Goal: Information Seeking & Learning: Learn about a topic

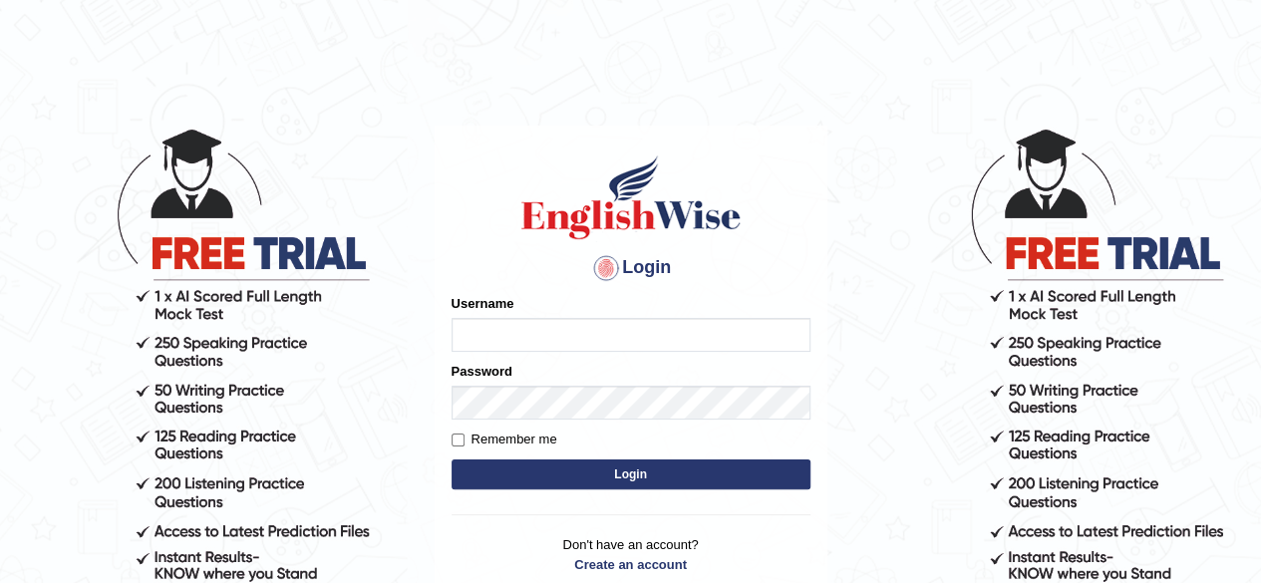
type input "benetta_parramatta"
click at [556, 476] on button "Login" at bounding box center [631, 475] width 359 height 30
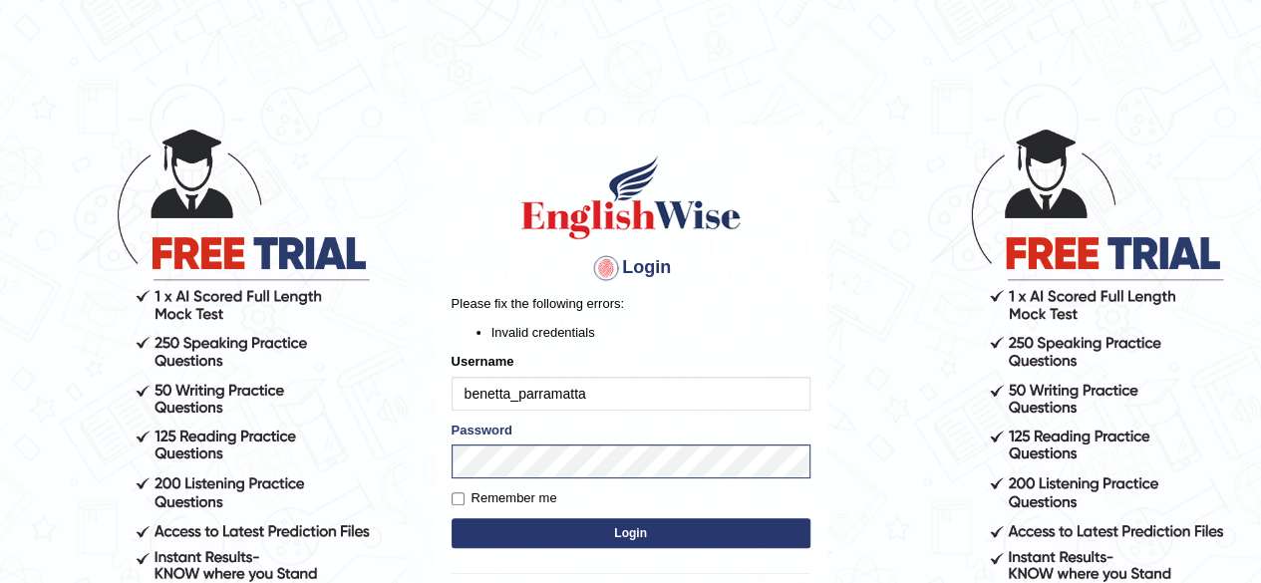
click at [646, 526] on button "Login" at bounding box center [631, 533] width 359 height 30
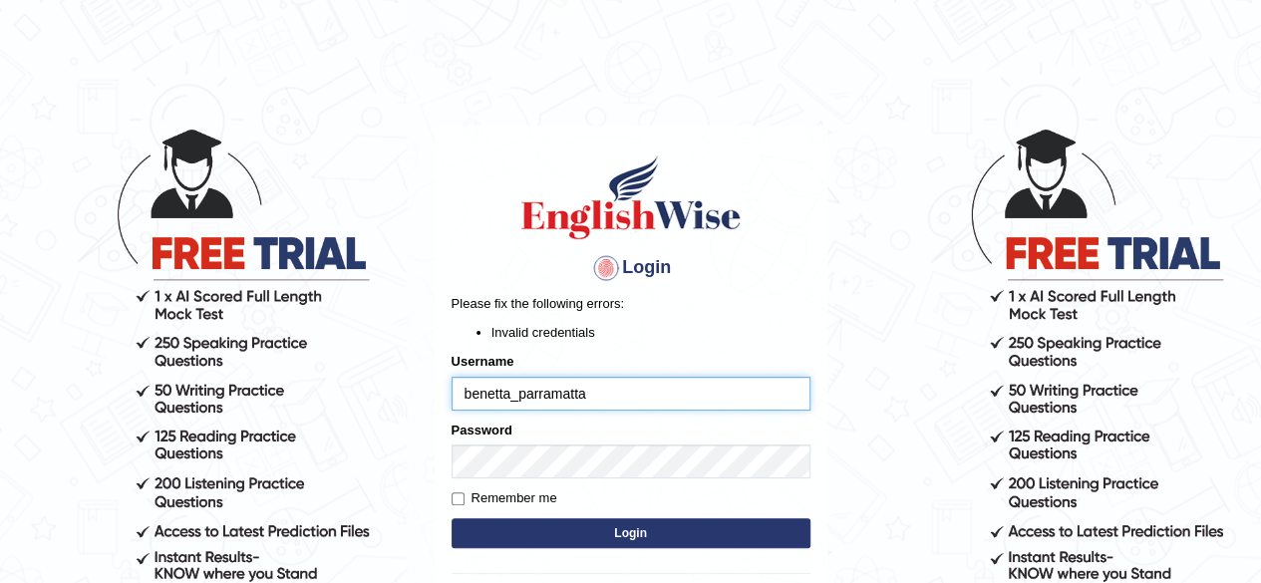
click at [592, 396] on input "benetta_parramatta" at bounding box center [631, 394] width 359 height 34
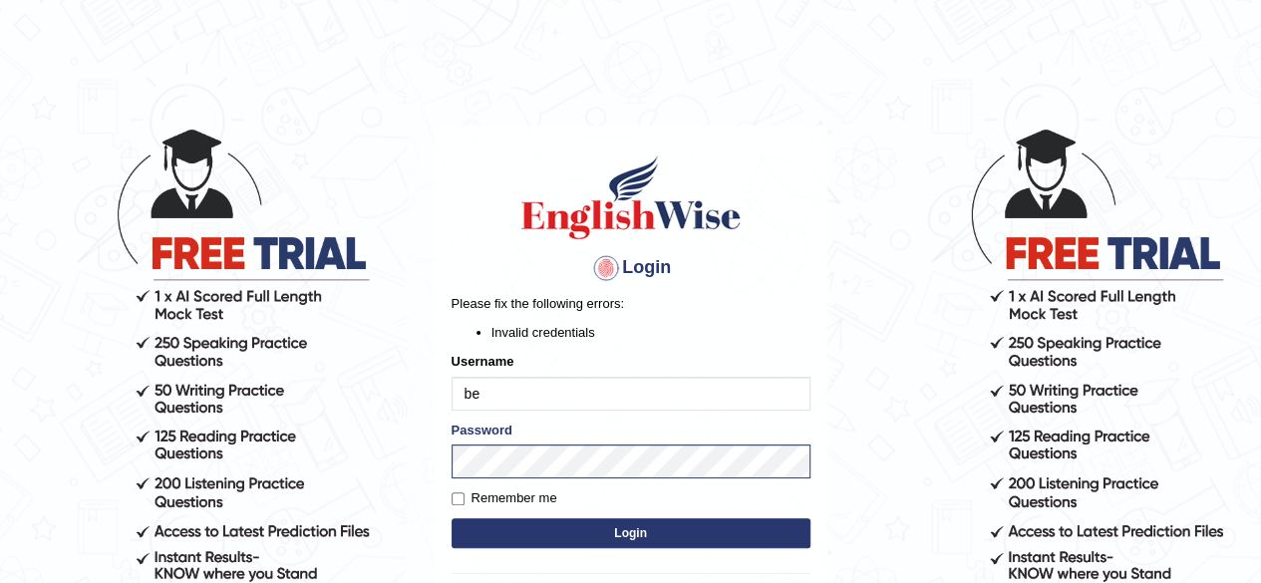
type input "b"
type input "benetta_parramatta"
click at [634, 538] on button "Login" at bounding box center [631, 533] width 359 height 30
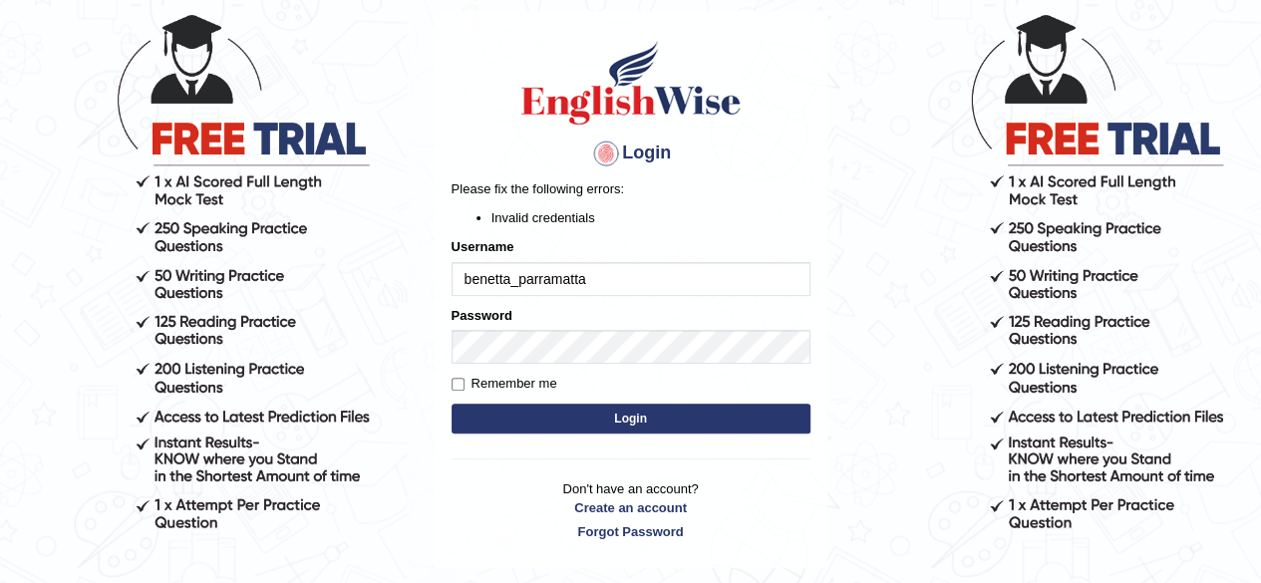
scroll to position [126, 0]
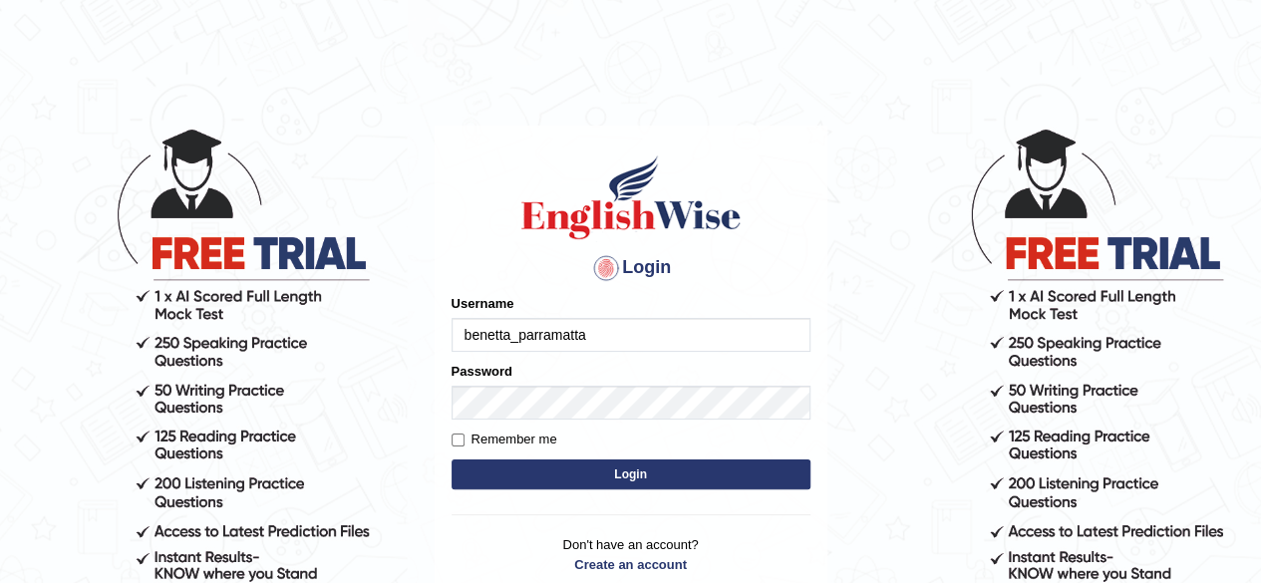
click at [588, 336] on input "benetta_parramatta" at bounding box center [631, 335] width 359 height 34
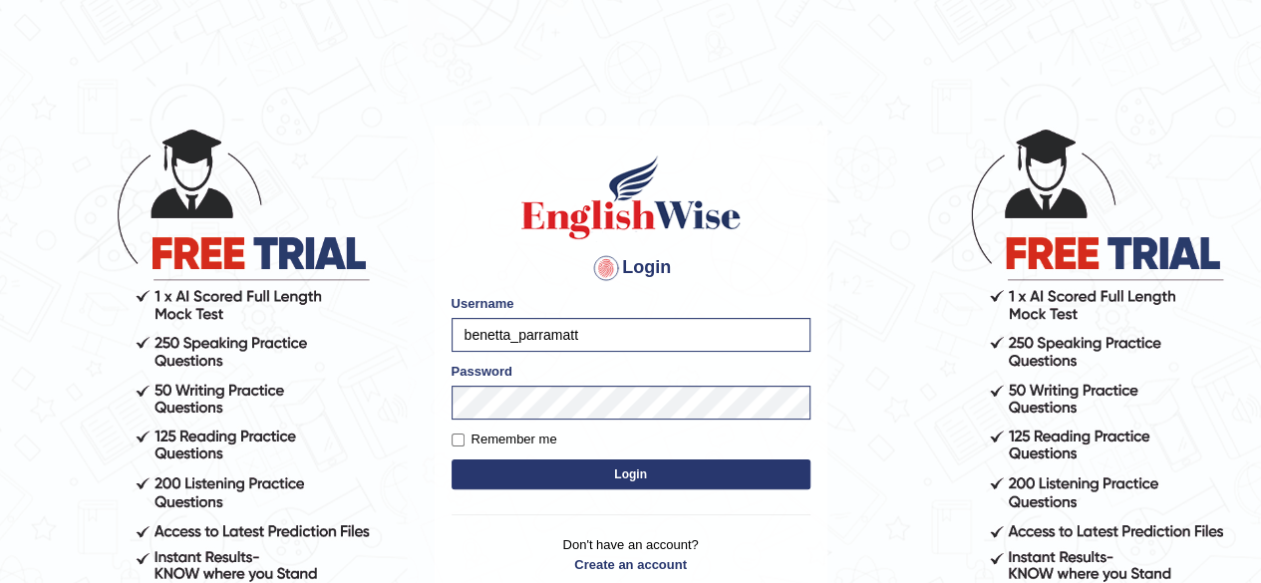
type input "benetta_parramatta"
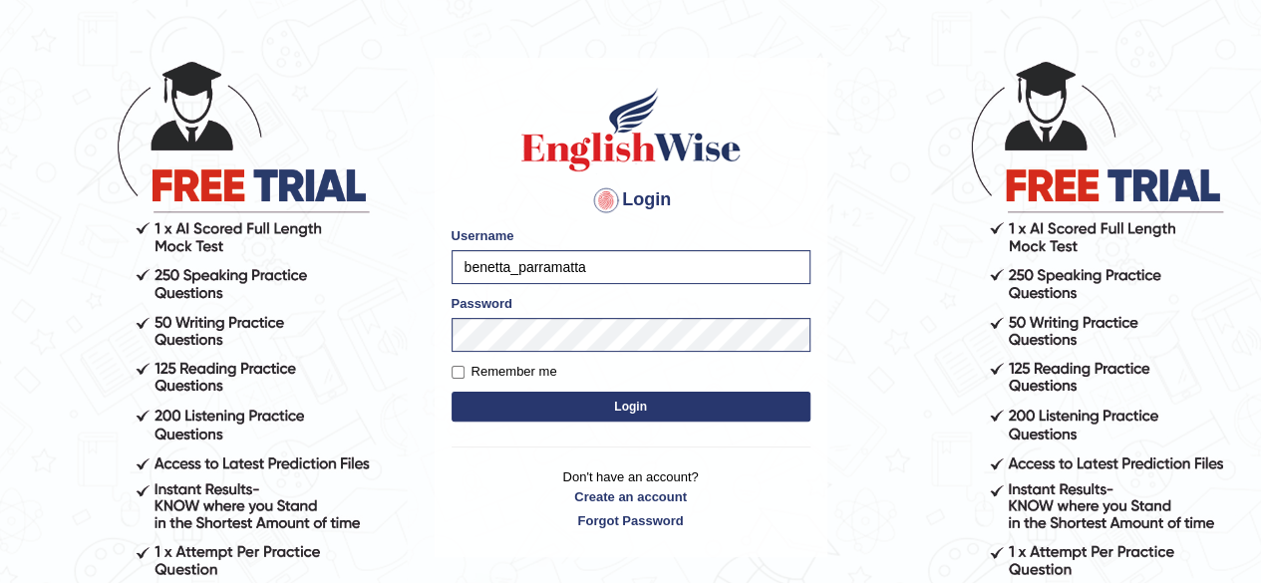
scroll to position [72, 0]
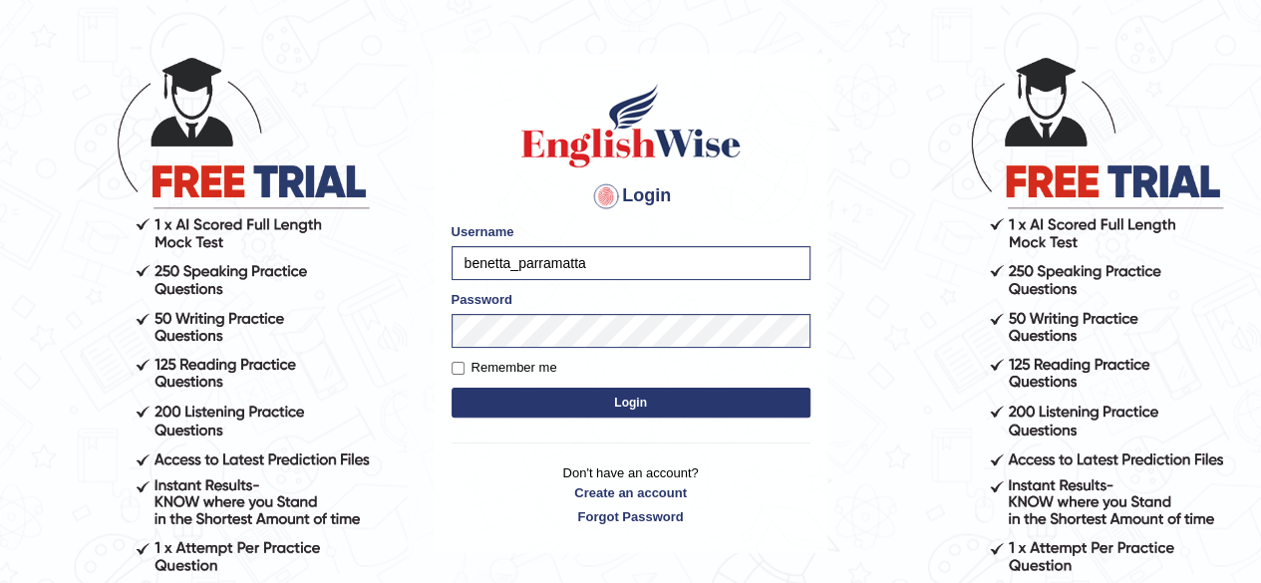
click at [517, 262] on input "benetta_parramatta" at bounding box center [631, 263] width 359 height 34
type input "benetta_parramatta"
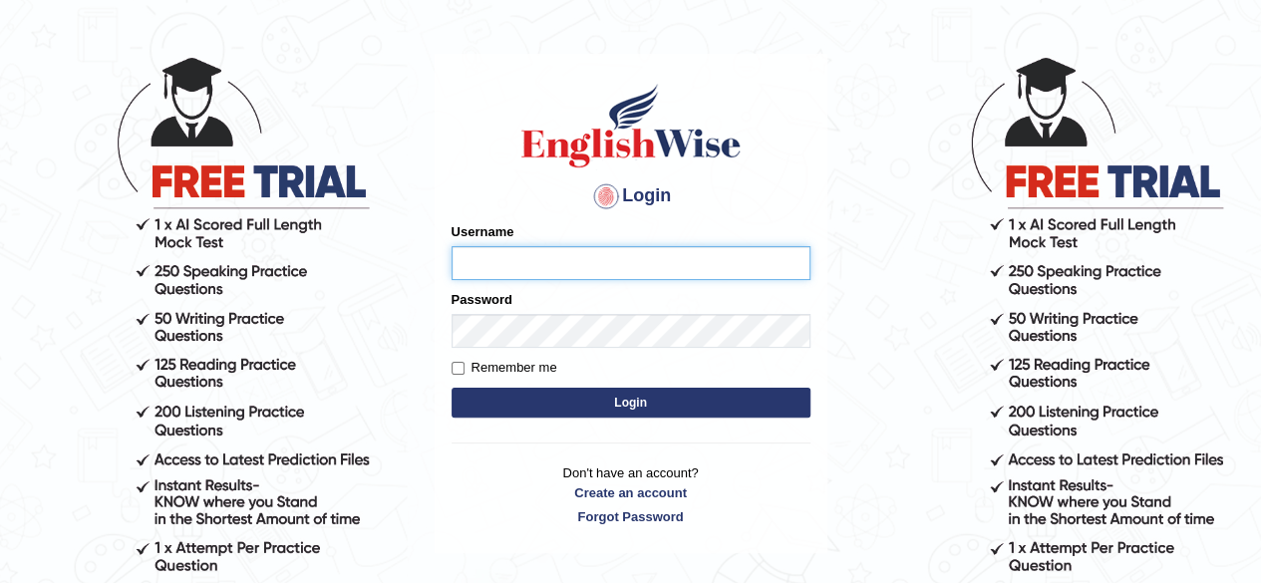
type input "benetta_parramatta"
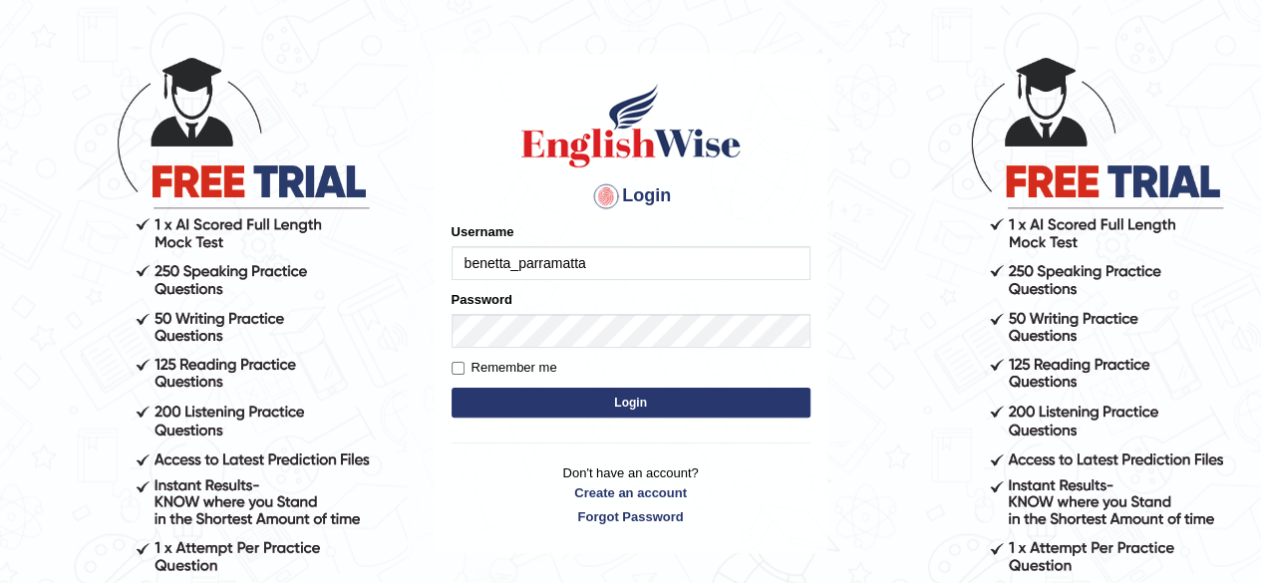
click at [620, 404] on button "Login" at bounding box center [631, 403] width 359 height 30
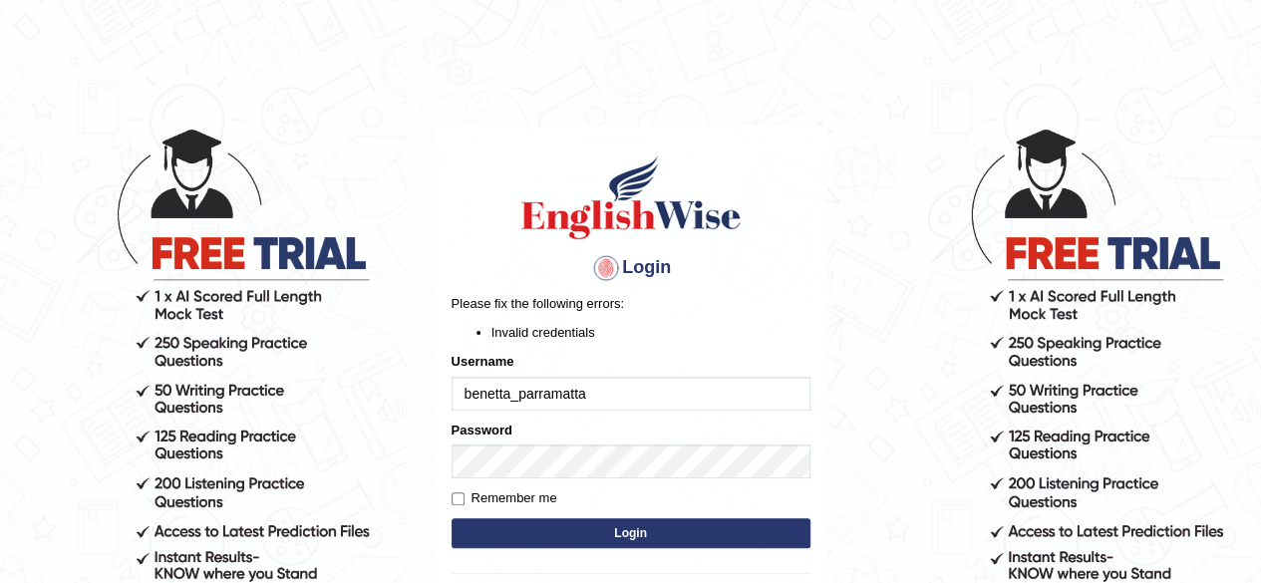
click at [782, 203] on h1 at bounding box center [631, 198] width 359 height 90
click at [555, 528] on button "Login" at bounding box center [631, 533] width 359 height 30
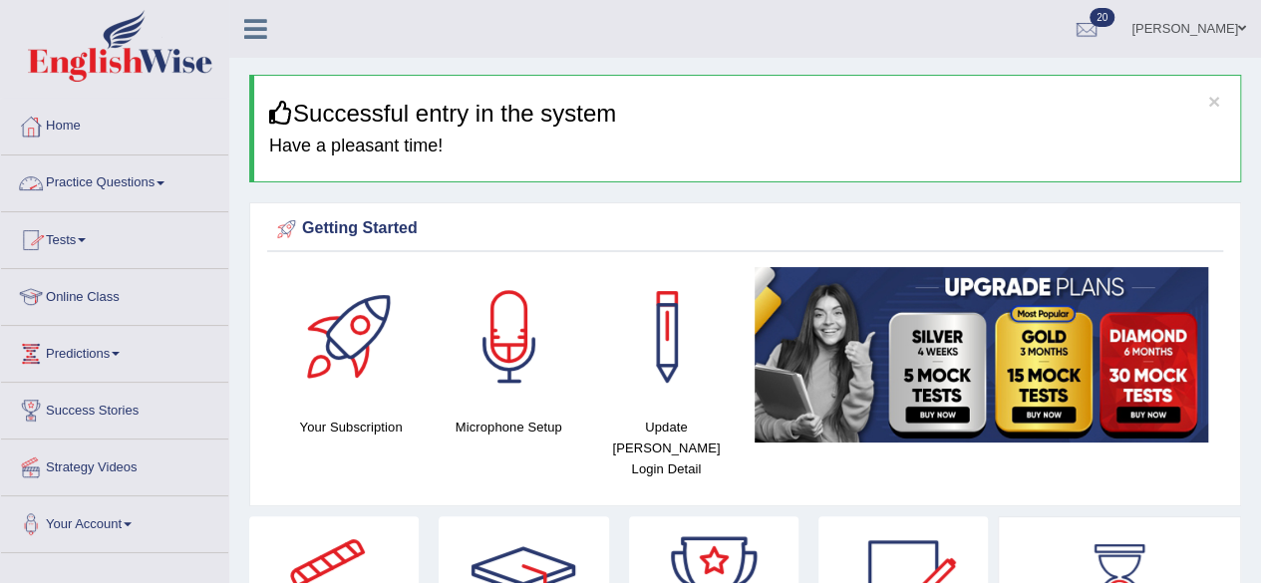
click at [166, 186] on link "Practice Questions" at bounding box center [114, 181] width 227 height 50
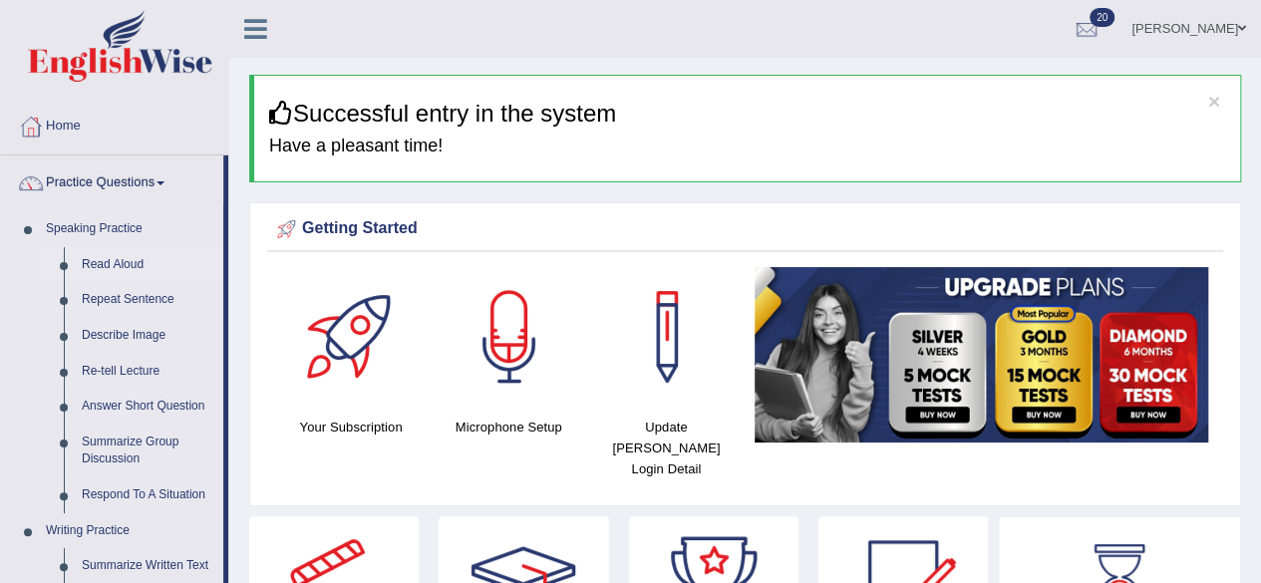
click at [126, 270] on link "Read Aloud" at bounding box center [148, 265] width 151 height 36
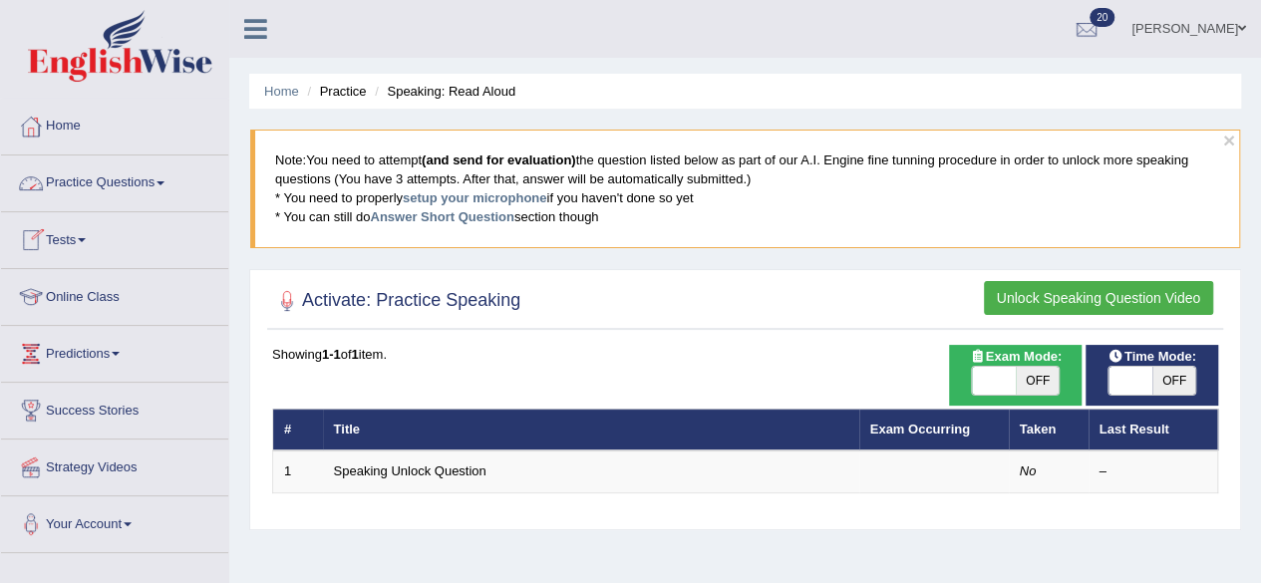
click at [130, 179] on link "Practice Questions" at bounding box center [114, 181] width 227 height 50
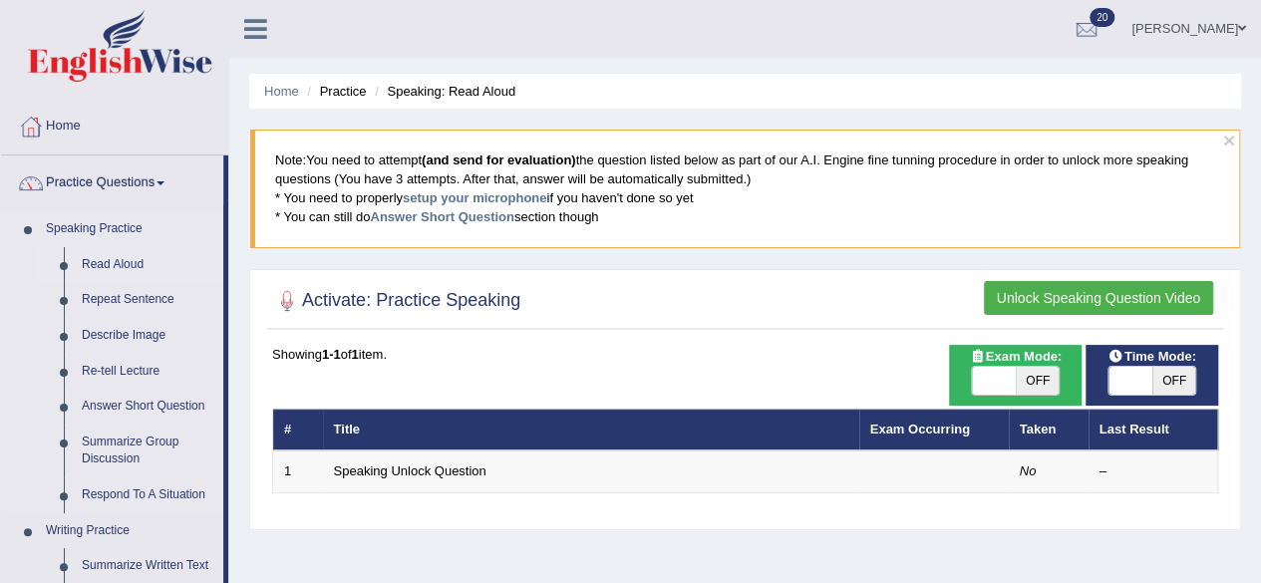
click at [114, 261] on link "Read Aloud" at bounding box center [148, 265] width 151 height 36
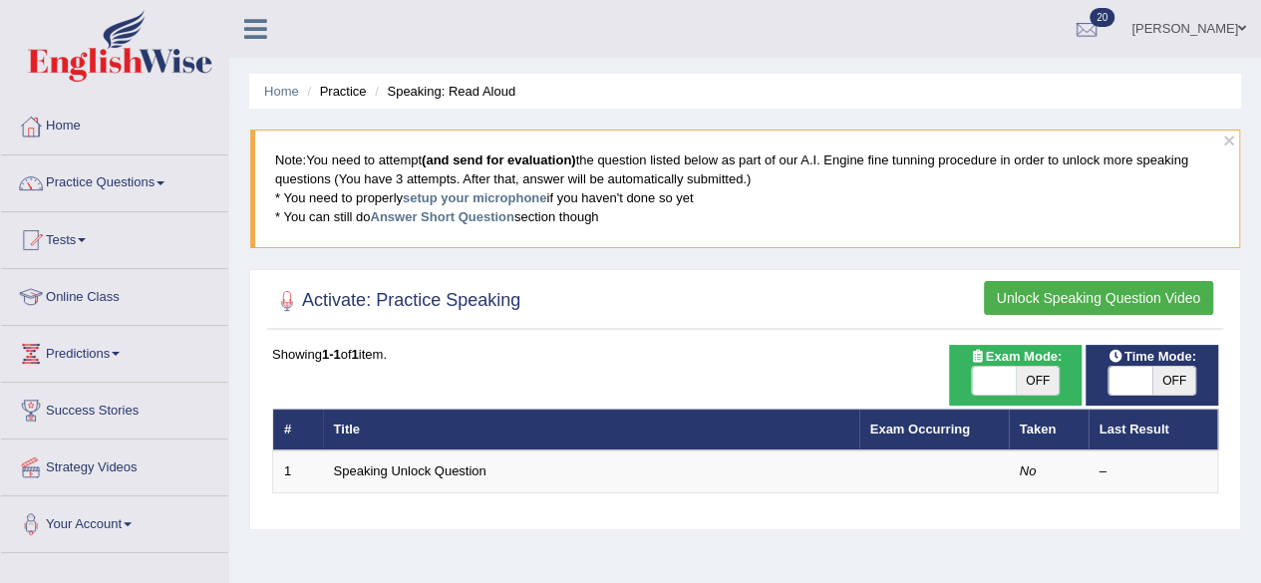
click at [1045, 374] on span "OFF" at bounding box center [1038, 381] width 44 height 28
checkbox input "true"
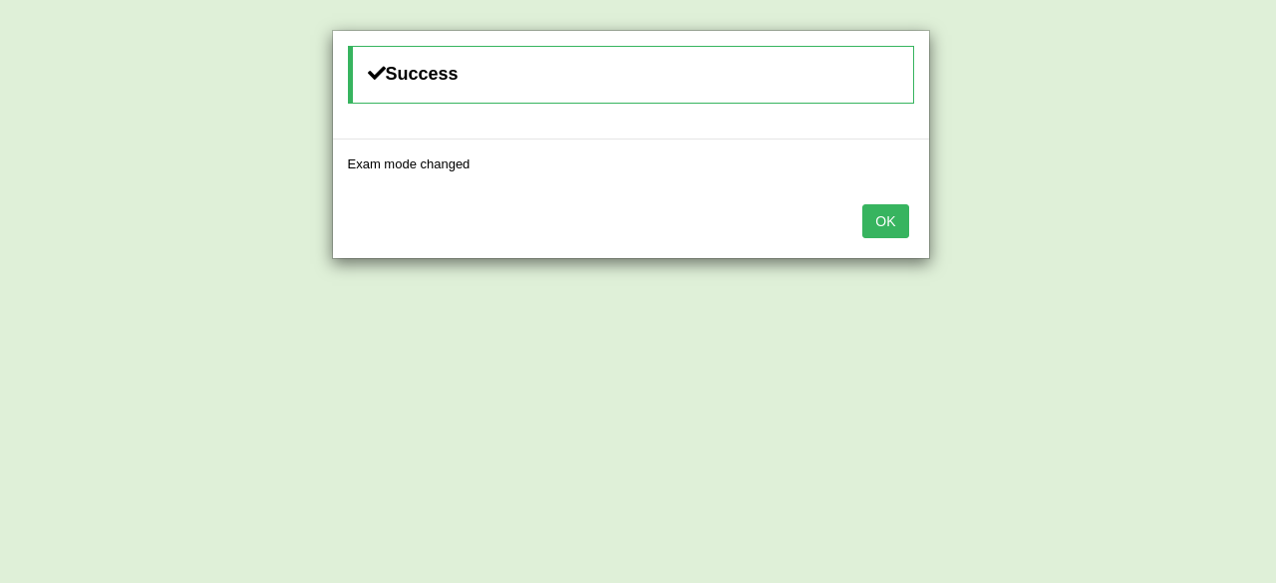
click at [887, 214] on button "OK" at bounding box center [885, 221] width 46 height 34
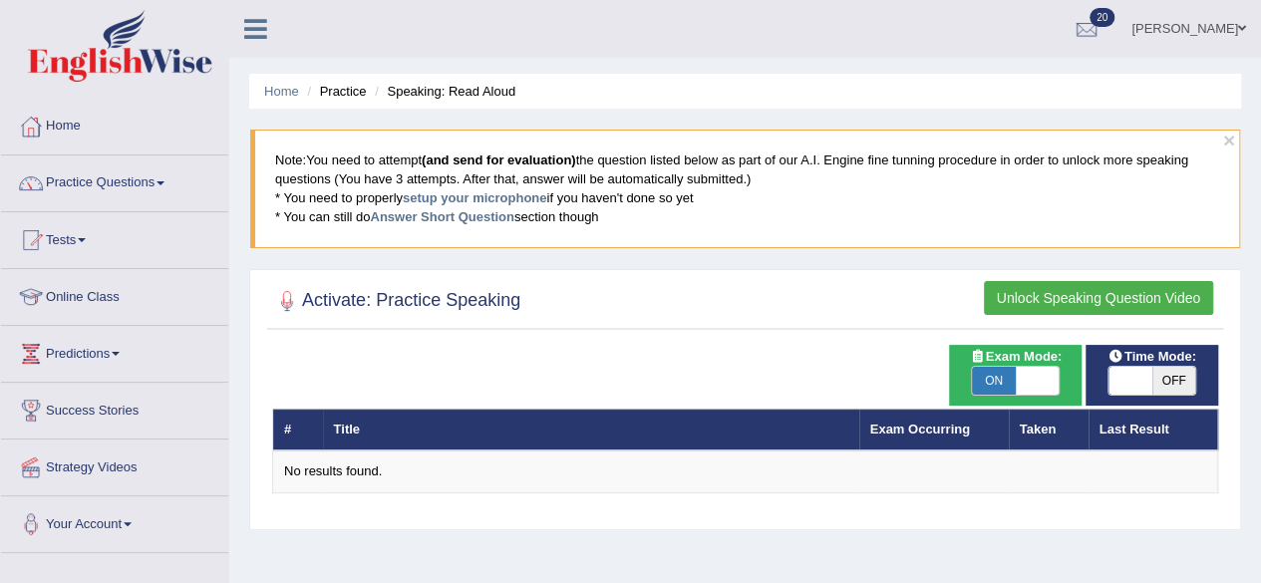
click at [1175, 367] on span "OFF" at bounding box center [1174, 381] width 44 height 28
checkbox input "true"
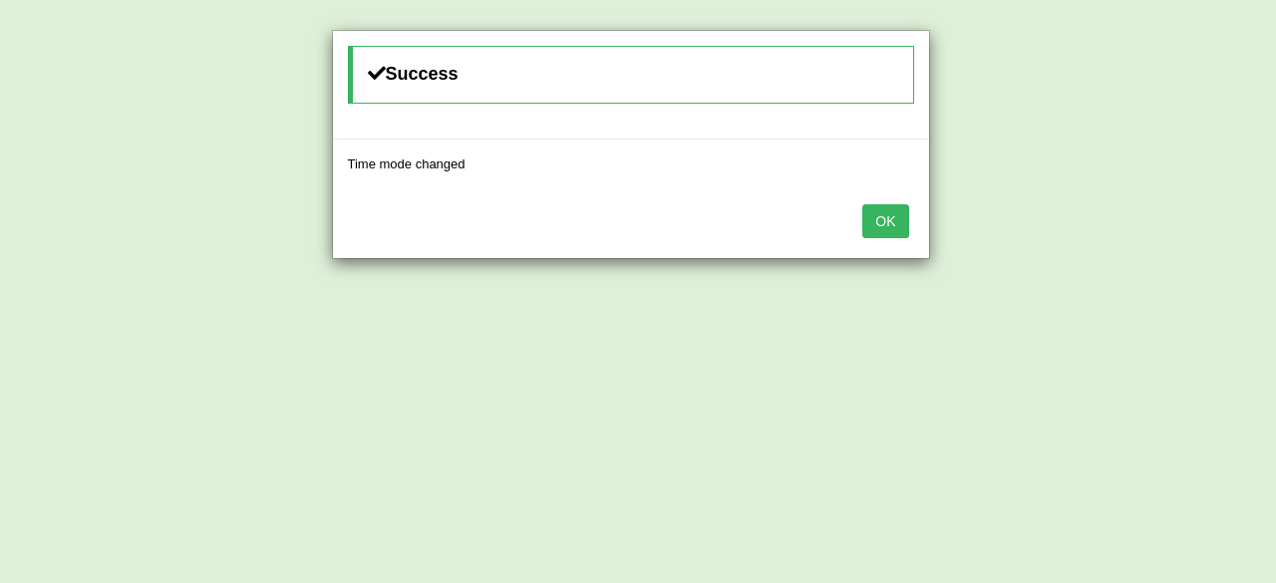
click at [899, 218] on button "OK" at bounding box center [885, 221] width 46 height 34
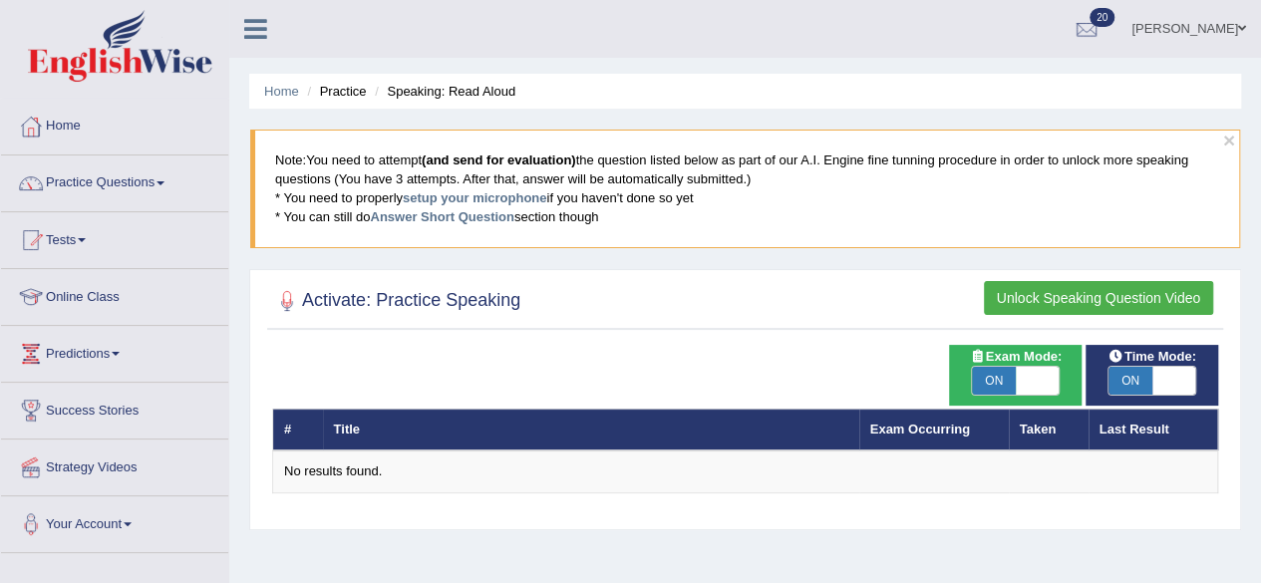
click at [1134, 296] on button "Unlock Speaking Question Video" at bounding box center [1098, 298] width 229 height 34
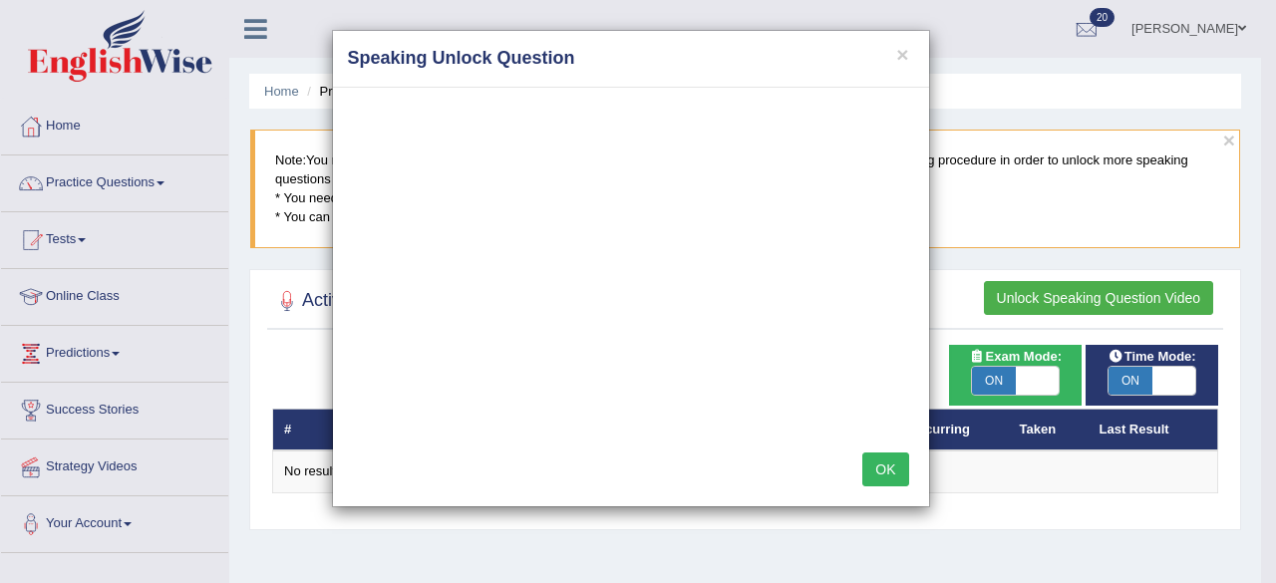
click at [899, 468] on button "OK" at bounding box center [885, 470] width 46 height 34
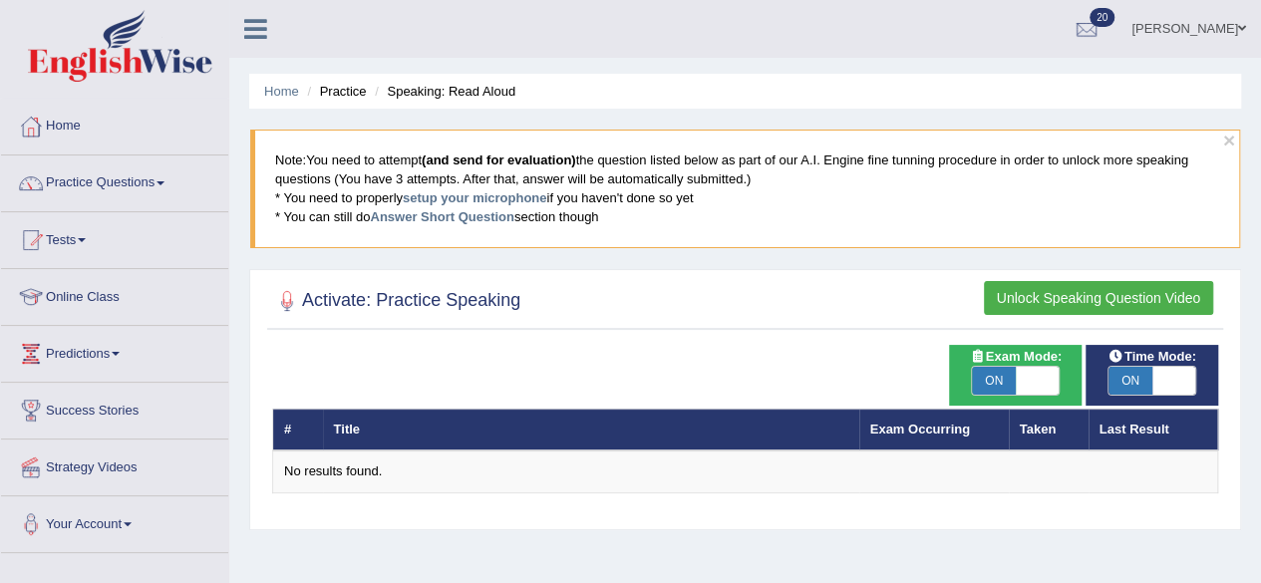
click at [1085, 295] on button "Unlock Speaking Question Video" at bounding box center [1098, 298] width 229 height 34
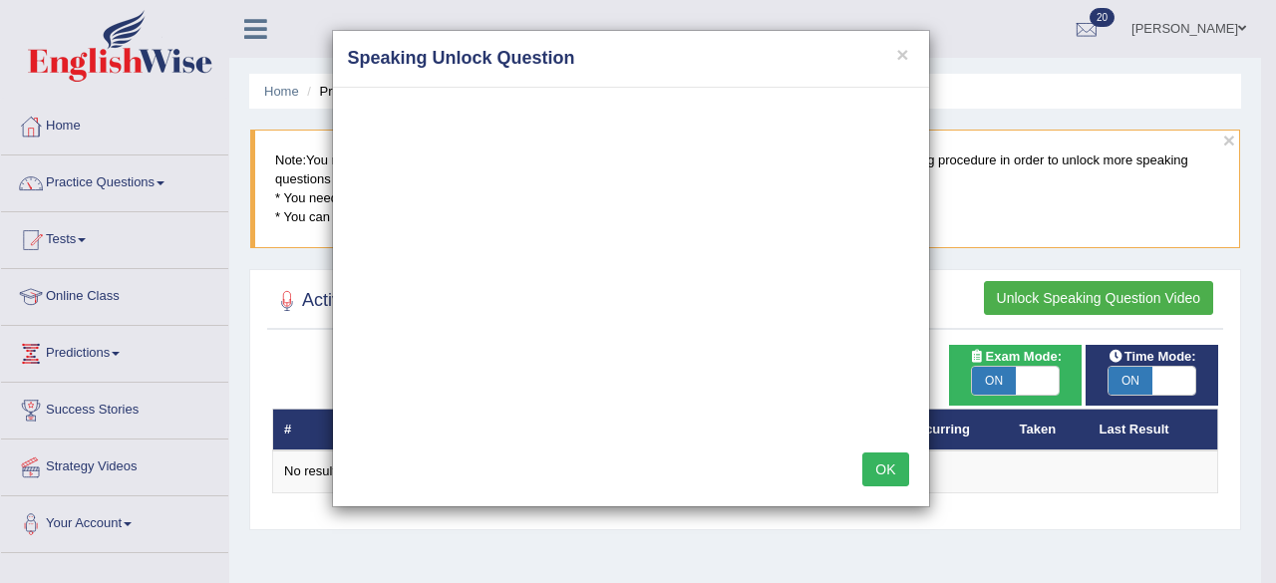
click at [1046, 212] on div "× Speaking Unlock Question OK" at bounding box center [638, 291] width 1276 height 583
click at [879, 461] on button "OK" at bounding box center [885, 470] width 46 height 34
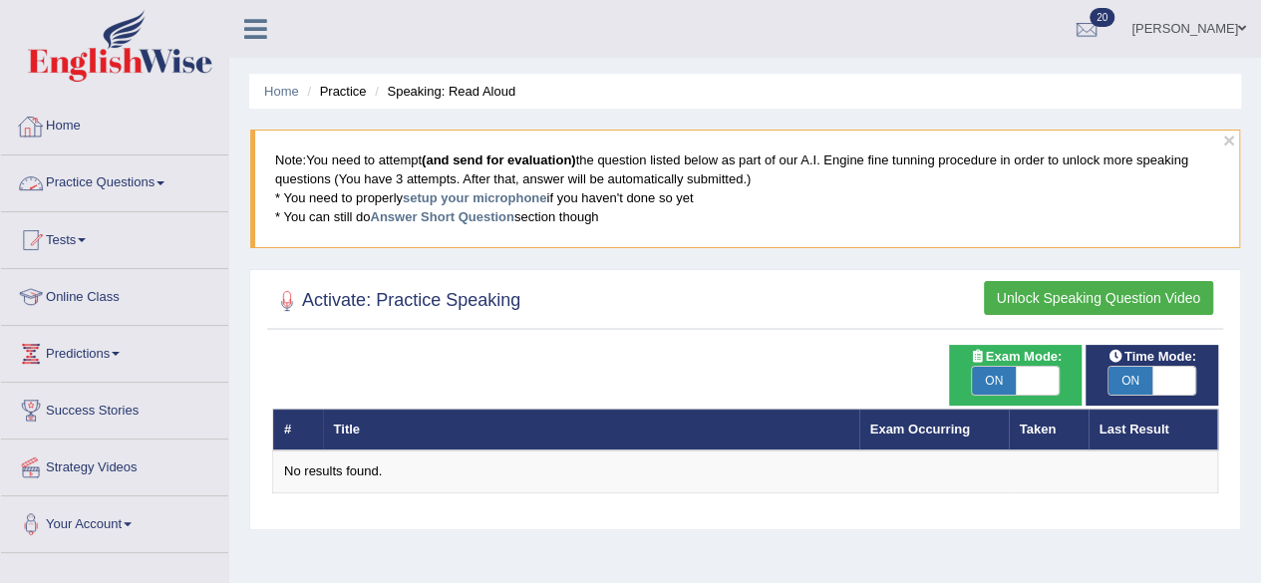
click at [67, 125] on link "Home" at bounding box center [114, 124] width 227 height 50
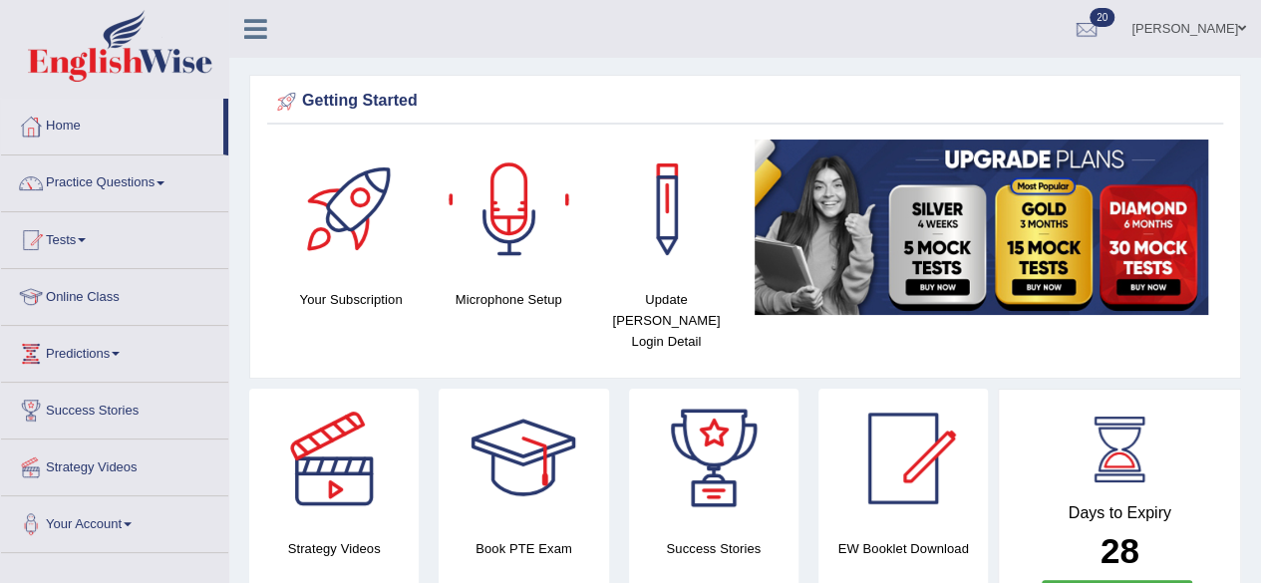
click at [503, 232] on div at bounding box center [510, 210] width 140 height 140
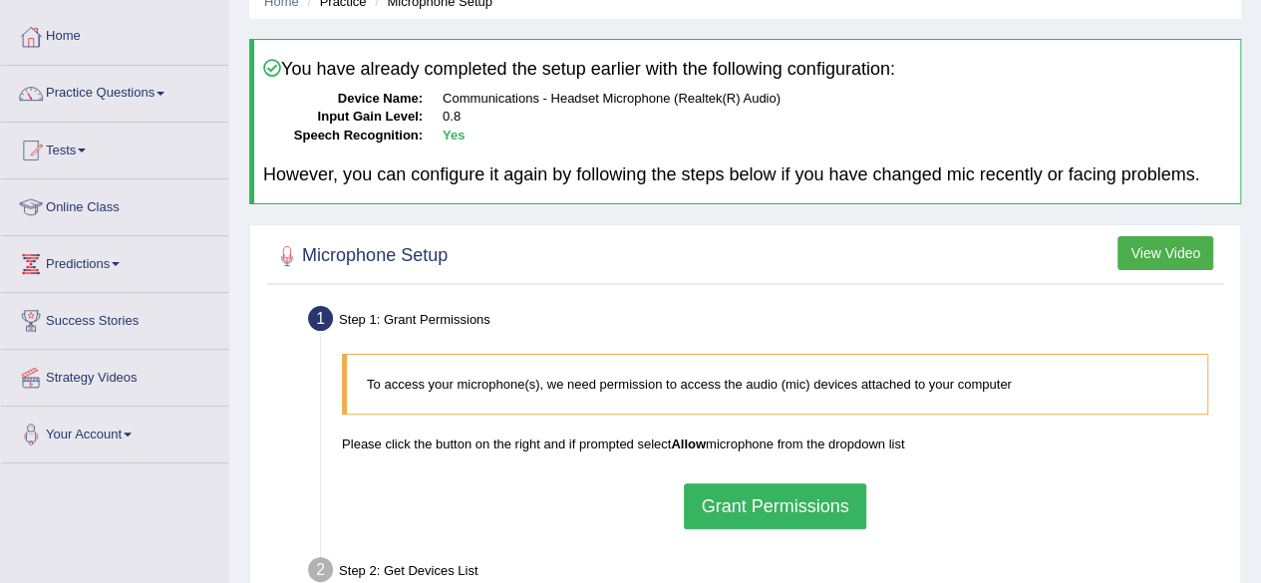
scroll to position [88, 0]
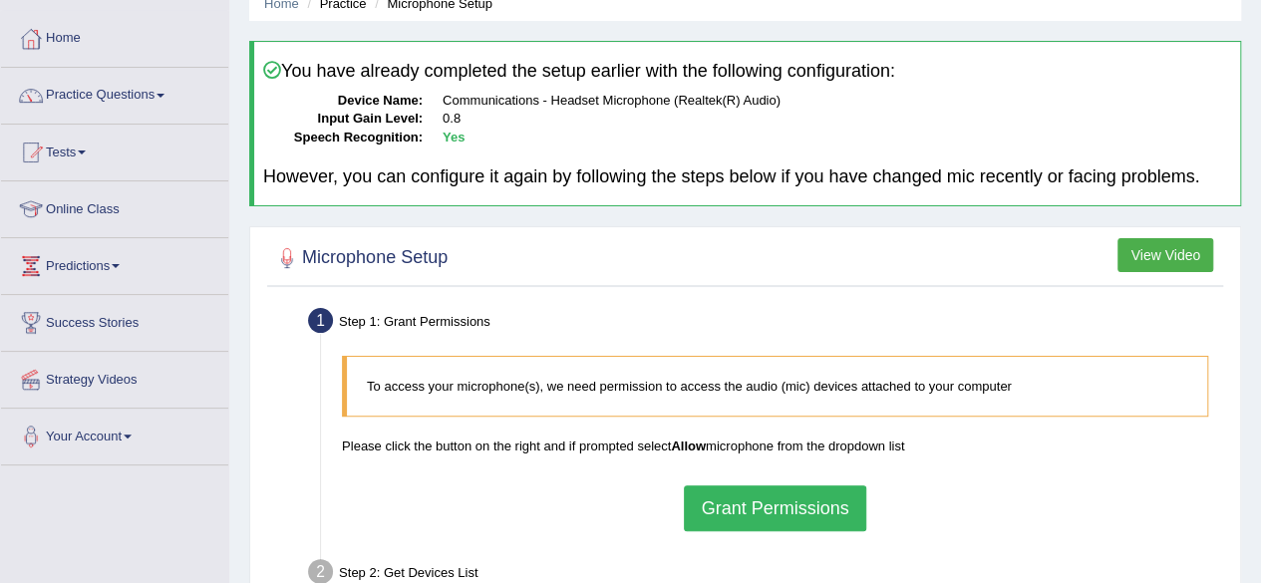
click at [283, 258] on div at bounding box center [287, 258] width 30 height 30
click at [278, 262] on div at bounding box center [287, 258] width 30 height 30
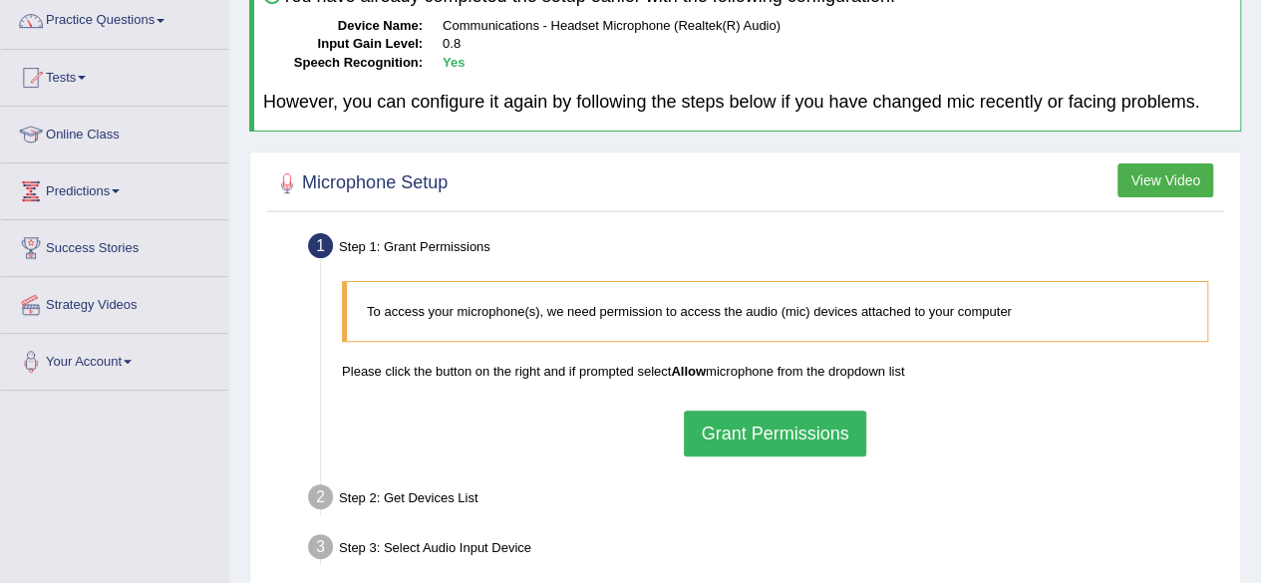
scroll to position [159, 0]
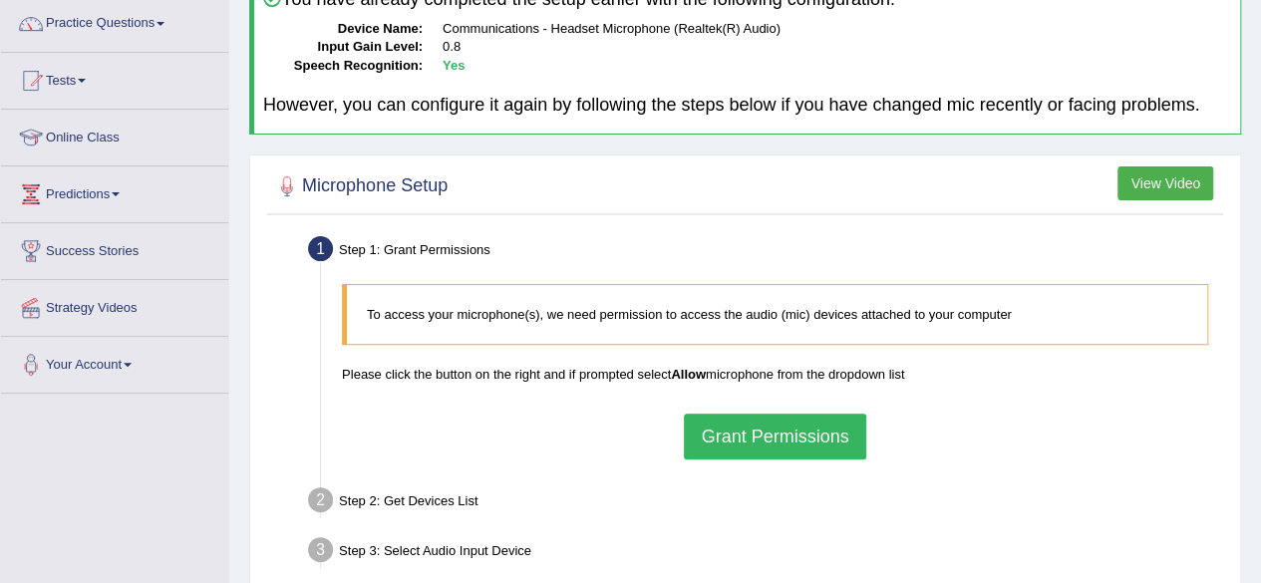
click at [1160, 178] on button "View Video" at bounding box center [1165, 183] width 96 height 34
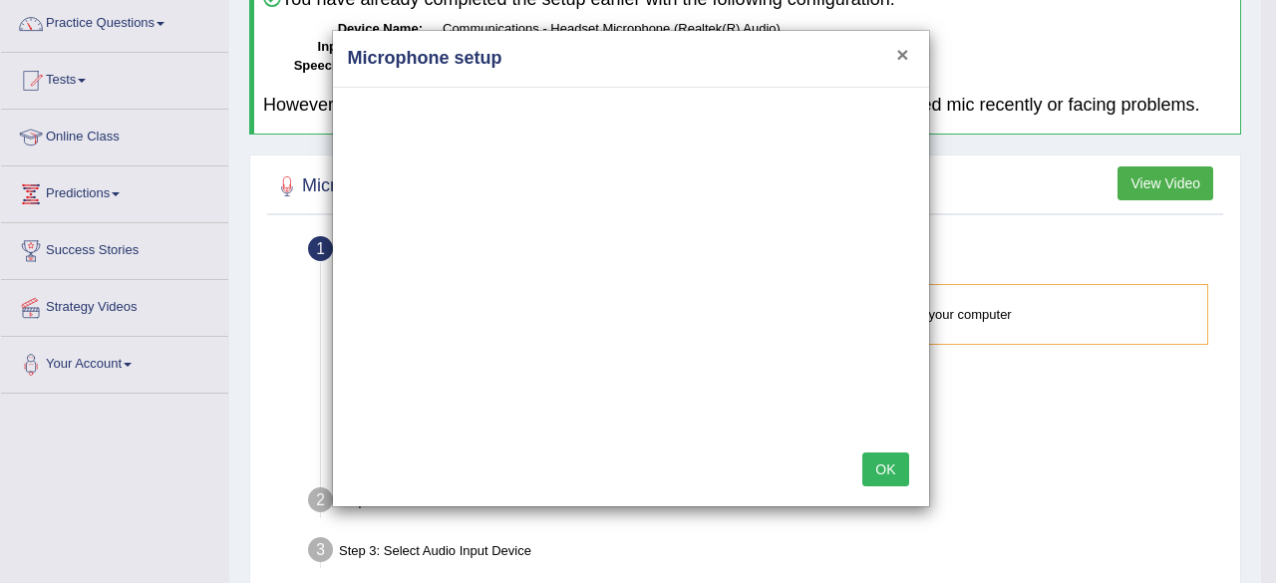
click at [903, 51] on button "×" at bounding box center [902, 54] width 12 height 21
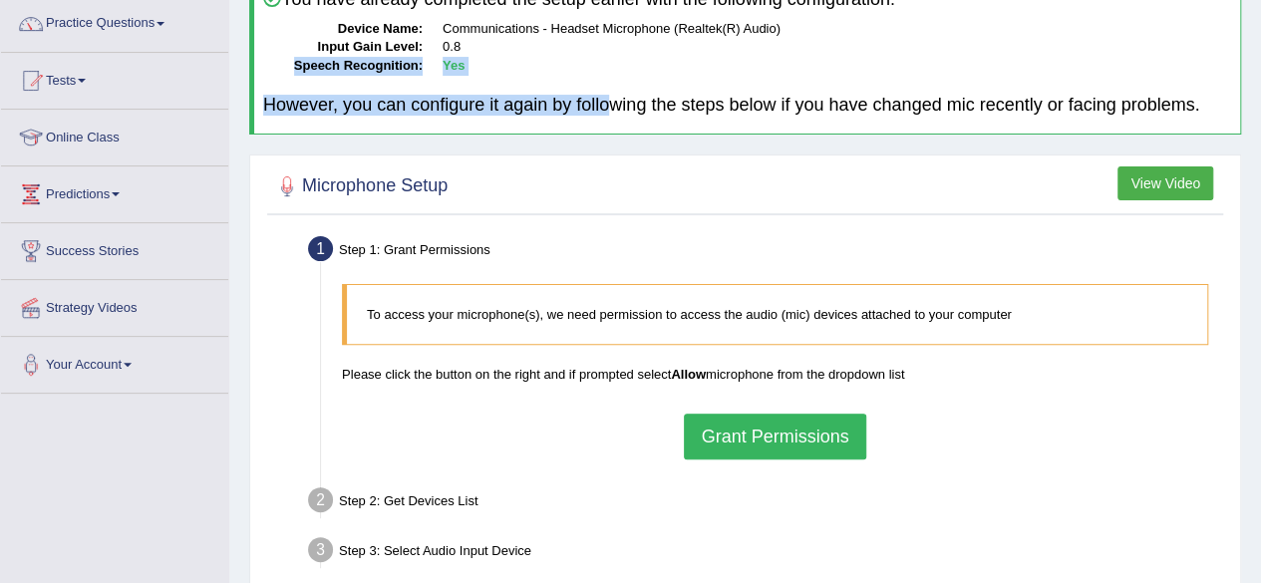
drag, startPoint x: 903, startPoint y: 51, endPoint x: 561, endPoint y: 108, distance: 346.6
click at [561, 108] on div "You have already completed the setup earlier with the following configuration: …" at bounding box center [745, 51] width 992 height 165
click at [104, 358] on link "Your Account" at bounding box center [114, 362] width 227 height 50
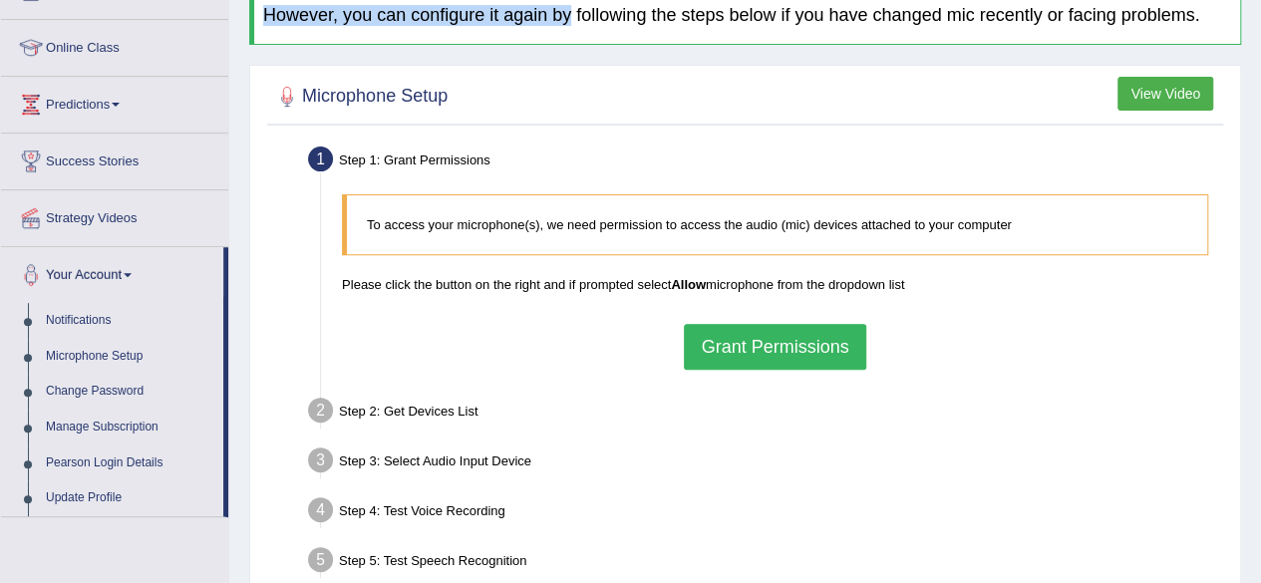
scroll to position [251, 0]
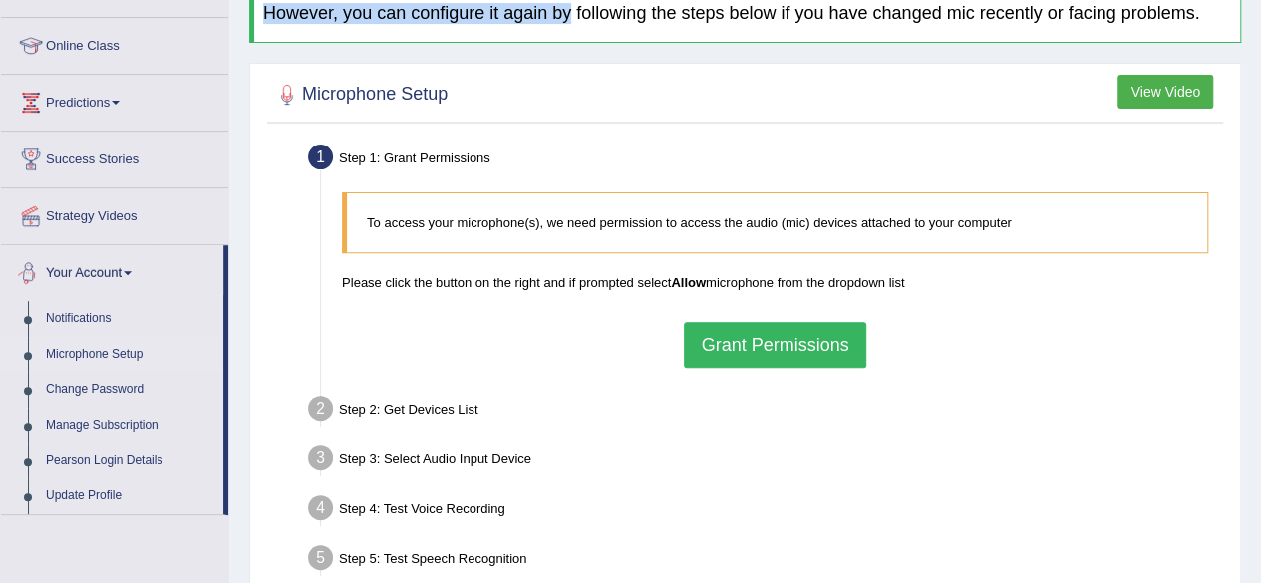
click at [95, 354] on link "Microphone Setup" at bounding box center [130, 355] width 186 height 36
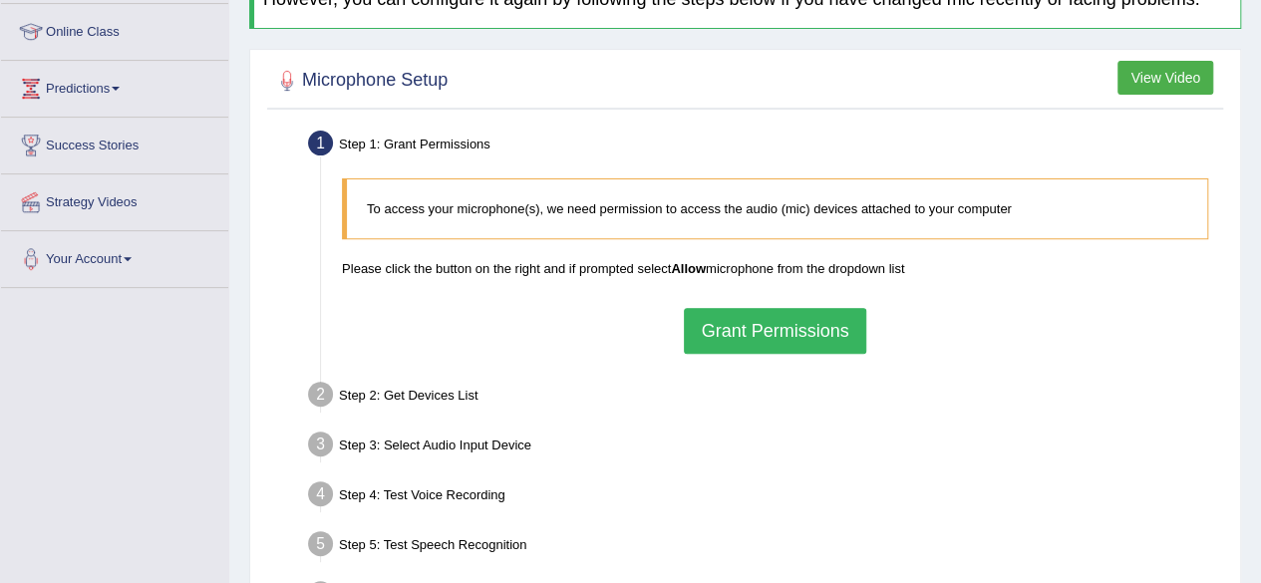
scroll to position [274, 0]
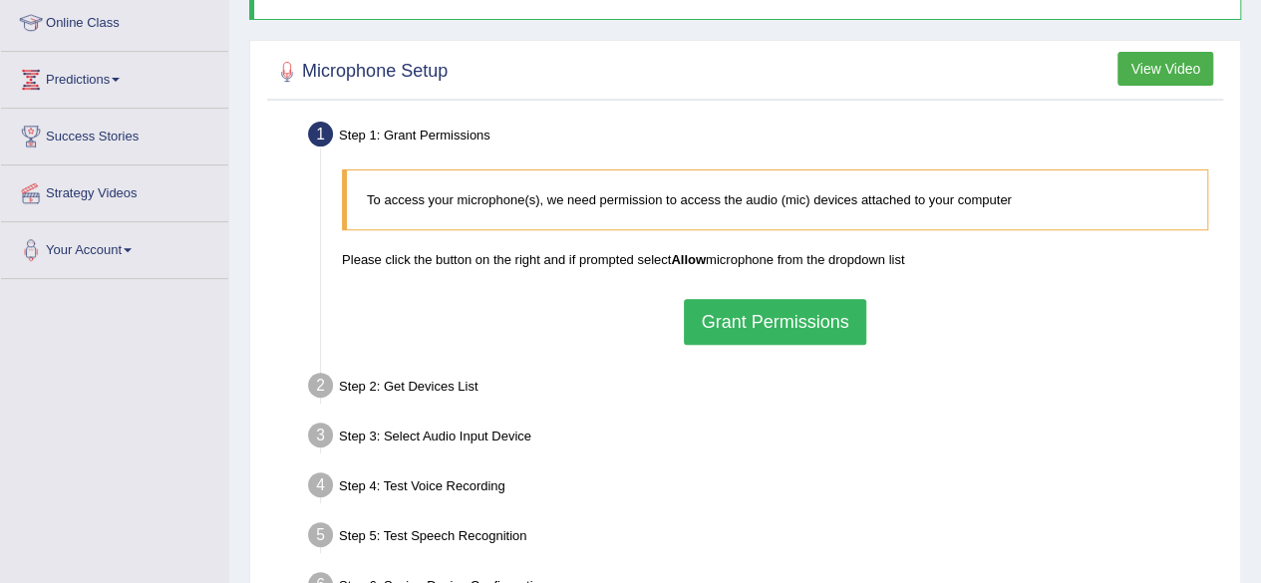
click at [405, 382] on div "Step 2: Get Devices List" at bounding box center [765, 389] width 932 height 44
click at [794, 322] on button "Grant Permissions" at bounding box center [774, 322] width 181 height 46
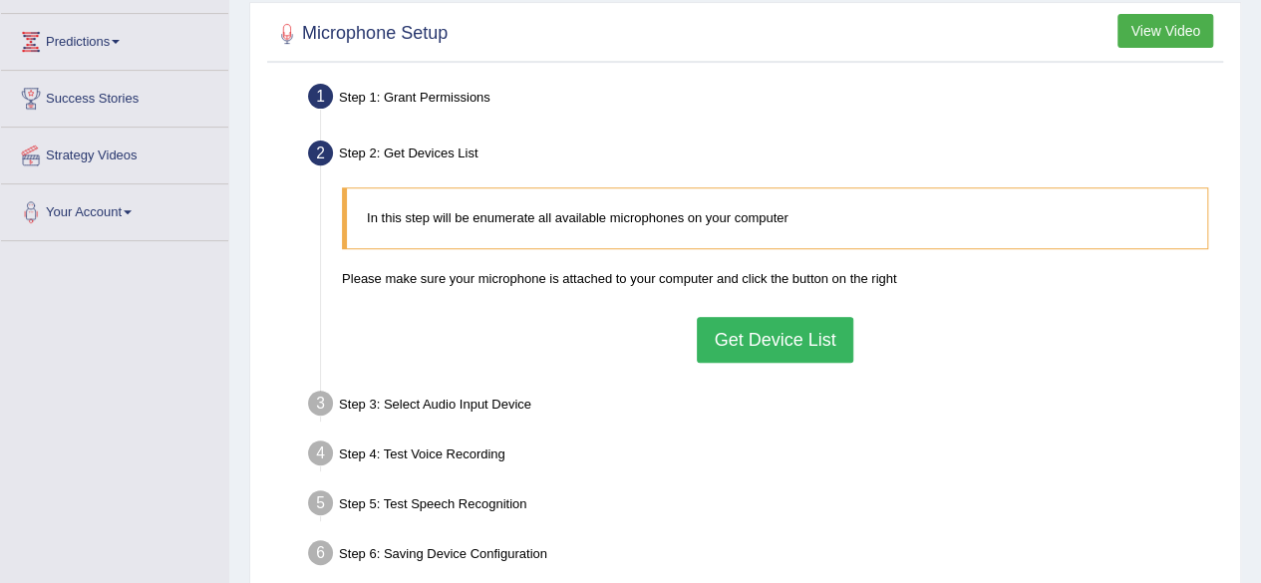
scroll to position [326, 0]
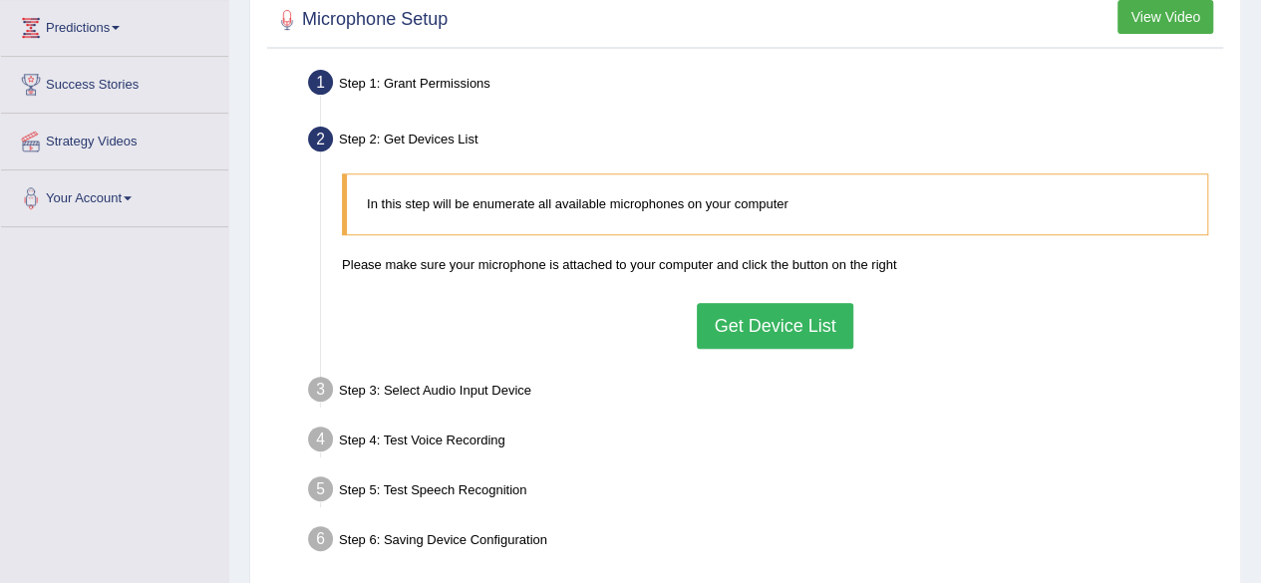
click at [326, 131] on li "Step 2: Get Devices List In this step will be enumerate all available microphon…" at bounding box center [765, 240] width 906 height 238
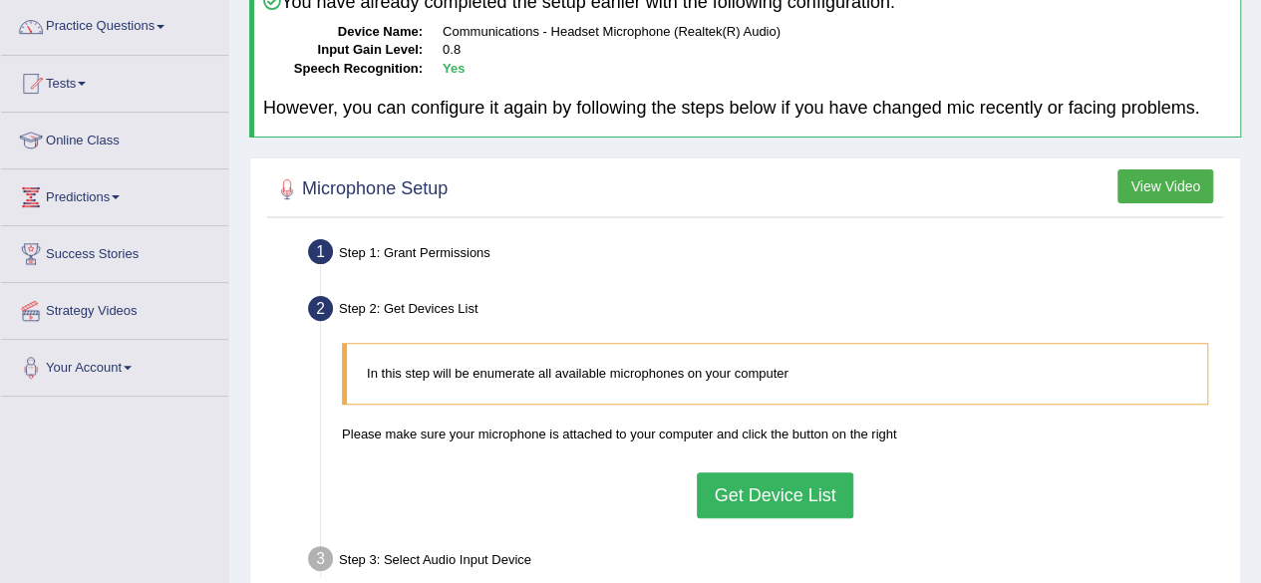
scroll to position [156, 0]
click at [1167, 183] on button "View Video" at bounding box center [1165, 187] width 96 height 34
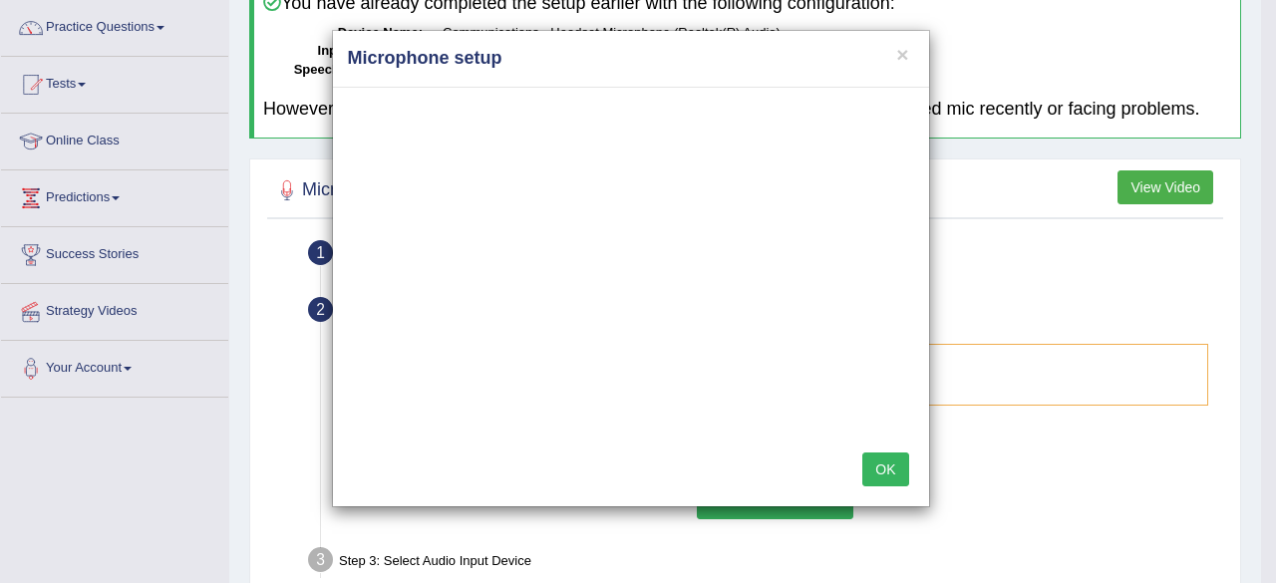
click at [727, 456] on div "OK" at bounding box center [631, 472] width 596 height 70
click at [898, 60] on button "×" at bounding box center [902, 54] width 12 height 21
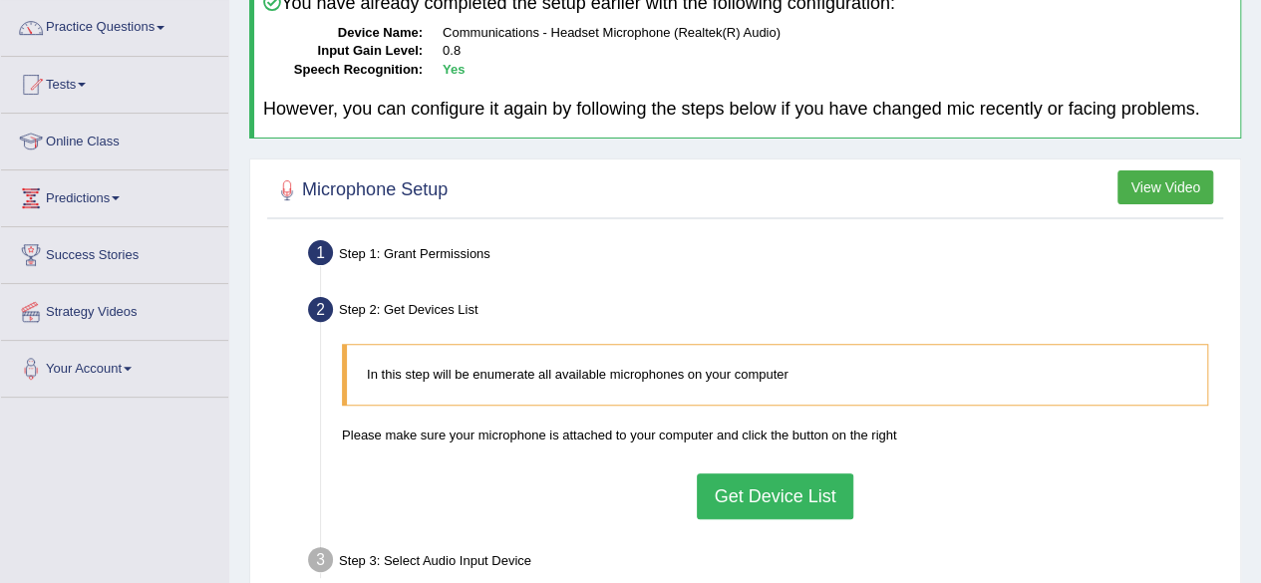
click at [1156, 184] on button "View Video" at bounding box center [1165, 187] width 96 height 34
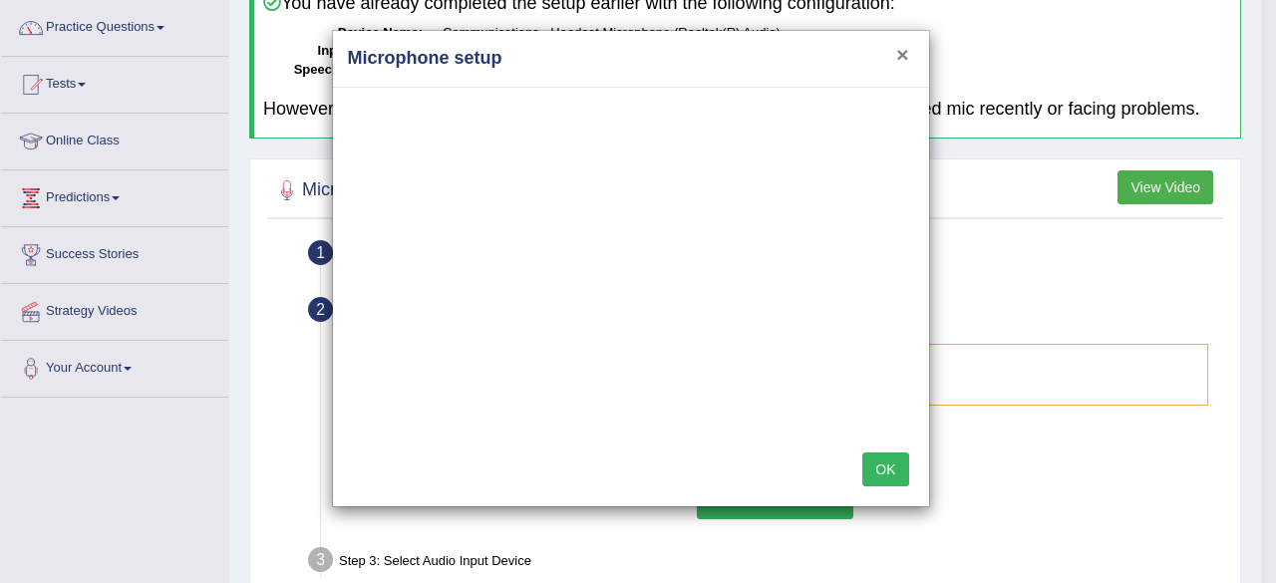
click at [899, 54] on button "×" at bounding box center [902, 54] width 12 height 21
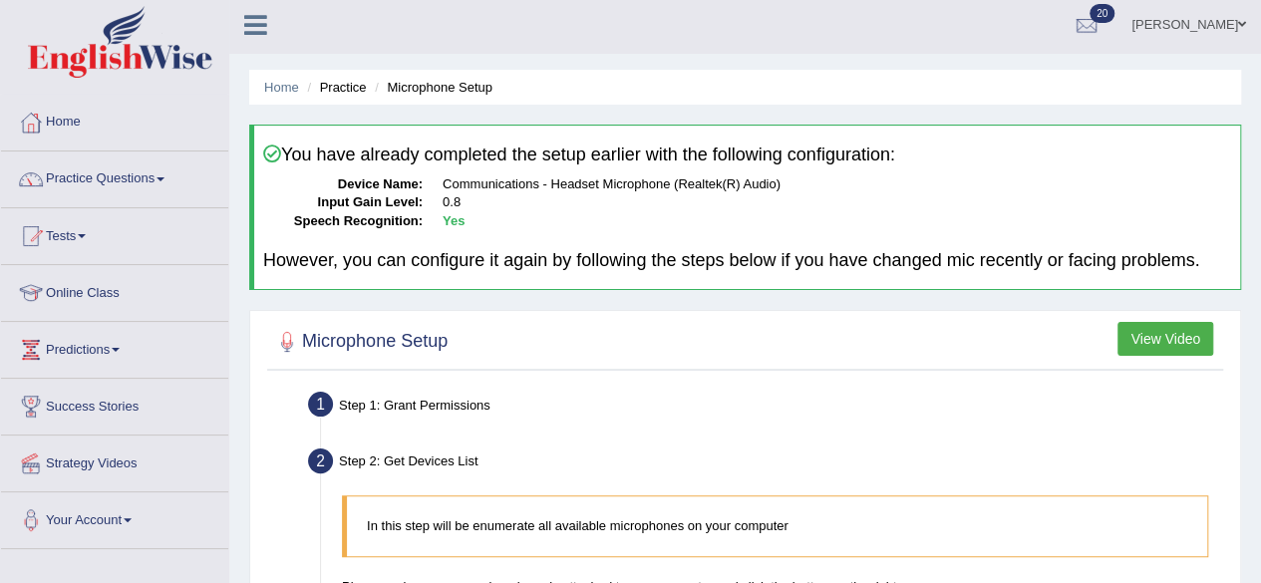
scroll to position [0, 0]
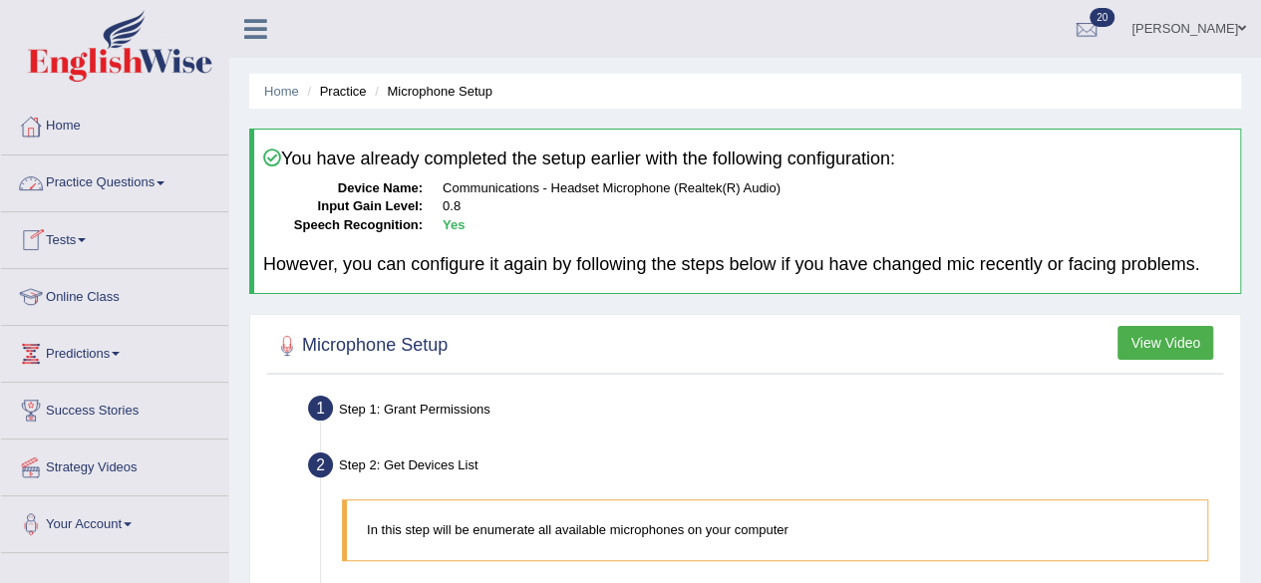
click at [68, 118] on link "Home" at bounding box center [114, 124] width 227 height 50
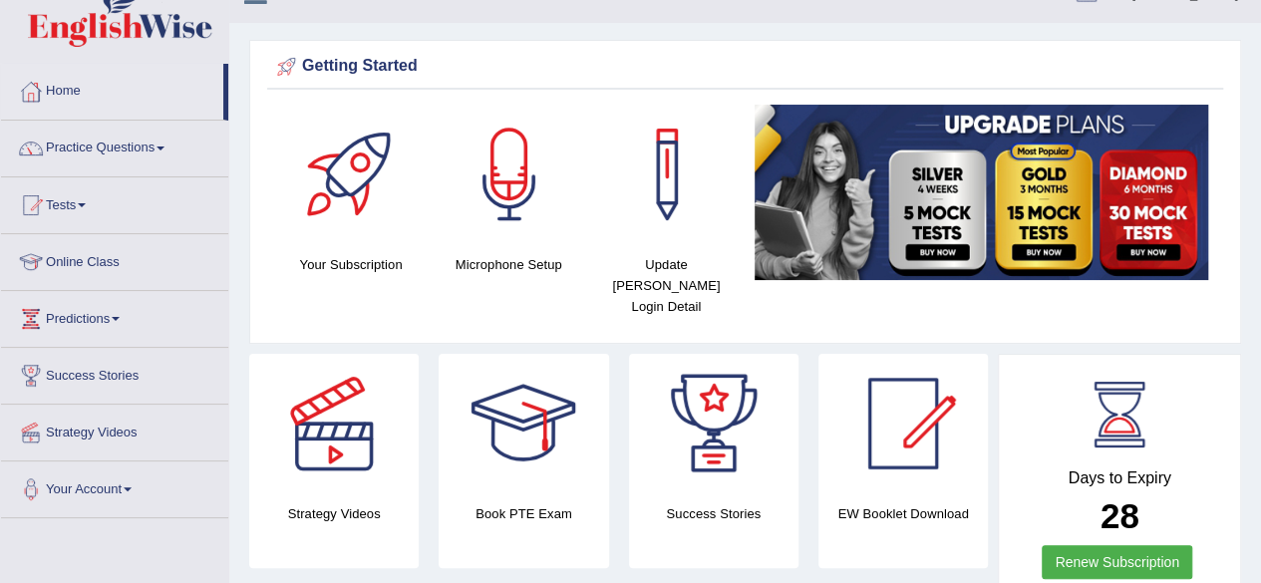
scroll to position [27, 0]
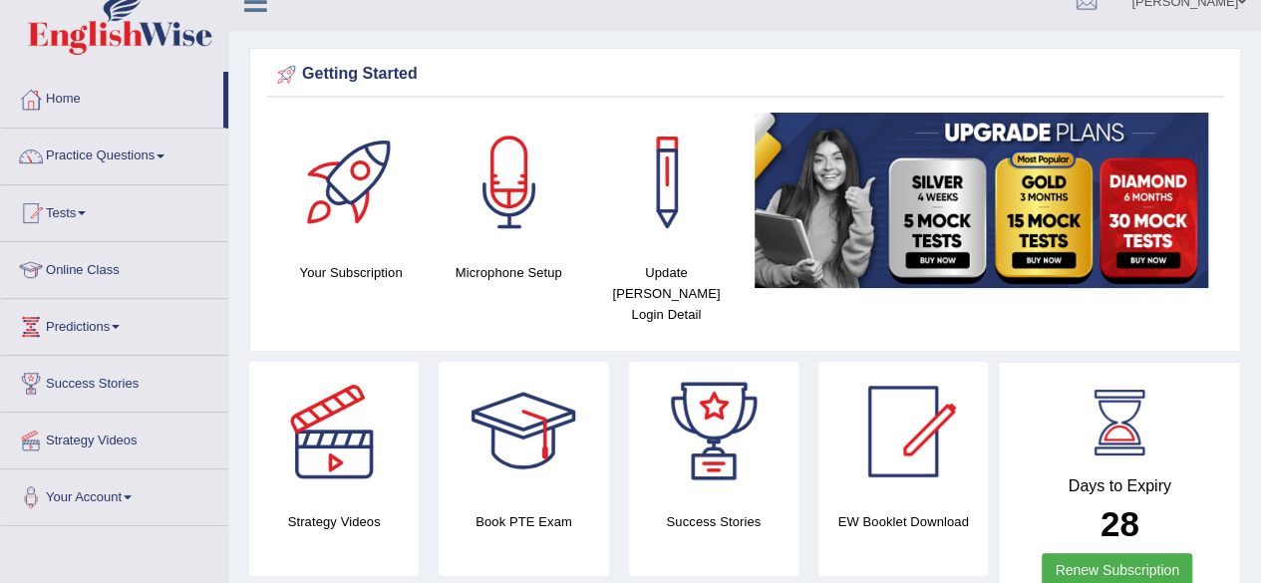
click at [66, 159] on link "Practice Questions" at bounding box center [114, 154] width 227 height 50
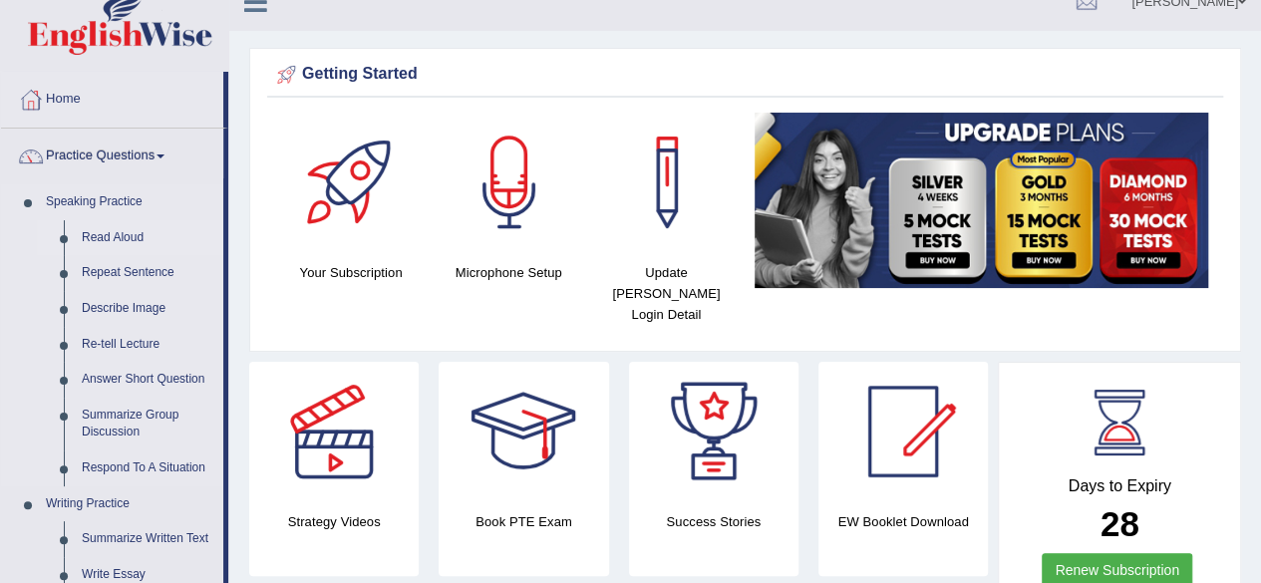
click at [92, 234] on link "Read Aloud" at bounding box center [148, 238] width 151 height 36
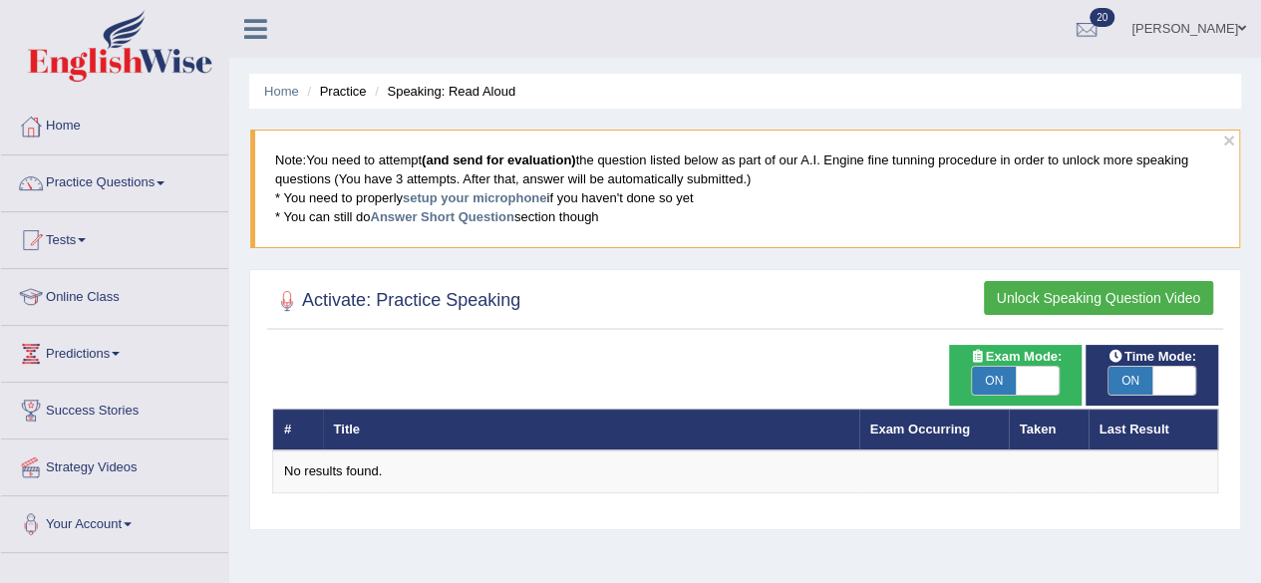
click at [1166, 283] on button "Unlock Speaking Question Video" at bounding box center [1098, 298] width 229 height 34
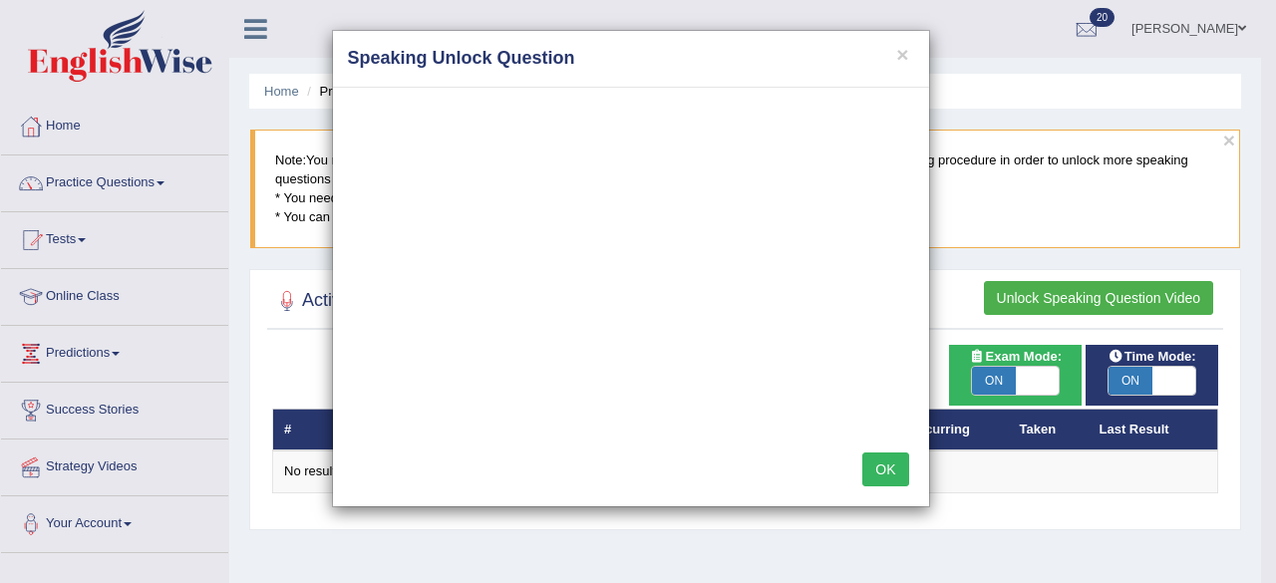
click at [1140, 380] on div "× Speaking Unlock Question OK" at bounding box center [638, 291] width 1276 height 583
click at [1134, 378] on div "× Speaking Unlock Question OK" at bounding box center [638, 291] width 1276 height 583
click at [904, 50] on button "×" at bounding box center [902, 54] width 12 height 21
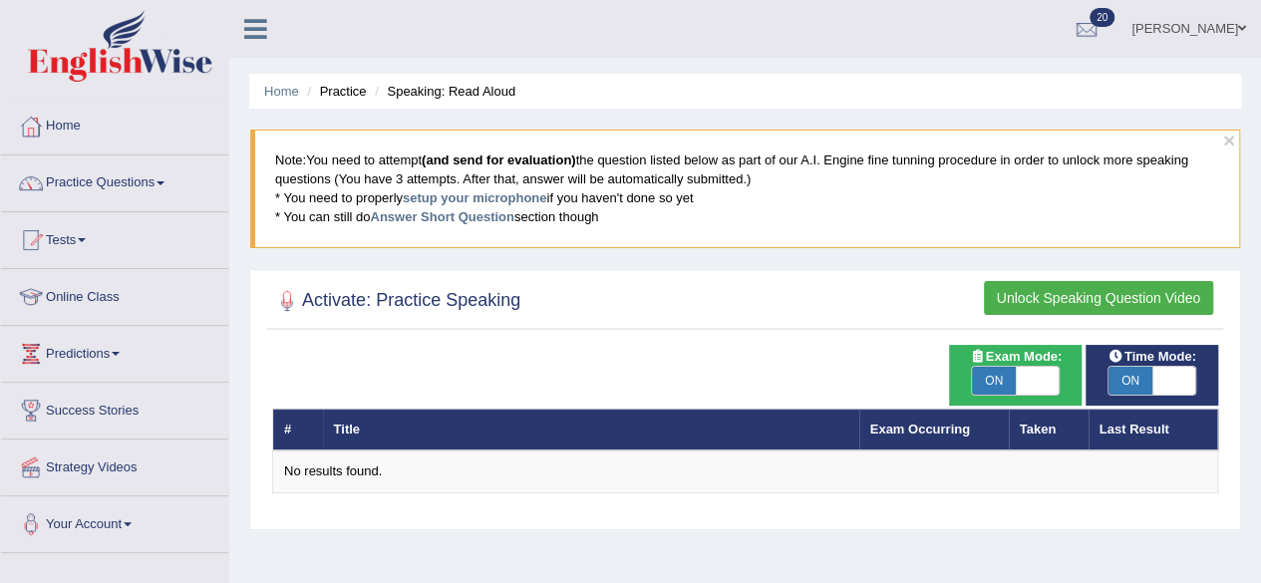
click at [1142, 374] on span "ON" at bounding box center [1131, 381] width 44 height 28
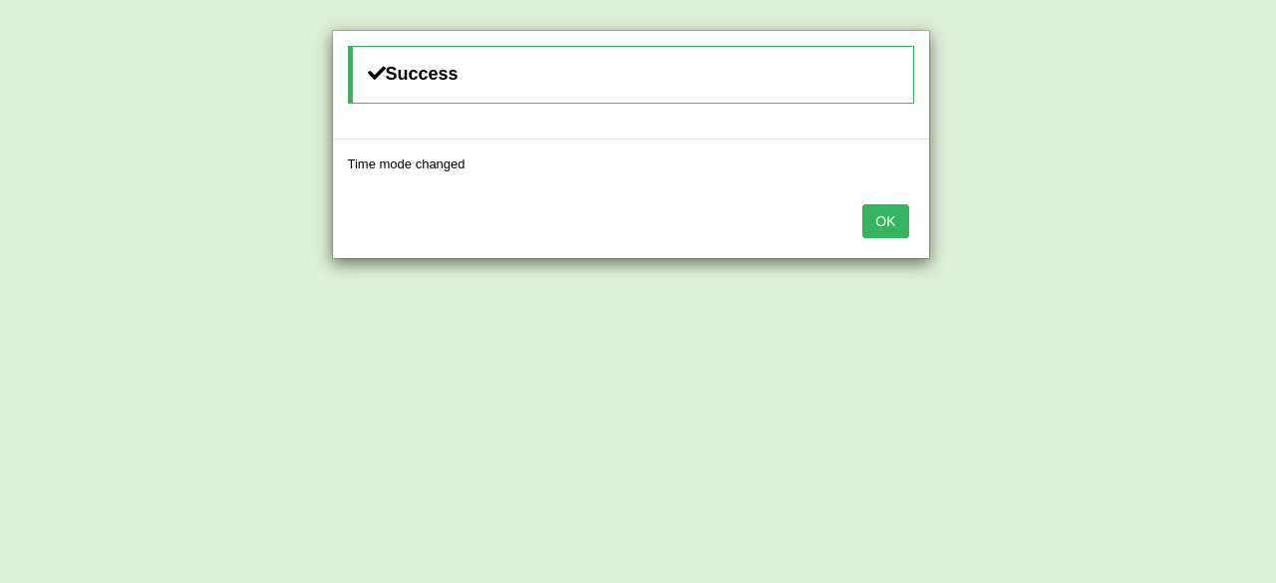
click at [902, 222] on button "OK" at bounding box center [885, 221] width 46 height 34
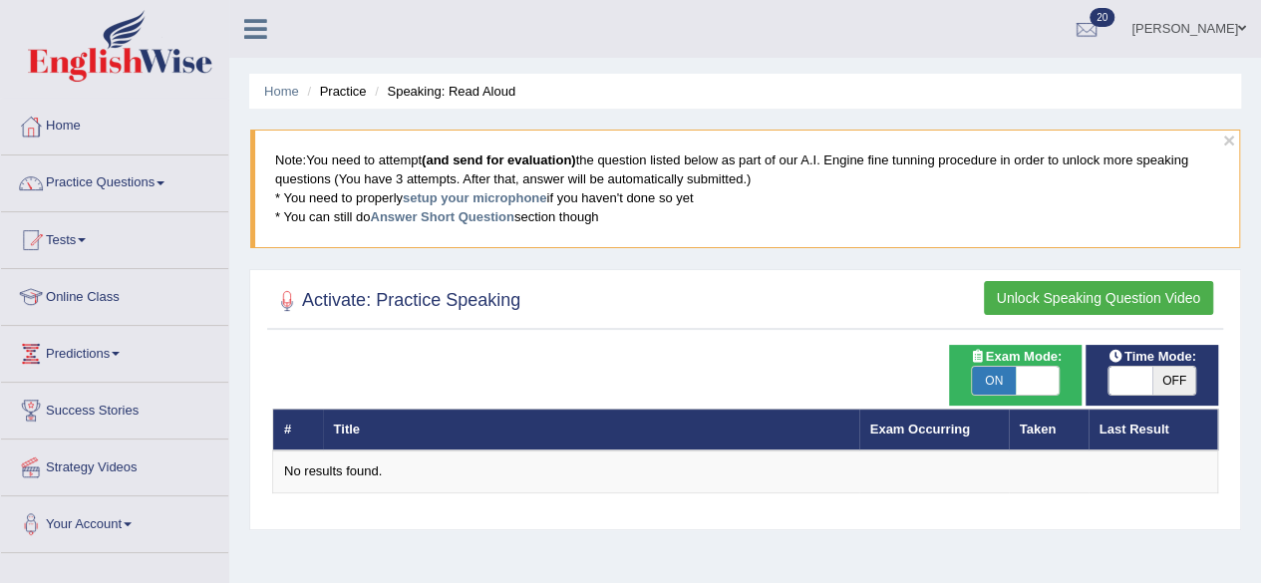
click at [1076, 292] on button "Unlock Speaking Question Video" at bounding box center [1098, 298] width 229 height 34
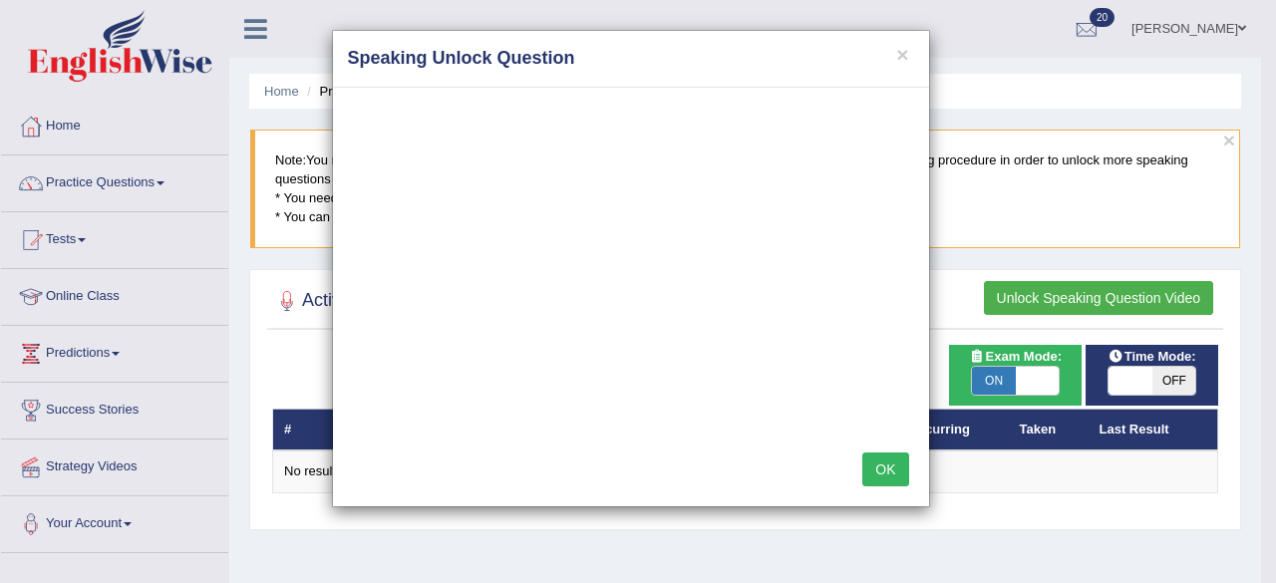
click at [984, 222] on div "× Speaking Unlock Question OK" at bounding box center [638, 291] width 1276 height 583
click at [903, 44] on button "×" at bounding box center [902, 54] width 12 height 21
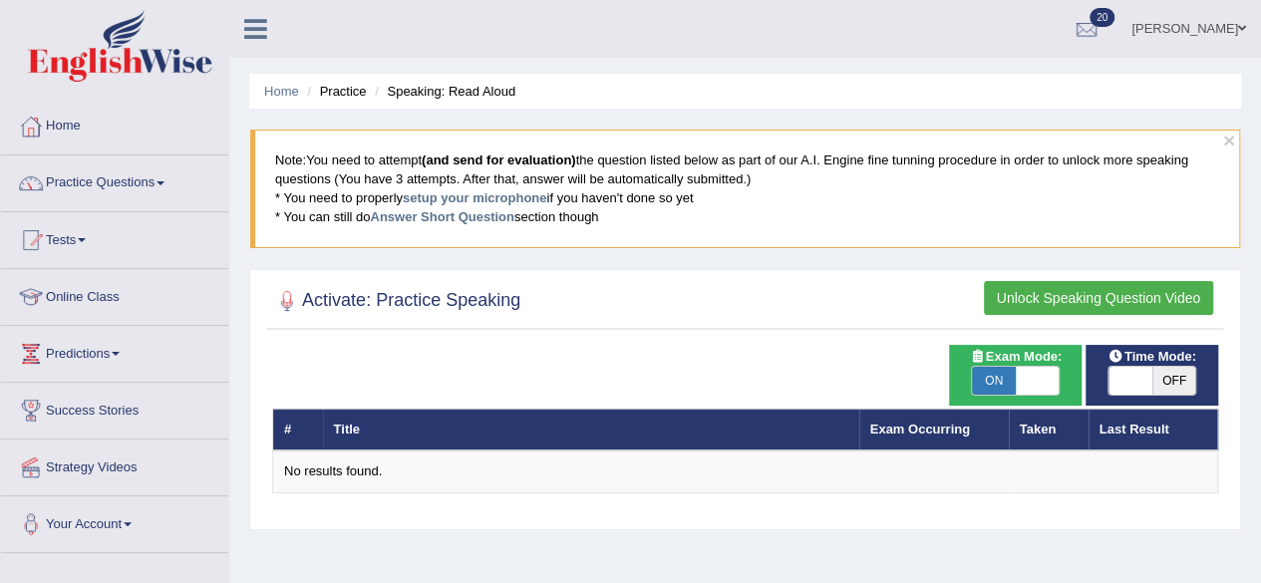
click at [1170, 369] on span "OFF" at bounding box center [1174, 381] width 44 height 28
checkbox input "true"
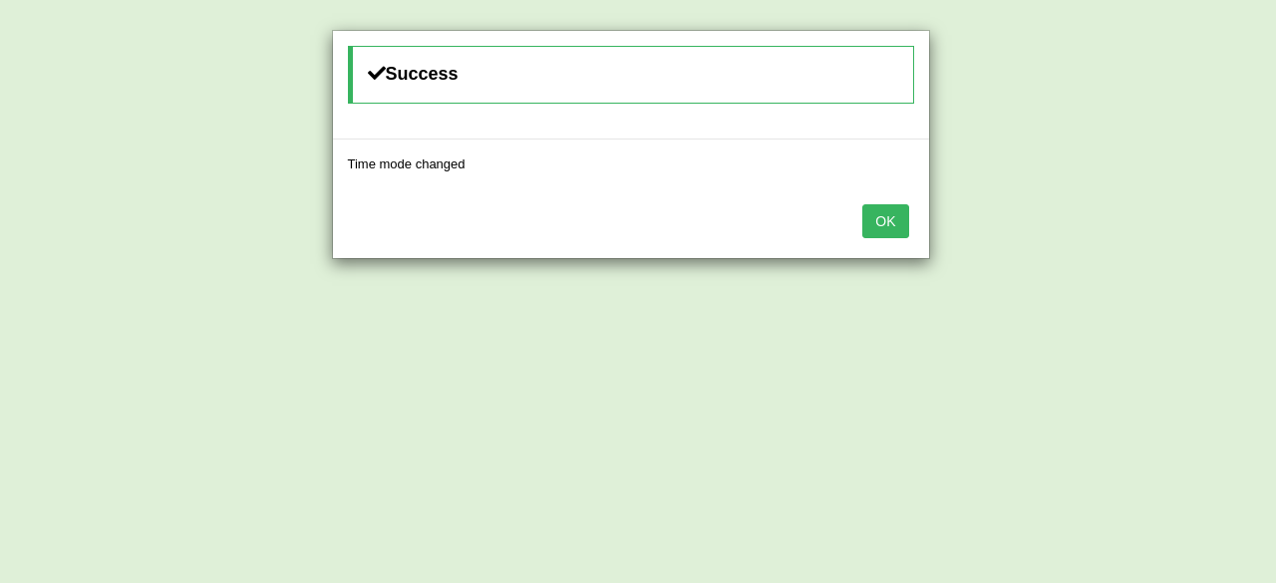
click at [887, 207] on button "OK" at bounding box center [885, 221] width 46 height 34
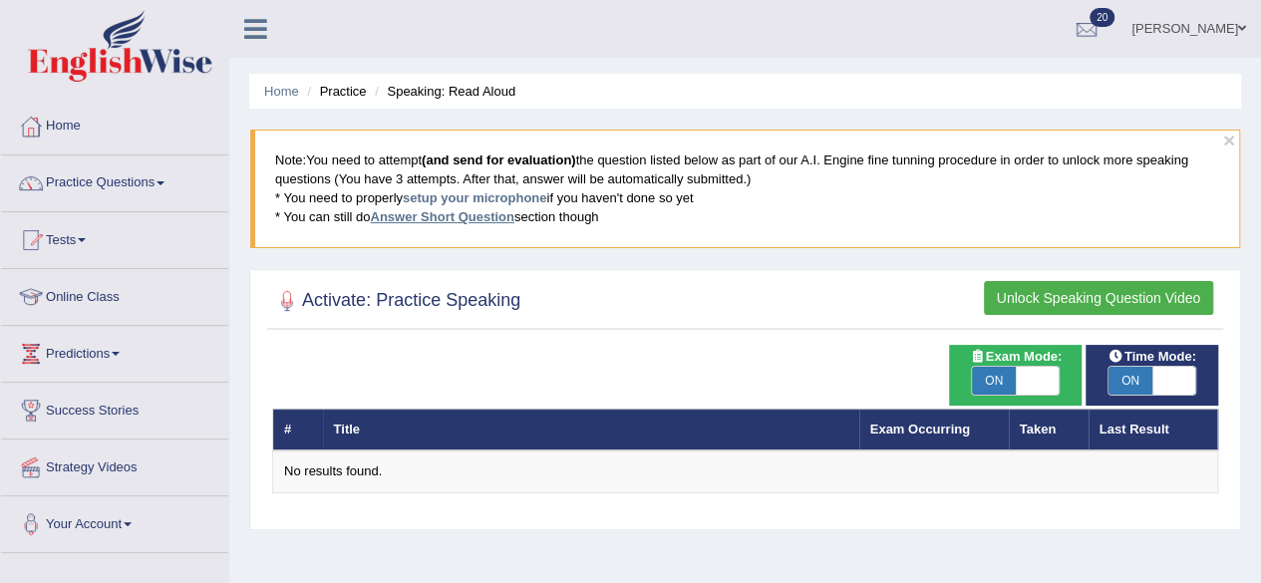
click at [416, 214] on link "Answer Short Question" at bounding box center [442, 216] width 144 height 15
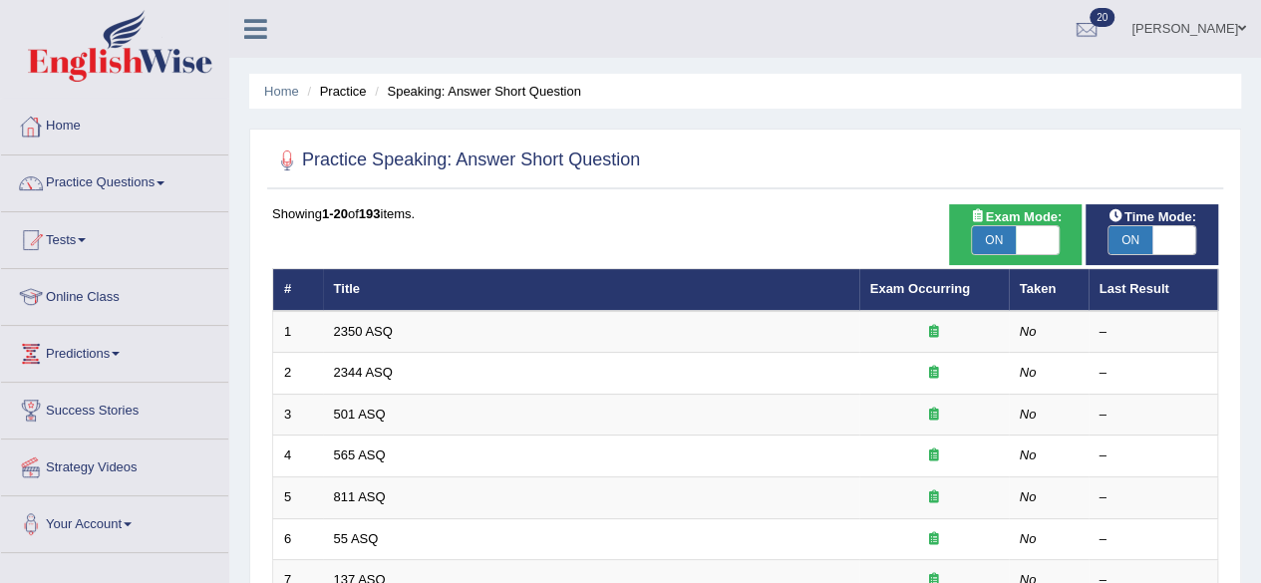
click at [74, 126] on link "Home" at bounding box center [114, 124] width 227 height 50
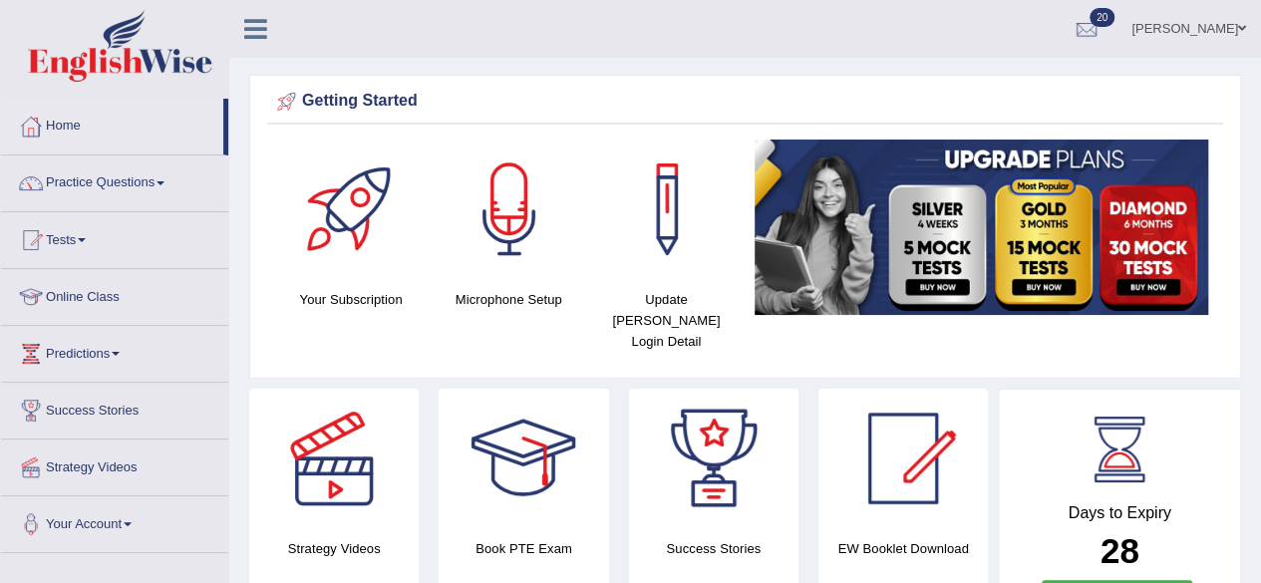
click at [164, 181] on span at bounding box center [161, 183] width 8 height 4
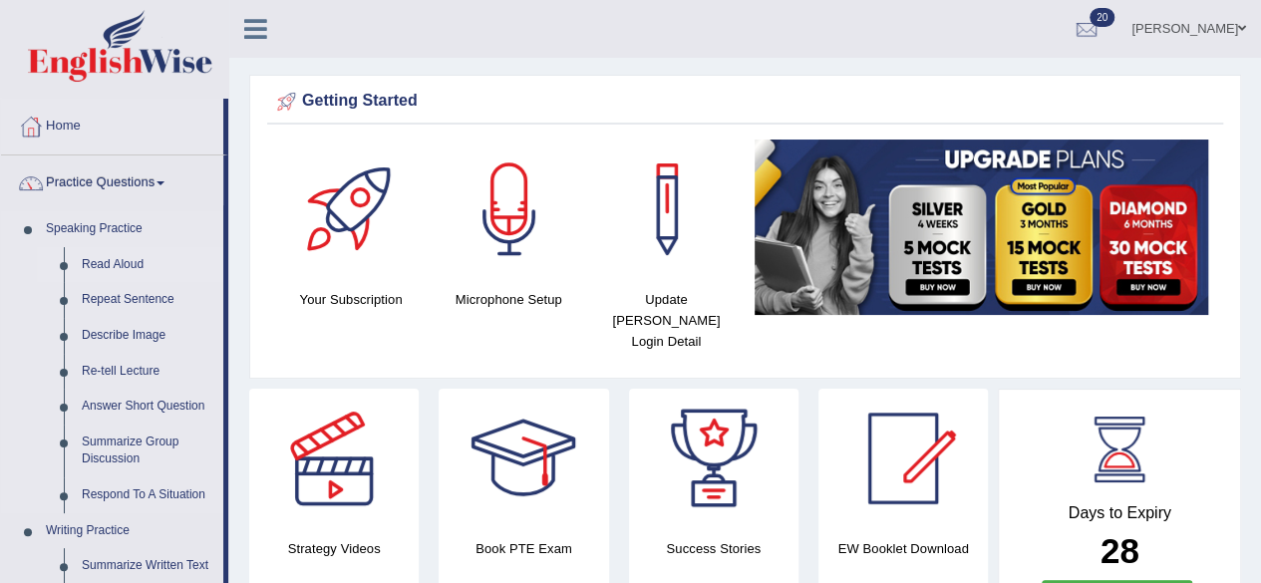
click at [90, 258] on link "Read Aloud" at bounding box center [148, 265] width 151 height 36
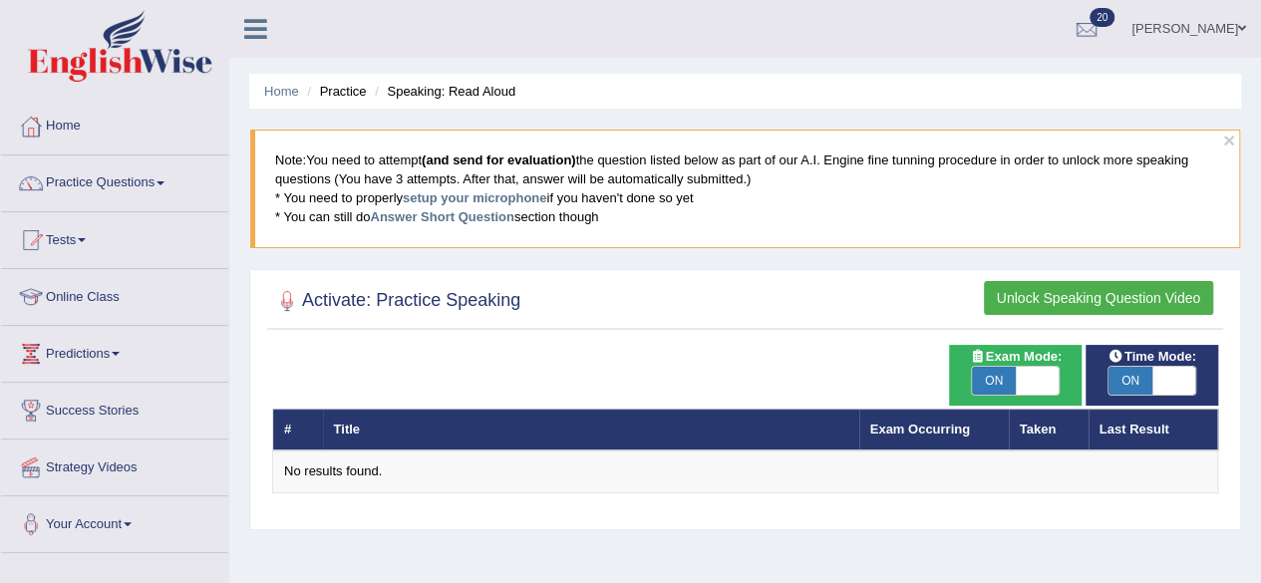
click at [1018, 289] on button "Unlock Speaking Question Video" at bounding box center [1098, 298] width 229 height 34
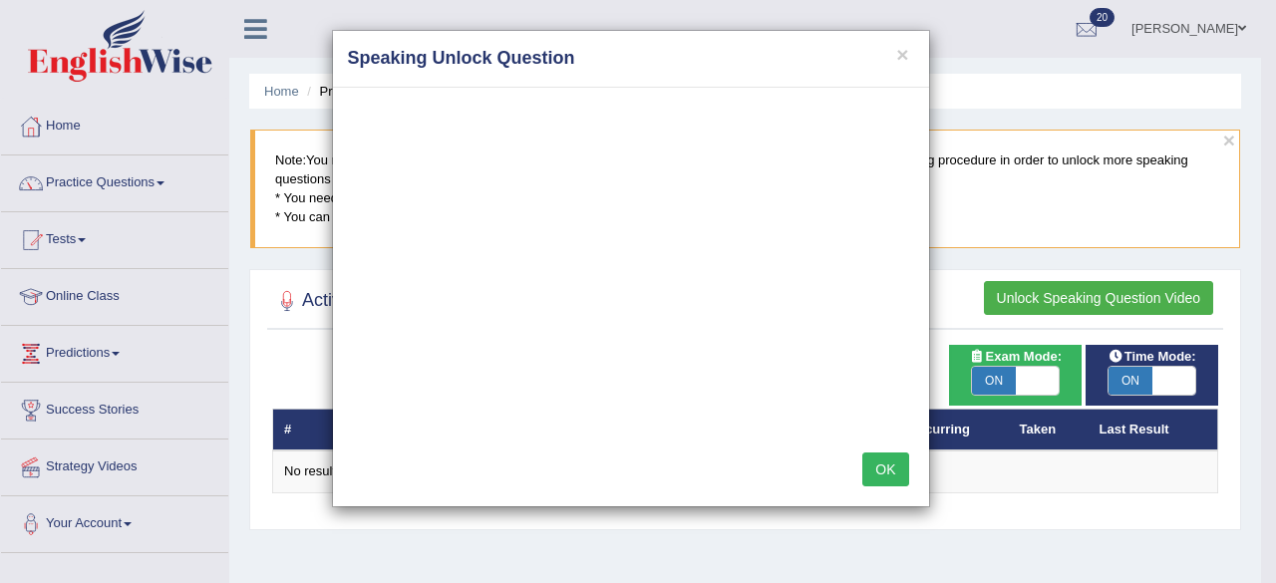
click at [988, 230] on div "× Speaking Unlock Question OK" at bounding box center [638, 291] width 1276 height 583
click at [885, 461] on button "OK" at bounding box center [885, 470] width 46 height 34
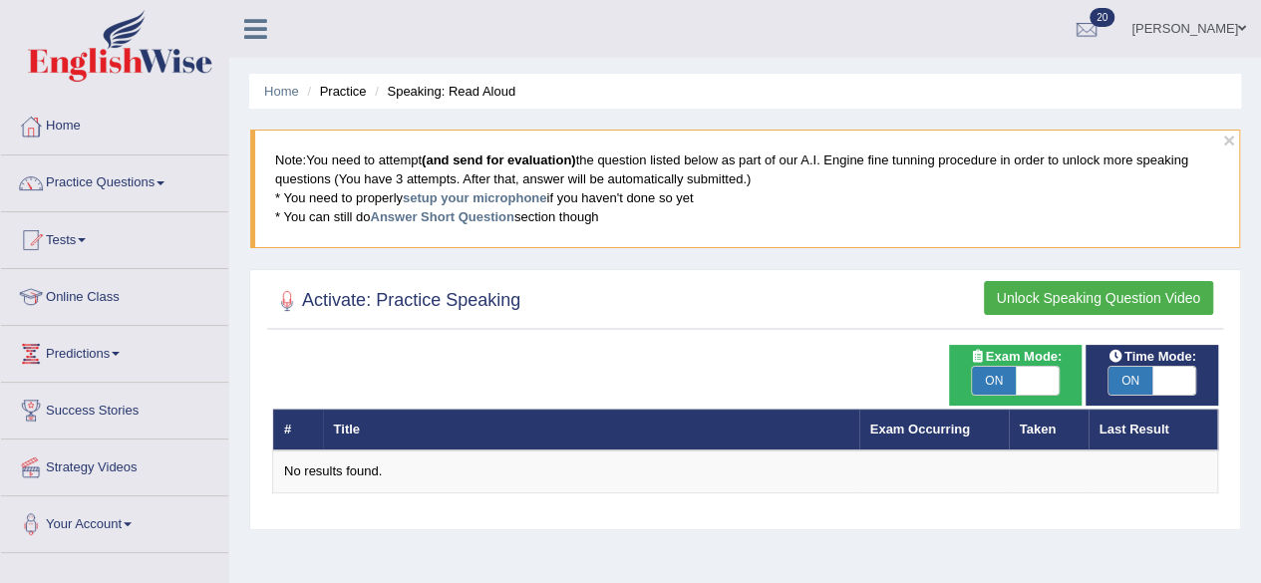
click at [1134, 378] on span "ON" at bounding box center [1131, 381] width 44 height 28
checkbox input "false"
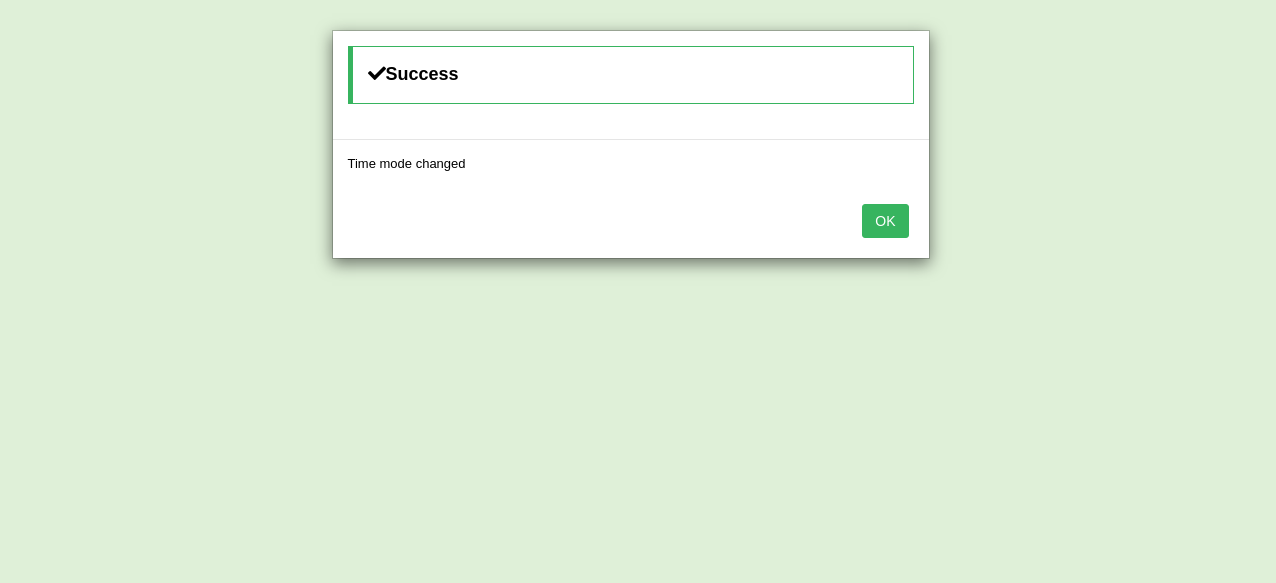
click at [883, 218] on button "OK" at bounding box center [885, 221] width 46 height 34
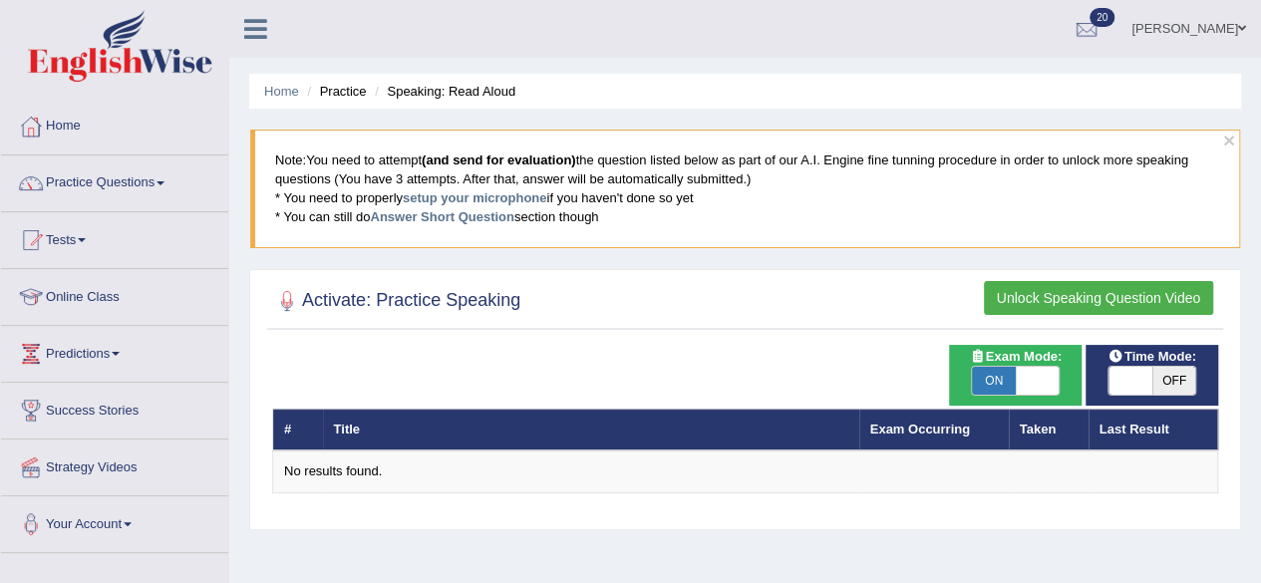
click at [1026, 291] on button "Unlock Speaking Question Video" at bounding box center [1098, 298] width 229 height 34
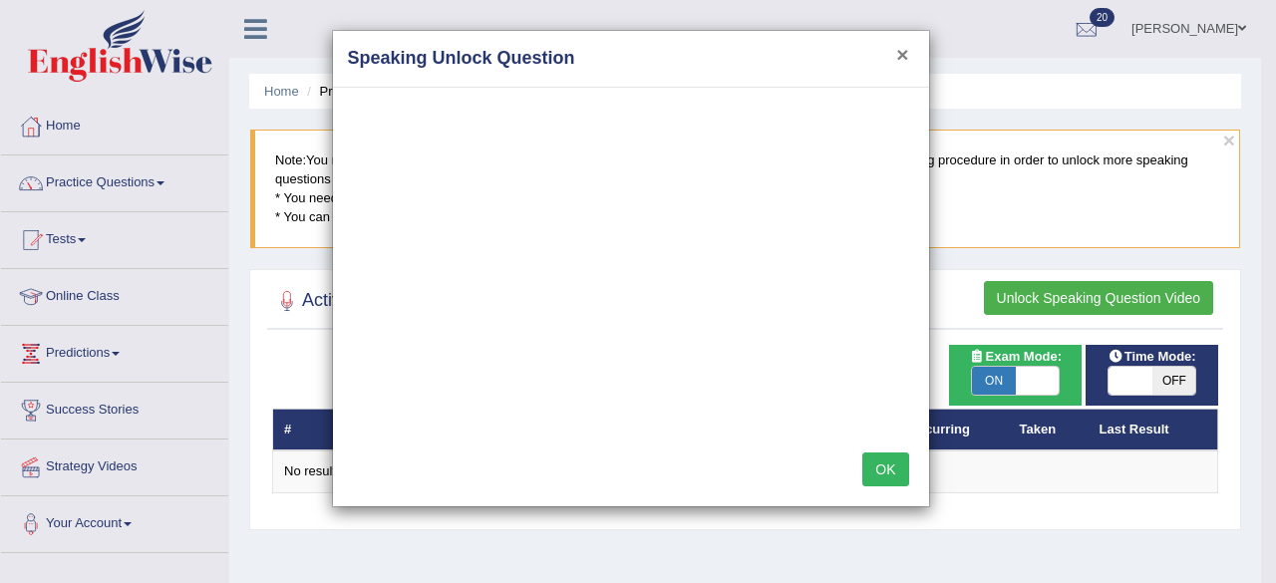
click at [899, 44] on button "×" at bounding box center [902, 54] width 12 height 21
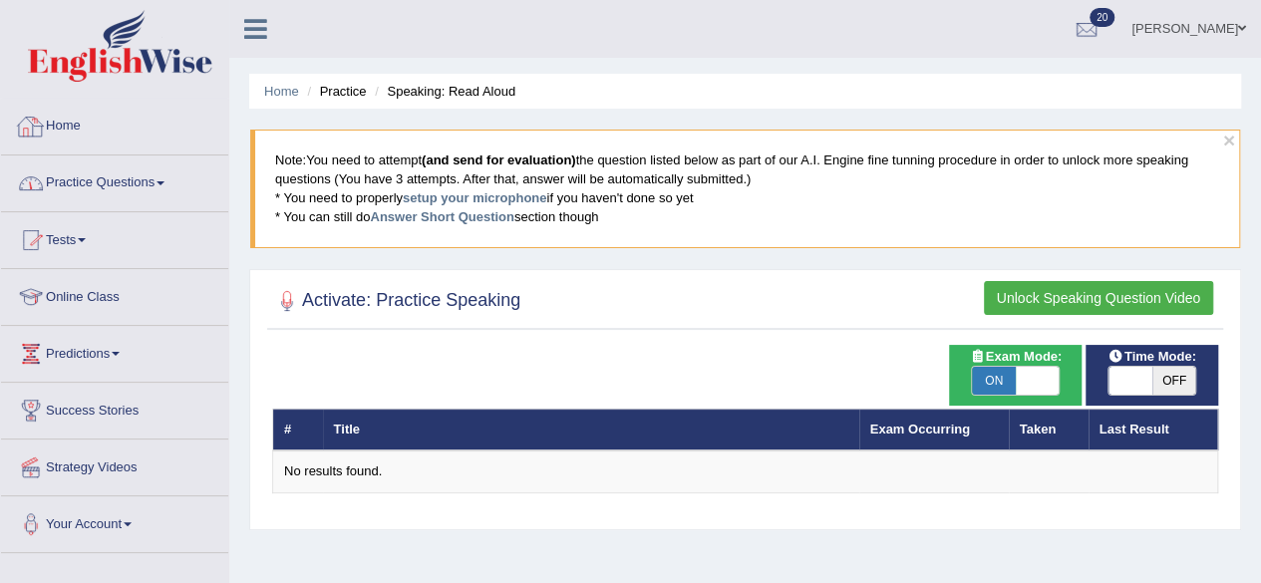
click at [71, 130] on link "Home" at bounding box center [114, 124] width 227 height 50
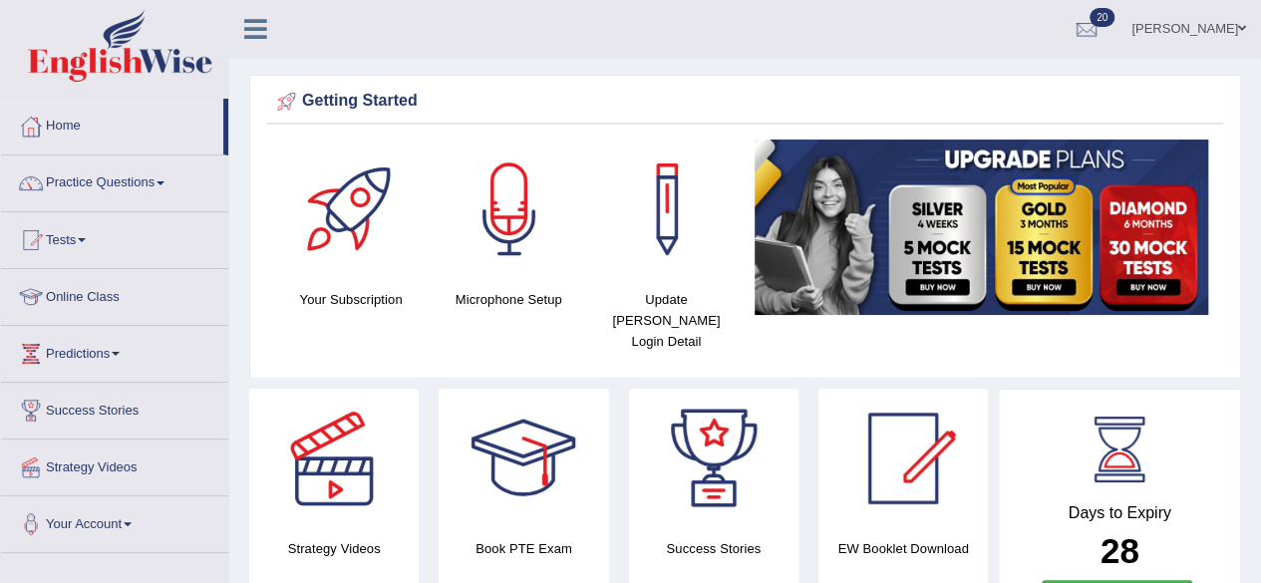
click at [163, 181] on span at bounding box center [161, 183] width 8 height 4
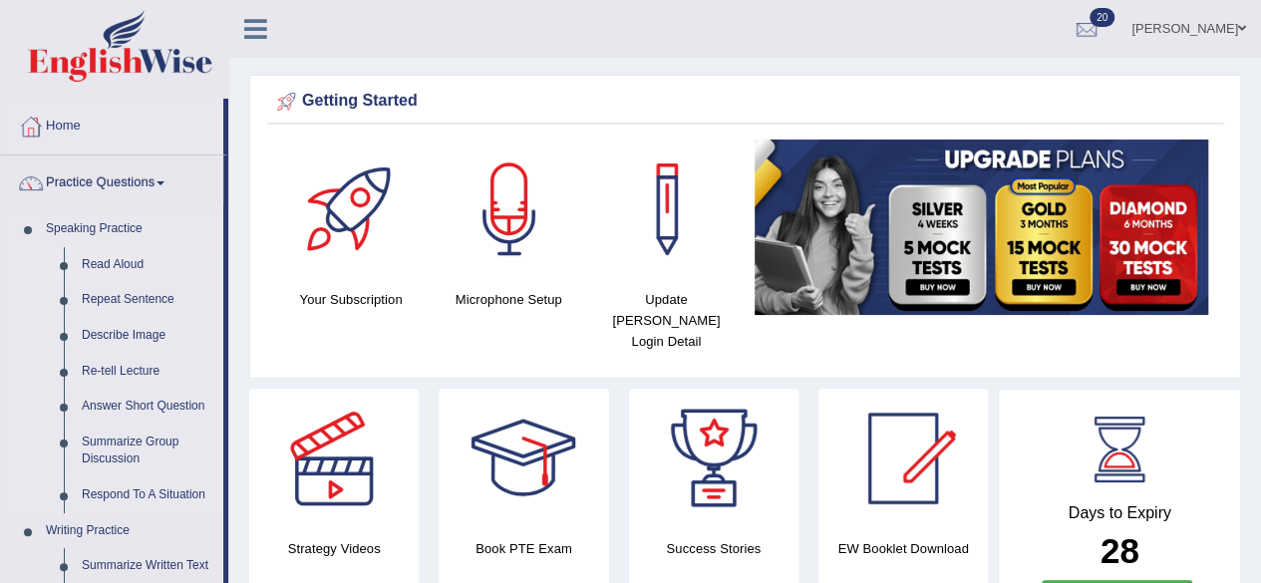
click at [114, 266] on link "Read Aloud" at bounding box center [148, 265] width 151 height 36
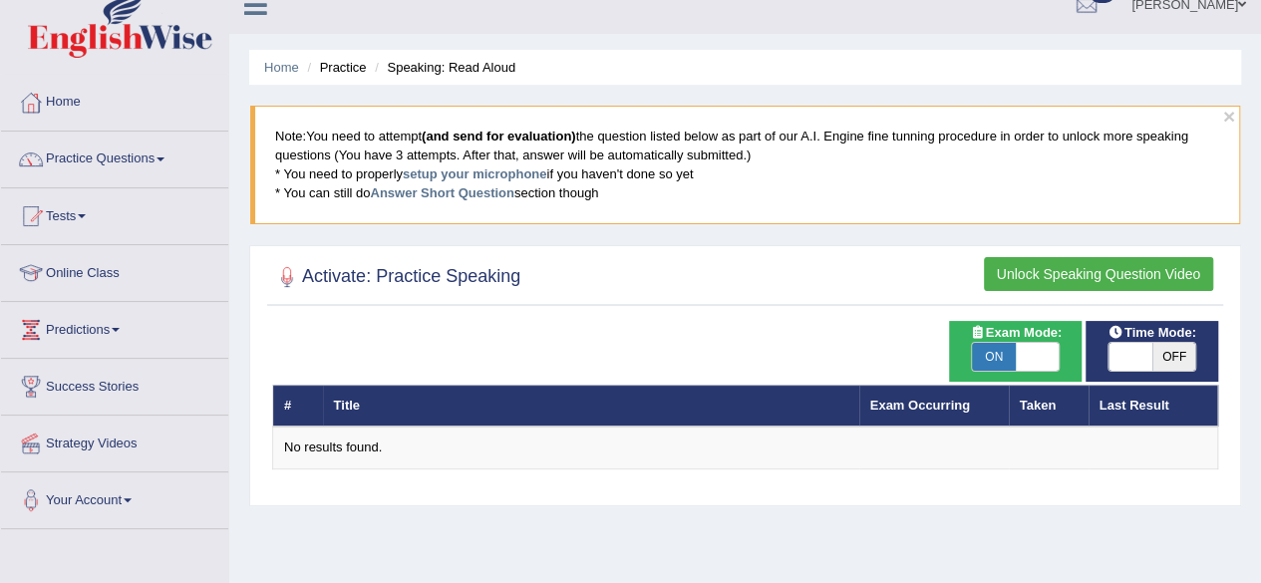
scroll to position [21, 0]
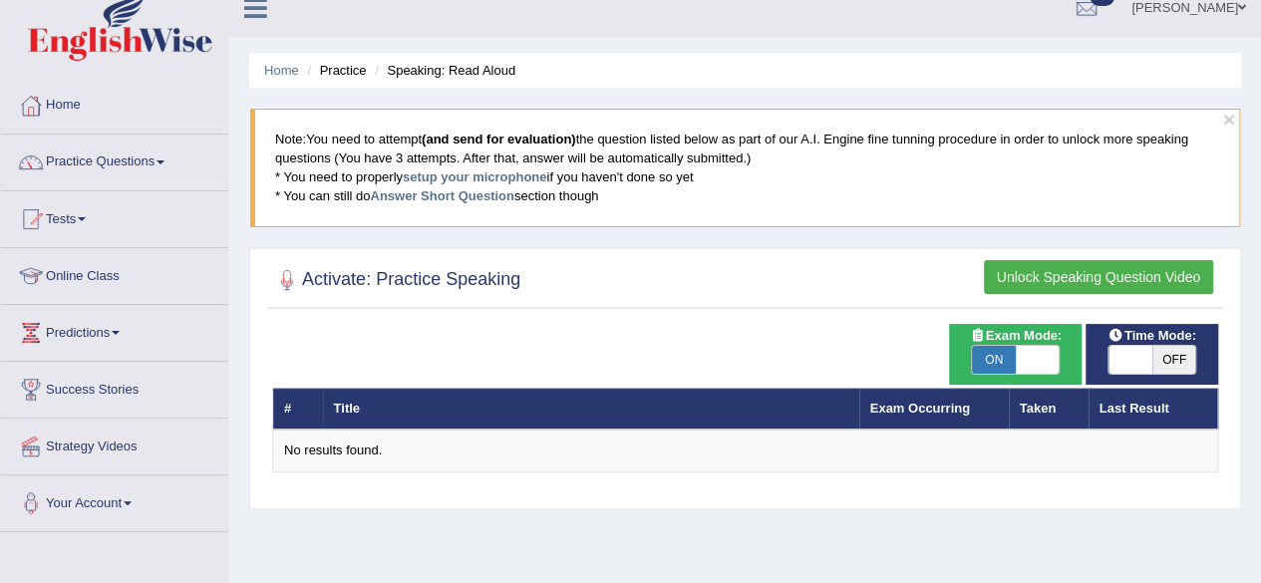
click at [1032, 278] on button "Unlock Speaking Question Video" at bounding box center [1098, 277] width 229 height 34
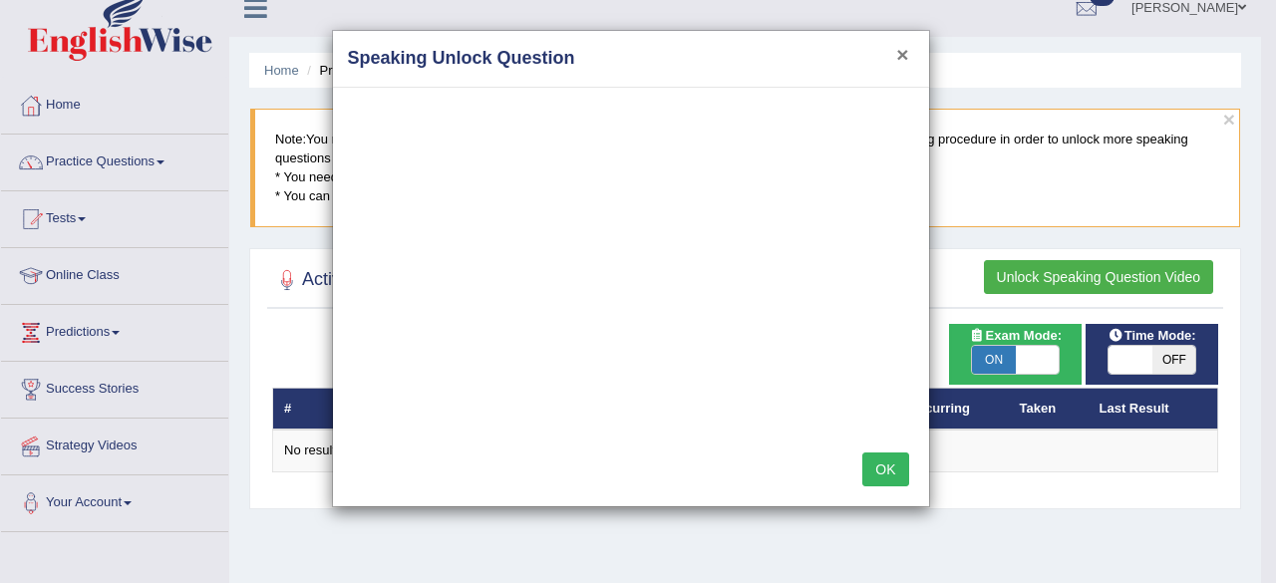
click at [898, 46] on button "×" at bounding box center [902, 54] width 12 height 21
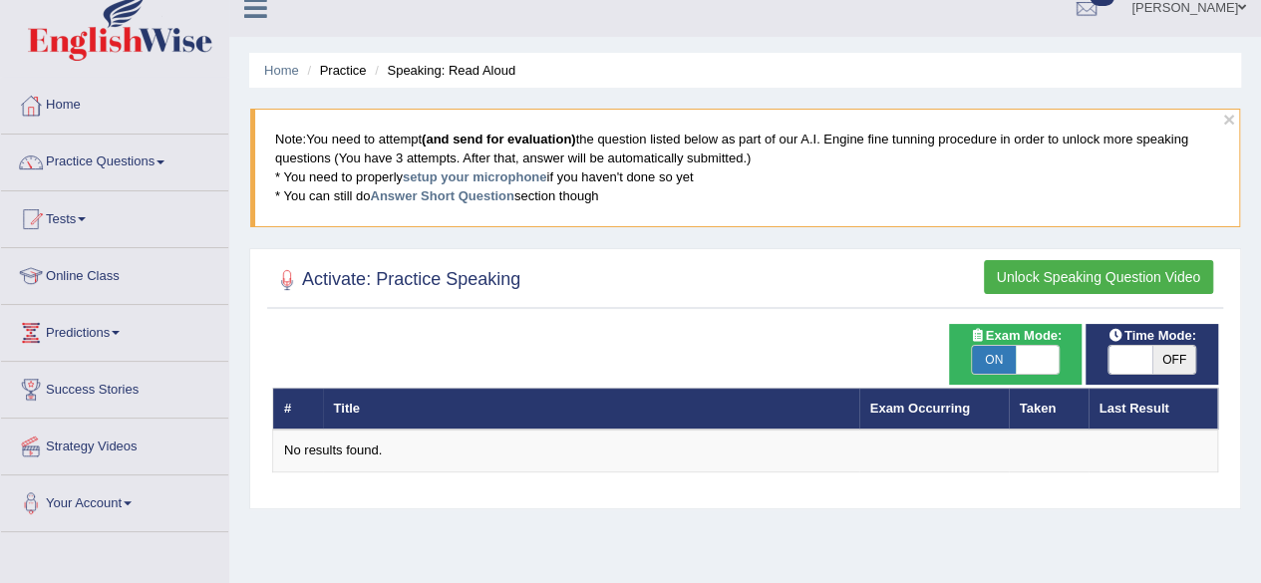
click at [80, 157] on link "Practice Questions" at bounding box center [114, 160] width 227 height 50
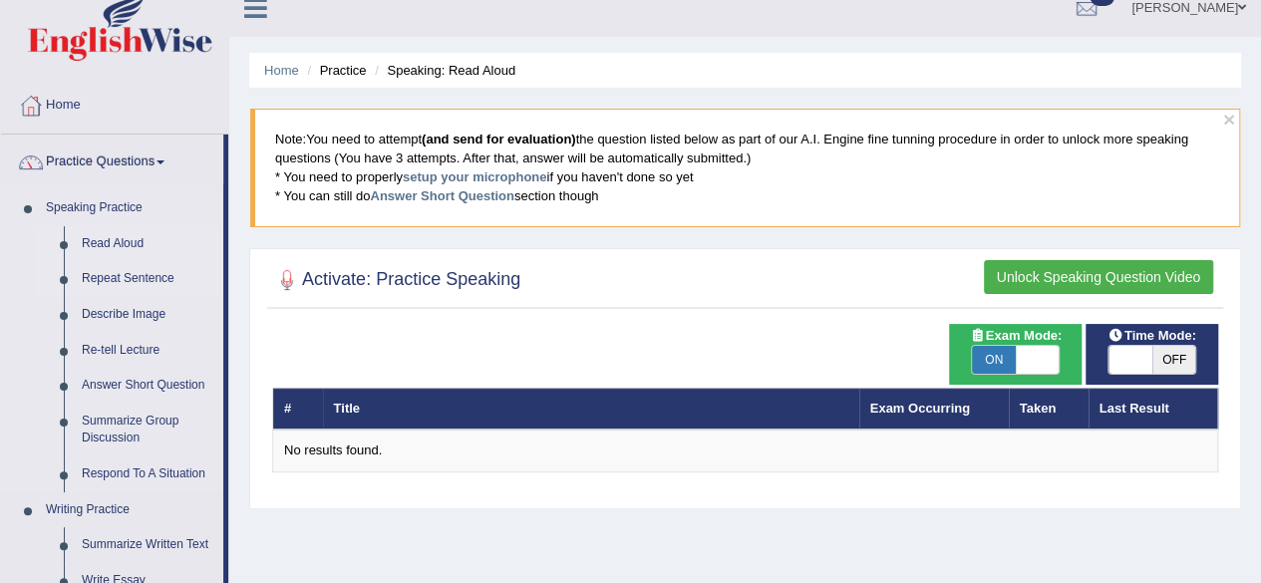
click at [109, 275] on link "Repeat Sentence" at bounding box center [148, 279] width 151 height 36
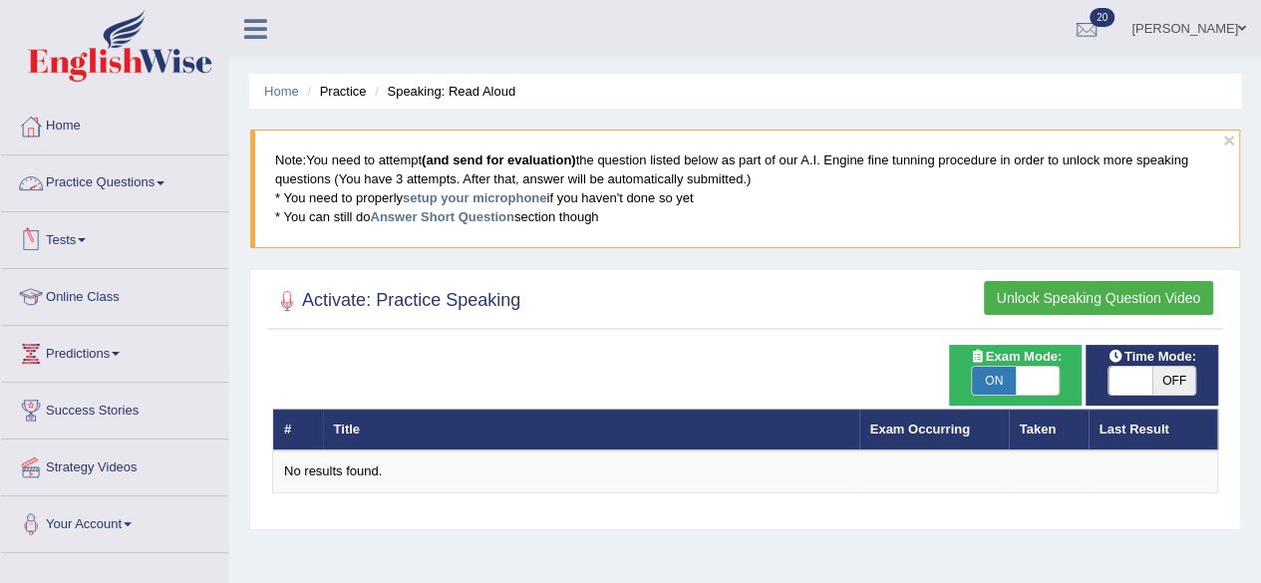
click at [104, 180] on link "Practice Questions" at bounding box center [114, 181] width 227 height 50
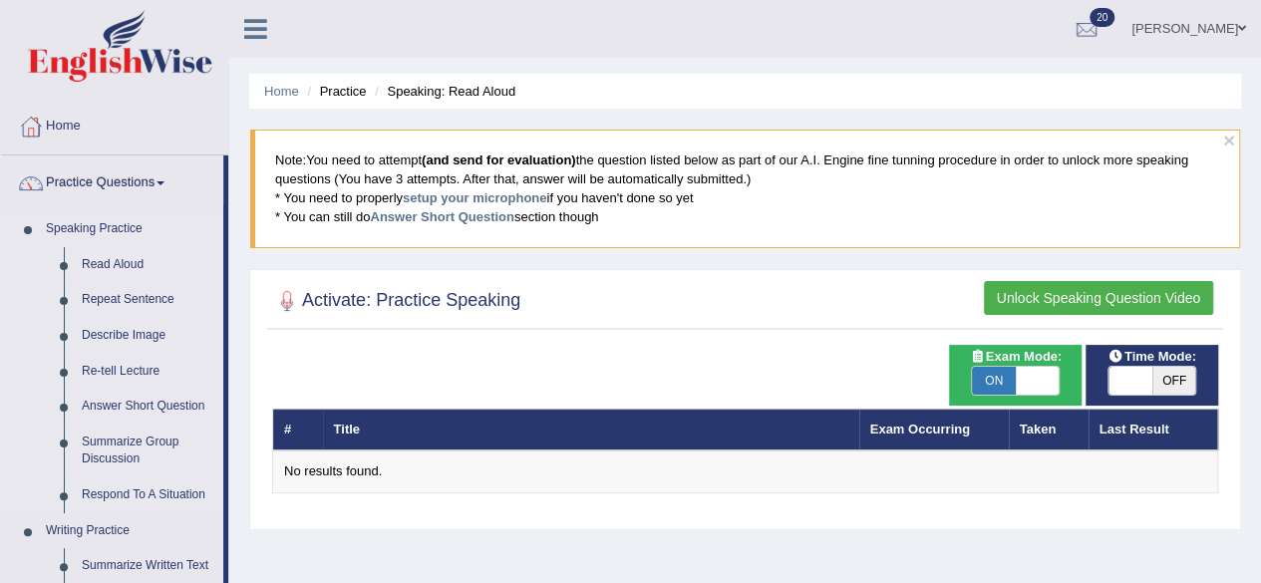
click at [98, 257] on link "Read Aloud" at bounding box center [148, 265] width 151 height 36
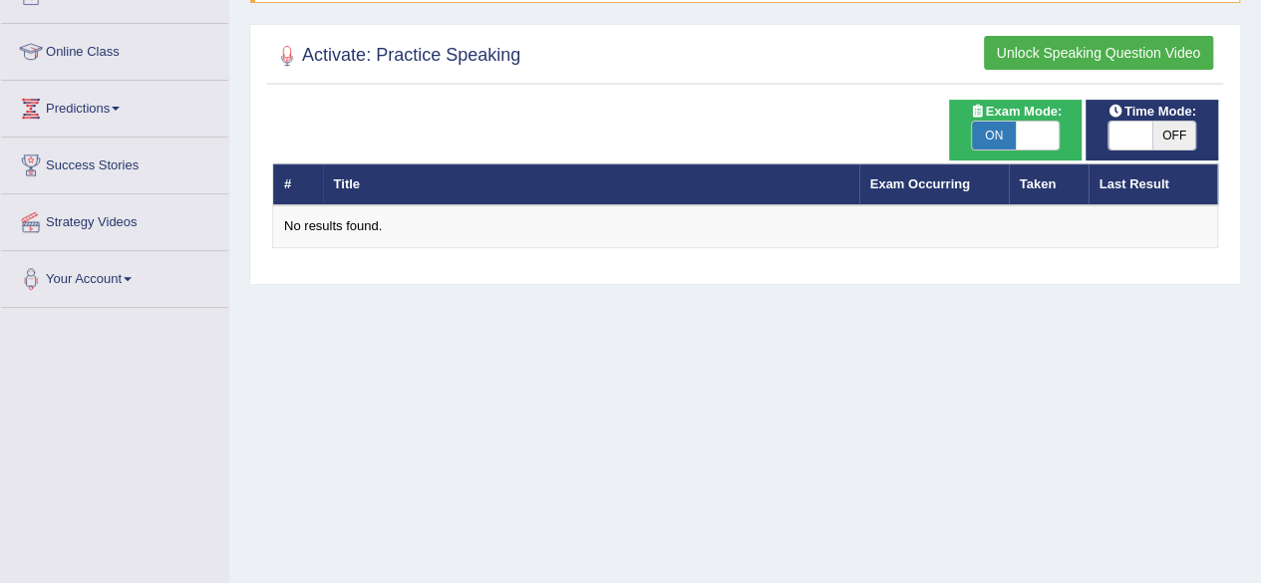
scroll to position [231, 0]
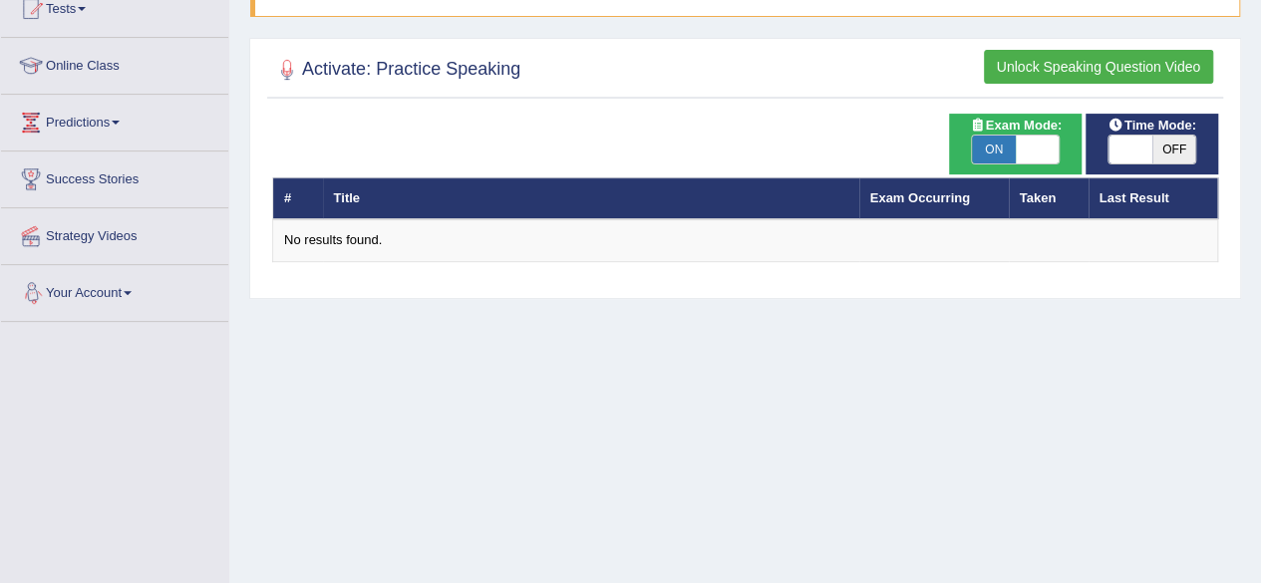
click at [91, 292] on link "Your Account" at bounding box center [114, 290] width 227 height 50
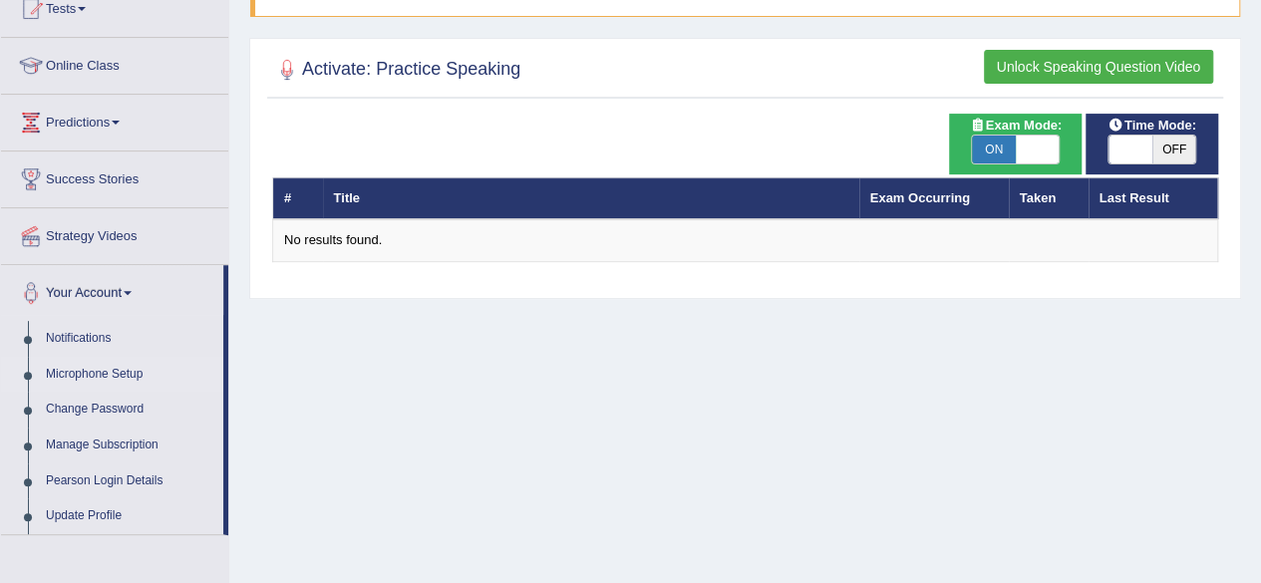
click at [105, 374] on link "Microphone Setup" at bounding box center [130, 375] width 186 height 36
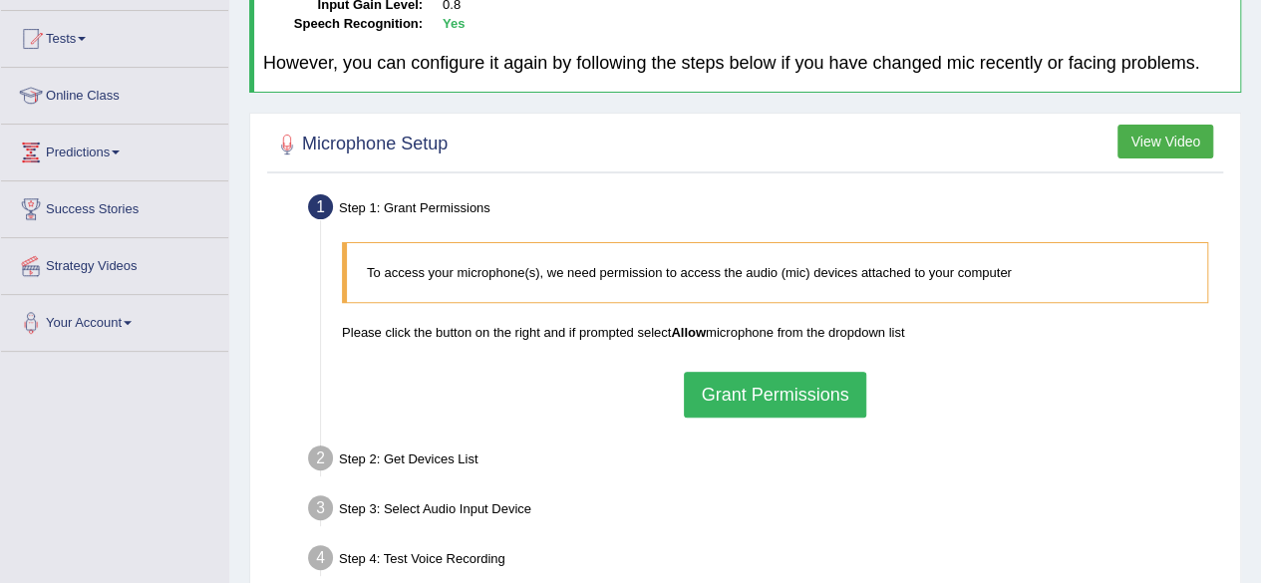
scroll to position [199, 0]
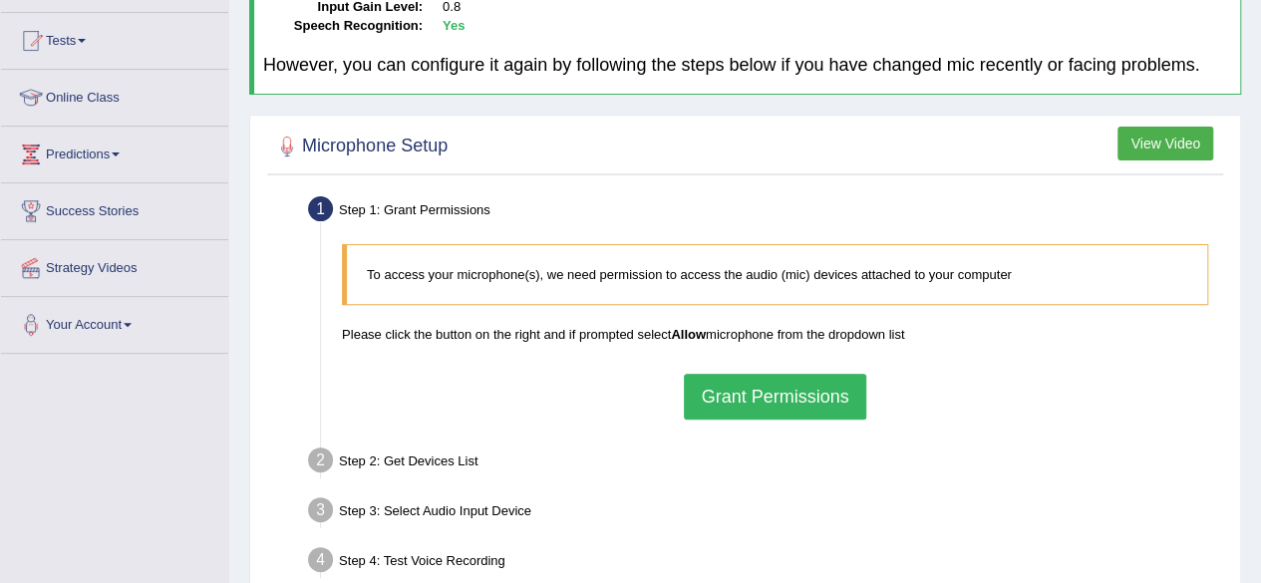
click at [823, 376] on button "Grant Permissions" at bounding box center [774, 397] width 181 height 46
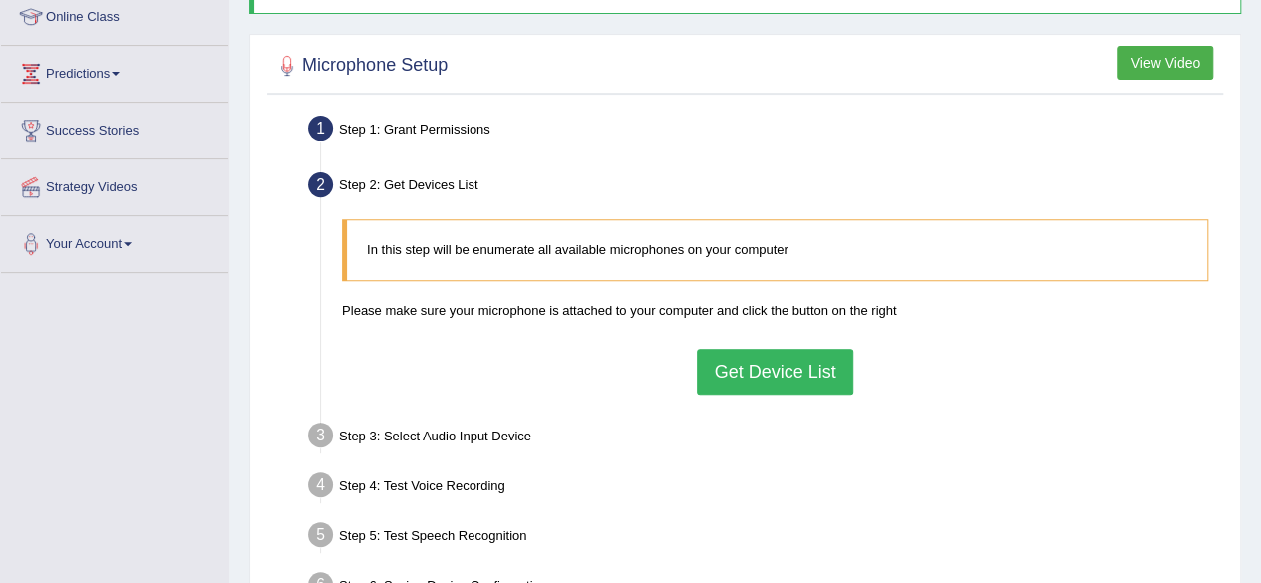
scroll to position [279, 0]
click at [766, 370] on button "Get Device List" at bounding box center [775, 373] width 156 height 46
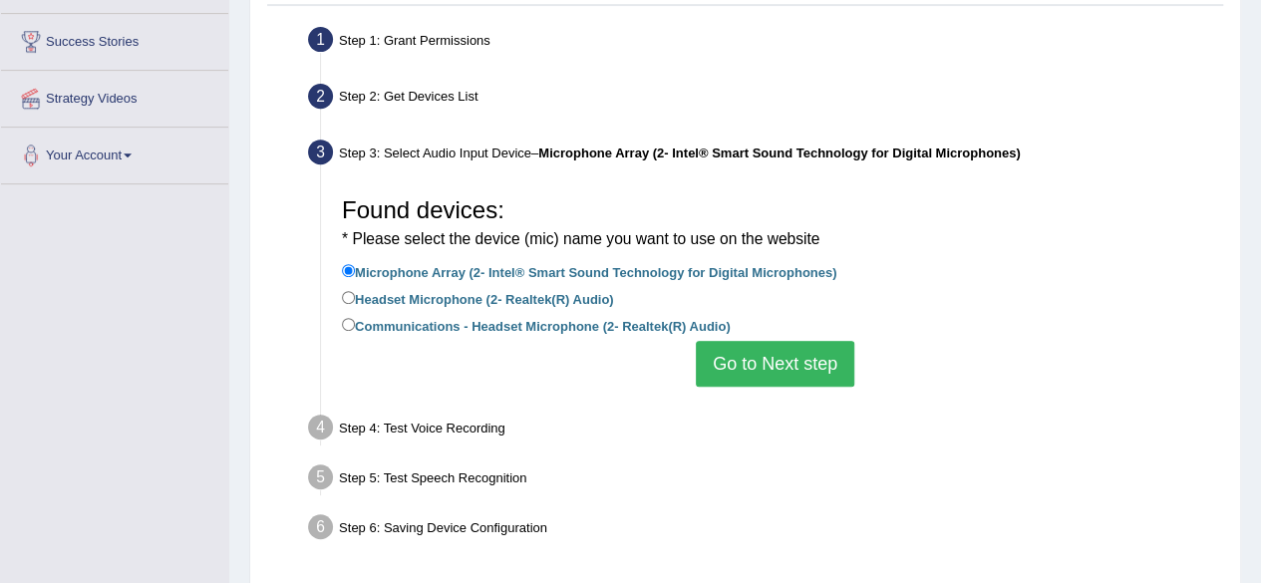
scroll to position [375, 0]
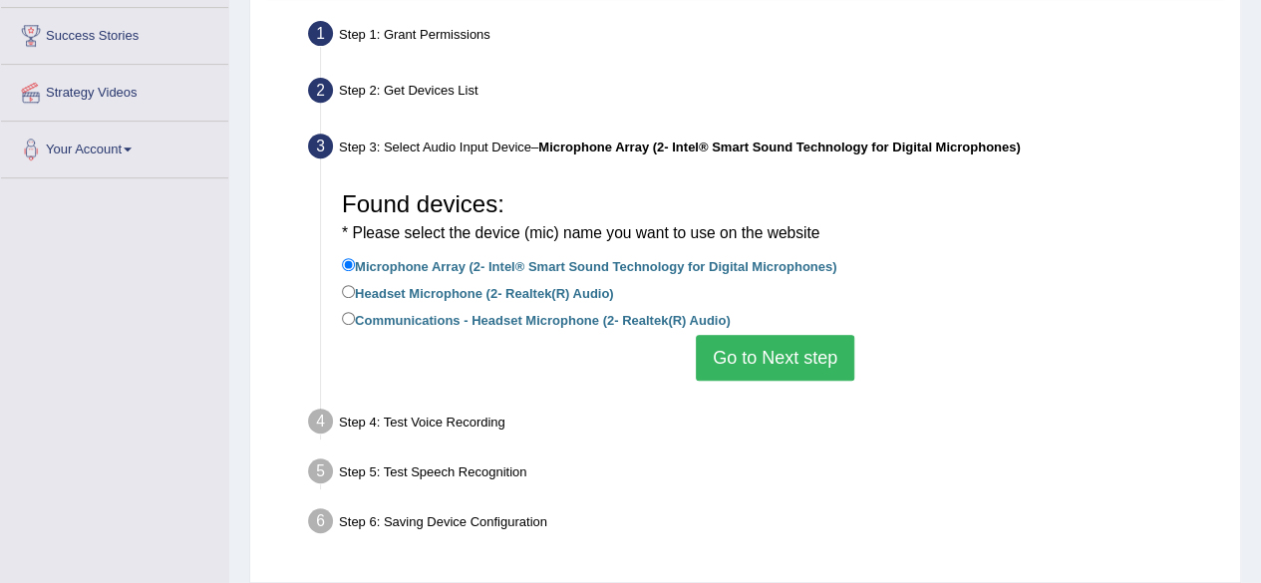
click at [774, 346] on button "Go to Next step" at bounding box center [775, 358] width 159 height 46
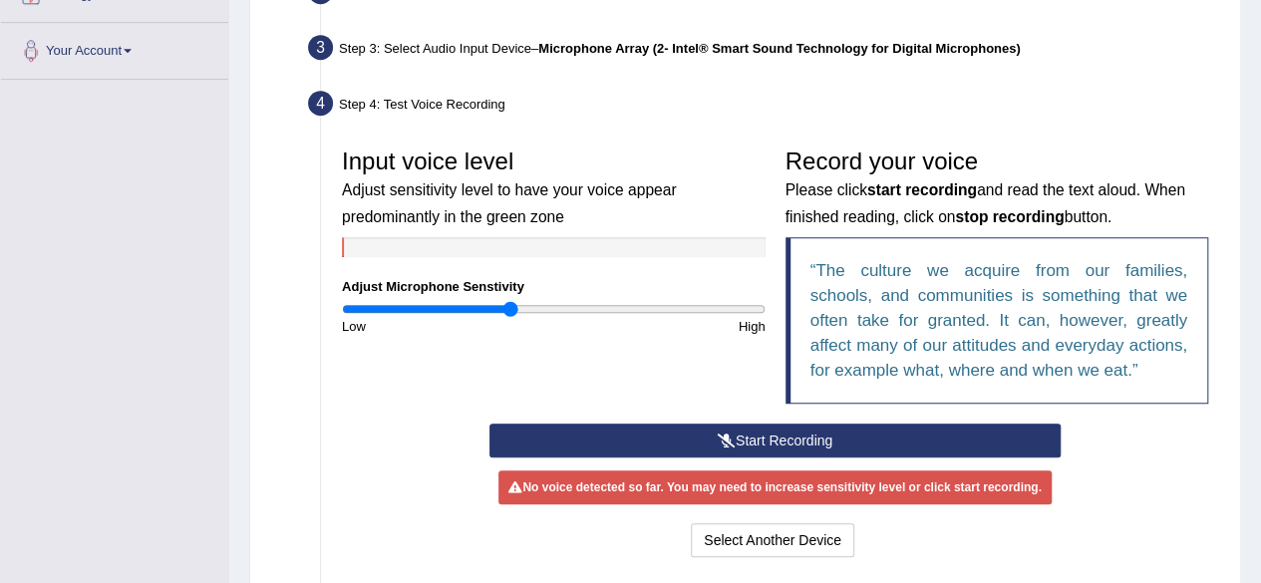
scroll to position [486, 0]
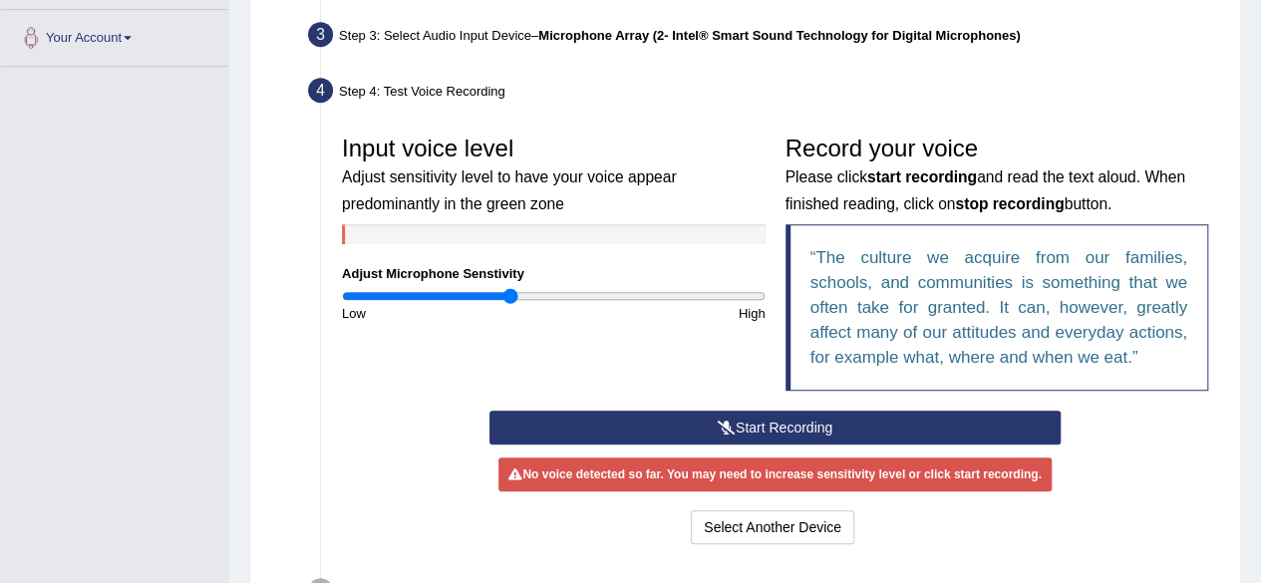
click at [874, 415] on button "Start Recording" at bounding box center [774, 428] width 571 height 34
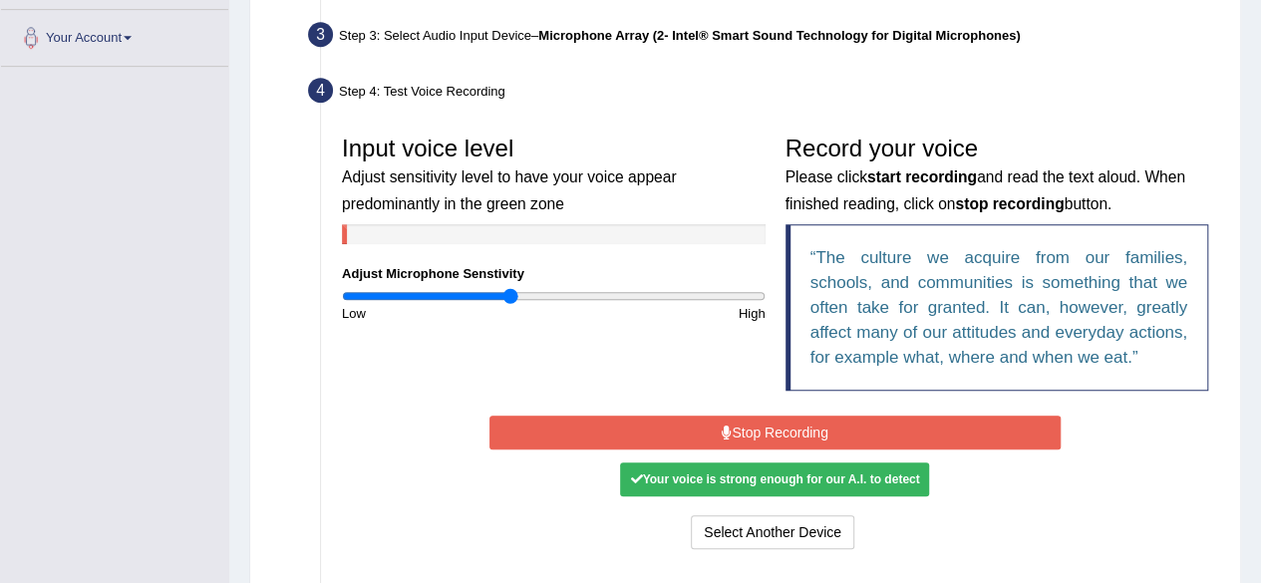
click at [874, 416] on button "Stop Recording" at bounding box center [774, 433] width 571 height 34
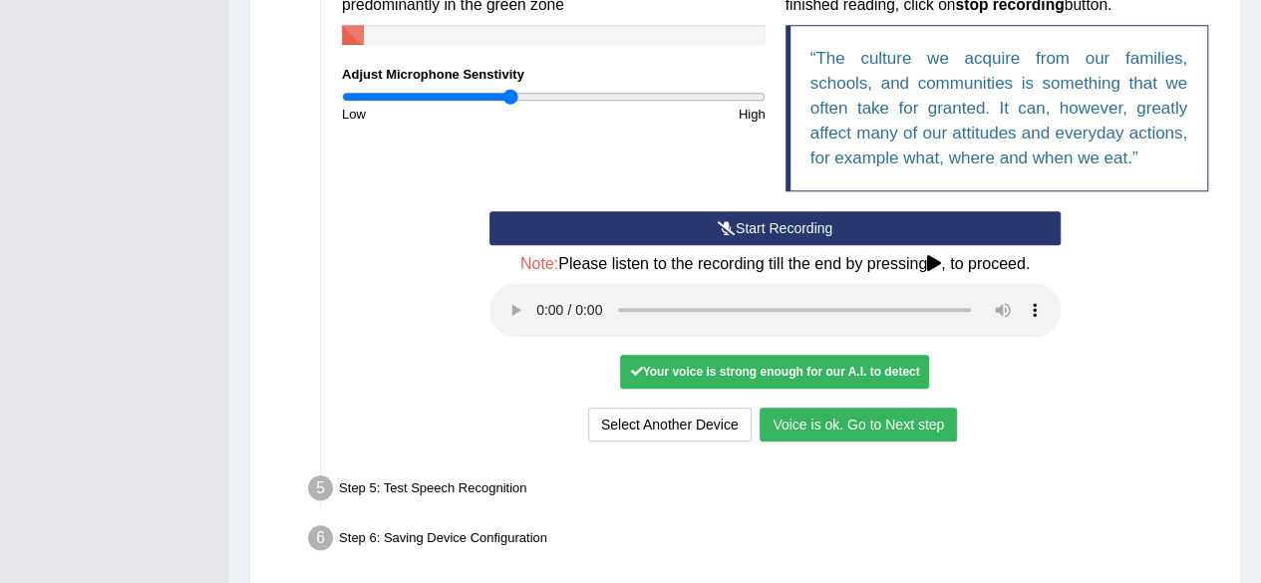
scroll to position [763, 0]
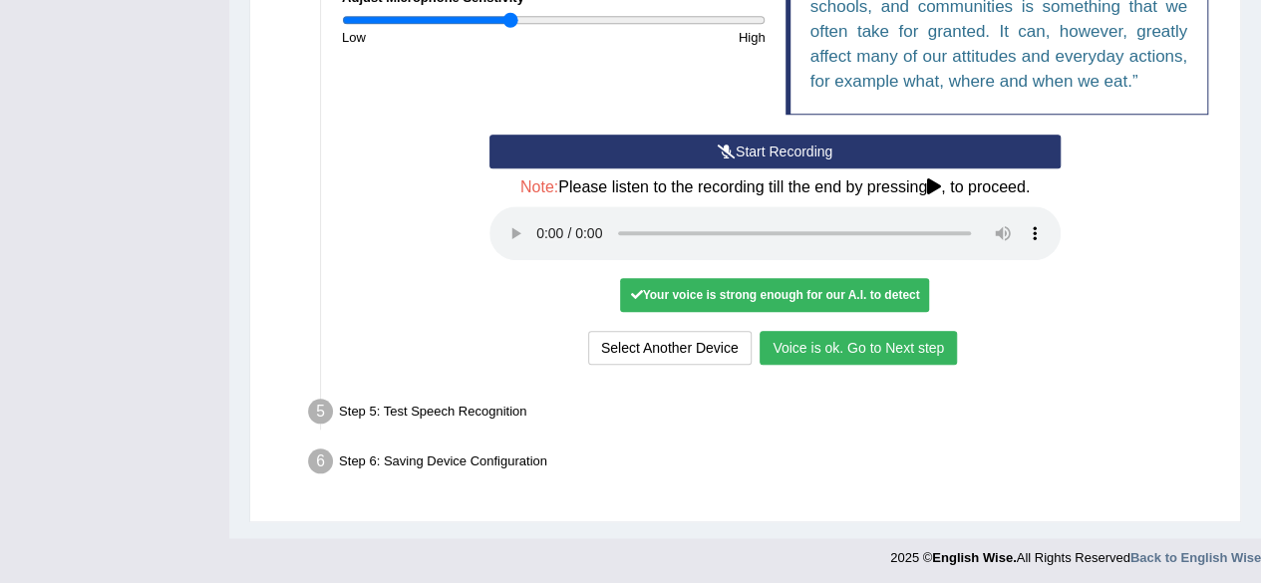
click at [903, 346] on button "Voice is ok. Go to Next step" at bounding box center [858, 348] width 197 height 34
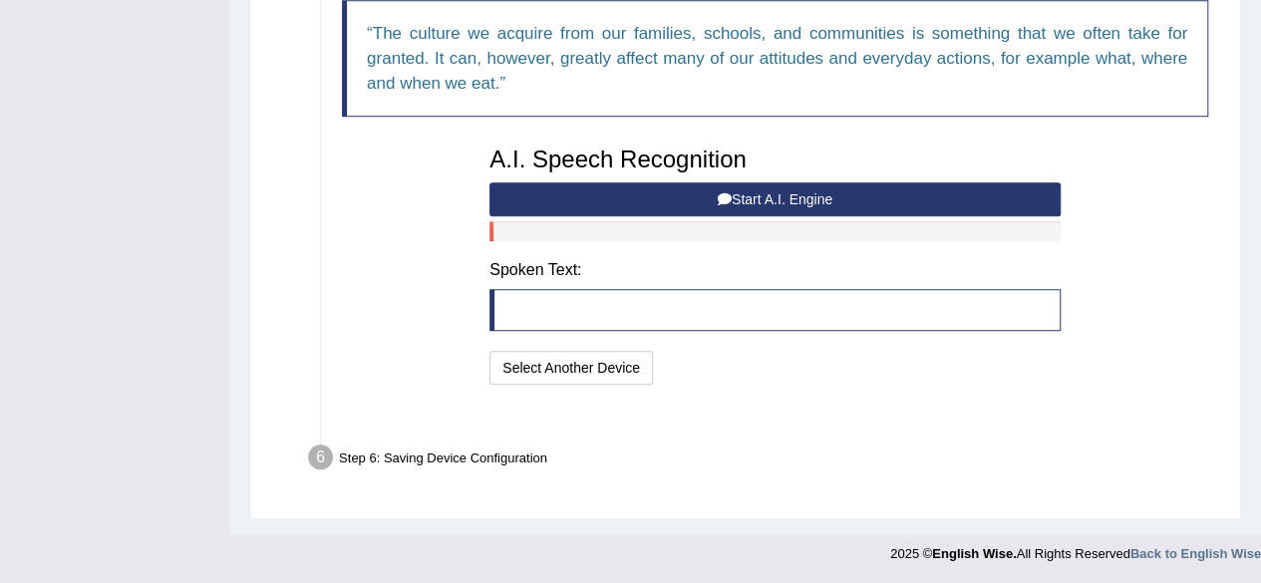
scroll to position [684, 0]
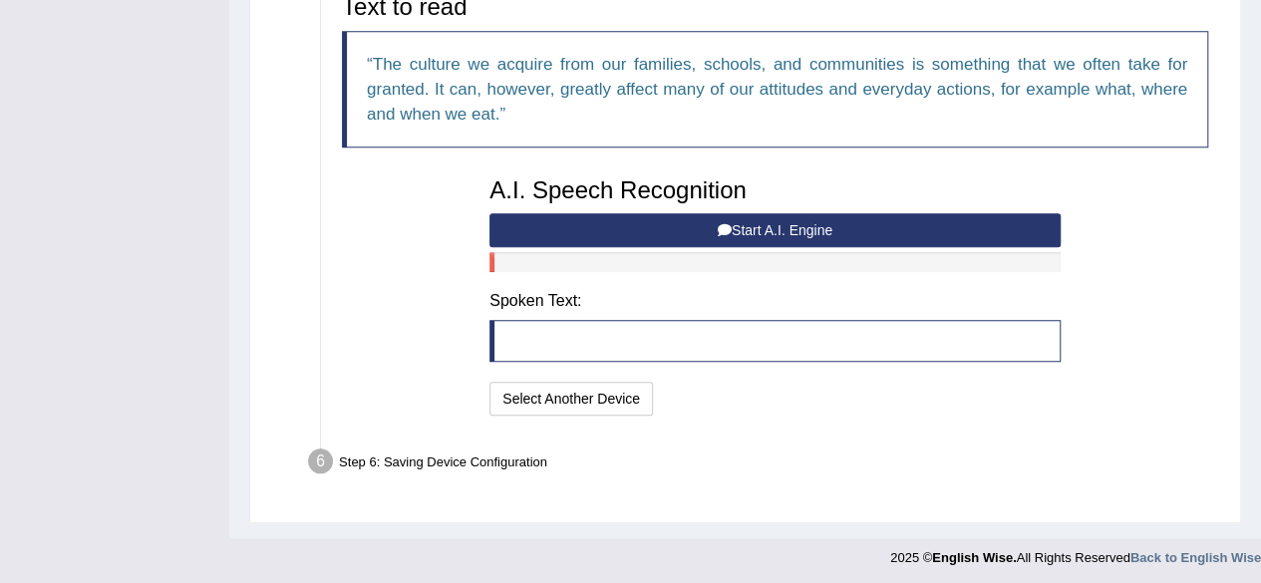
click at [860, 481] on div "Step 6: Saving Device Configuration" at bounding box center [765, 465] width 932 height 44
click at [934, 224] on button "Start A.I. Engine" at bounding box center [774, 230] width 571 height 34
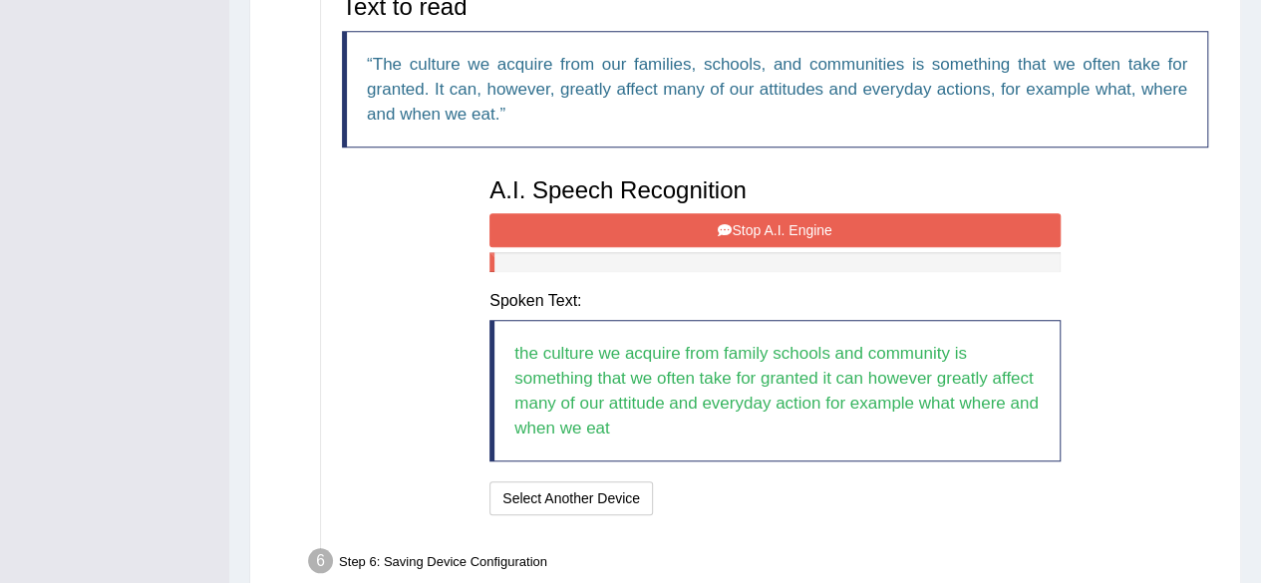
click at [934, 224] on button "Stop A.I. Engine" at bounding box center [774, 230] width 571 height 34
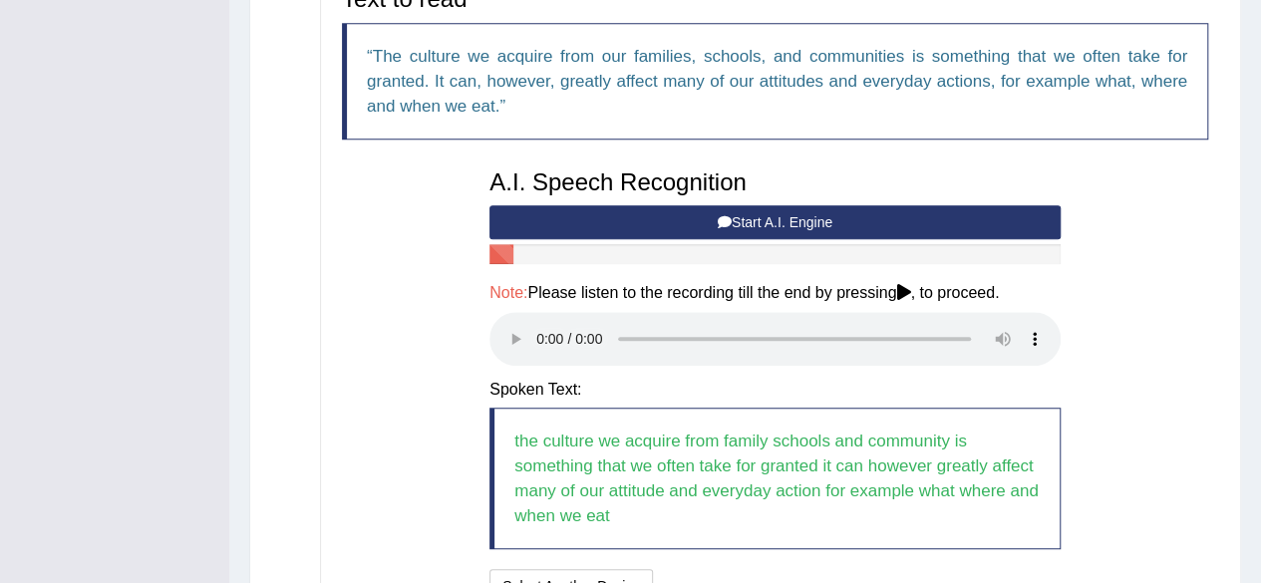
scroll to position [690, 0]
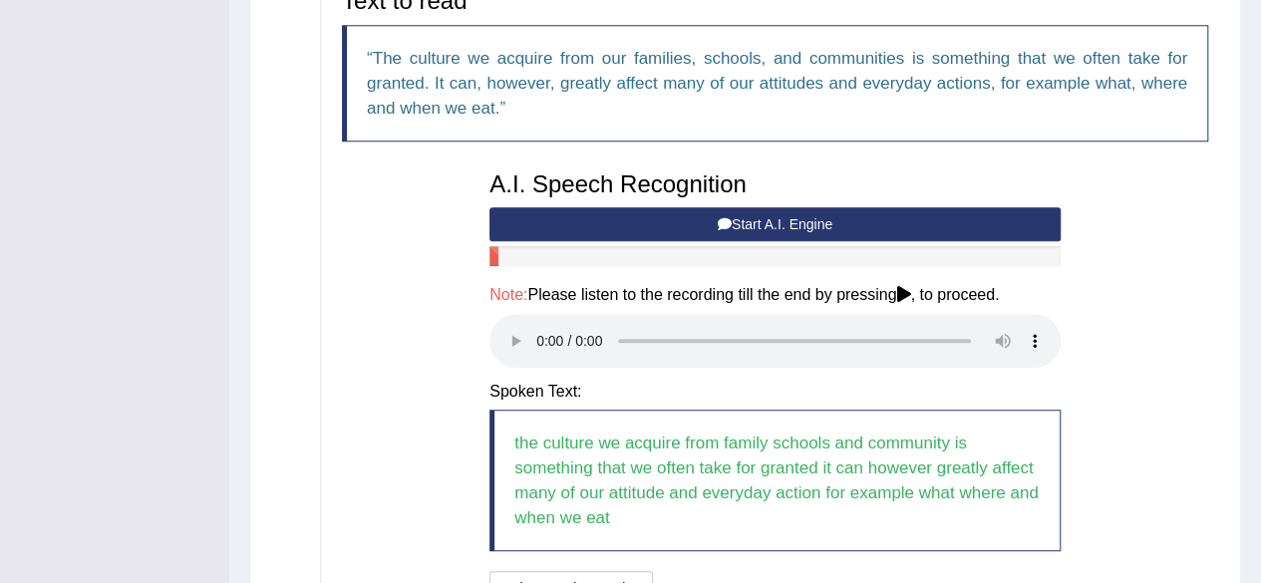
click at [867, 218] on button "Start A.I. Engine" at bounding box center [774, 224] width 571 height 34
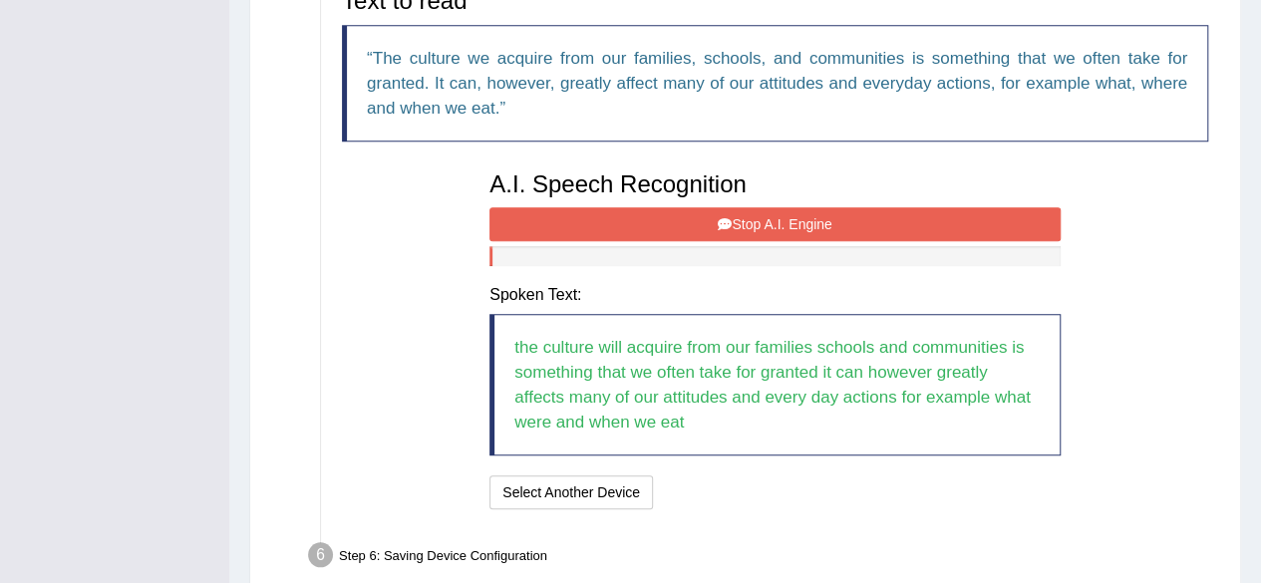
click at [867, 218] on button "Stop A.I. Engine" at bounding box center [774, 224] width 571 height 34
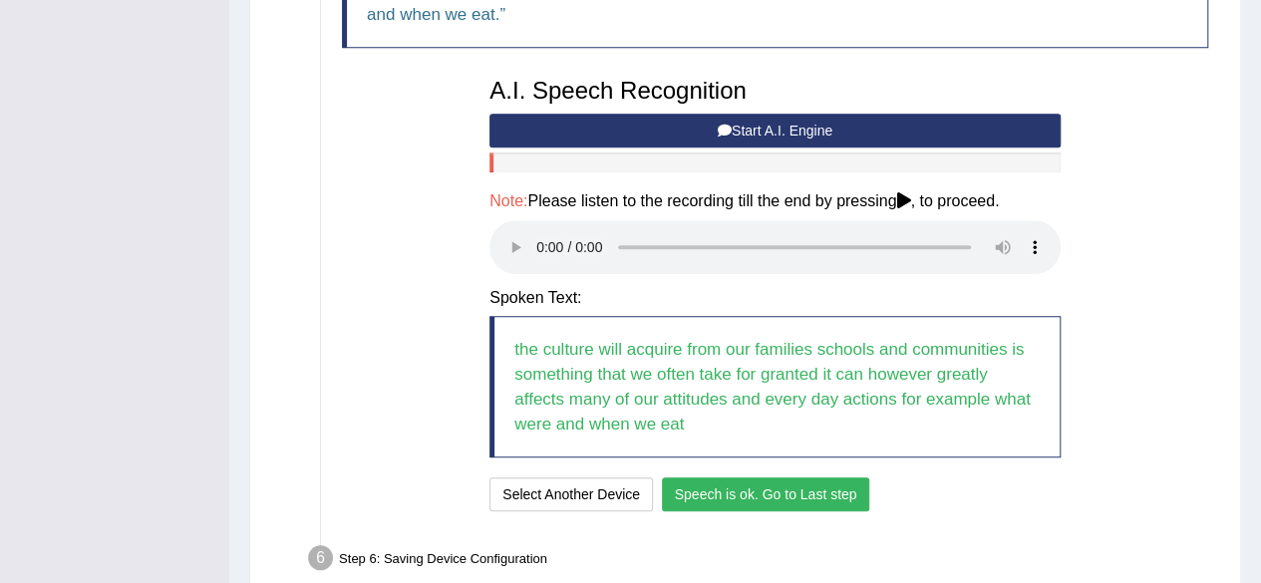
scroll to position [786, 0]
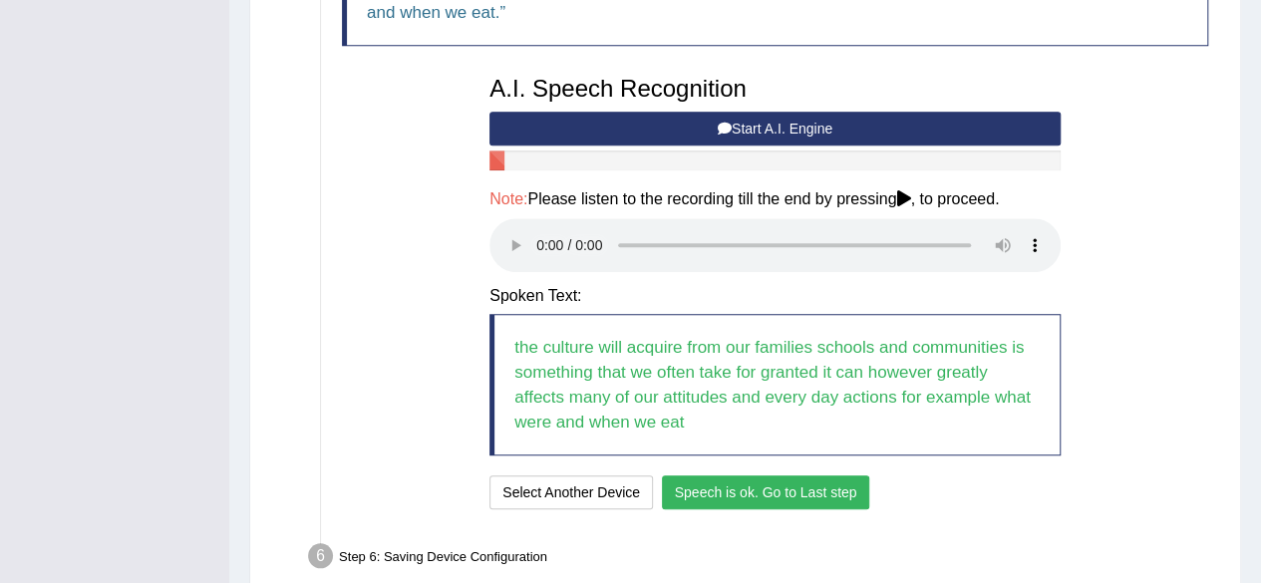
click at [753, 483] on button "Speech is ok. Go to Last step" at bounding box center [766, 493] width 208 height 34
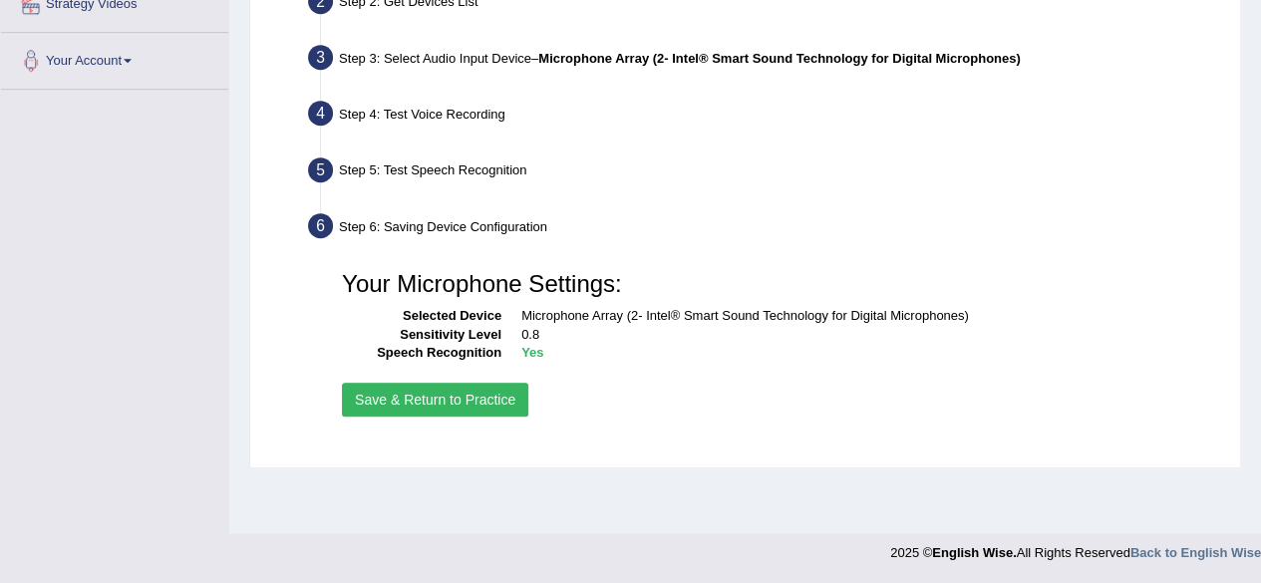
scroll to position [463, 0]
click at [469, 404] on button "Save & Return to Practice" at bounding box center [435, 401] width 186 height 34
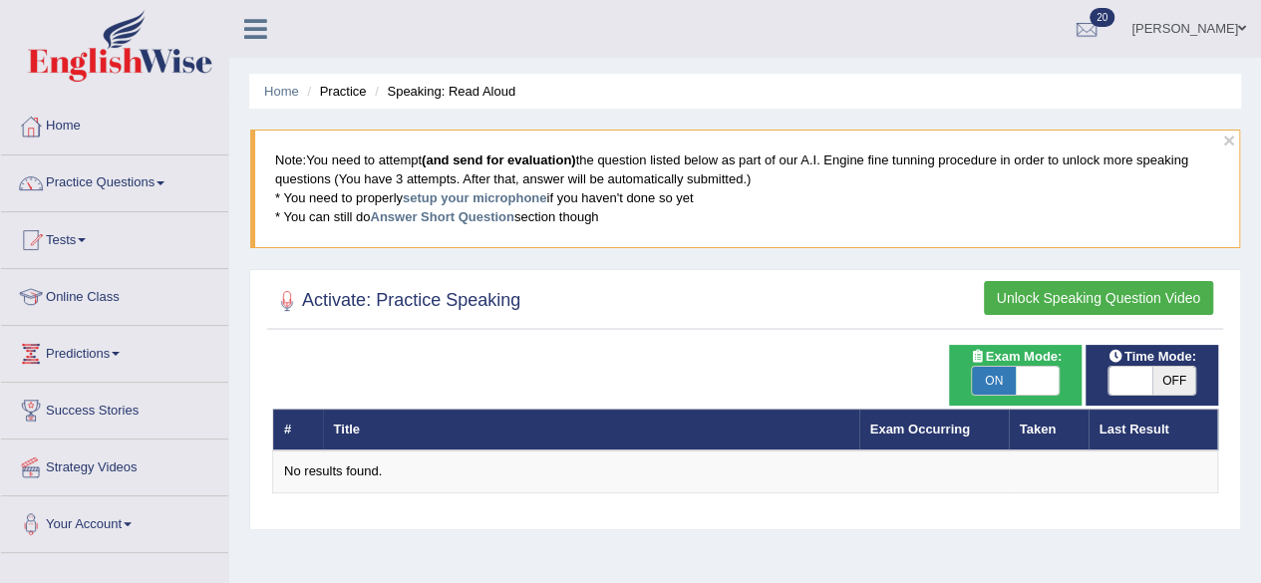
click at [150, 183] on link "Practice Questions" at bounding box center [114, 181] width 227 height 50
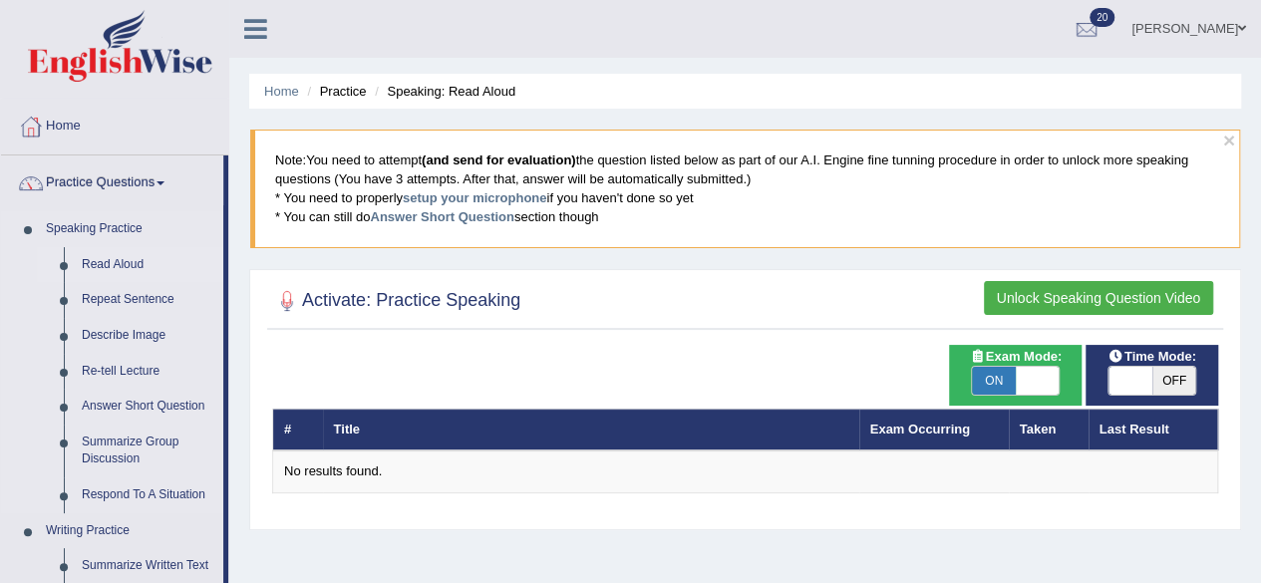
click at [118, 260] on link "Read Aloud" at bounding box center [148, 265] width 151 height 36
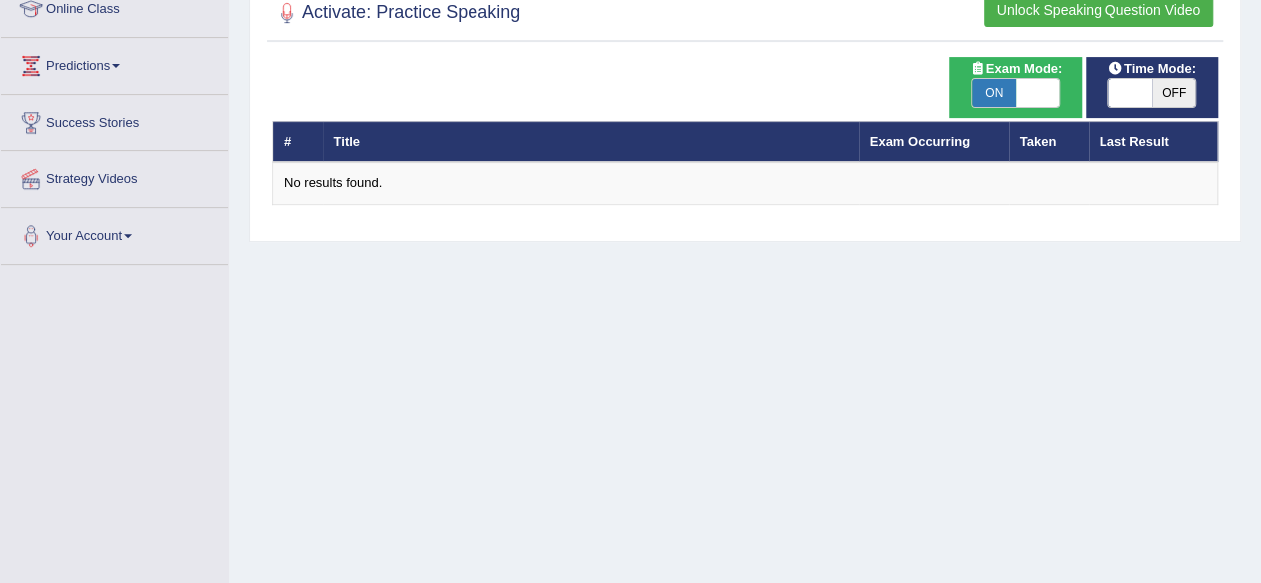
scroll to position [293, 0]
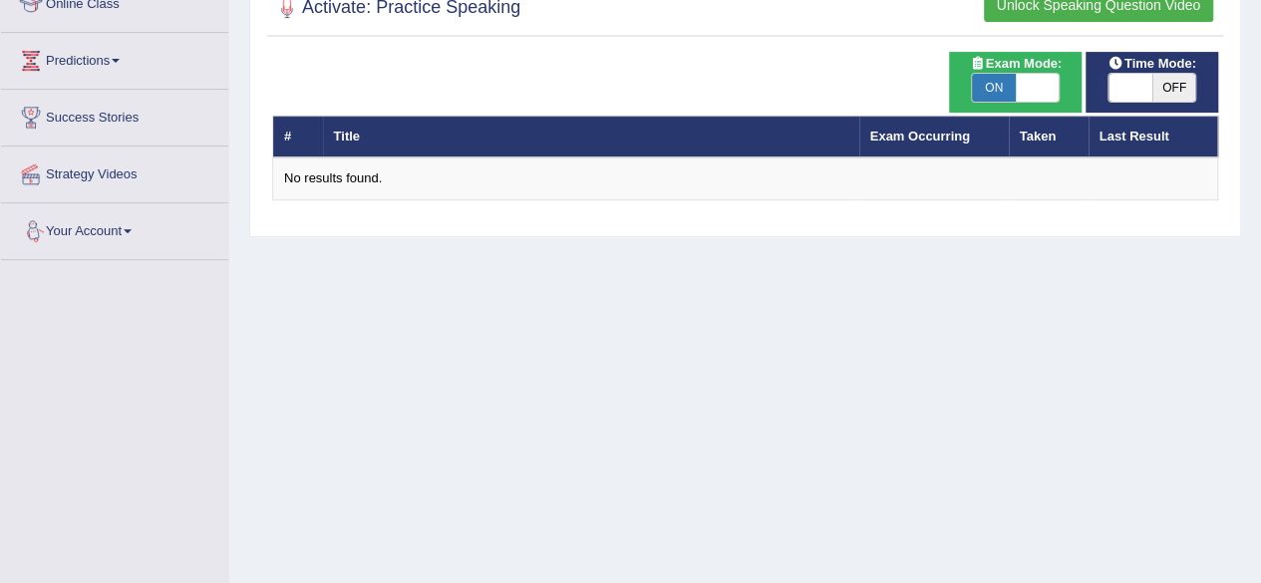
click at [76, 220] on link "Your Account" at bounding box center [114, 228] width 227 height 50
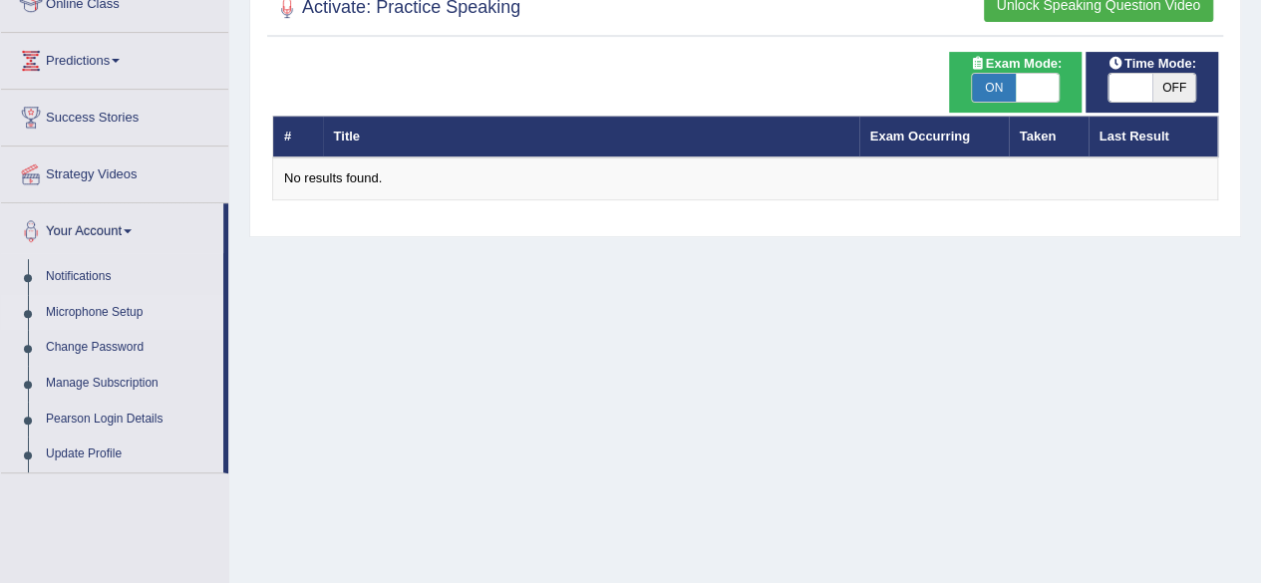
click at [94, 308] on link "Microphone Setup" at bounding box center [130, 313] width 186 height 36
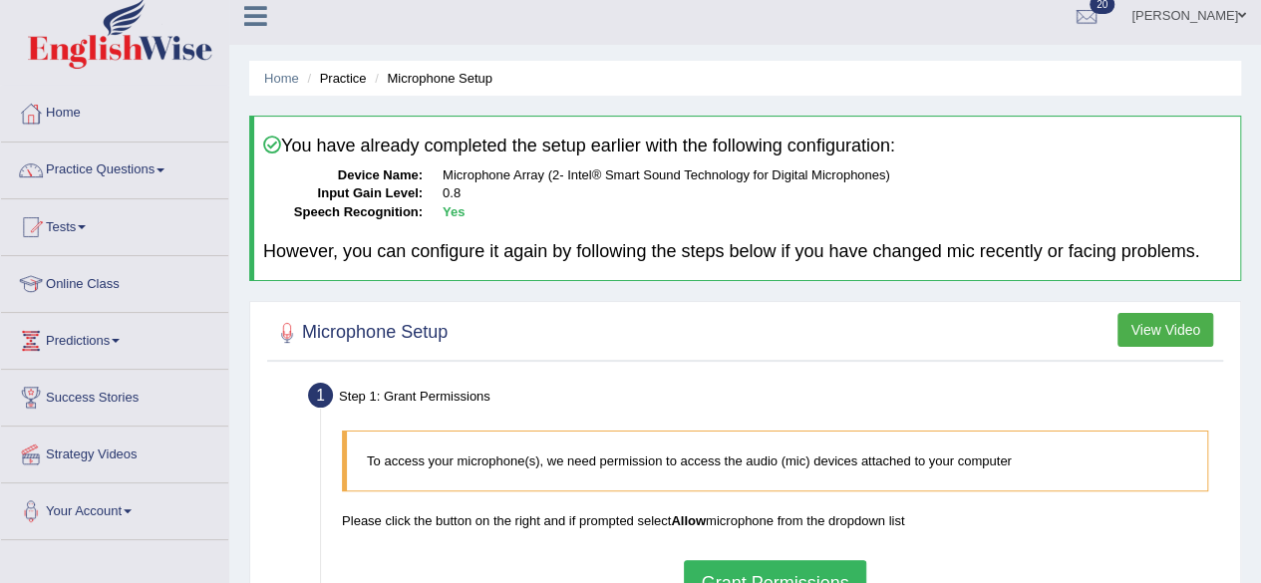
scroll to position [10, 0]
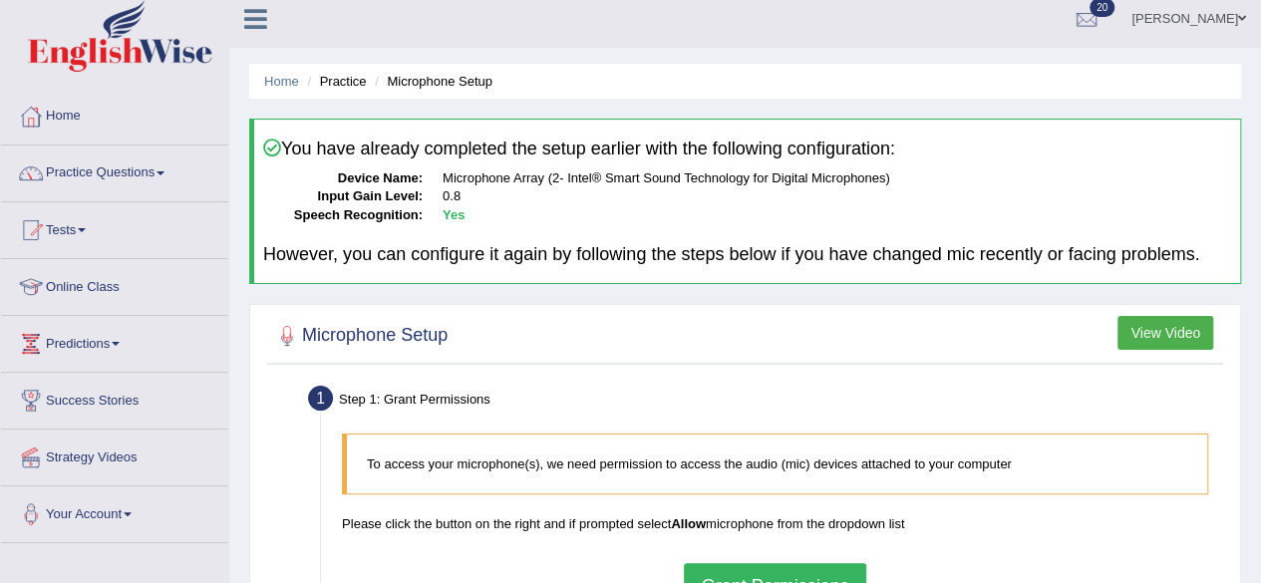
click at [92, 167] on link "Practice Questions" at bounding box center [114, 171] width 227 height 50
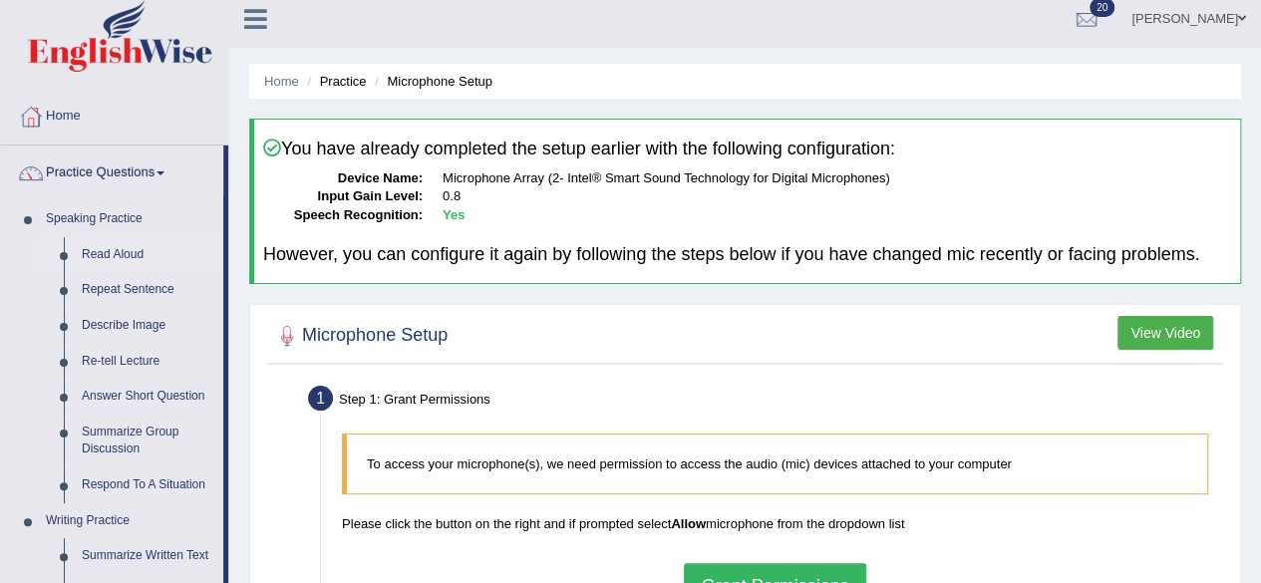
click at [110, 252] on link "Read Aloud" at bounding box center [148, 255] width 151 height 36
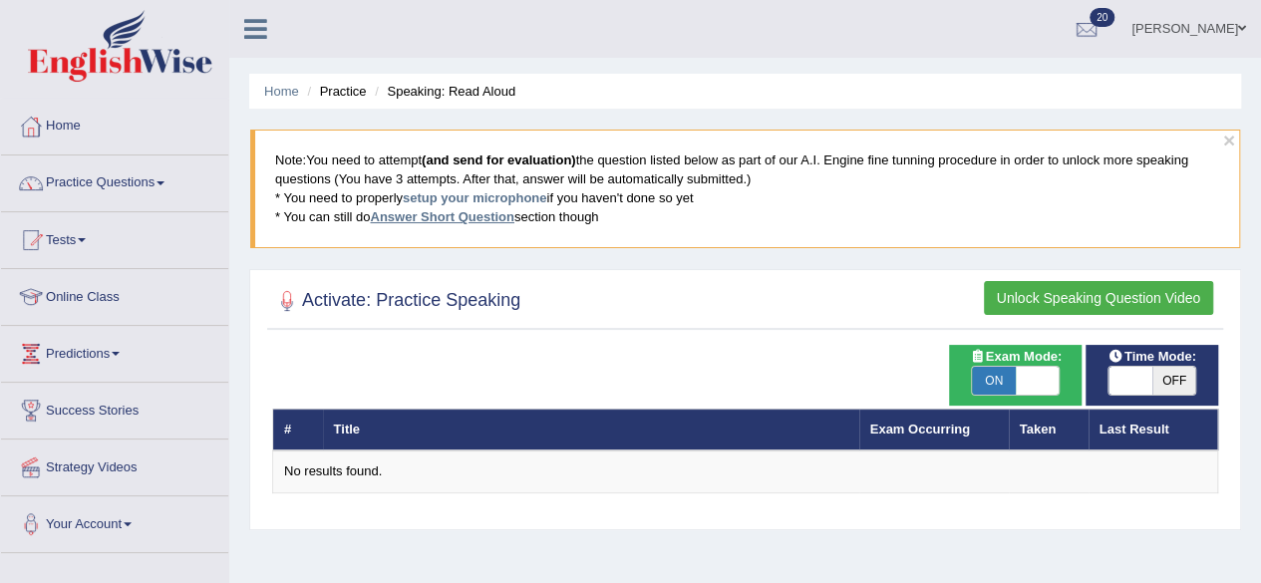
click at [439, 223] on link "Answer Short Question" at bounding box center [442, 216] width 144 height 15
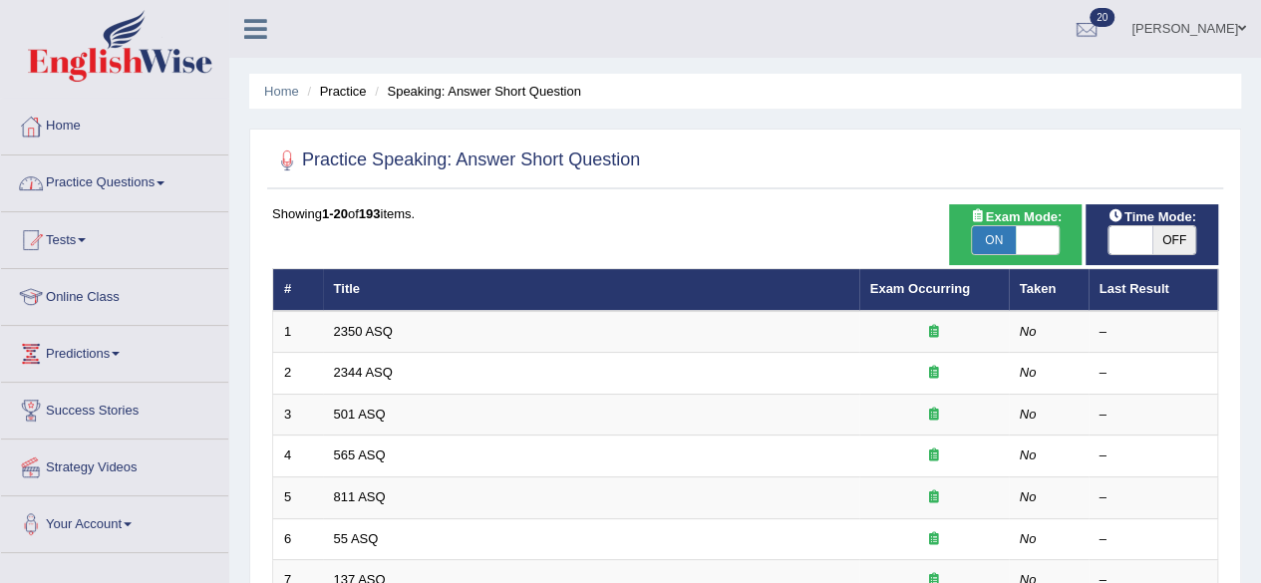
click at [136, 178] on link "Practice Questions" at bounding box center [114, 181] width 227 height 50
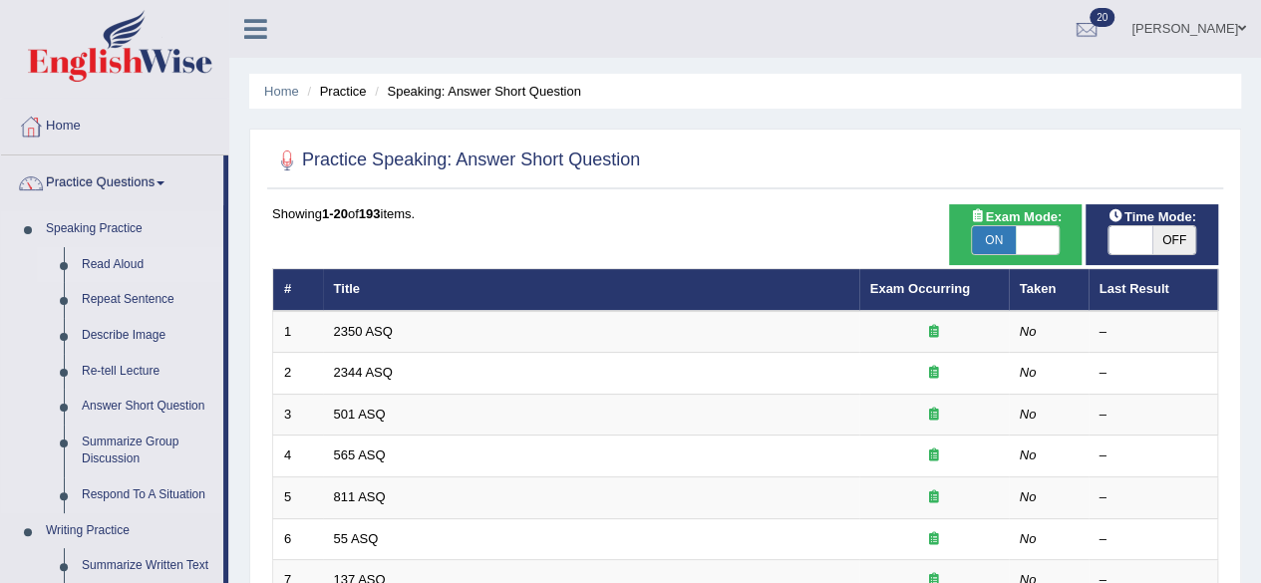
click at [104, 259] on link "Read Aloud" at bounding box center [148, 265] width 151 height 36
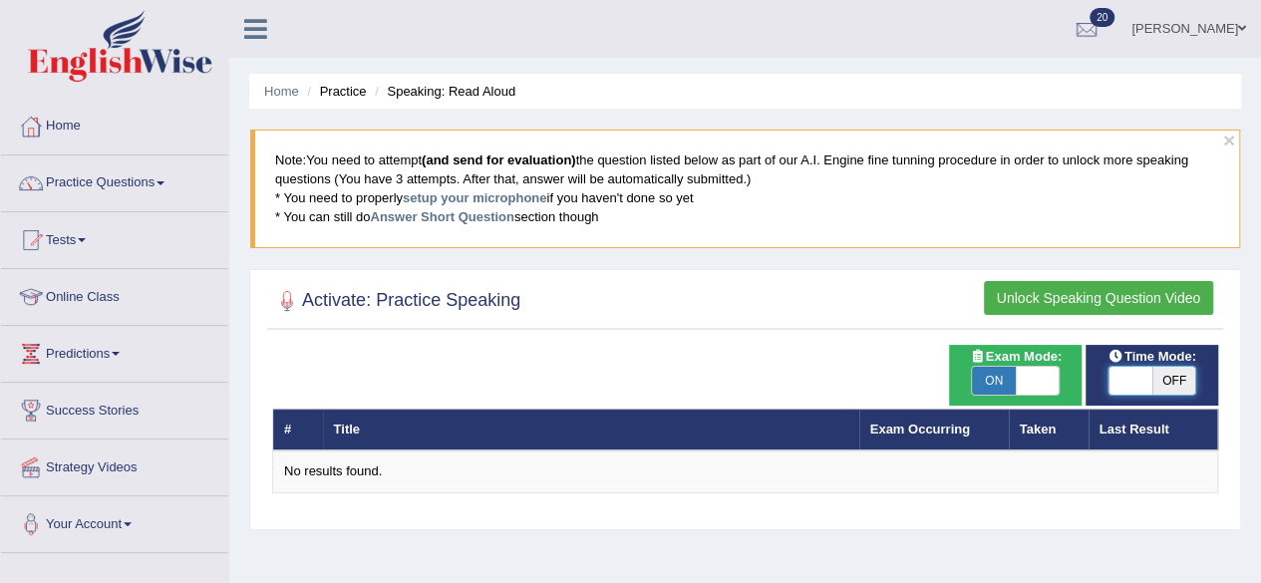
click at [1146, 378] on span at bounding box center [1131, 381] width 44 height 28
click at [1165, 378] on span "OFF" at bounding box center [1174, 381] width 44 height 28
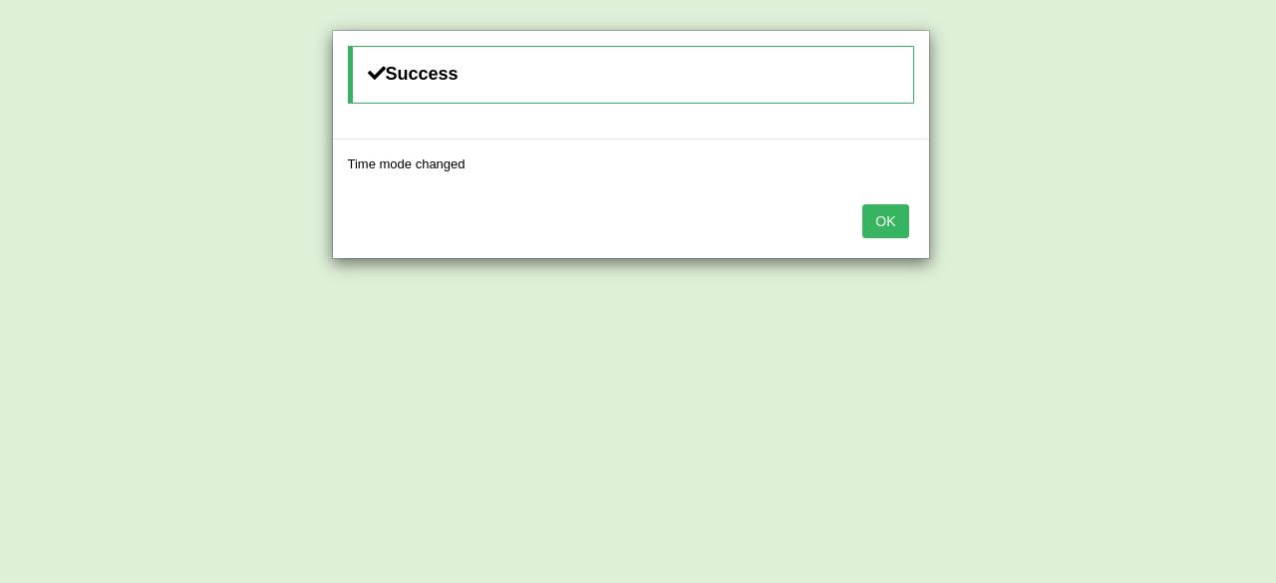
click at [883, 222] on button "OK" at bounding box center [885, 221] width 46 height 34
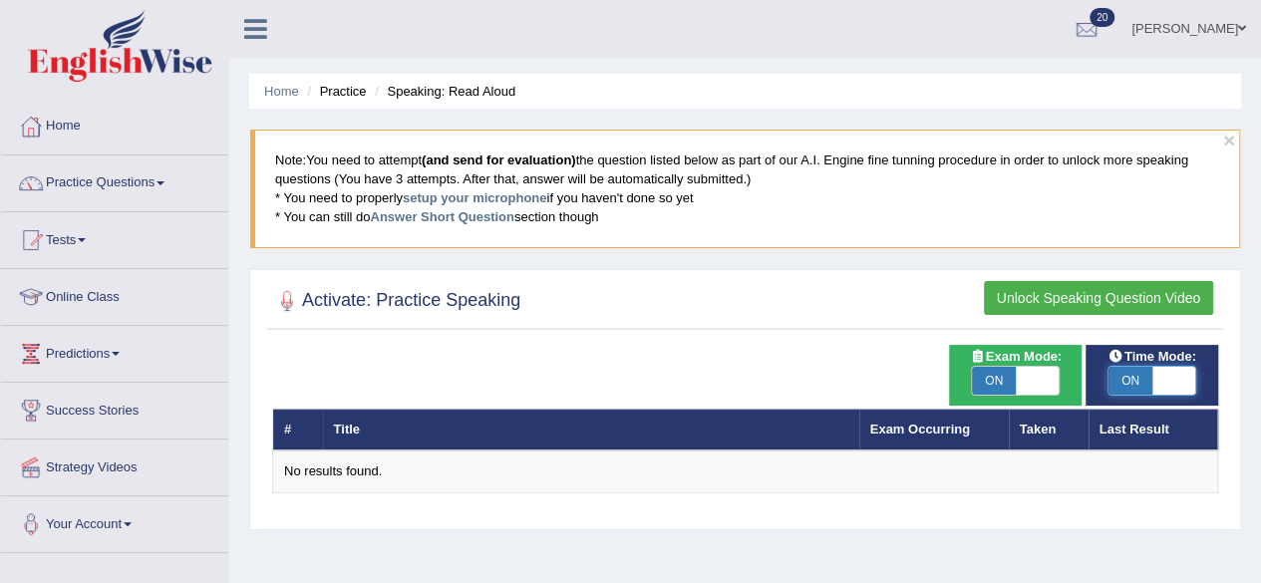
click at [1162, 378] on span at bounding box center [1174, 381] width 44 height 28
checkbox input "false"
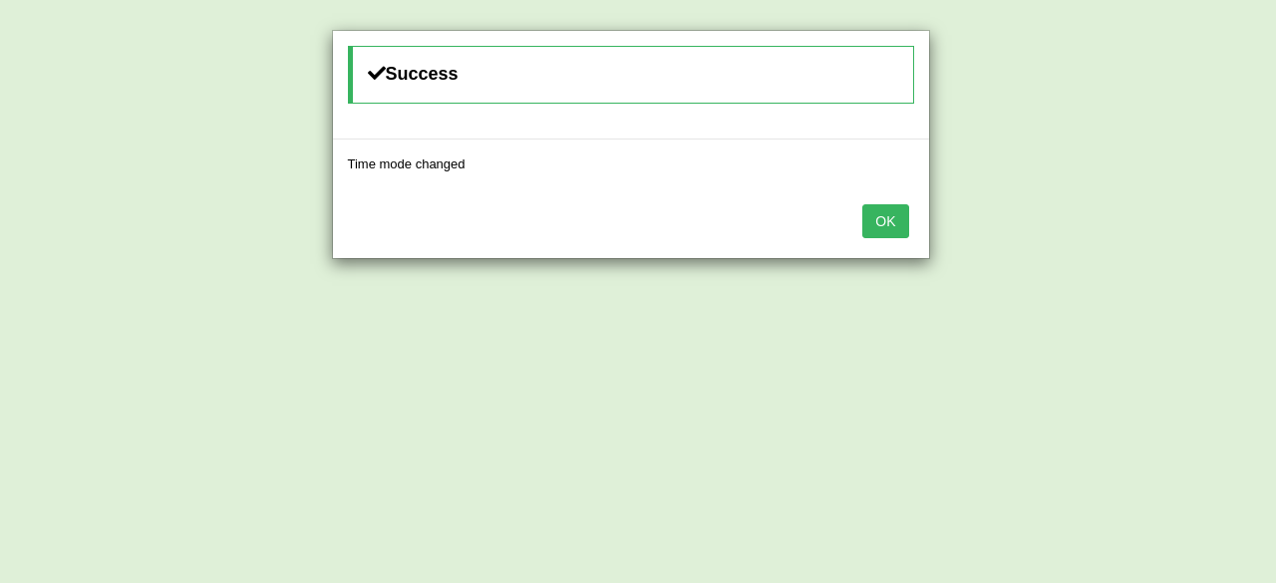
click at [895, 216] on button "OK" at bounding box center [885, 221] width 46 height 34
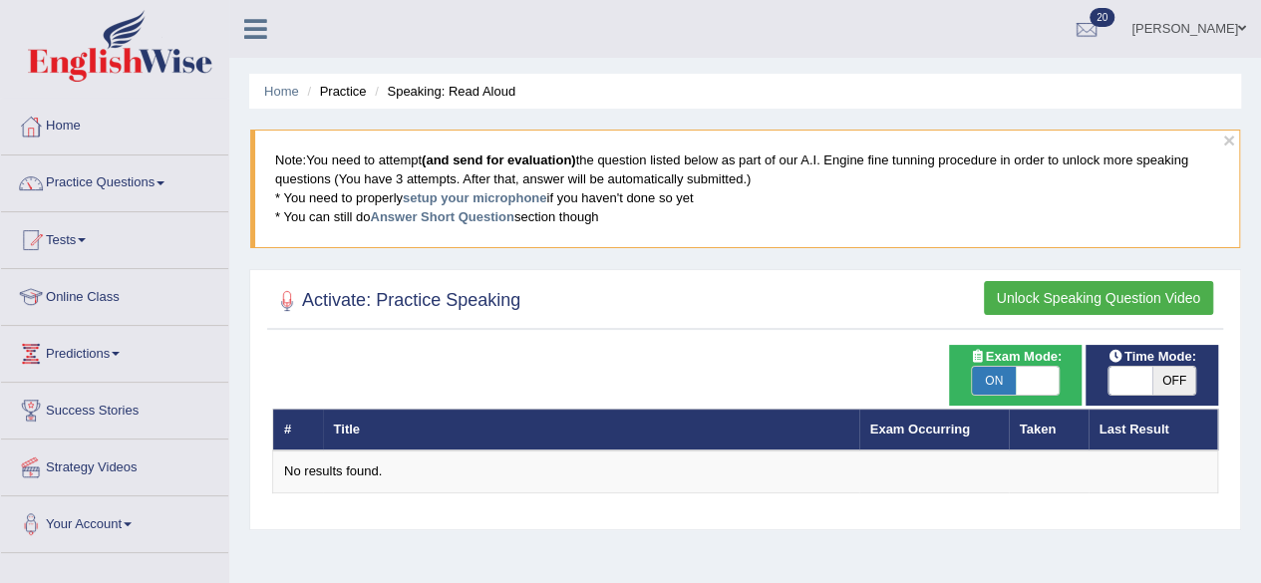
click at [114, 181] on link "Practice Questions" at bounding box center [114, 181] width 227 height 50
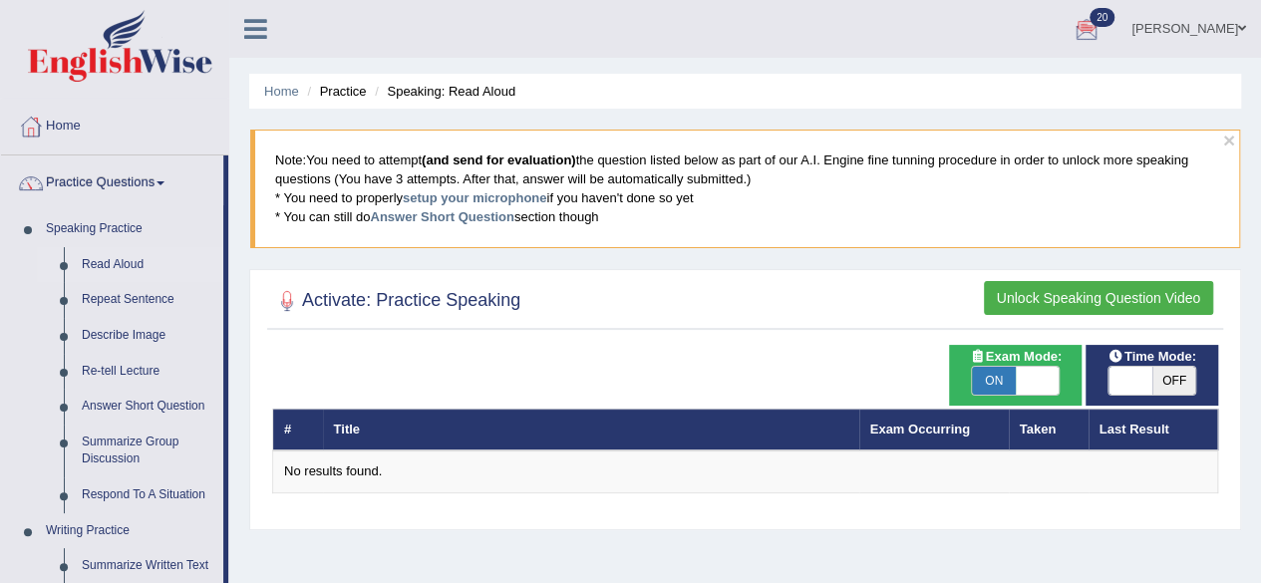
click at [1170, 27] on link "[PERSON_NAME]" at bounding box center [1188, 26] width 145 height 52
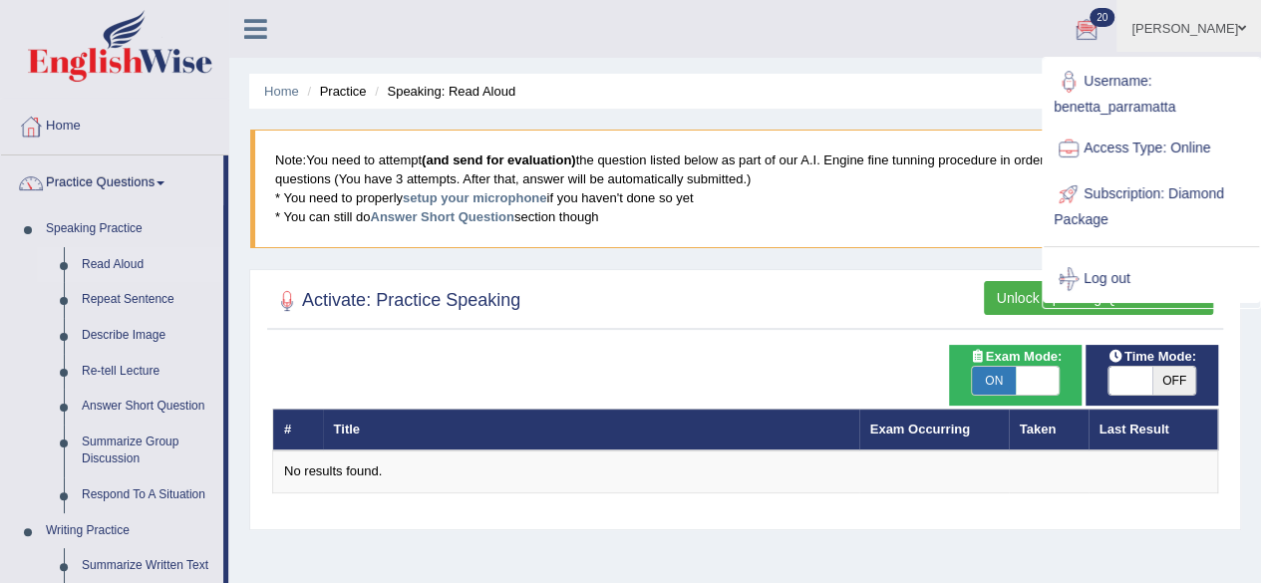
click at [1107, 270] on link "Log out" at bounding box center [1151, 279] width 215 height 46
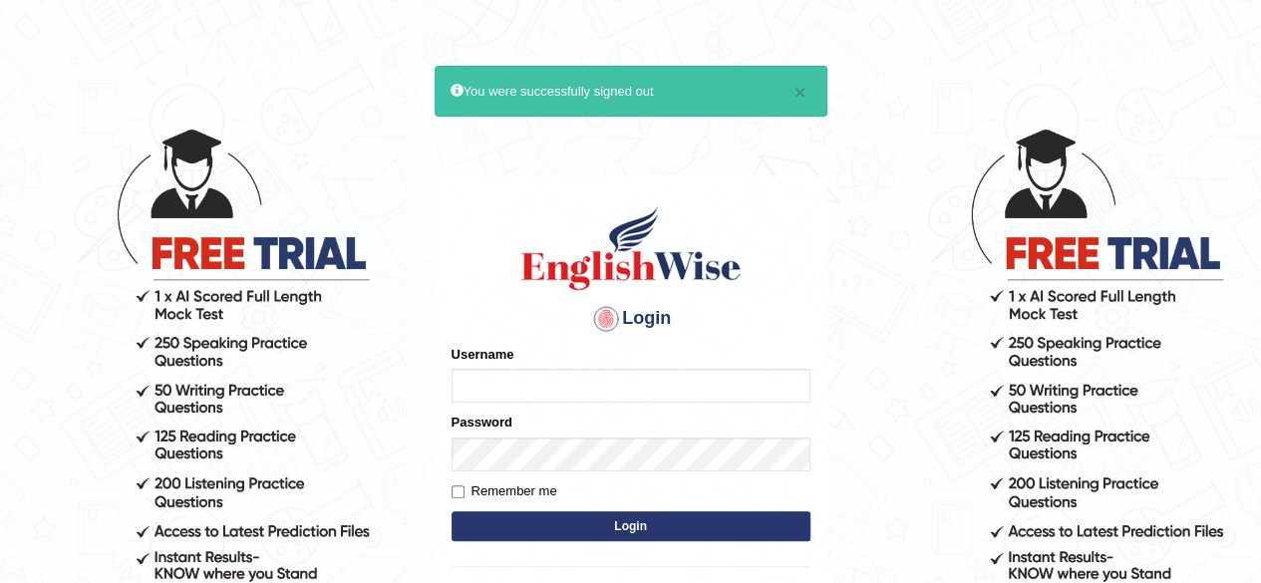
type input "benetta_parramatta"
click at [684, 518] on button "Login" at bounding box center [631, 526] width 359 height 30
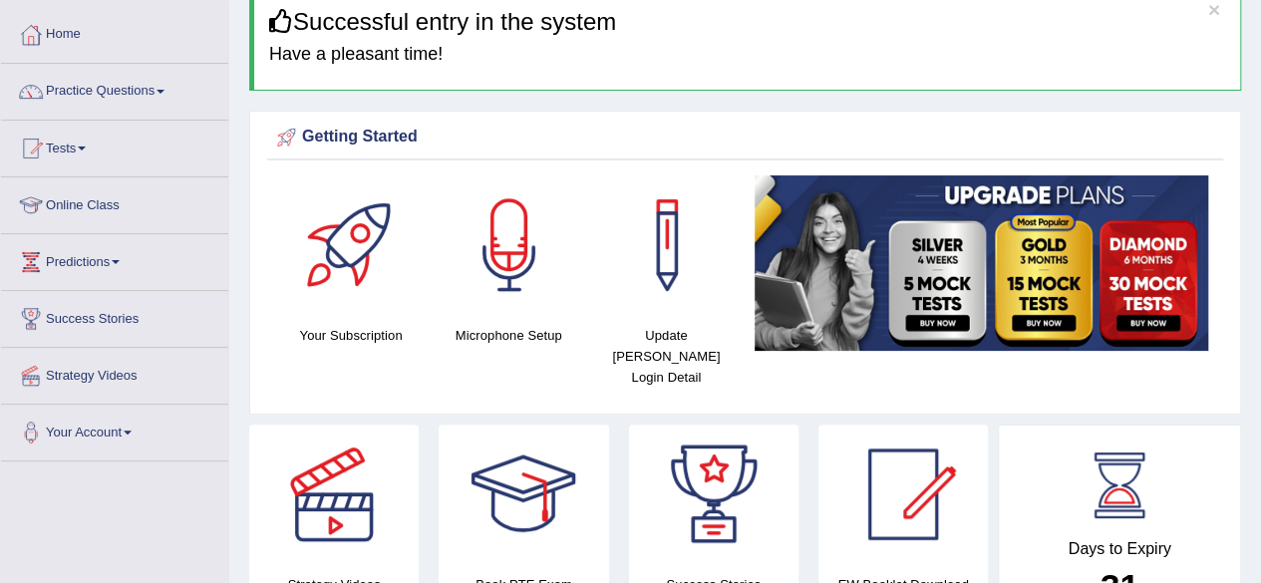
scroll to position [80, 0]
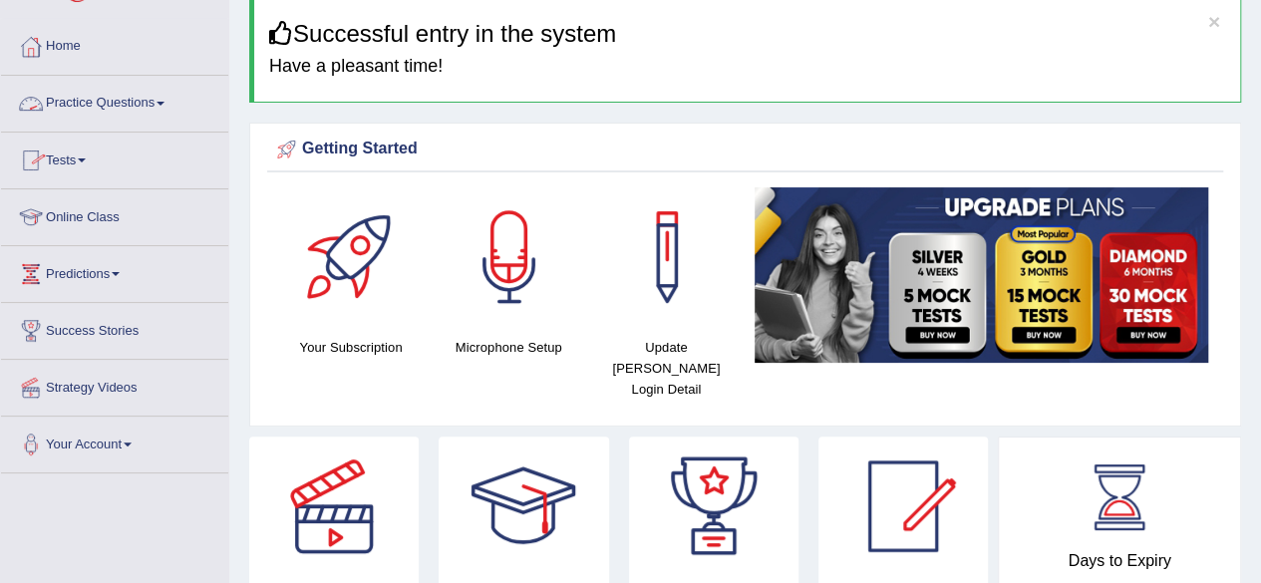
click at [121, 107] on link "Practice Questions" at bounding box center [114, 101] width 227 height 50
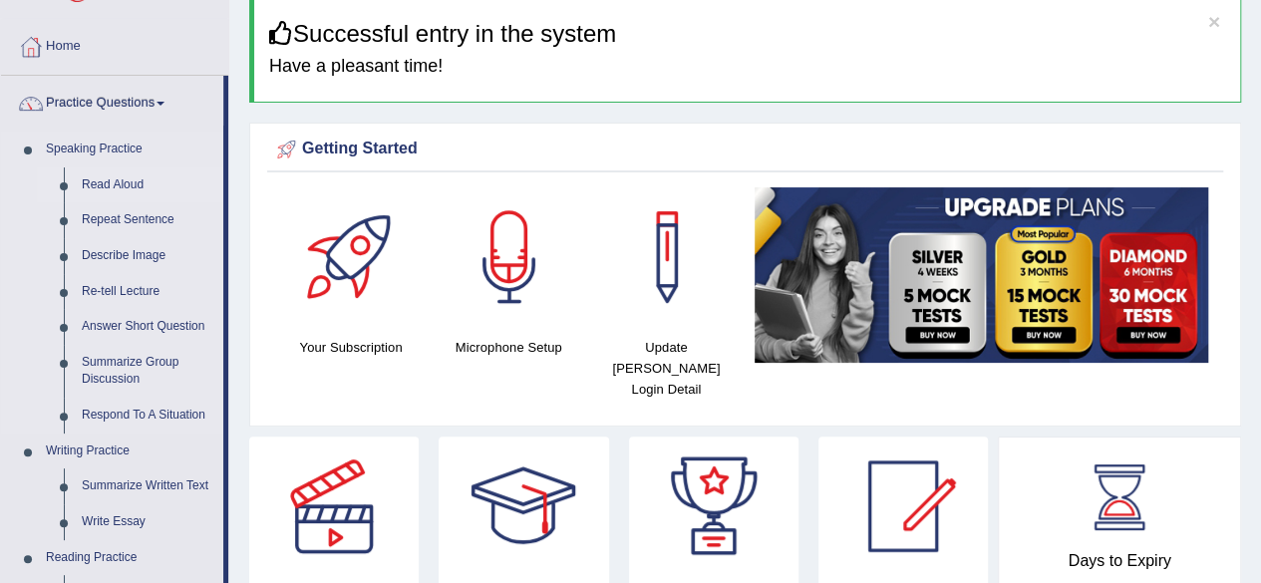
click at [112, 186] on link "Read Aloud" at bounding box center [148, 185] width 151 height 36
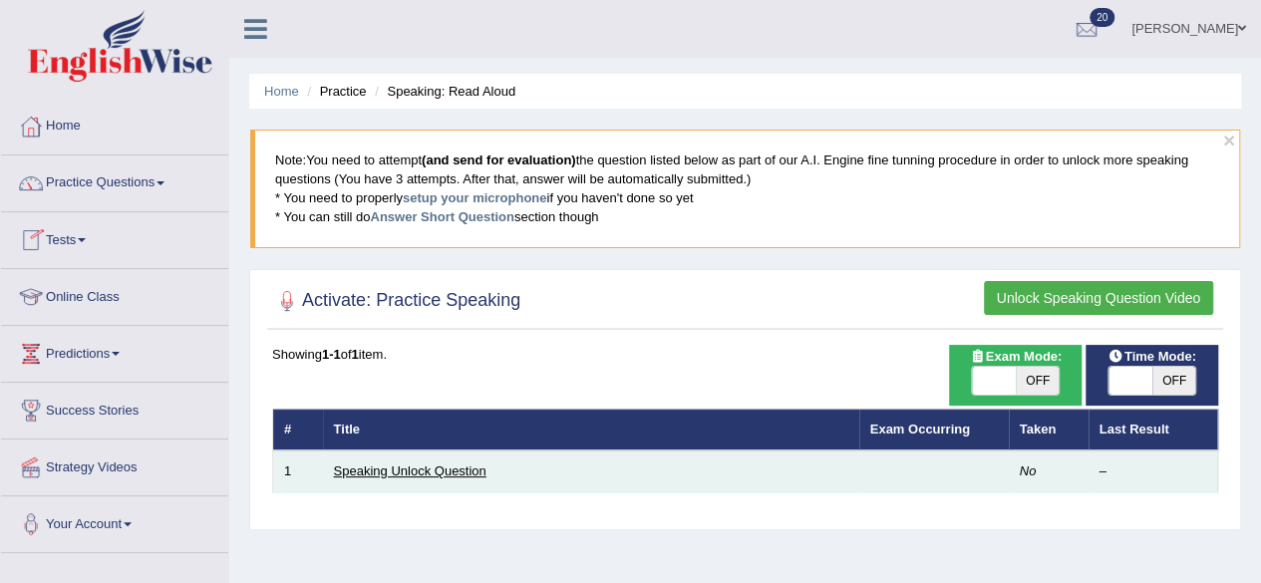
click at [356, 472] on link "Speaking Unlock Question" at bounding box center [410, 471] width 153 height 15
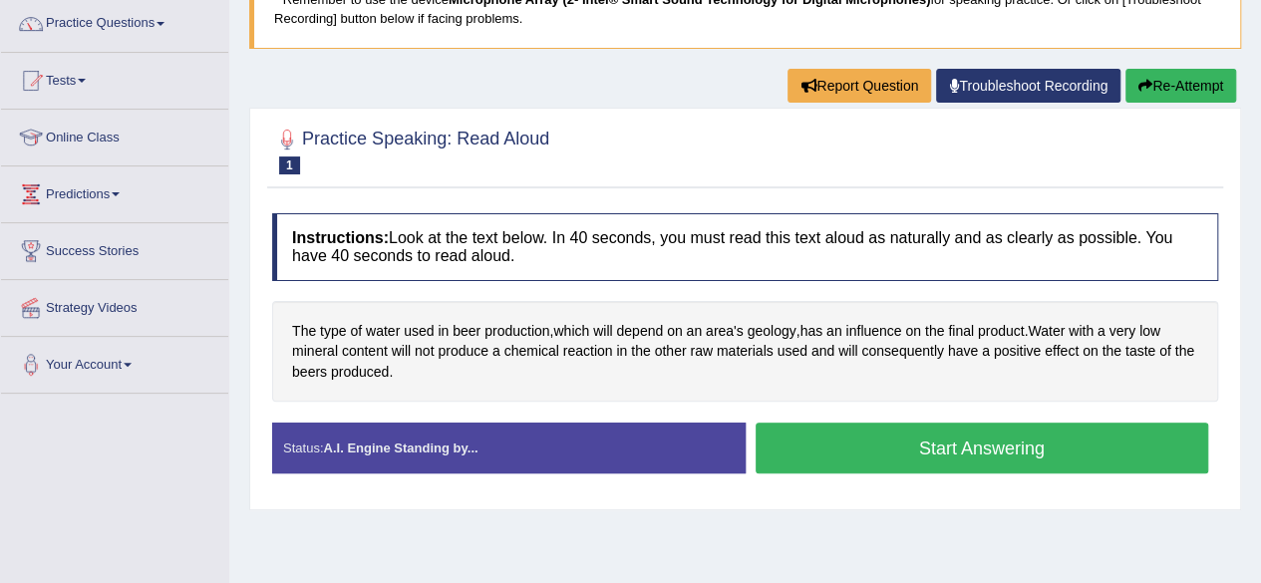
scroll to position [163, 0]
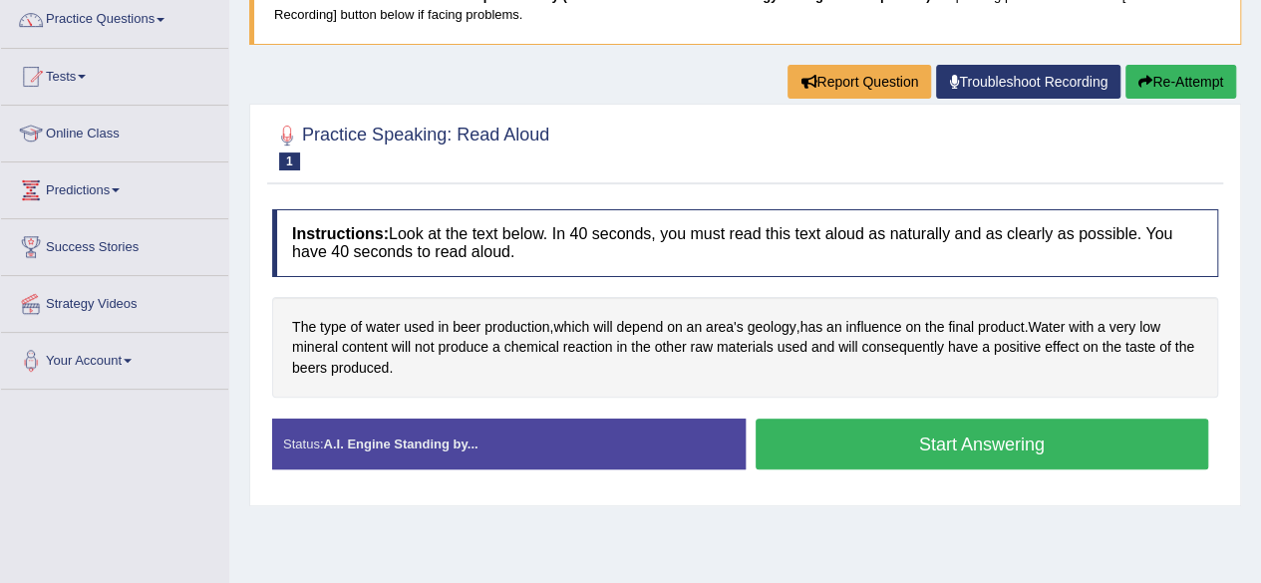
click at [1023, 431] on button "Start Answering" at bounding box center [983, 444] width 454 height 51
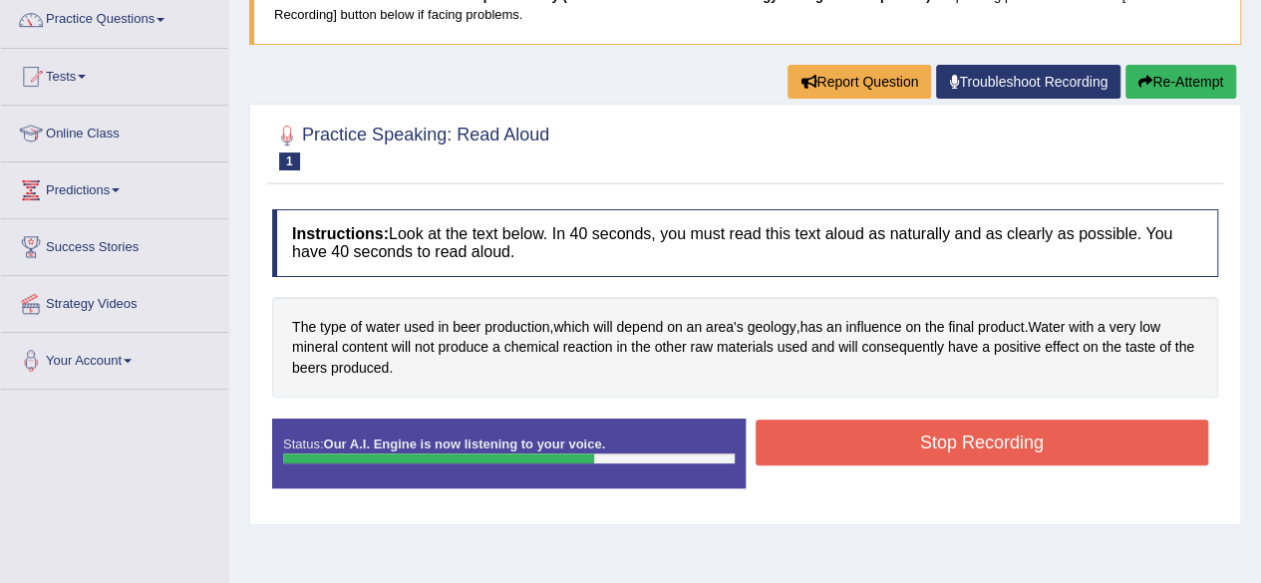
click at [1023, 431] on button "Stop Recording" at bounding box center [983, 443] width 454 height 46
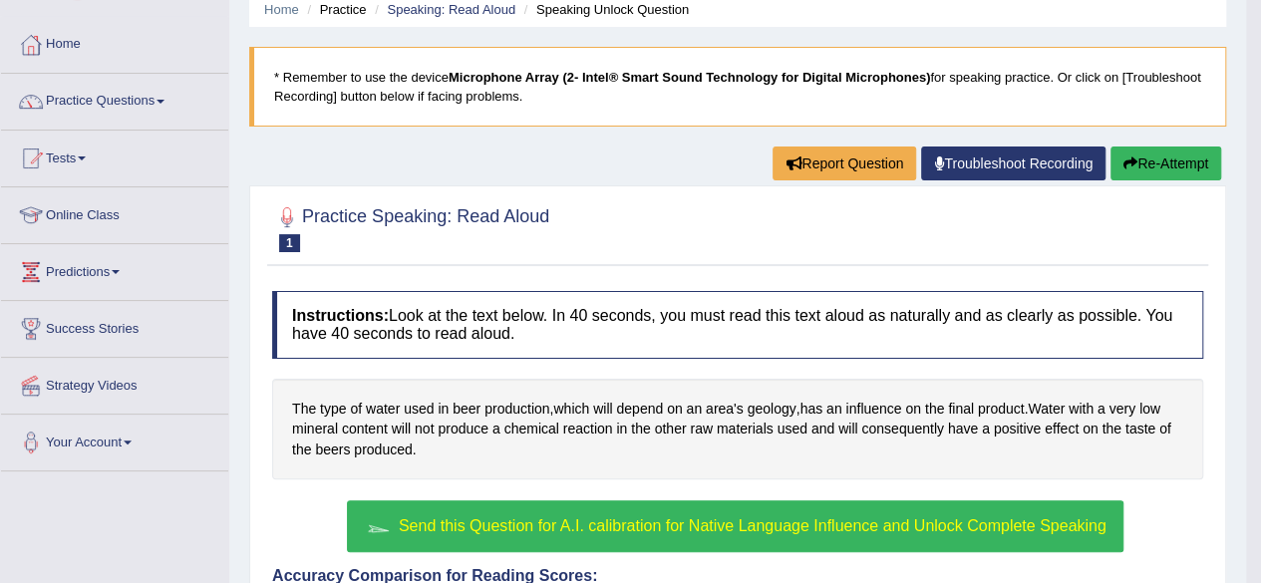
scroll to position [79, 0]
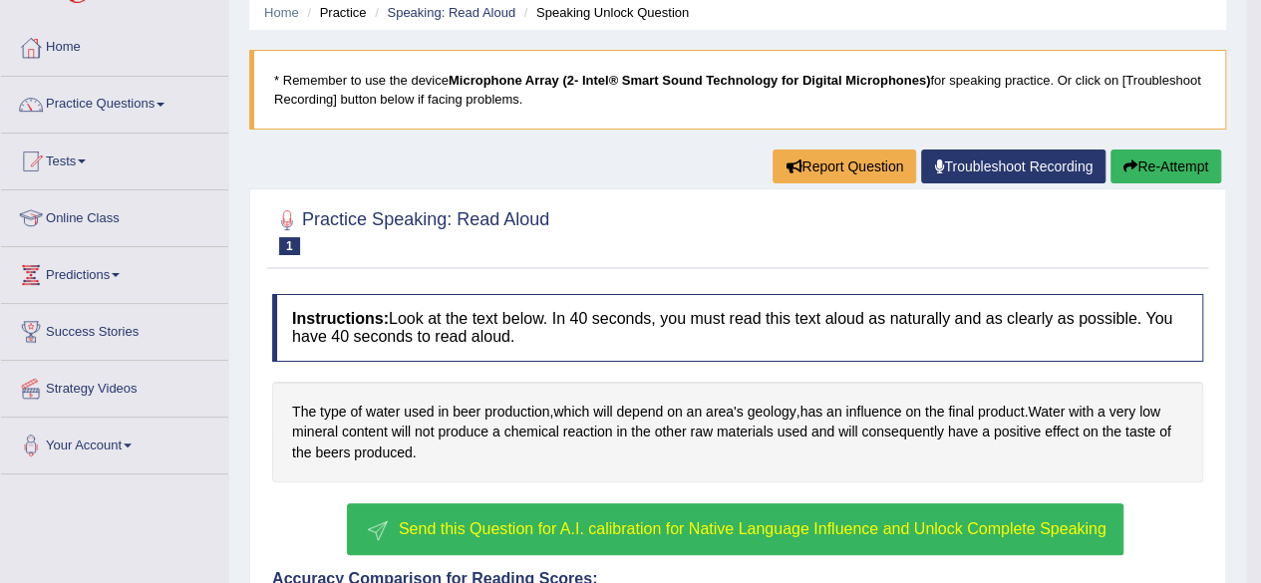
click at [1134, 166] on button "Re-Attempt" at bounding box center [1166, 167] width 111 height 34
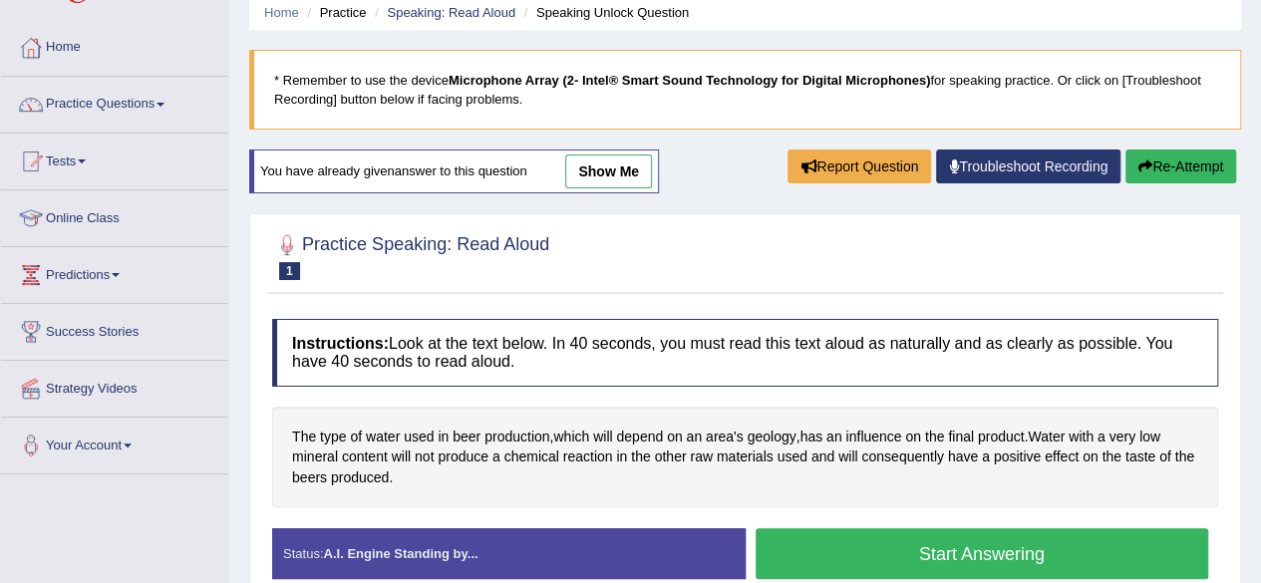
click at [1069, 534] on button "Start Answering" at bounding box center [983, 553] width 454 height 51
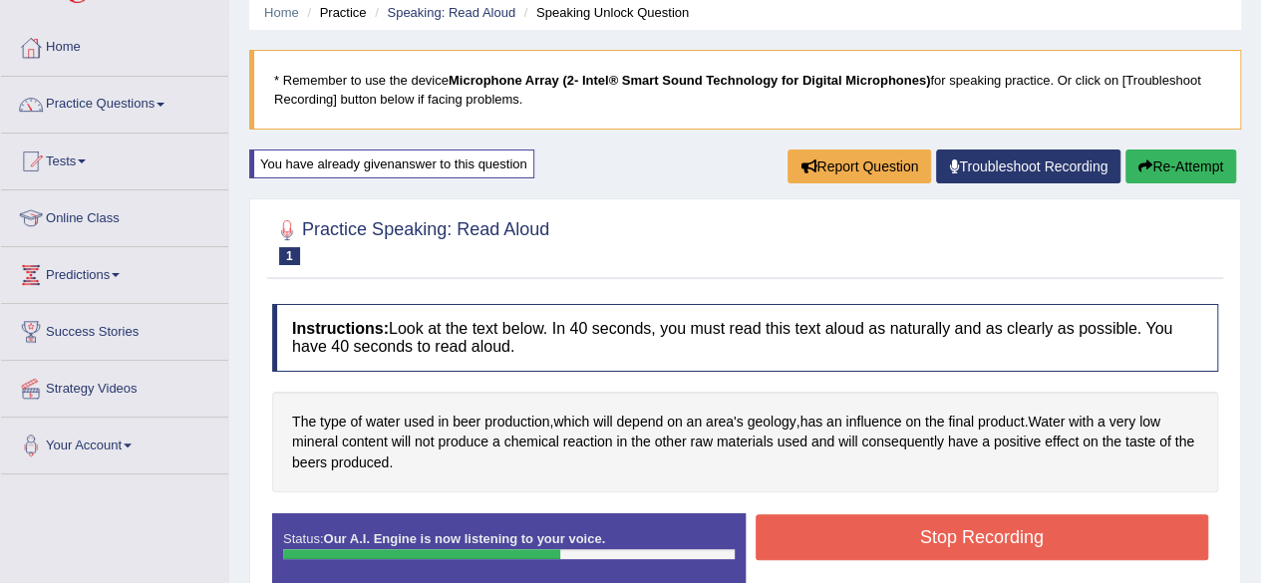
click at [1069, 534] on button "Stop Recording" at bounding box center [983, 537] width 454 height 46
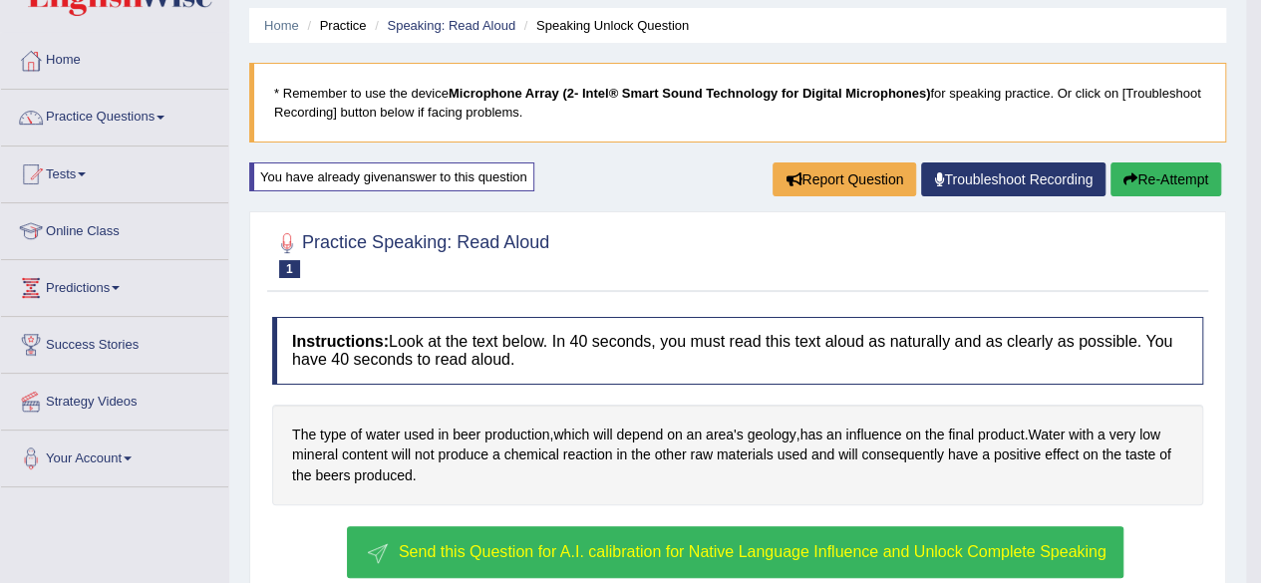
scroll to position [41, 0]
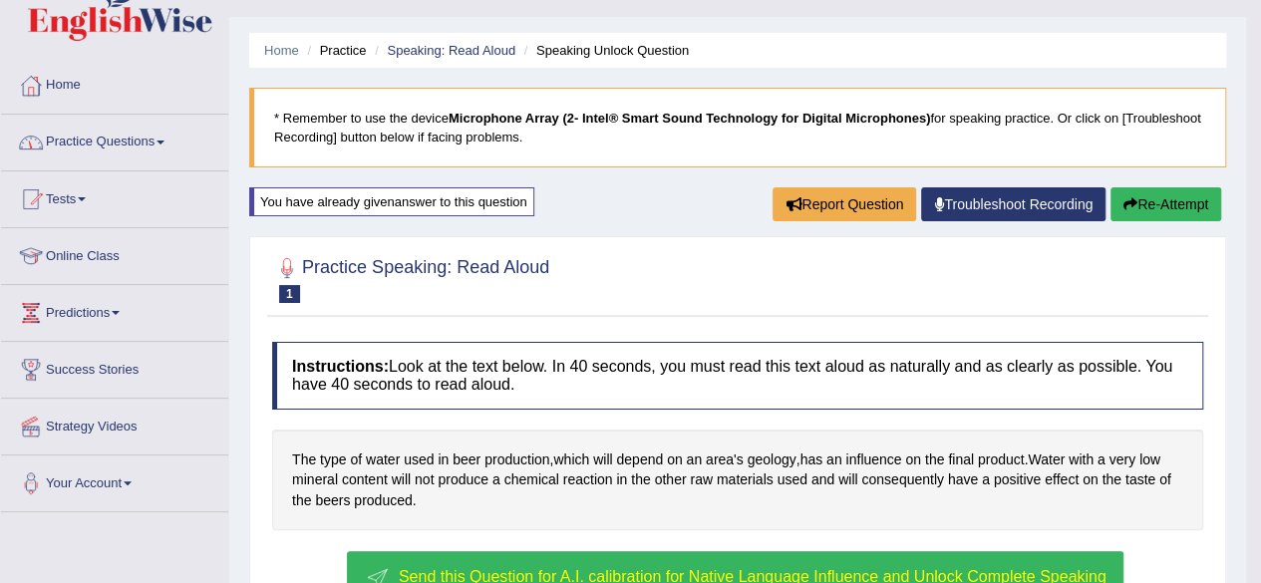
click at [138, 138] on link "Practice Questions" at bounding box center [114, 140] width 227 height 50
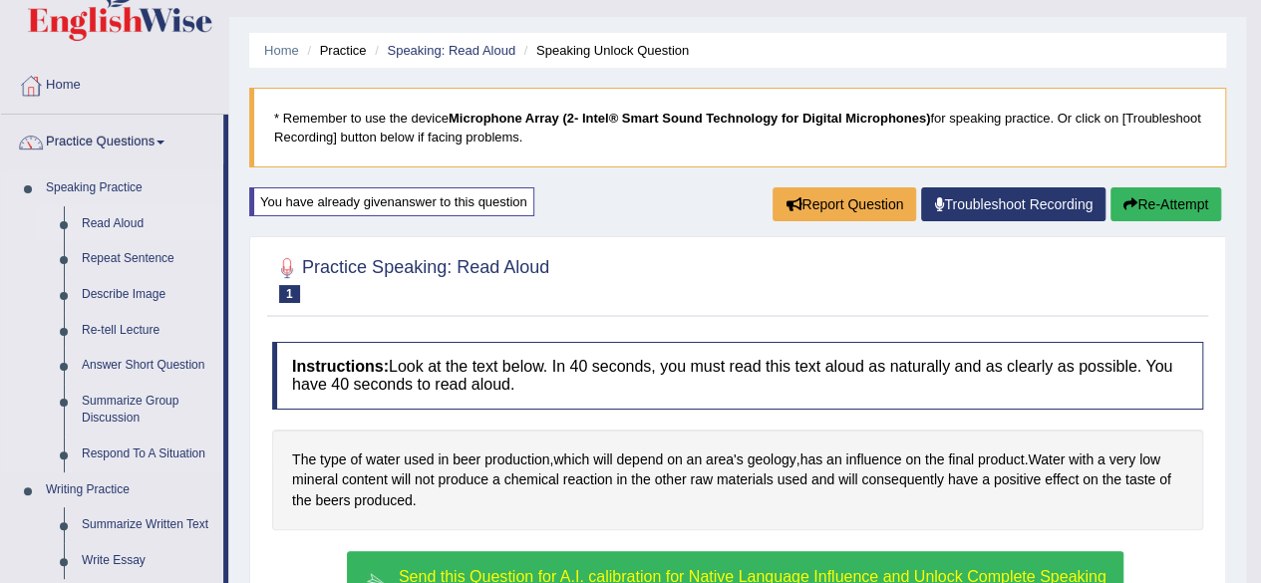
click at [132, 219] on link "Read Aloud" at bounding box center [148, 224] width 151 height 36
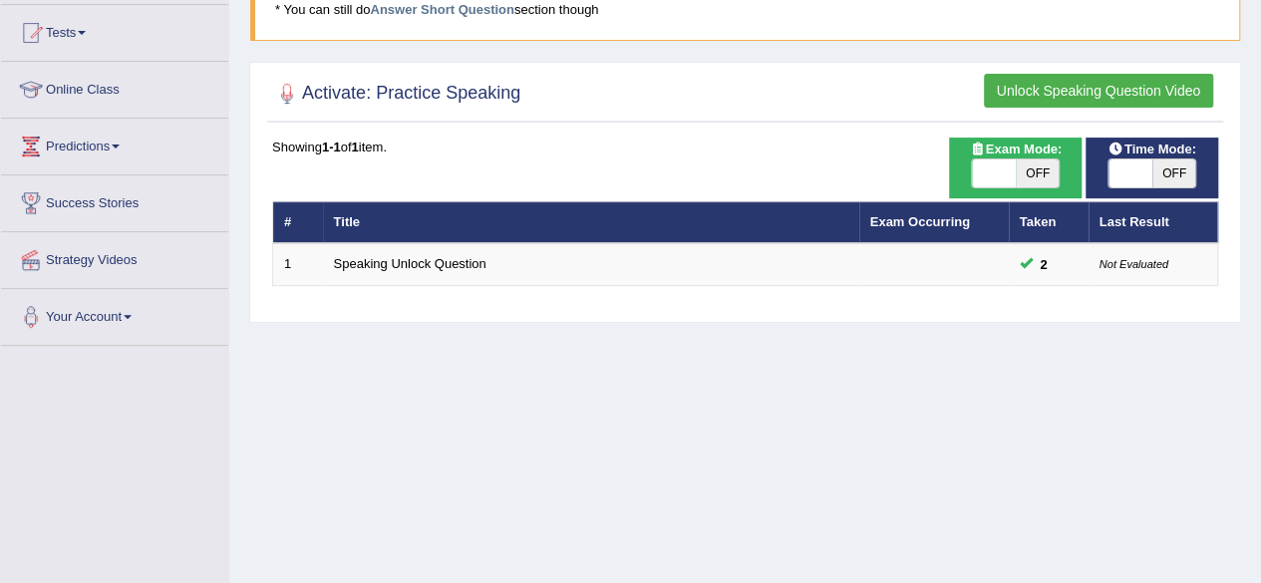
scroll to position [208, 0]
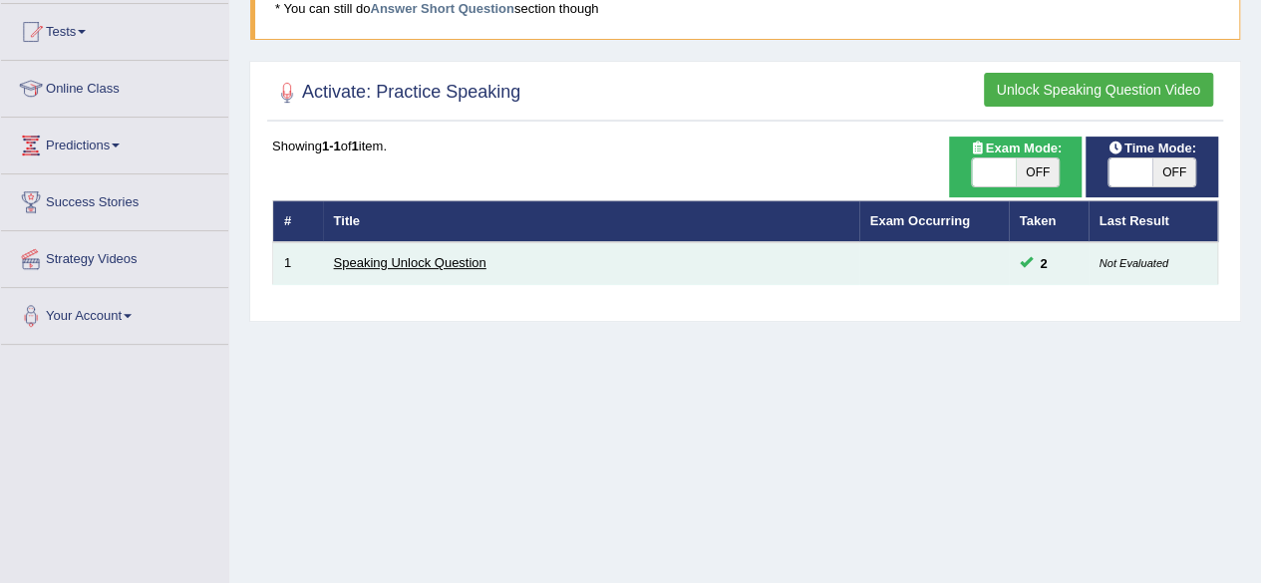
click at [401, 256] on link "Speaking Unlock Question" at bounding box center [410, 262] width 153 height 15
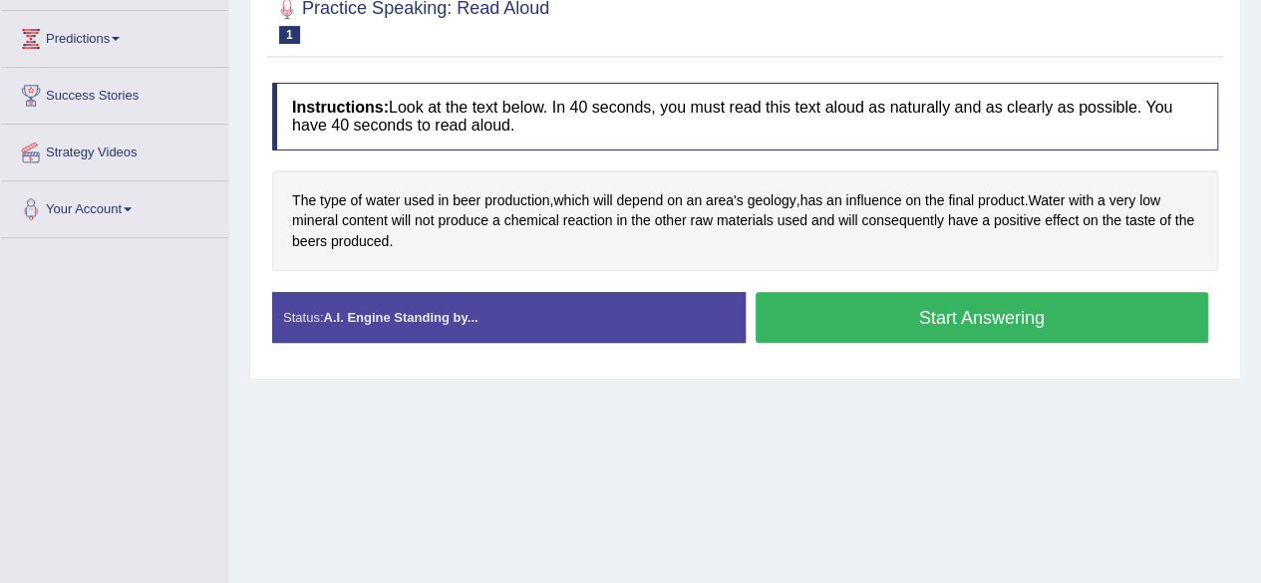
scroll to position [316, 0]
click at [1004, 317] on button "Start Answering" at bounding box center [983, 316] width 454 height 51
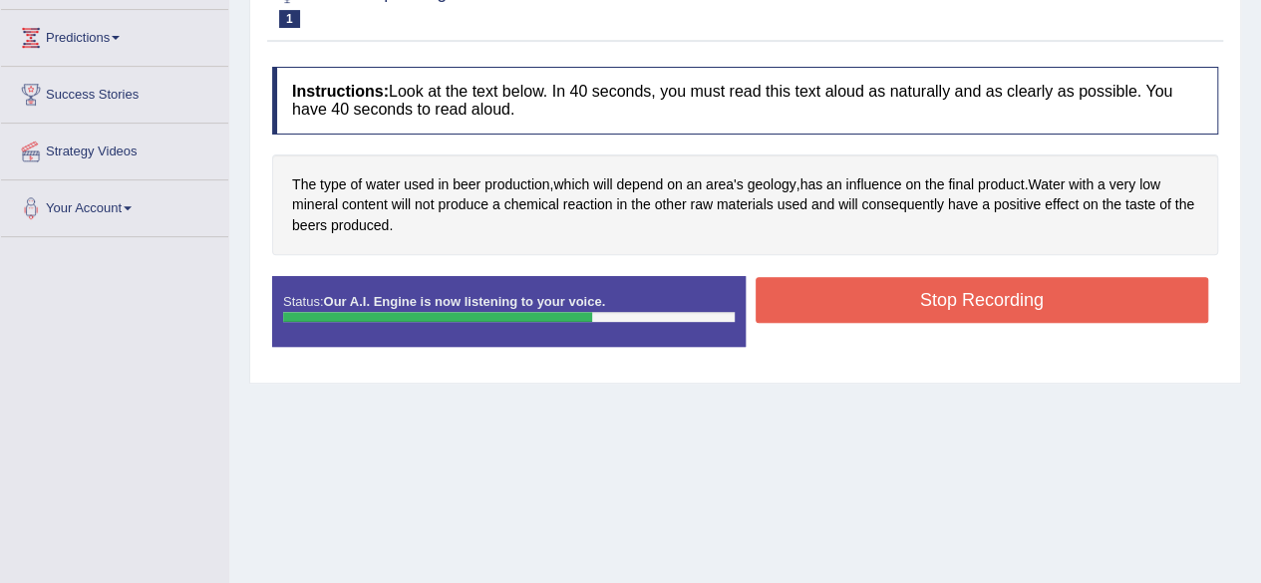
click at [1004, 304] on button "Stop Recording" at bounding box center [983, 300] width 454 height 46
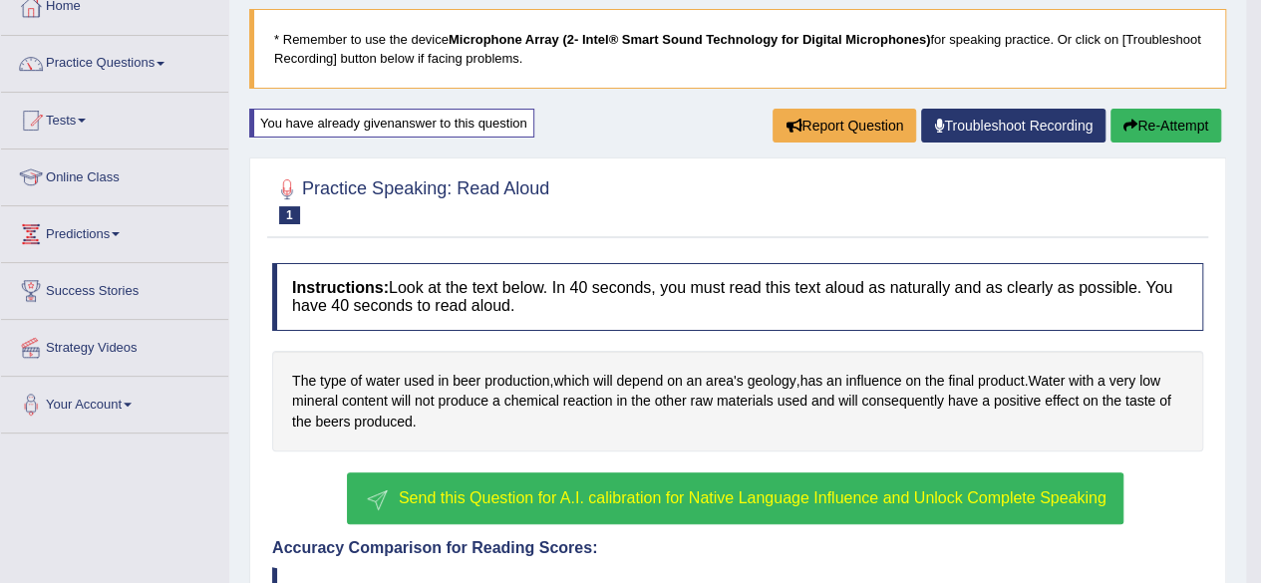
scroll to position [122, 0]
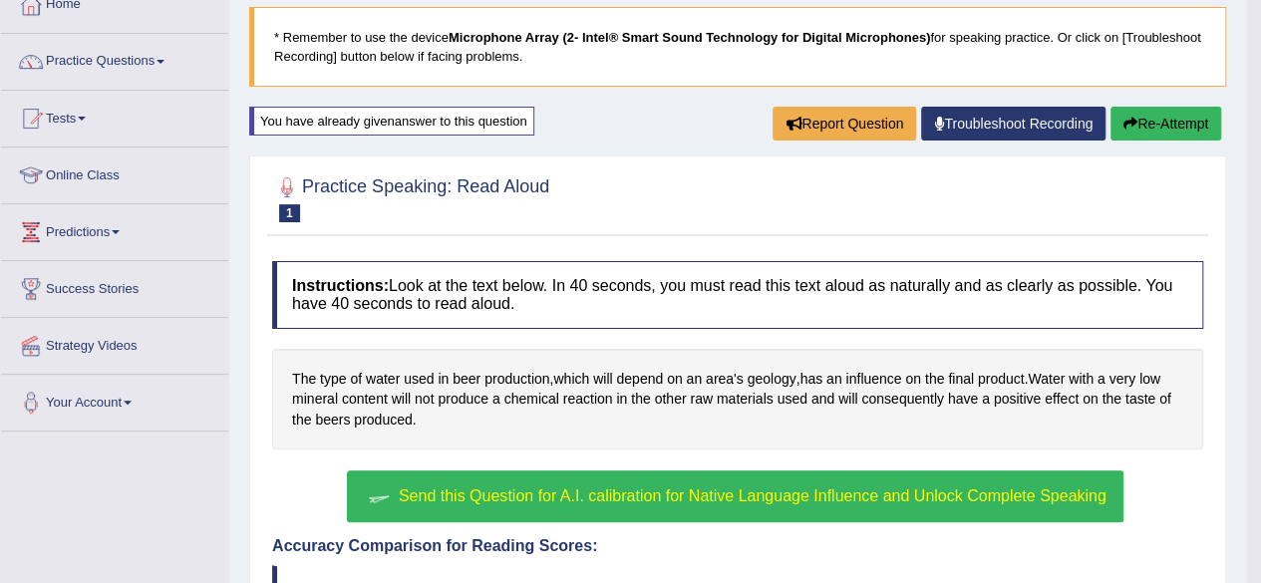
click at [828, 490] on span "Send this Question for A.I. calibration for Native Language Influence and Unloc…" at bounding box center [753, 495] width 708 height 17
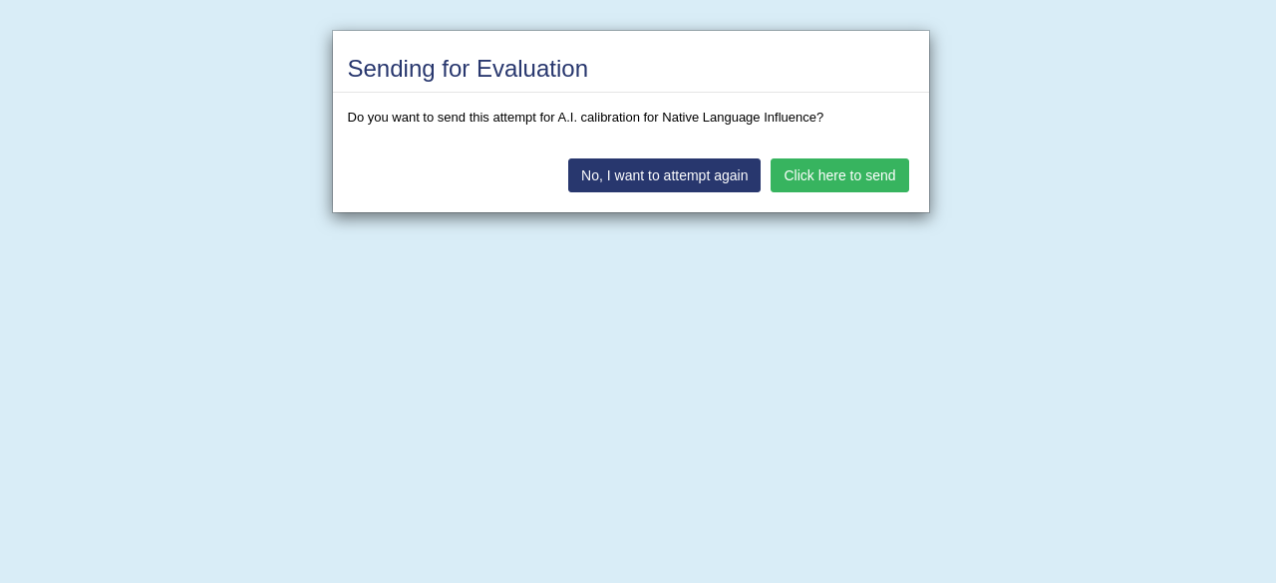
click at [883, 171] on button "Click here to send" at bounding box center [840, 176] width 138 height 34
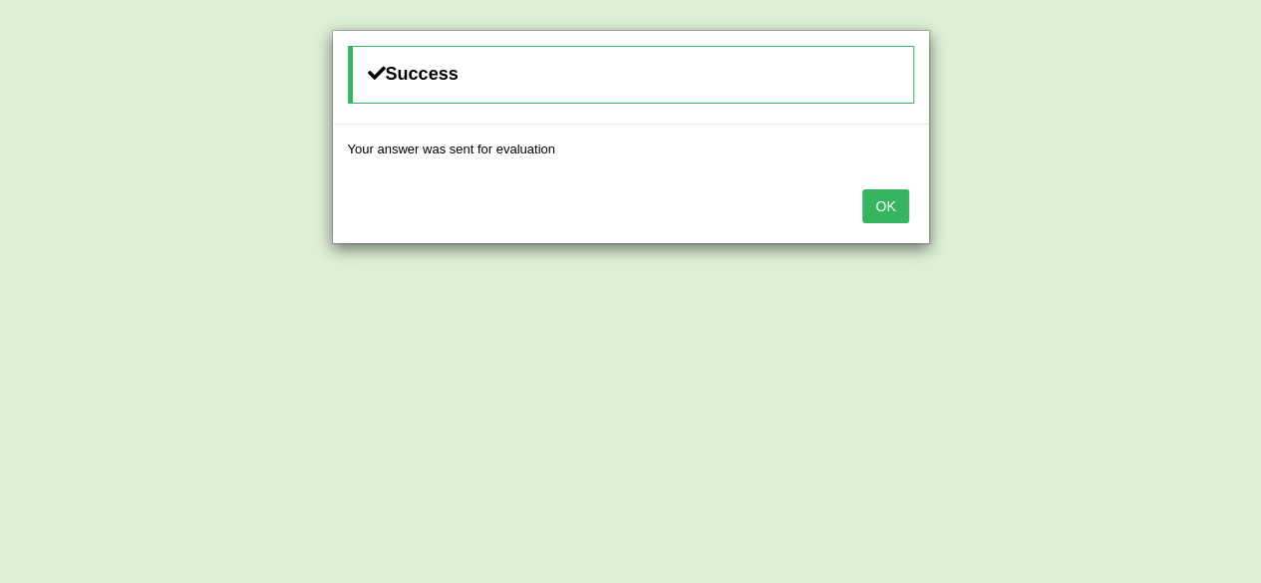
click at [899, 200] on button "OK" at bounding box center [885, 206] width 46 height 34
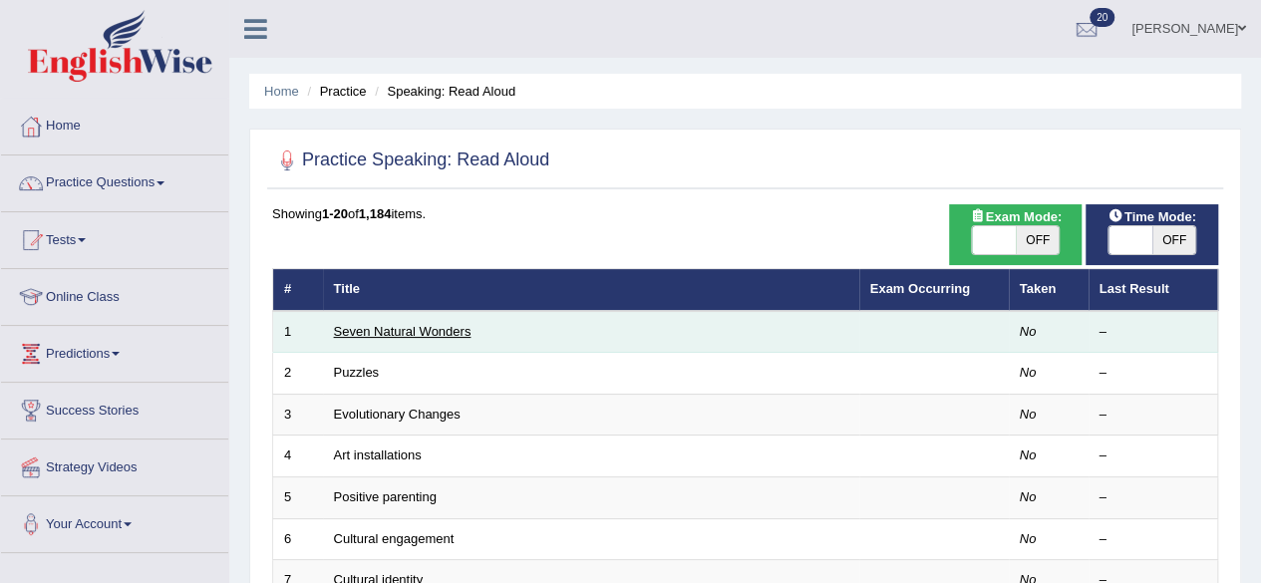
click at [412, 328] on link "Seven Natural Wonders" at bounding box center [403, 331] width 138 height 15
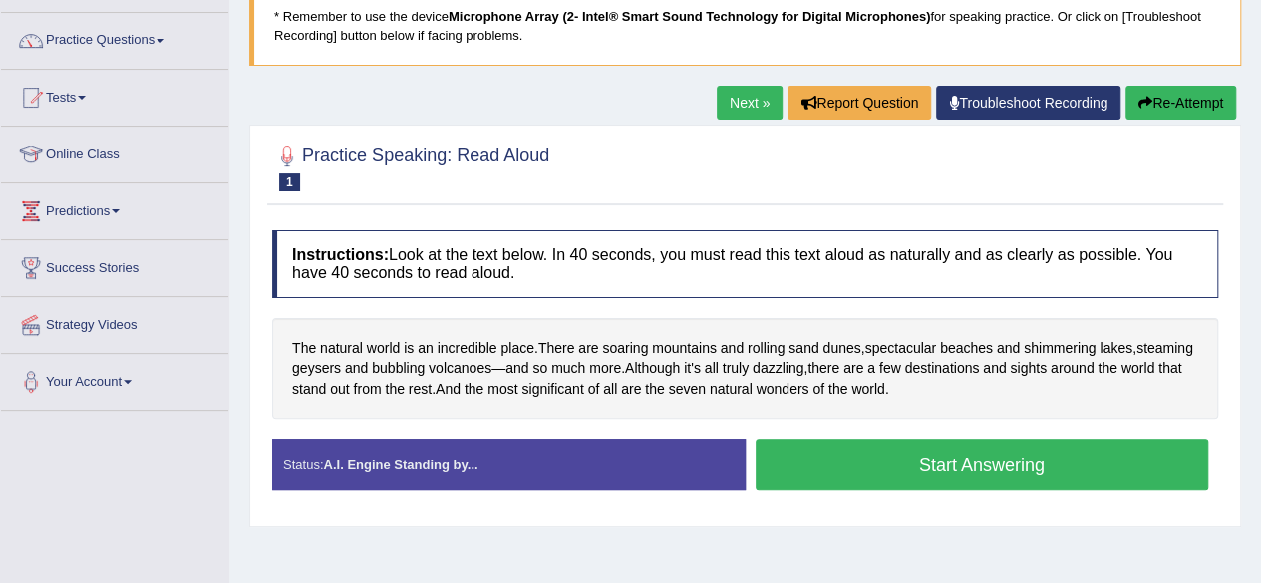
scroll to position [160, 0]
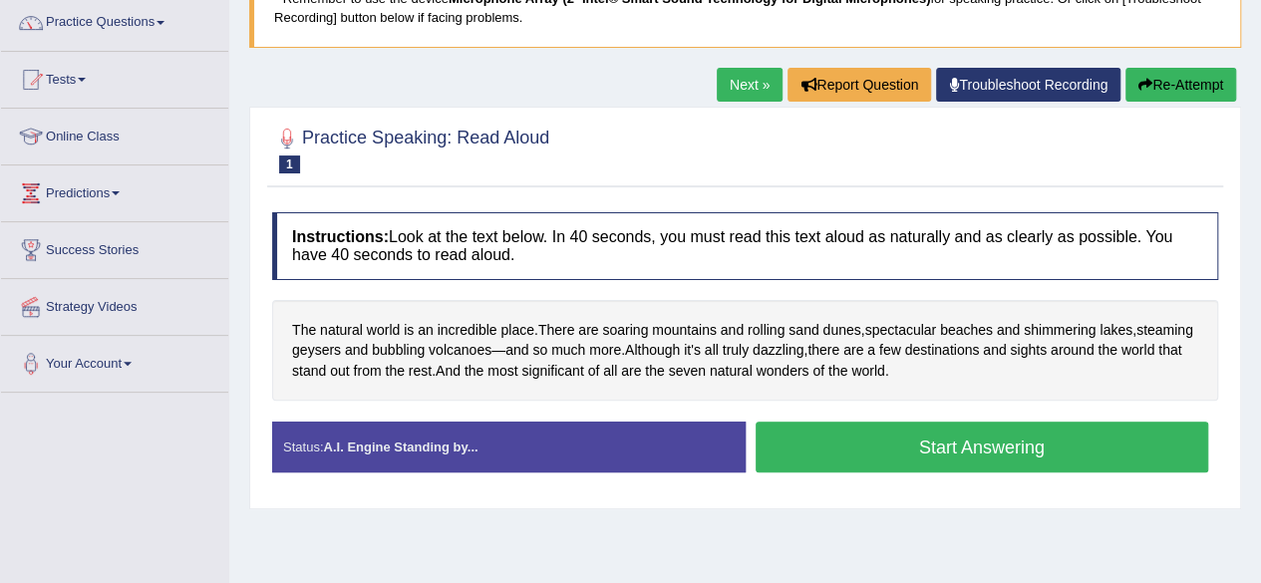
click at [951, 436] on button "Start Answering" at bounding box center [983, 447] width 454 height 51
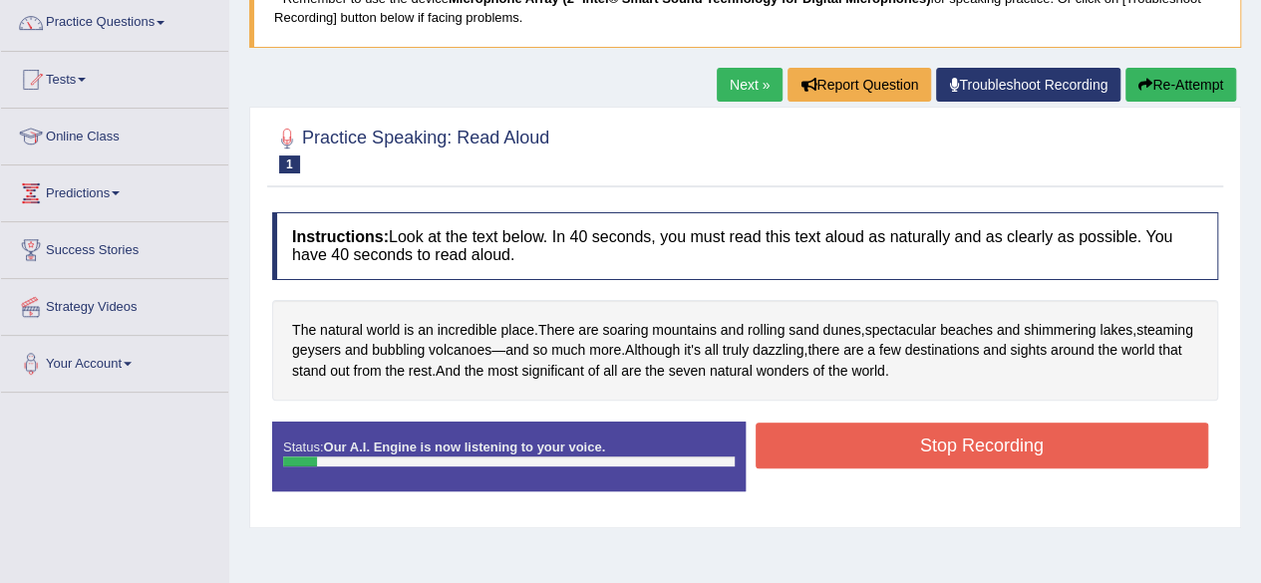
click at [951, 436] on button "Stop Recording" at bounding box center [983, 446] width 454 height 46
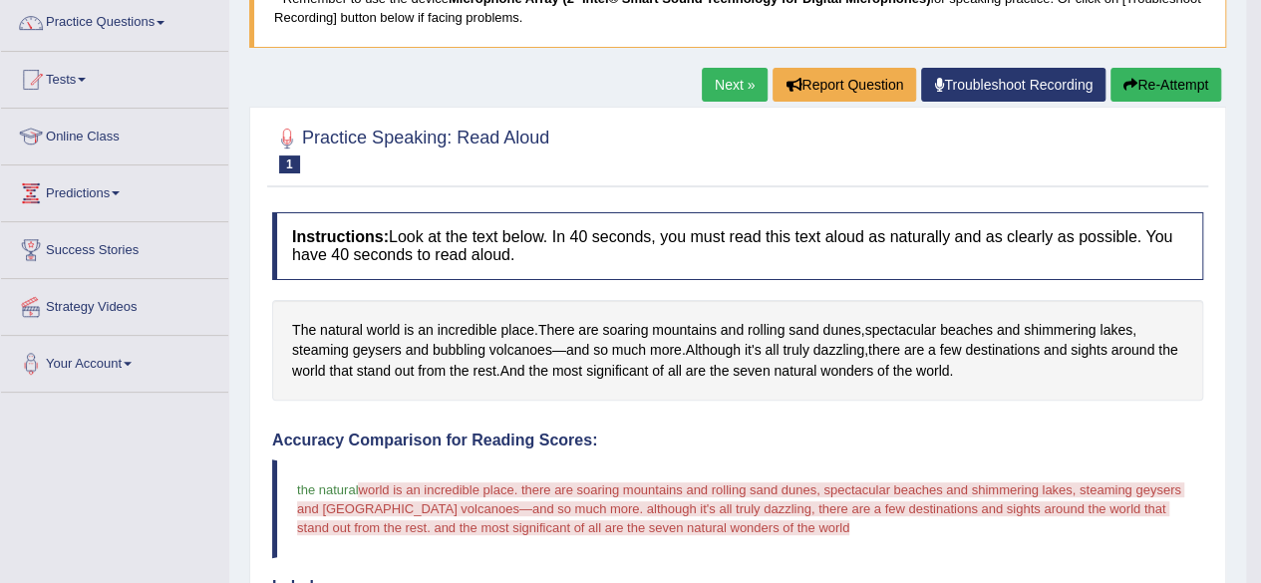
click at [1168, 76] on button "Re-Attempt" at bounding box center [1166, 85] width 111 height 34
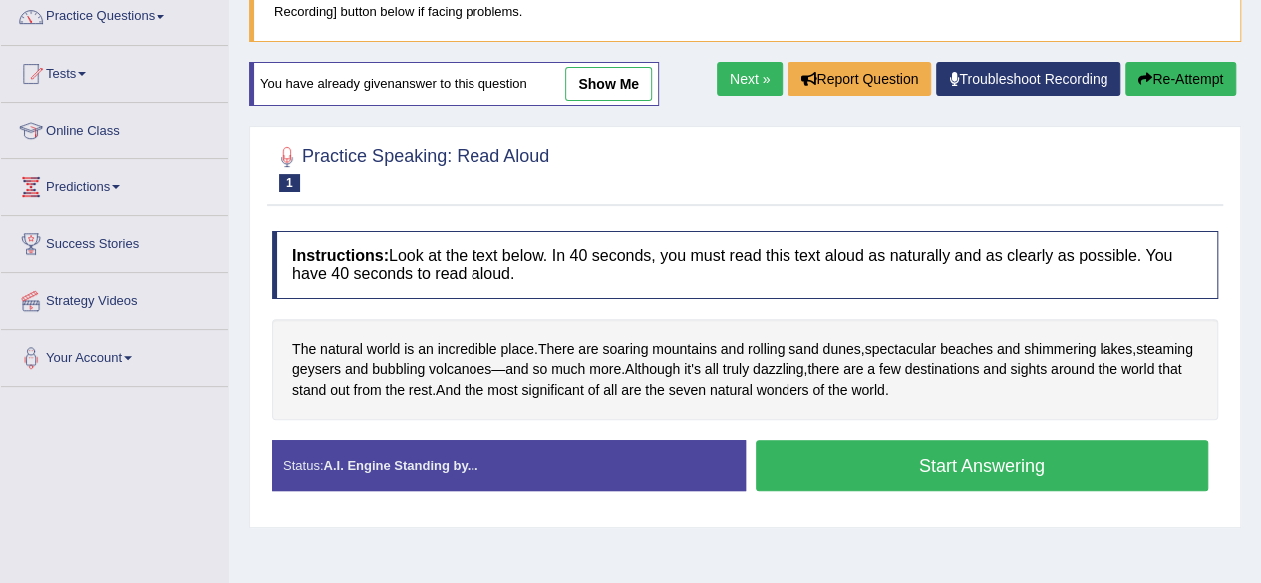
click at [1019, 447] on button "Start Answering" at bounding box center [983, 466] width 454 height 51
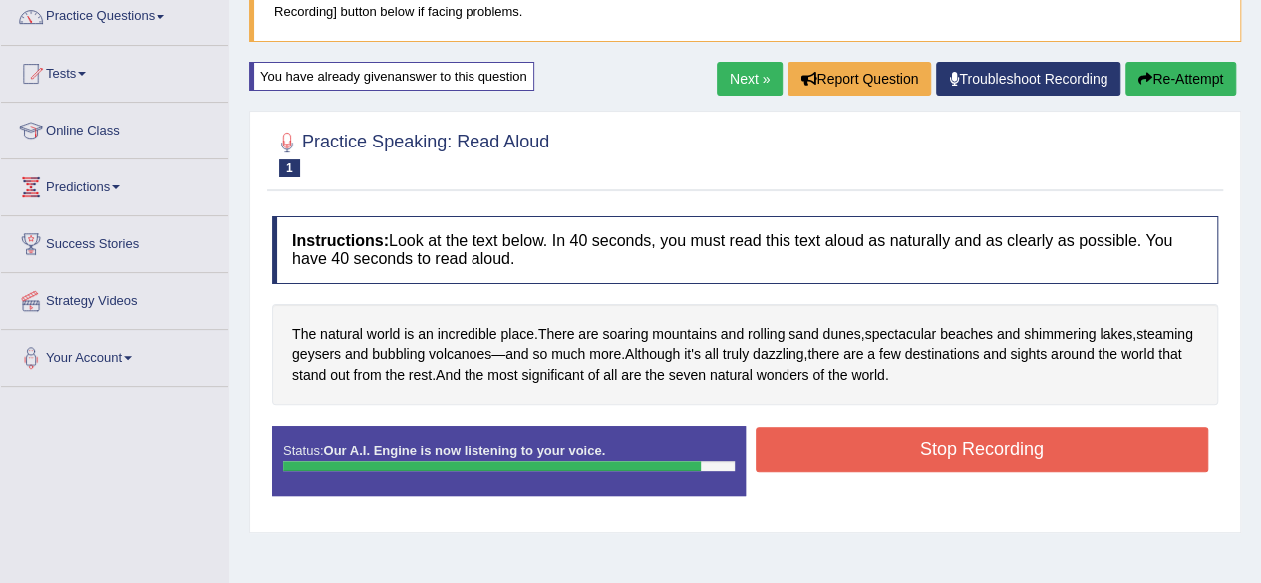
click at [1019, 447] on button "Stop Recording" at bounding box center [983, 450] width 454 height 46
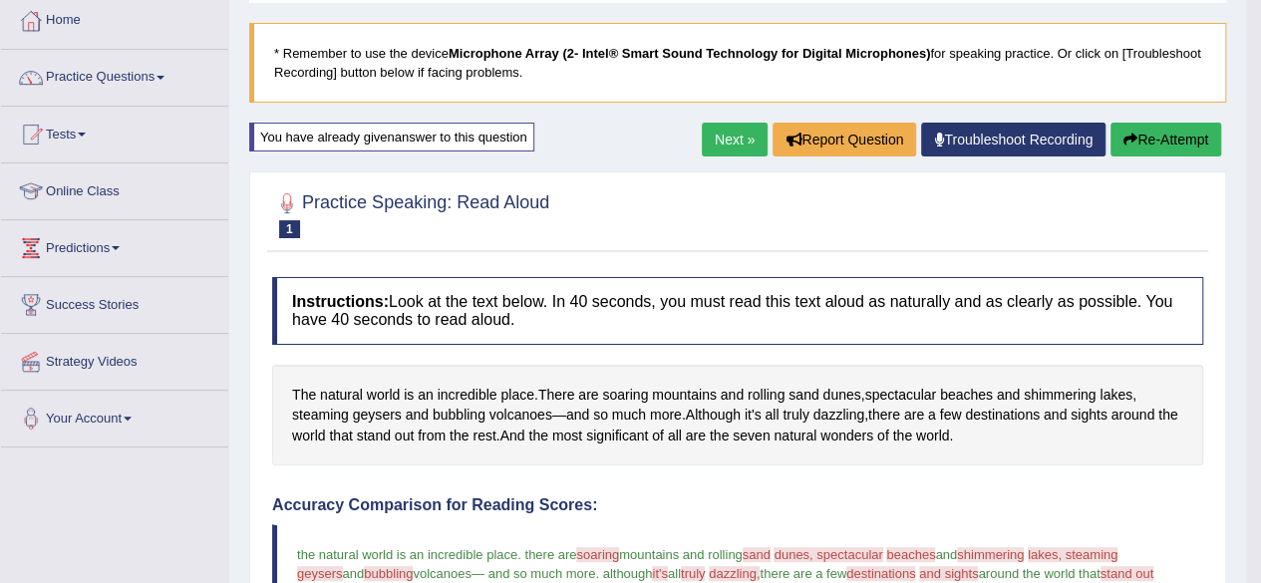
scroll to position [99, 0]
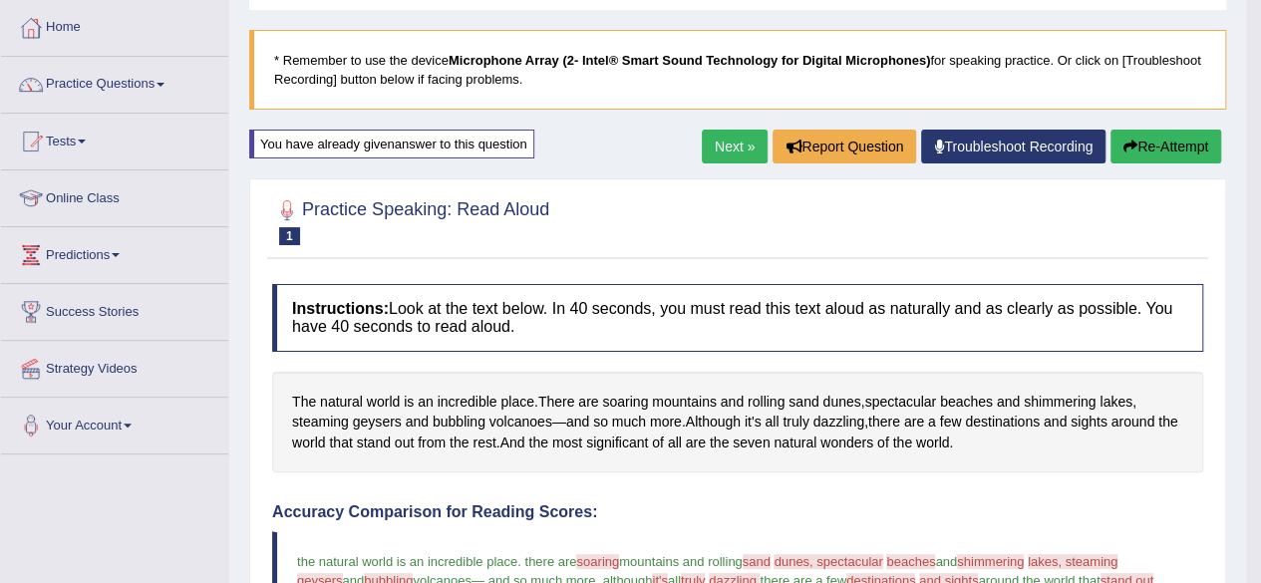
click at [726, 146] on link "Next »" at bounding box center [735, 147] width 66 height 34
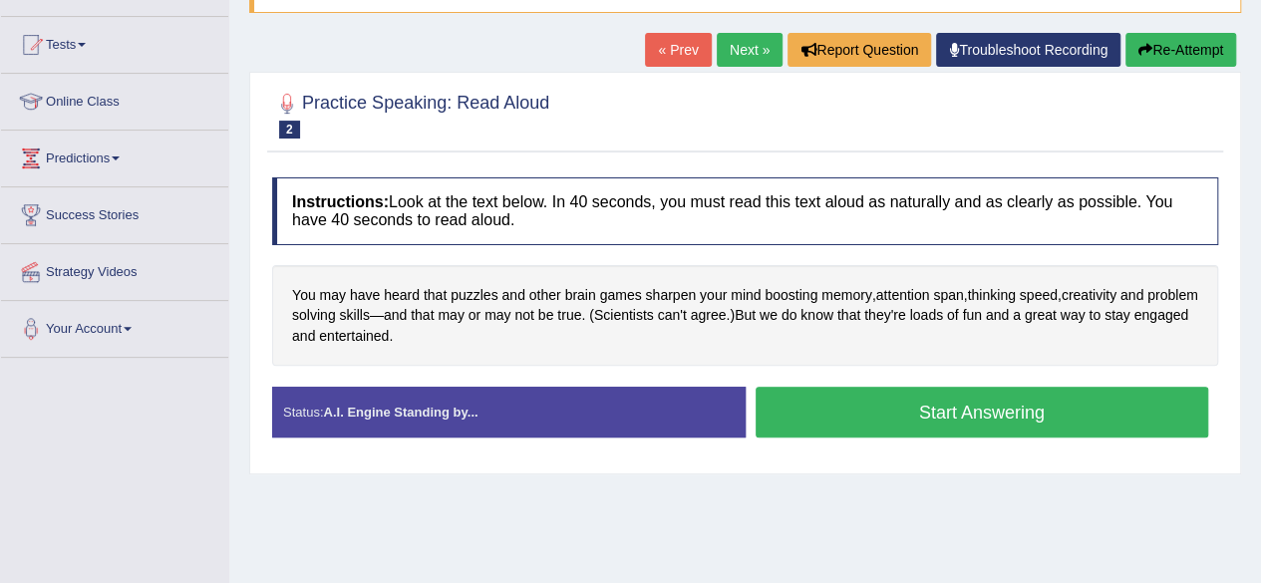
scroll to position [201, 0]
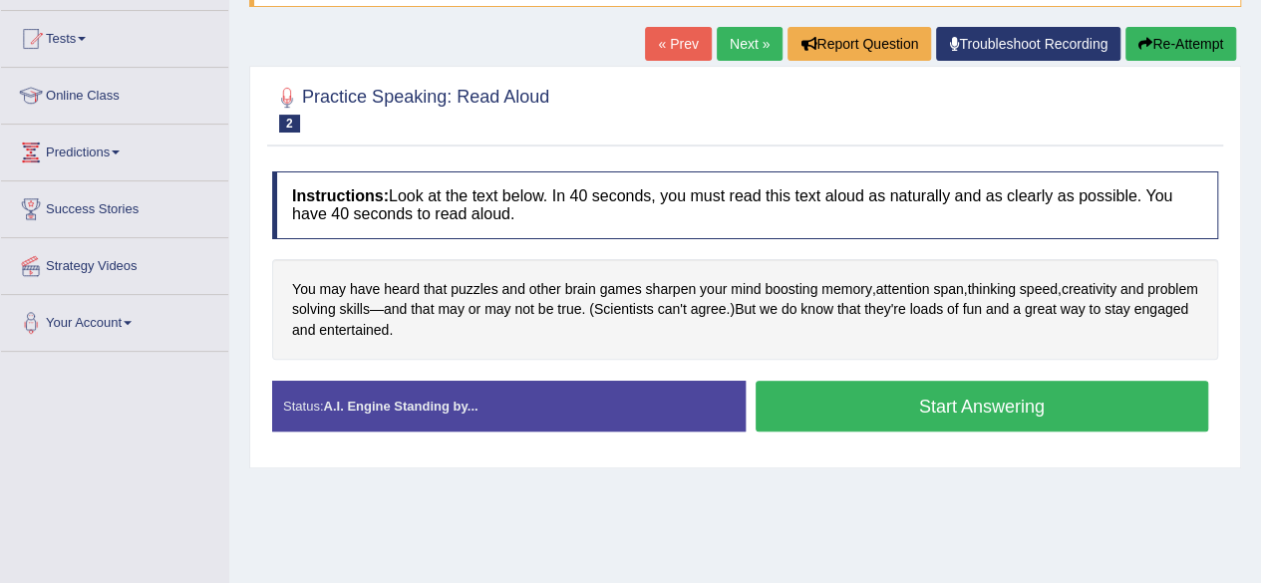
click at [1095, 395] on button "Start Answering" at bounding box center [983, 406] width 454 height 51
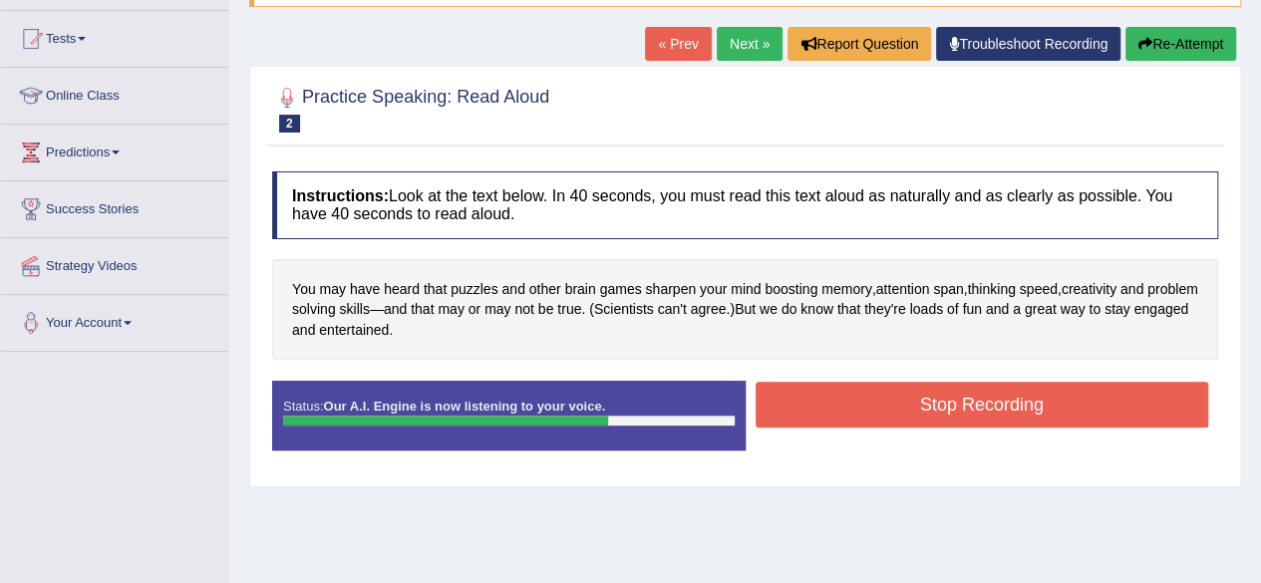
click at [1095, 395] on button "Stop Recording" at bounding box center [983, 405] width 454 height 46
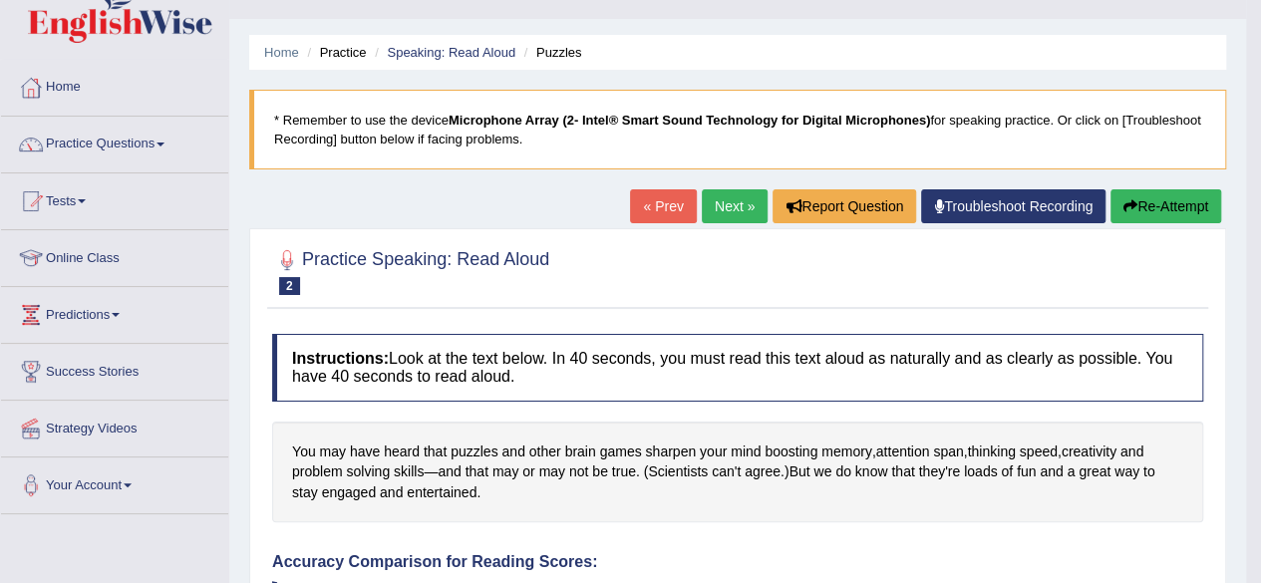
scroll to position [34, 0]
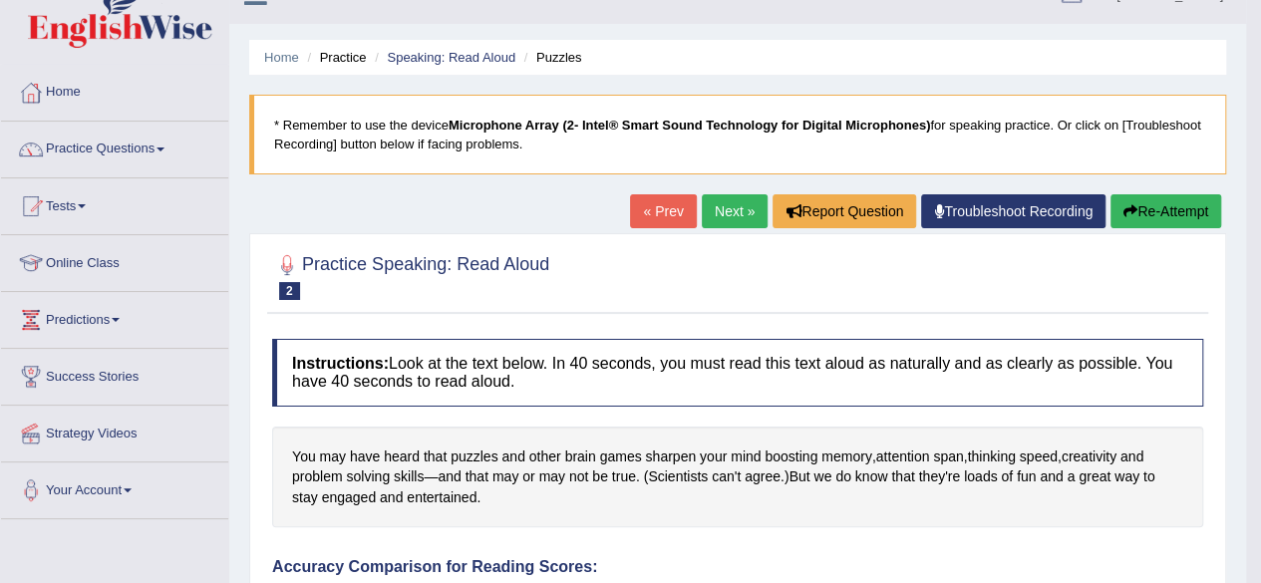
click at [1168, 214] on button "Re-Attempt" at bounding box center [1166, 211] width 111 height 34
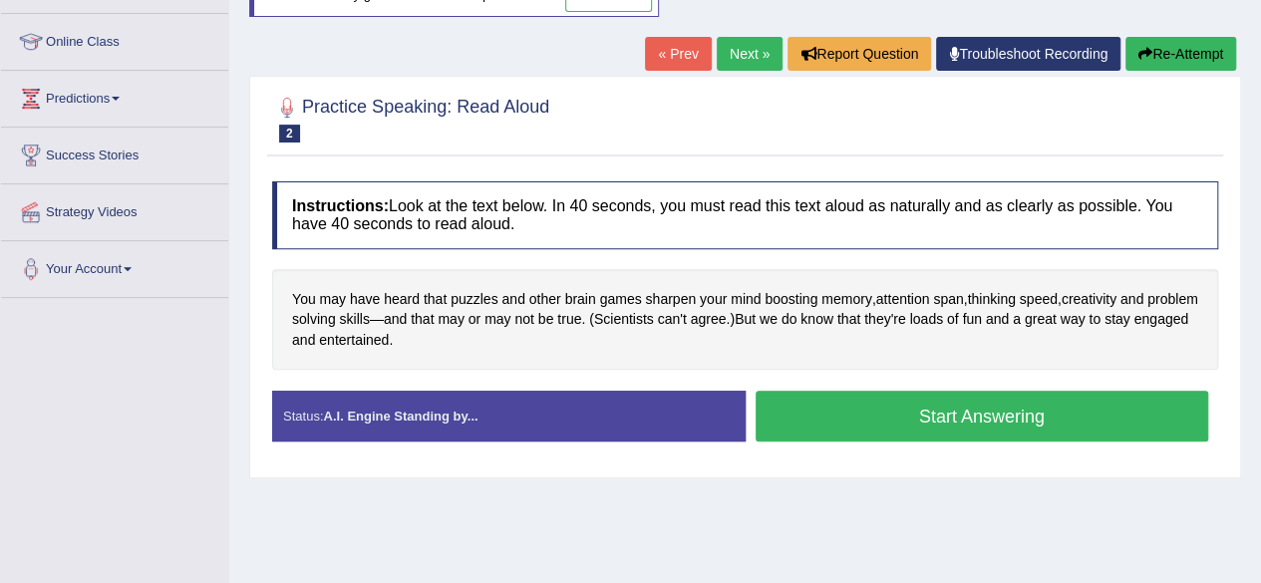
scroll to position [257, 0]
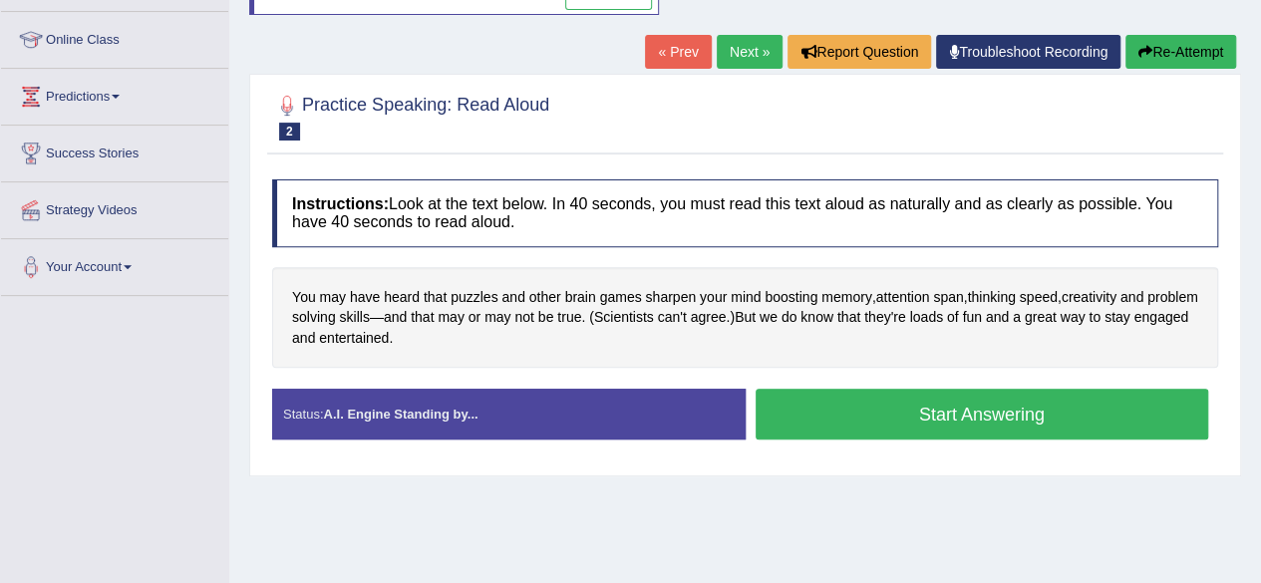
click at [845, 402] on button "Start Answering" at bounding box center [983, 414] width 454 height 51
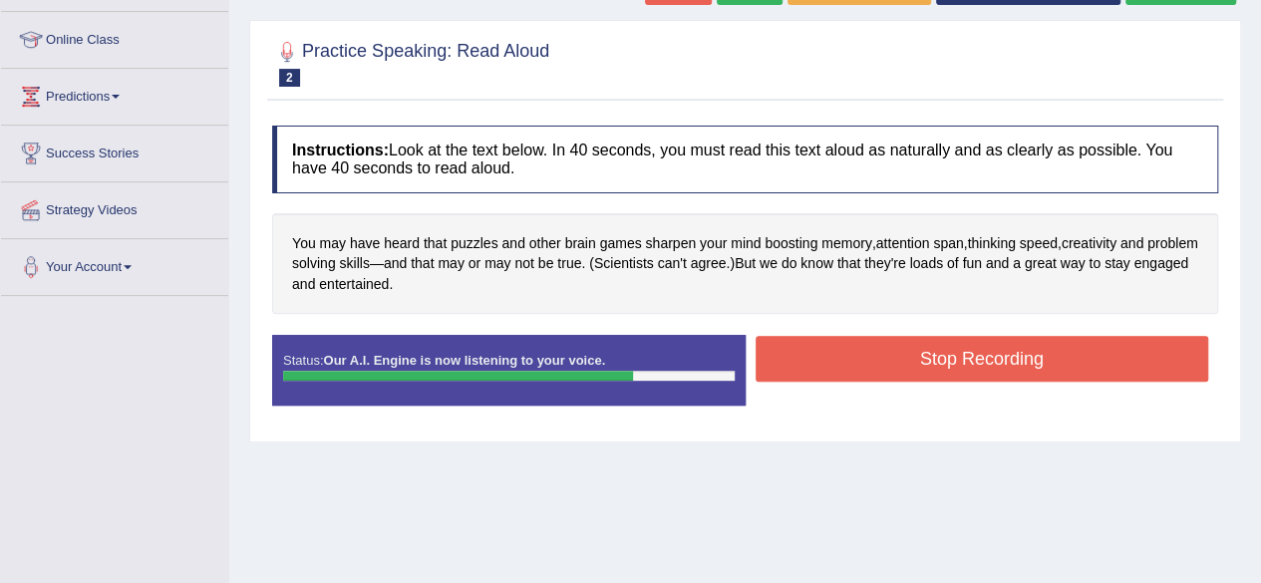
click at [907, 360] on button "Stop Recording" at bounding box center [983, 359] width 454 height 46
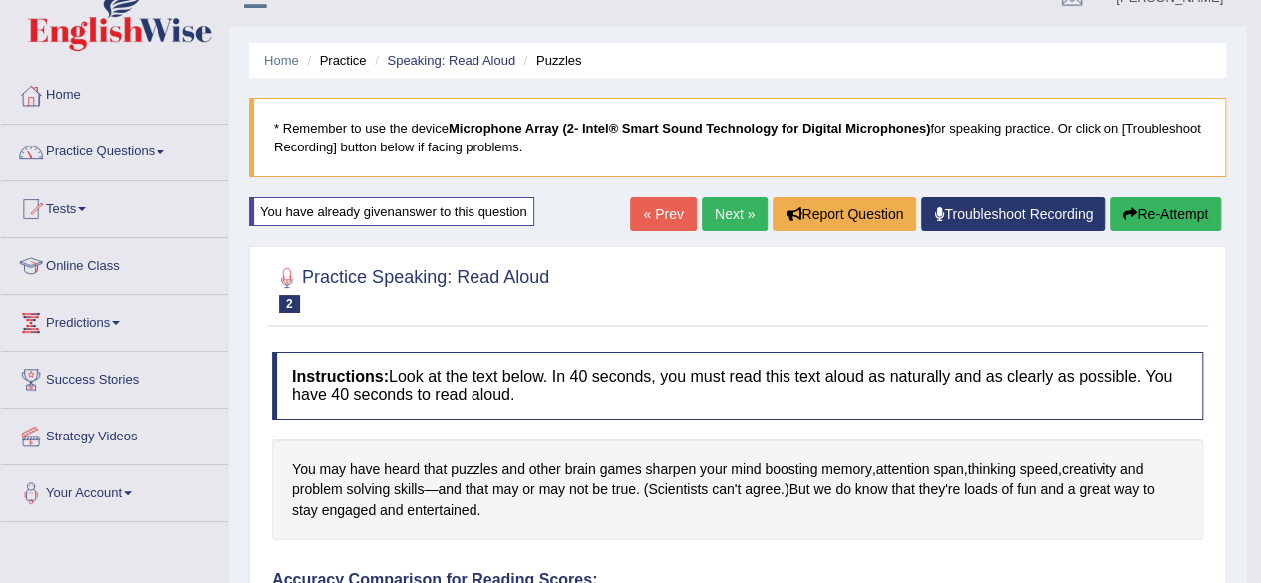
scroll to position [30, 0]
click at [735, 203] on link "Next »" at bounding box center [735, 215] width 66 height 34
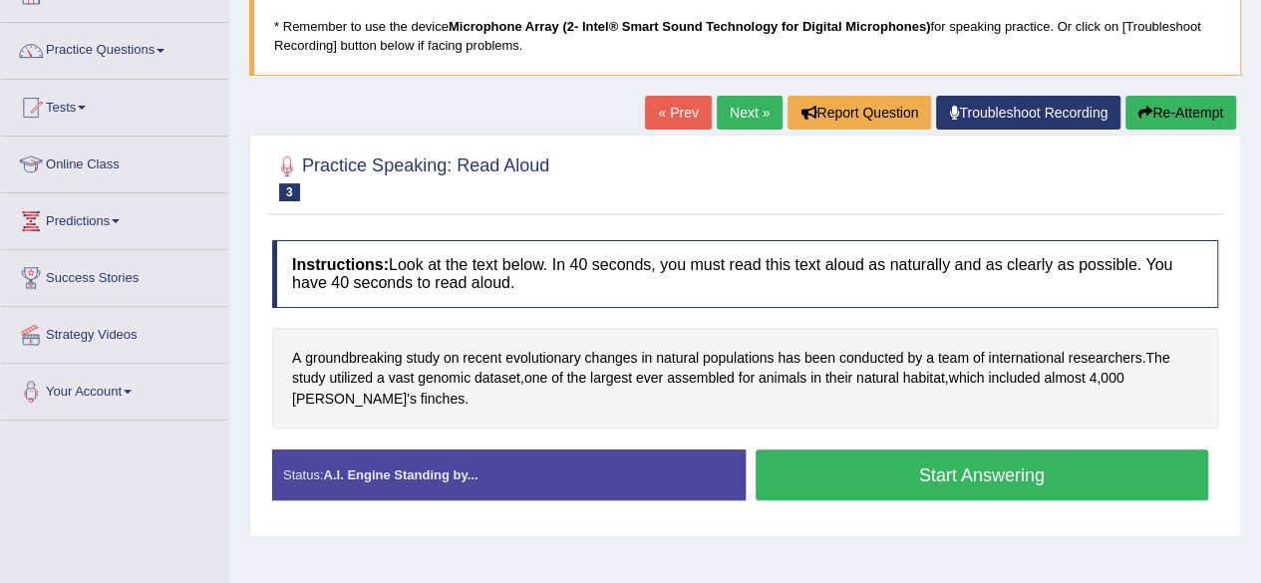
scroll to position [135, 0]
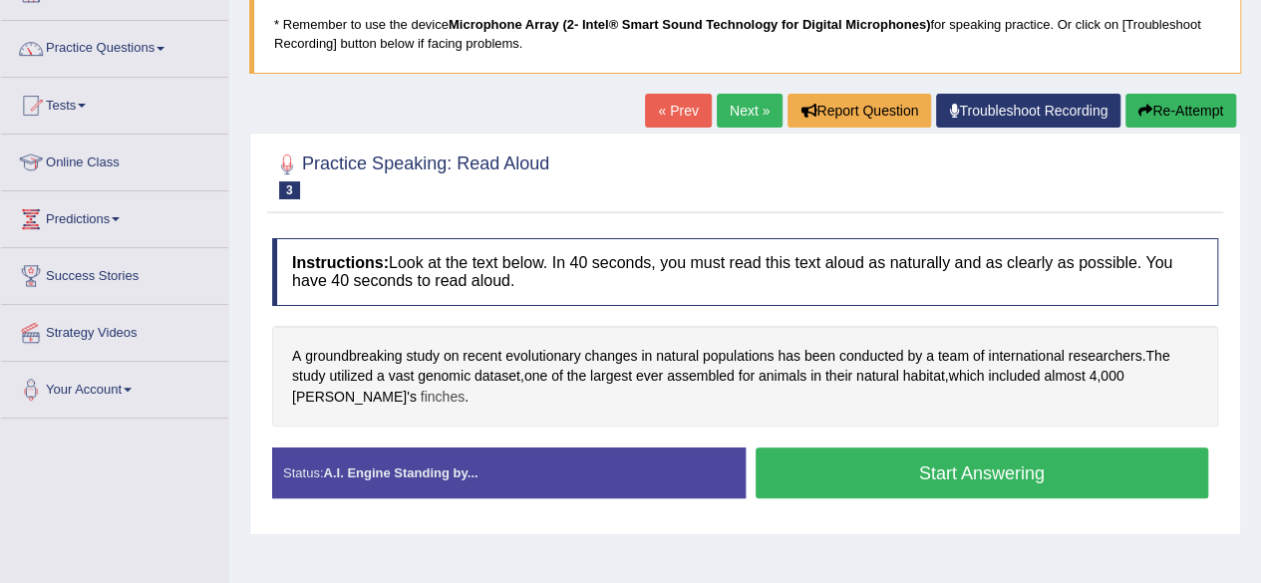
click at [421, 394] on span "finches" at bounding box center [443, 397] width 44 height 21
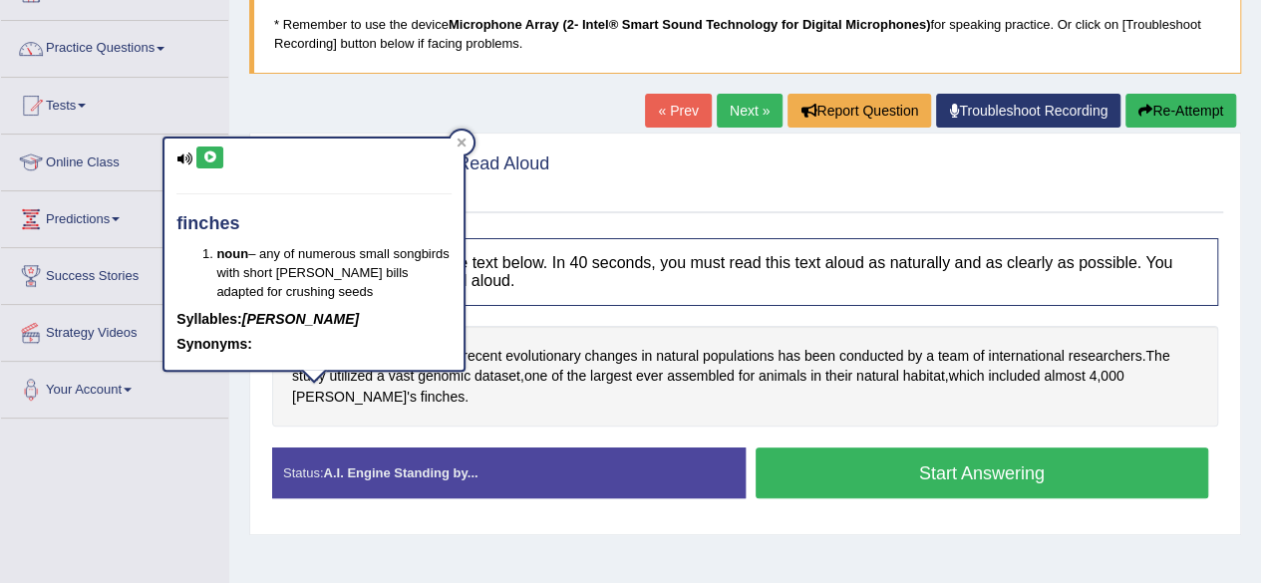
click at [210, 157] on icon at bounding box center [209, 158] width 15 height 12
click at [575, 182] on div at bounding box center [745, 175] width 946 height 61
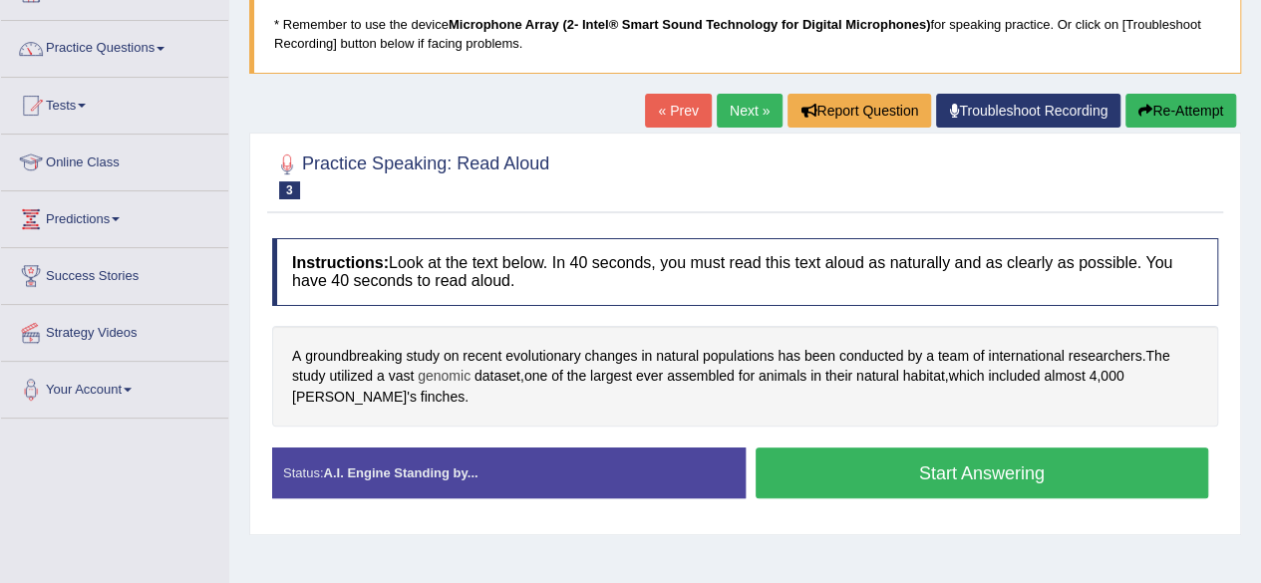
click at [452, 376] on span "genomic" at bounding box center [444, 376] width 53 height 21
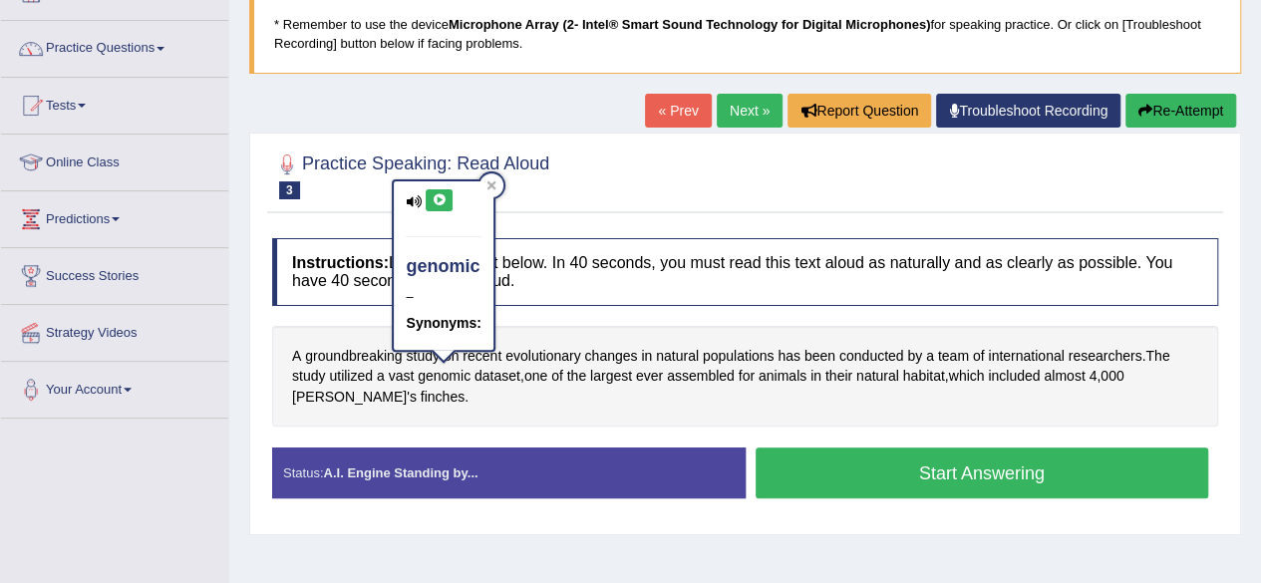
click at [437, 199] on icon at bounding box center [439, 200] width 15 height 12
click at [496, 190] on div at bounding box center [491, 185] width 24 height 24
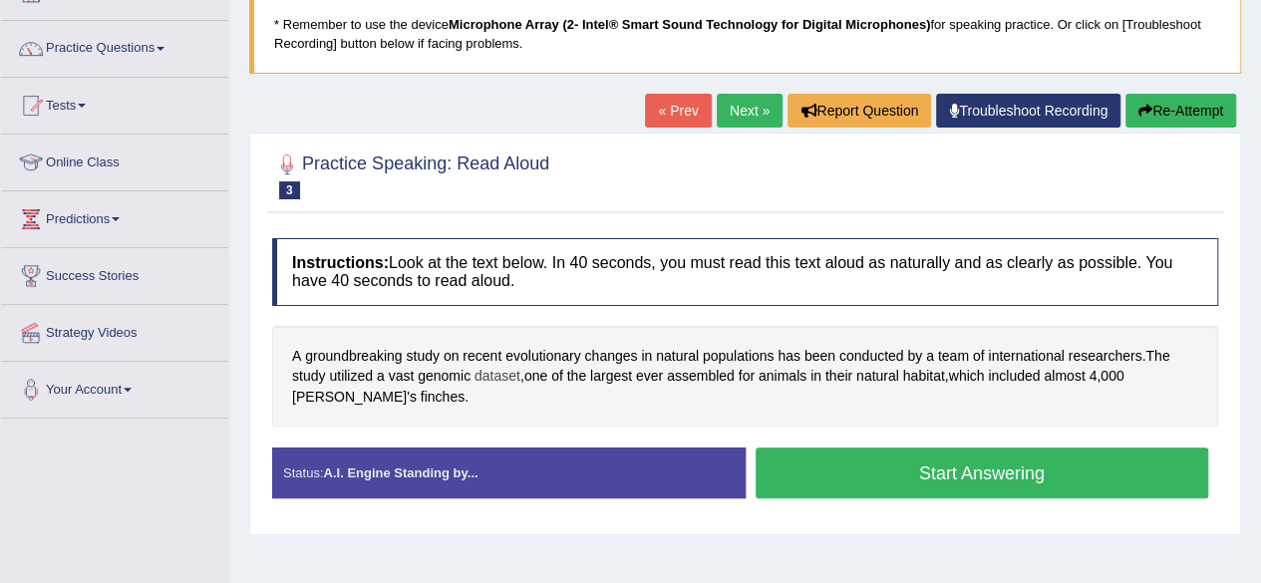
click at [491, 374] on span "dataset" at bounding box center [498, 376] width 46 height 21
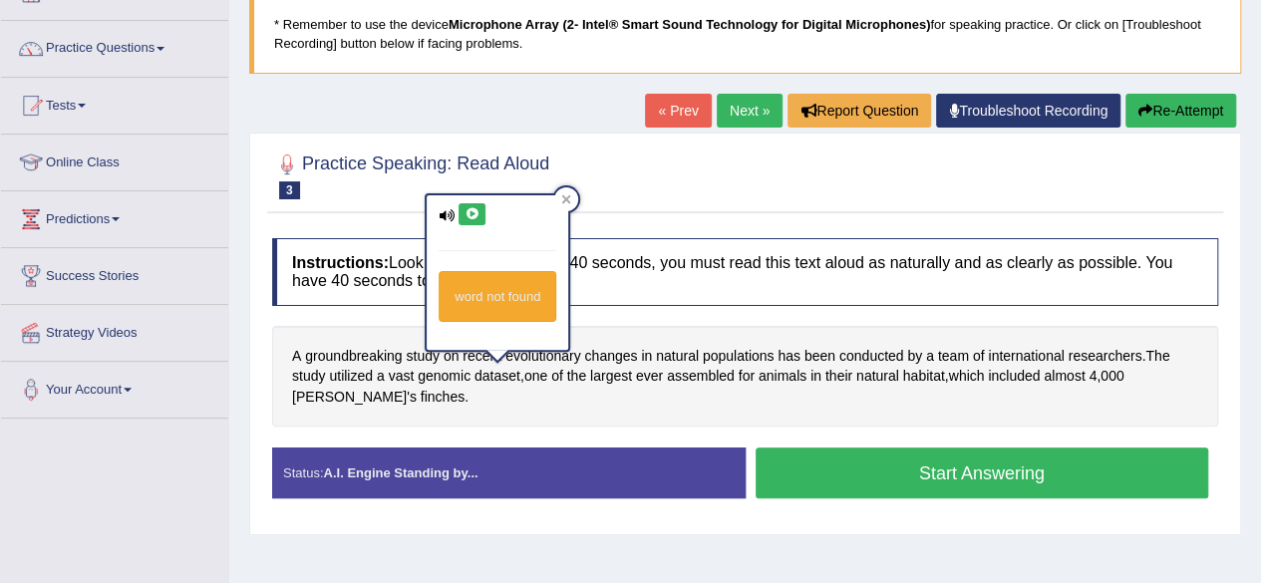
click at [631, 210] on div "Practice Speaking: Read Aloud 3 Evolutionary Changes" at bounding box center [745, 179] width 956 height 70
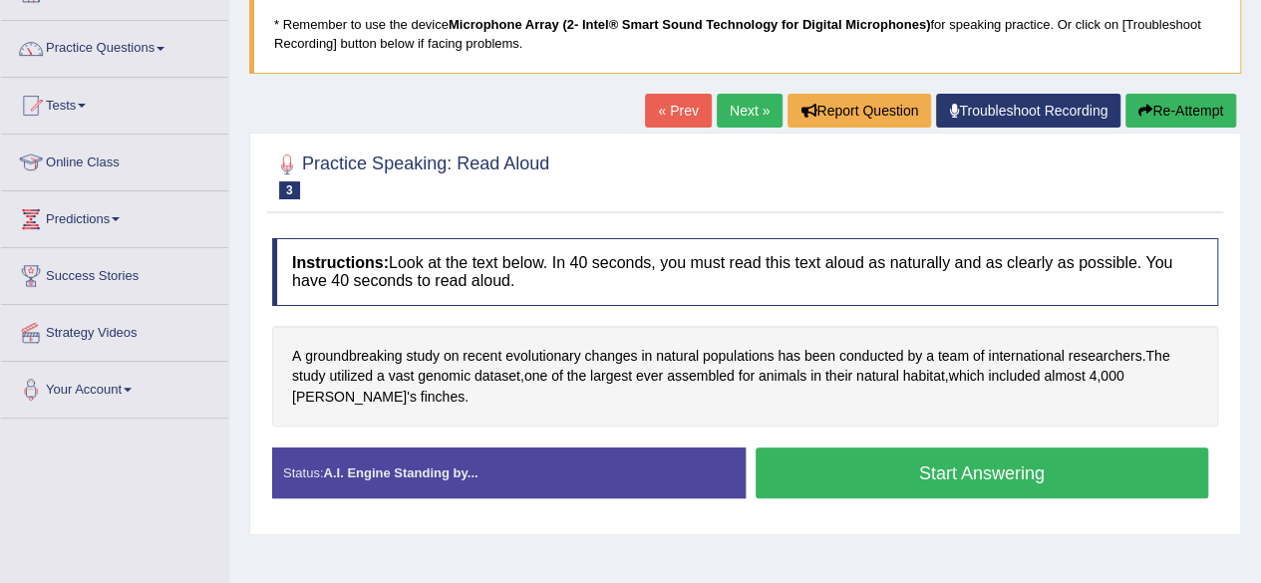
click at [853, 476] on button "Start Answering" at bounding box center [983, 473] width 454 height 51
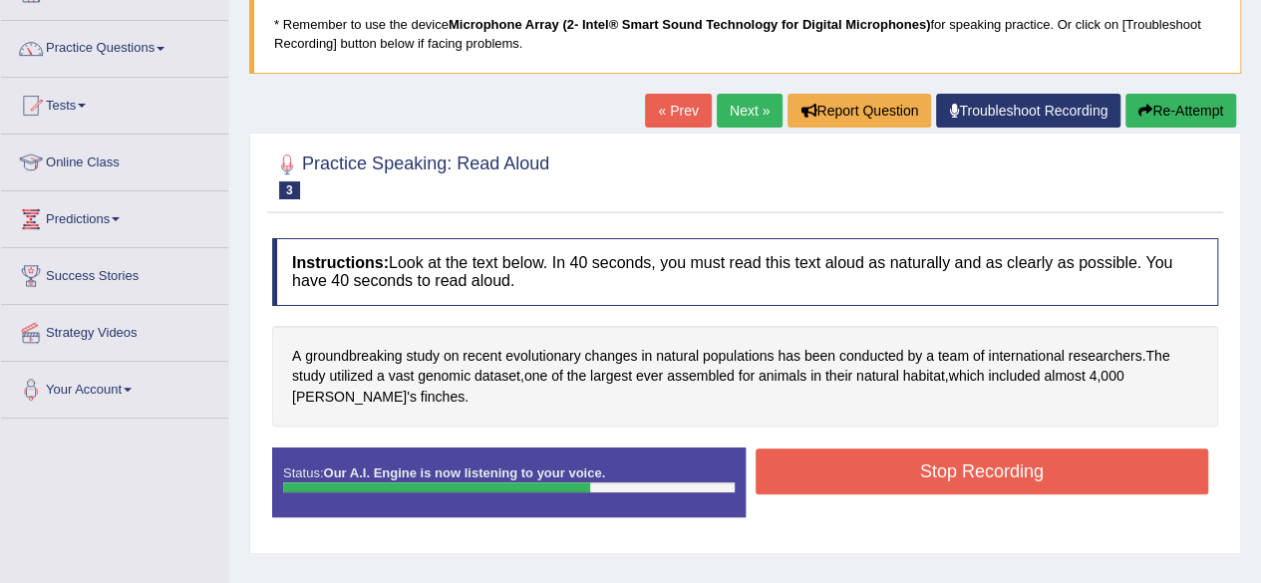
click at [846, 479] on button "Stop Recording" at bounding box center [983, 472] width 454 height 46
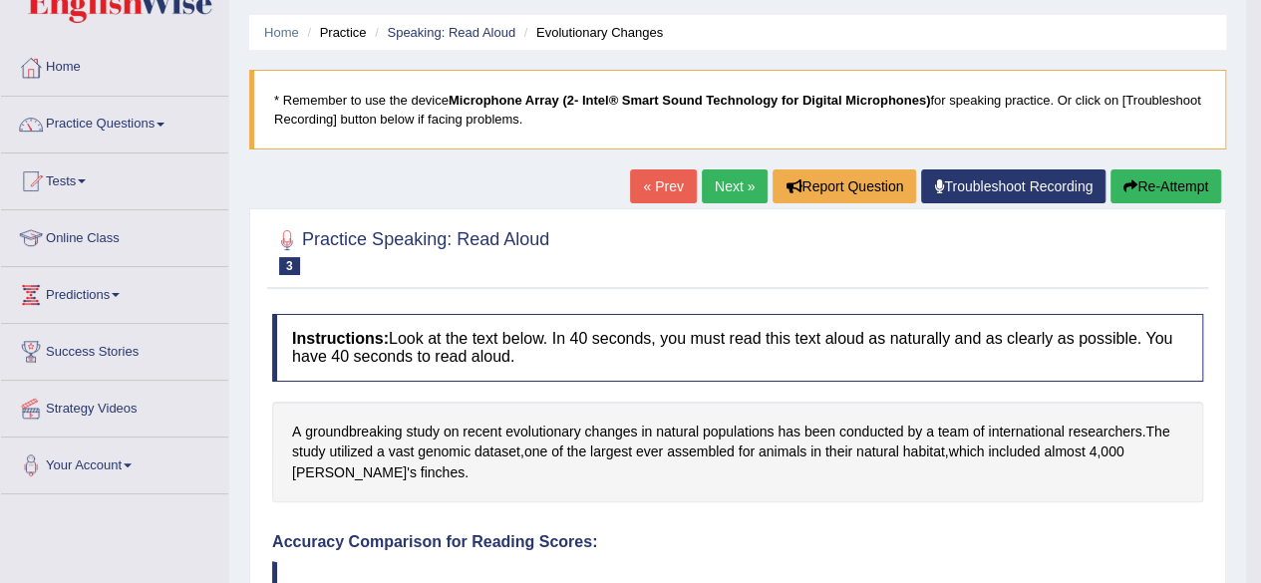
scroll to position [50, 0]
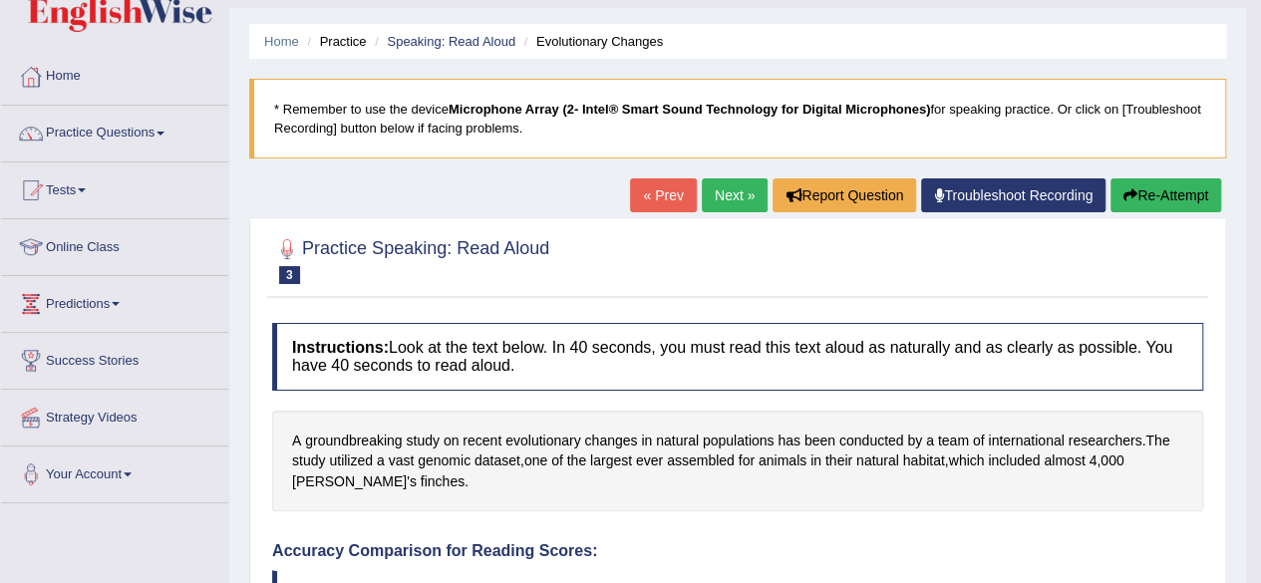
click at [722, 200] on link "Next »" at bounding box center [735, 195] width 66 height 34
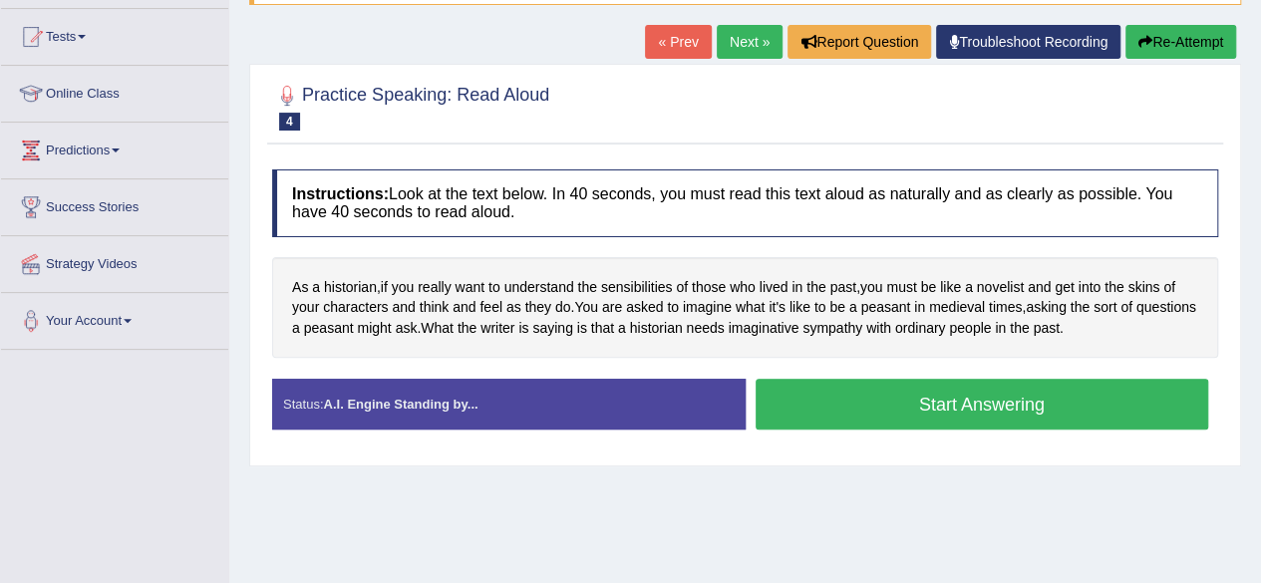
scroll to position [217, 0]
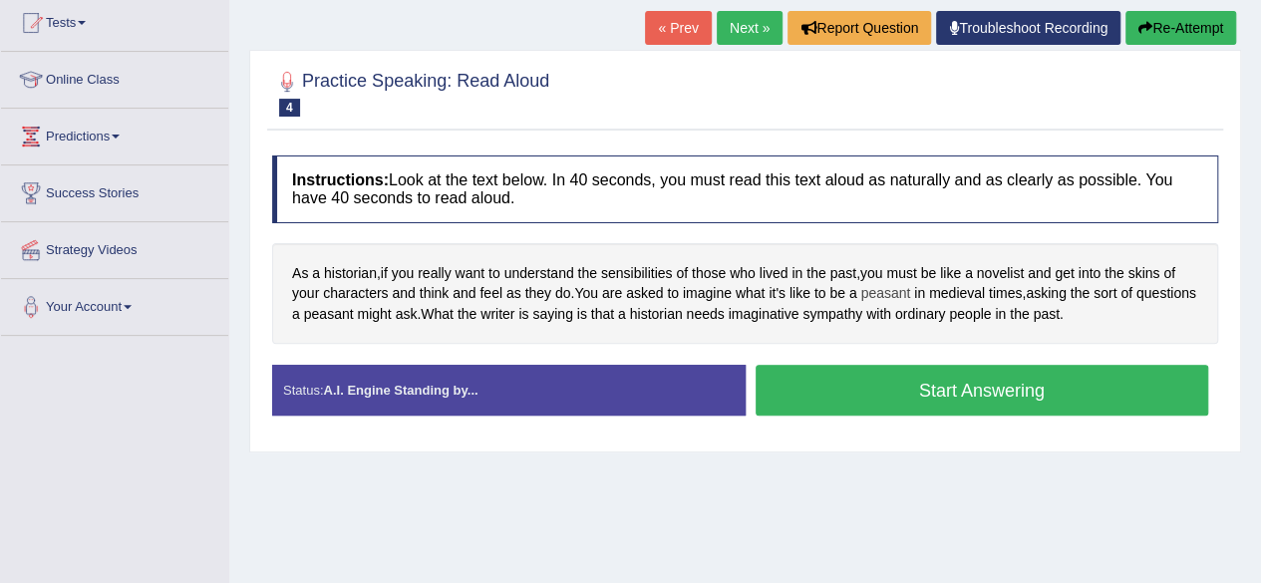
click at [874, 296] on span "peasant" at bounding box center [885, 293] width 50 height 21
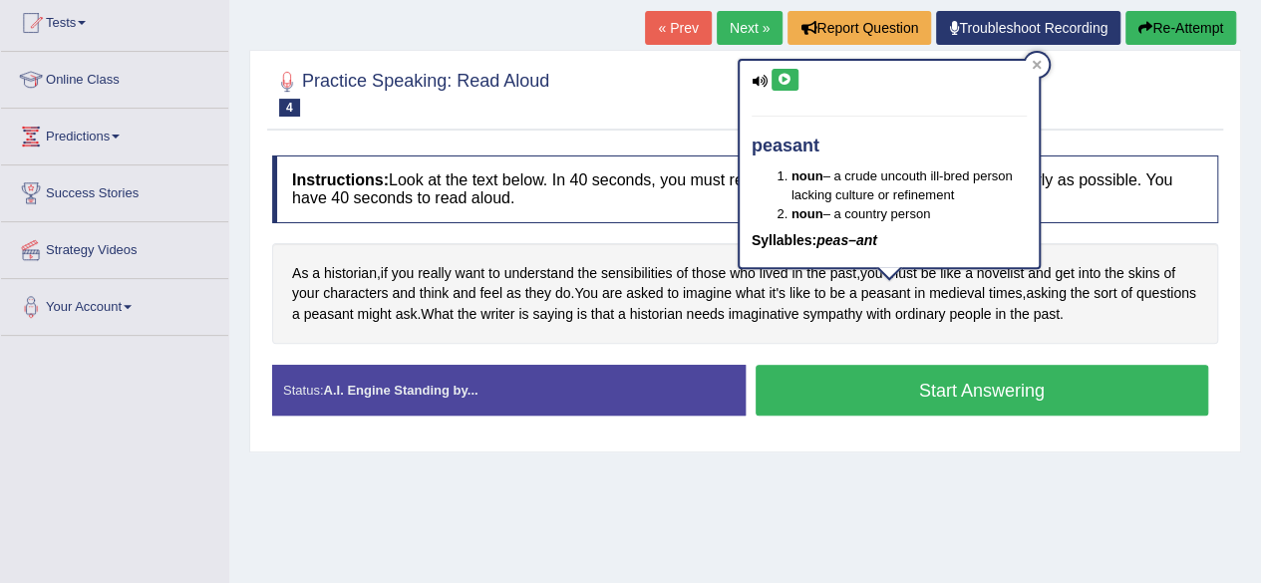
click at [788, 77] on icon at bounding box center [785, 80] width 15 height 12
click at [1035, 58] on div at bounding box center [1037, 65] width 24 height 24
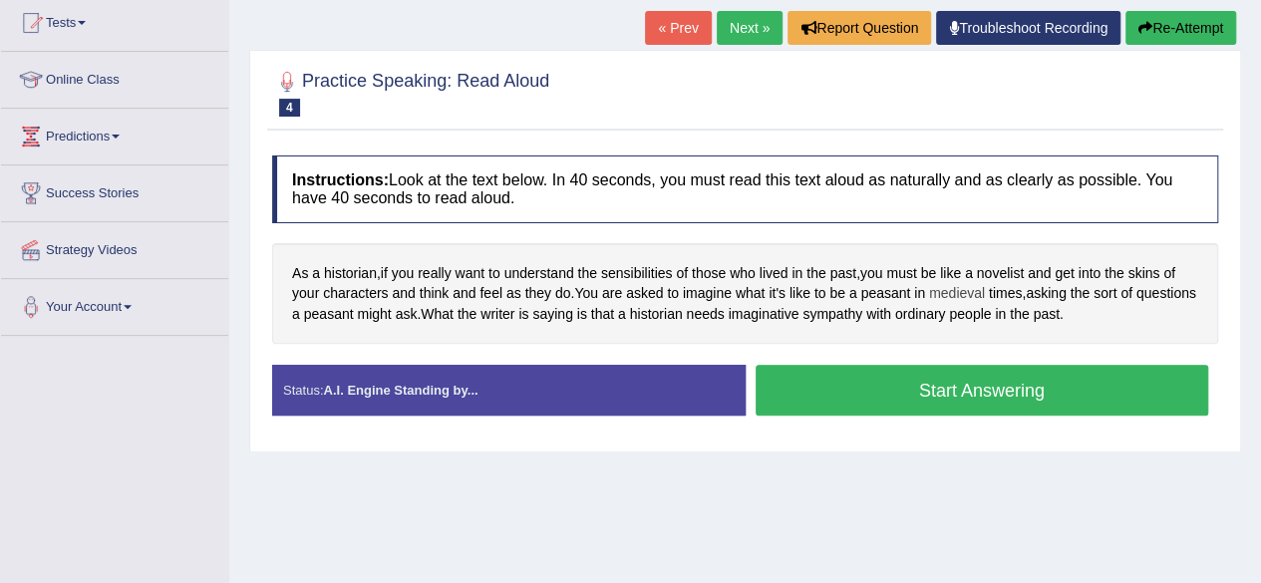
click at [950, 292] on span "medieval" at bounding box center [957, 293] width 56 height 21
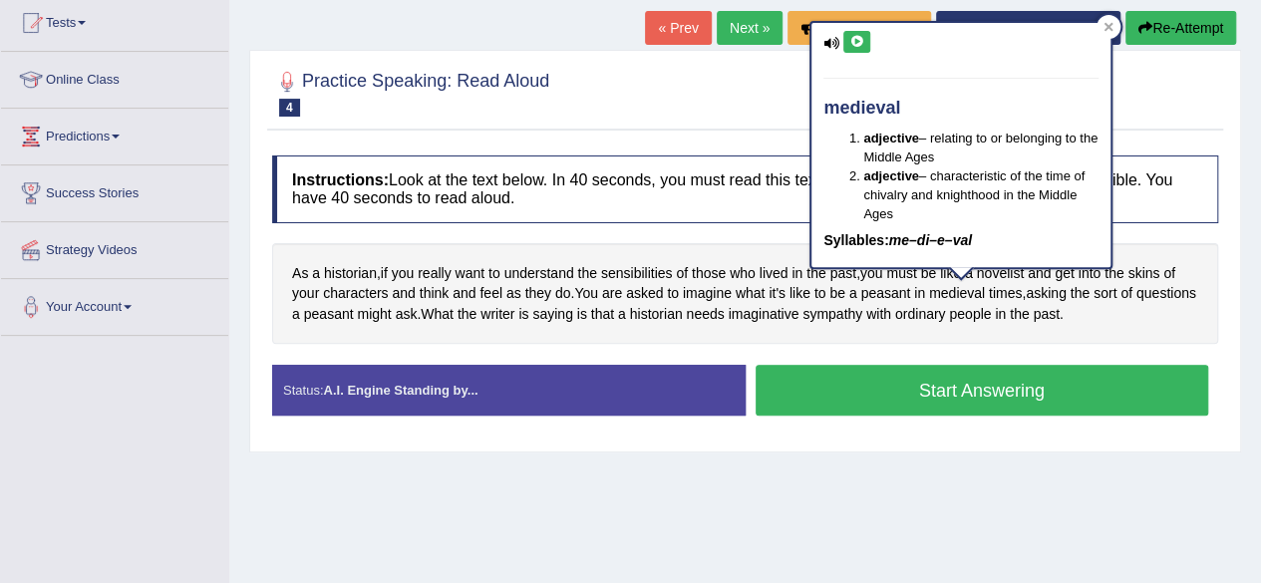
click at [859, 42] on icon at bounding box center [856, 42] width 15 height 12
click at [782, 93] on div at bounding box center [745, 92] width 946 height 61
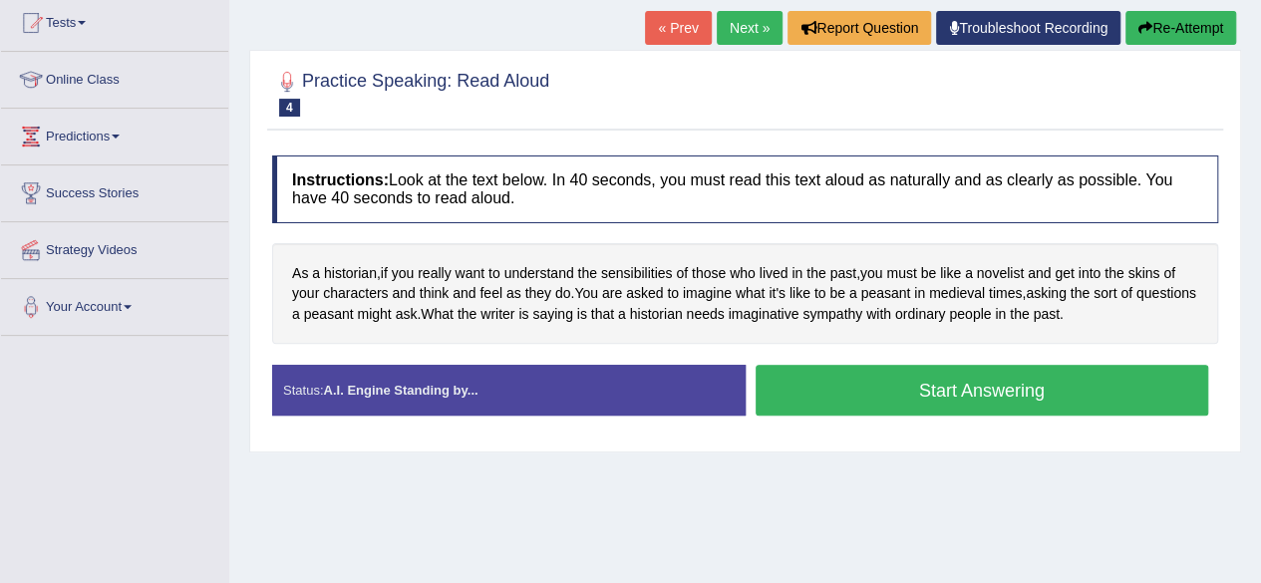
click at [672, 29] on link "« Prev" at bounding box center [678, 28] width 66 height 34
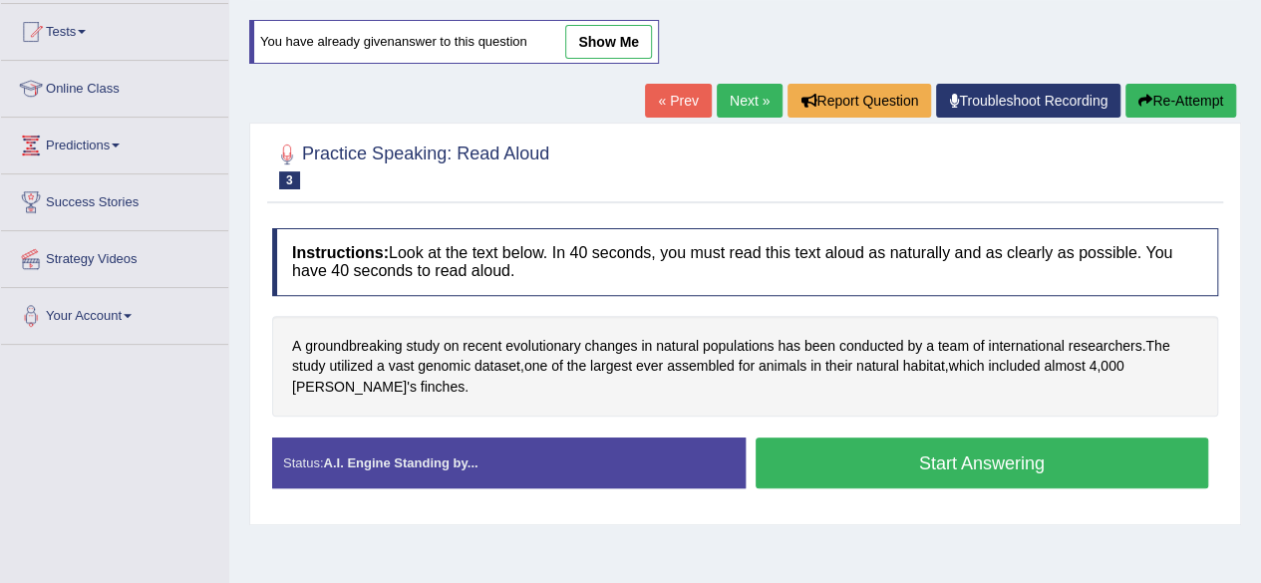
scroll to position [207, 0]
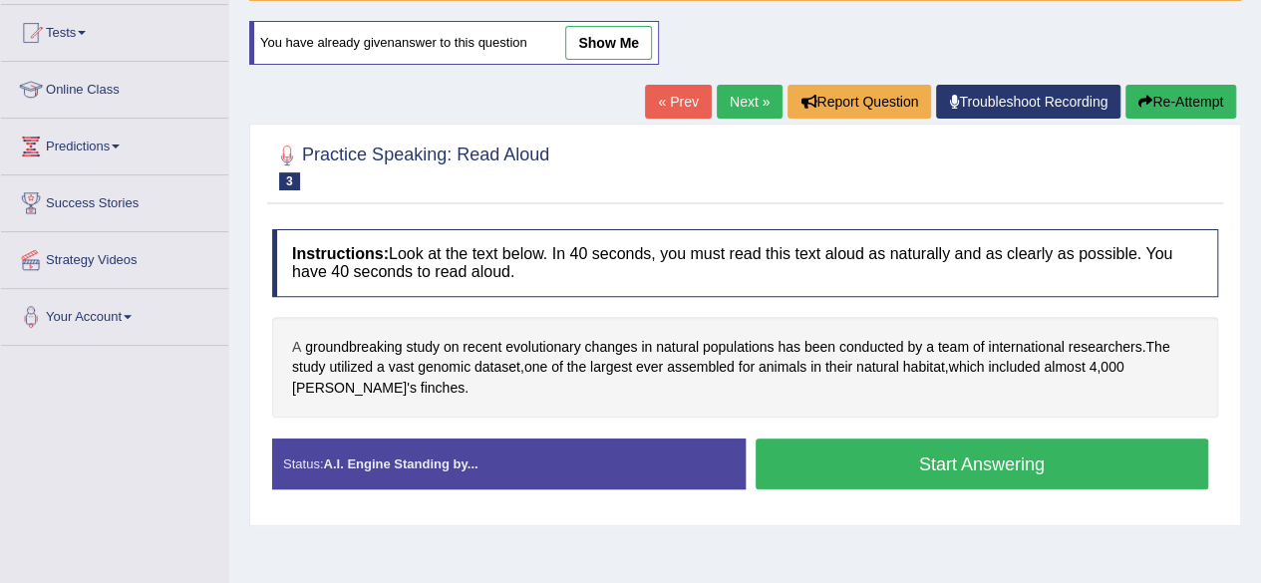
click at [295, 345] on span "A" at bounding box center [296, 347] width 9 height 21
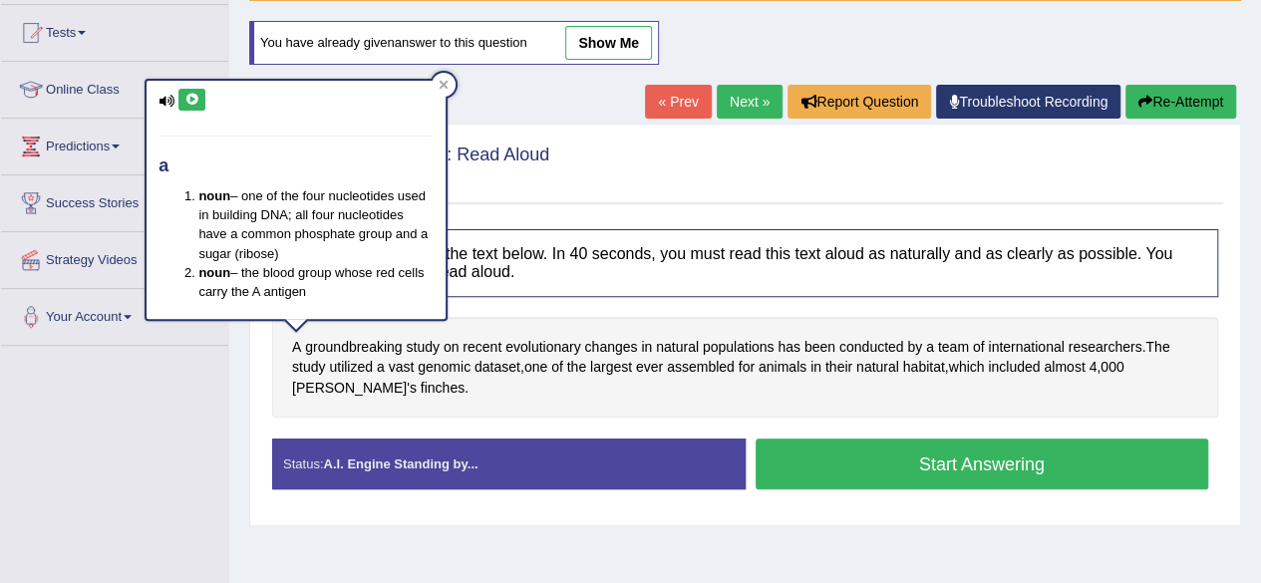
click at [189, 96] on icon at bounding box center [191, 100] width 15 height 12
click at [444, 80] on icon at bounding box center [444, 85] width 10 height 10
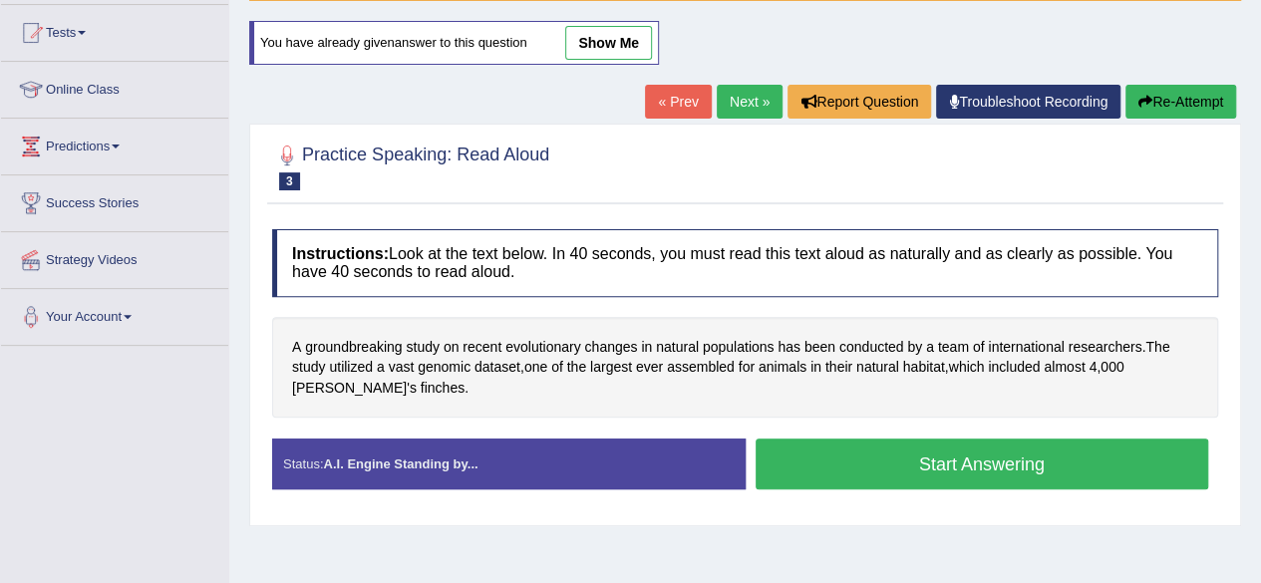
click at [797, 458] on button "Start Answering" at bounding box center [983, 464] width 454 height 51
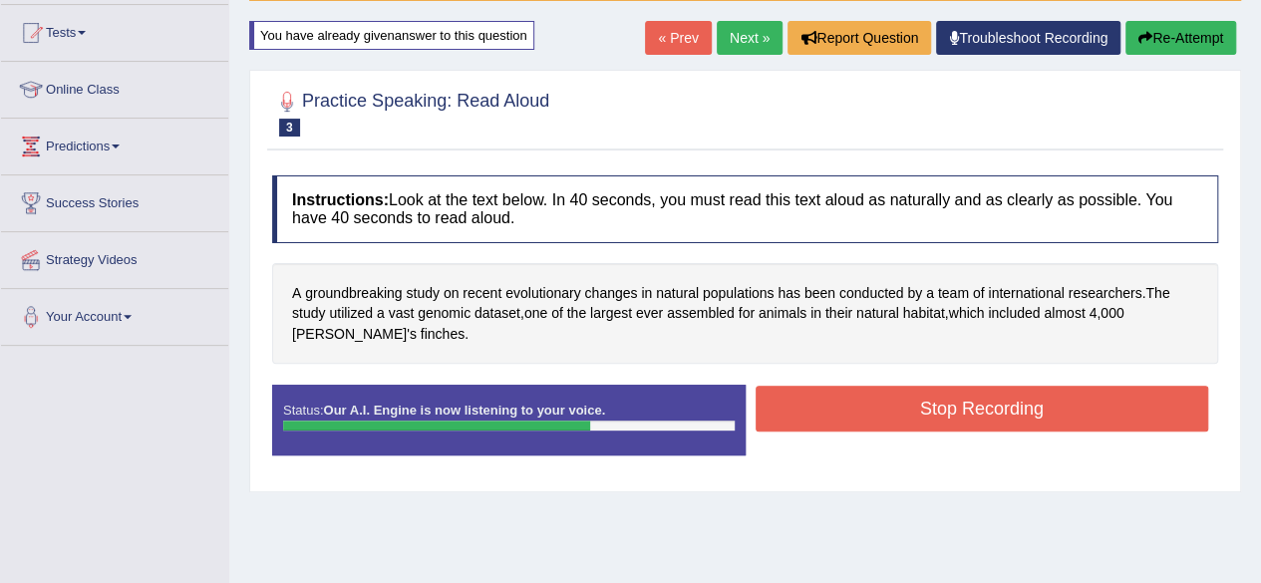
click at [850, 400] on button "Stop Recording" at bounding box center [983, 409] width 454 height 46
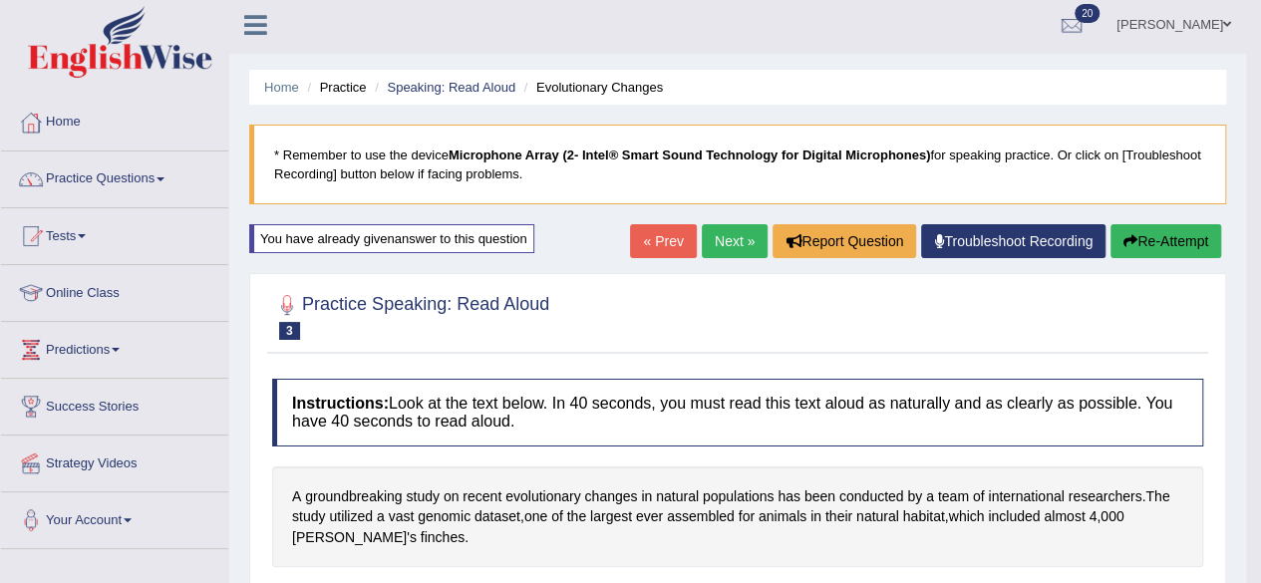
scroll to position [0, 0]
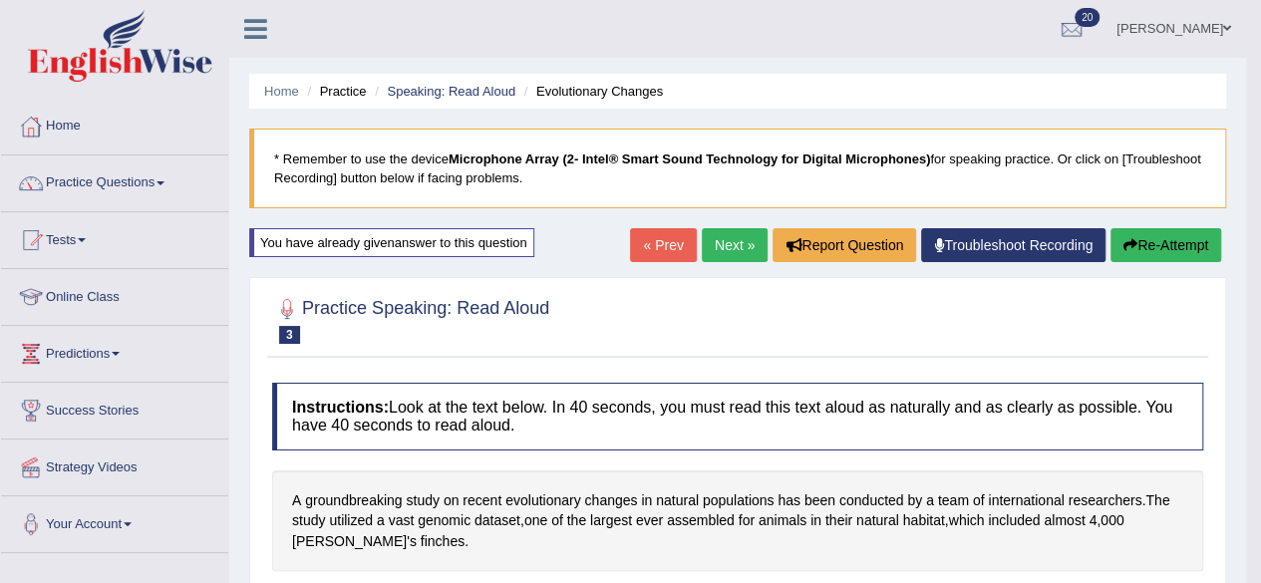
click at [713, 239] on link "Next »" at bounding box center [735, 245] width 66 height 34
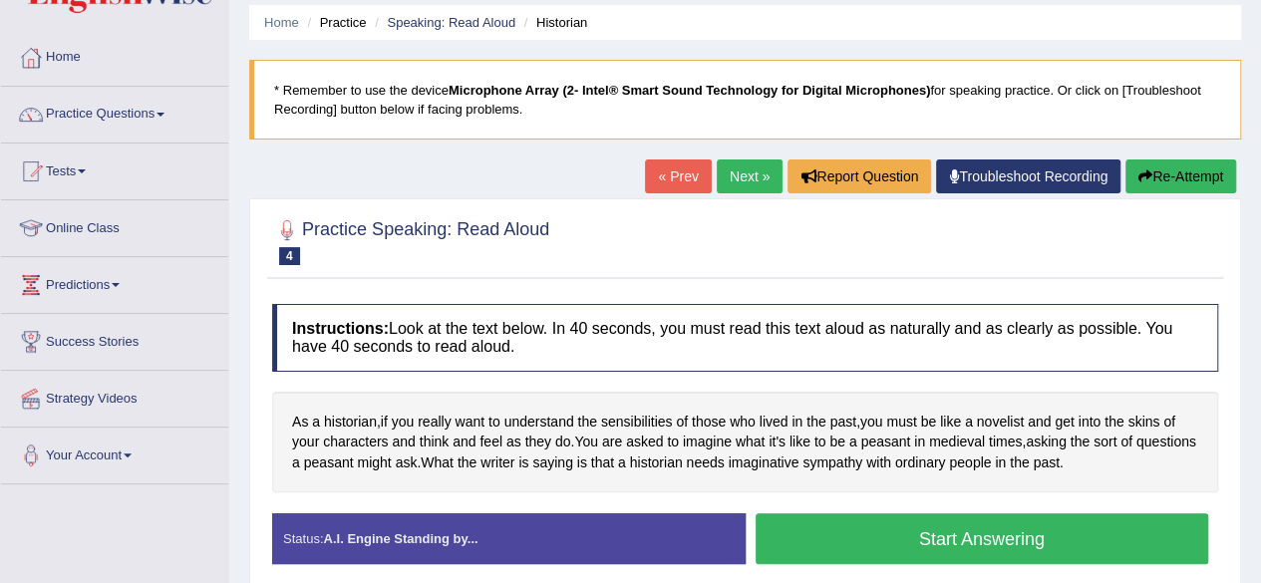
scroll to position [180, 0]
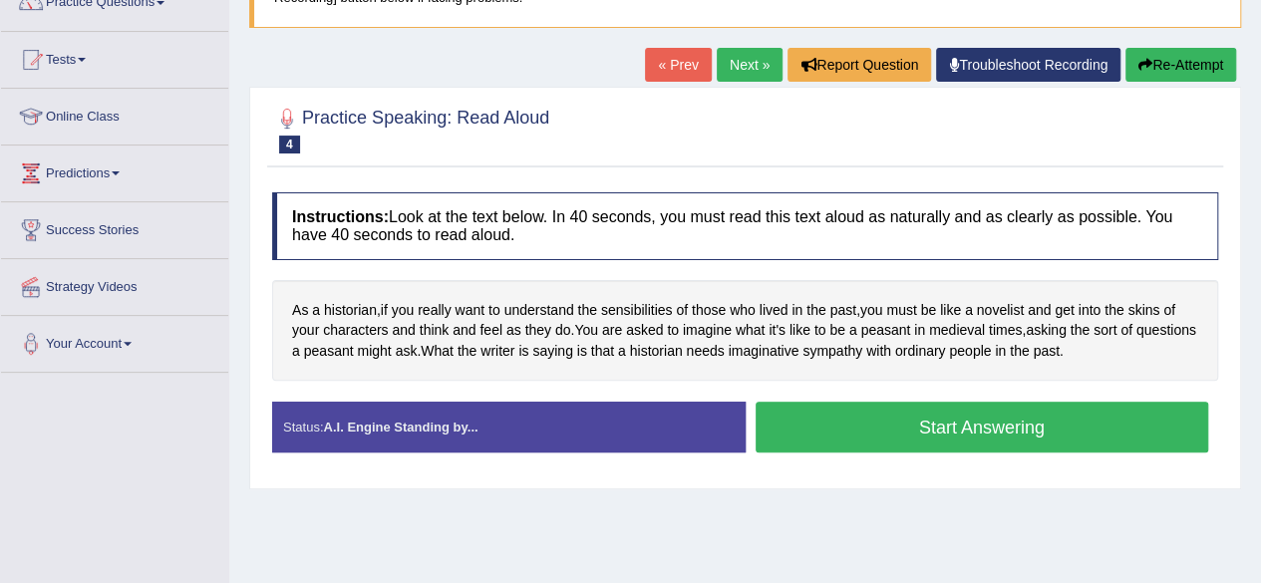
click at [889, 422] on button "Start Answering" at bounding box center [983, 427] width 454 height 51
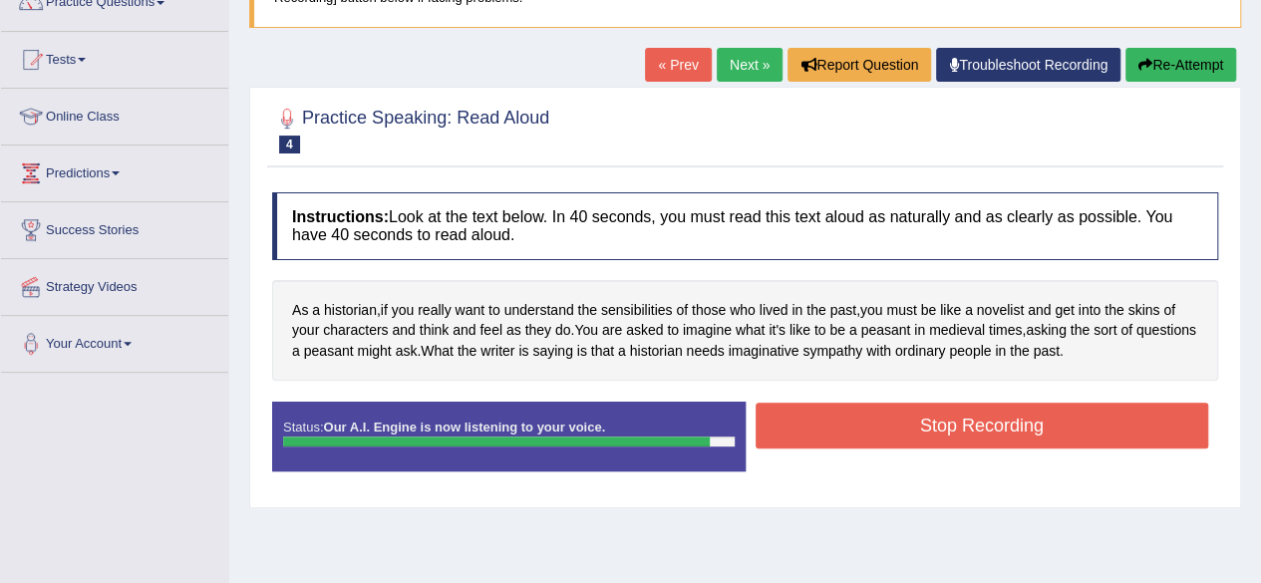
click at [889, 422] on button "Stop Recording" at bounding box center [983, 426] width 454 height 46
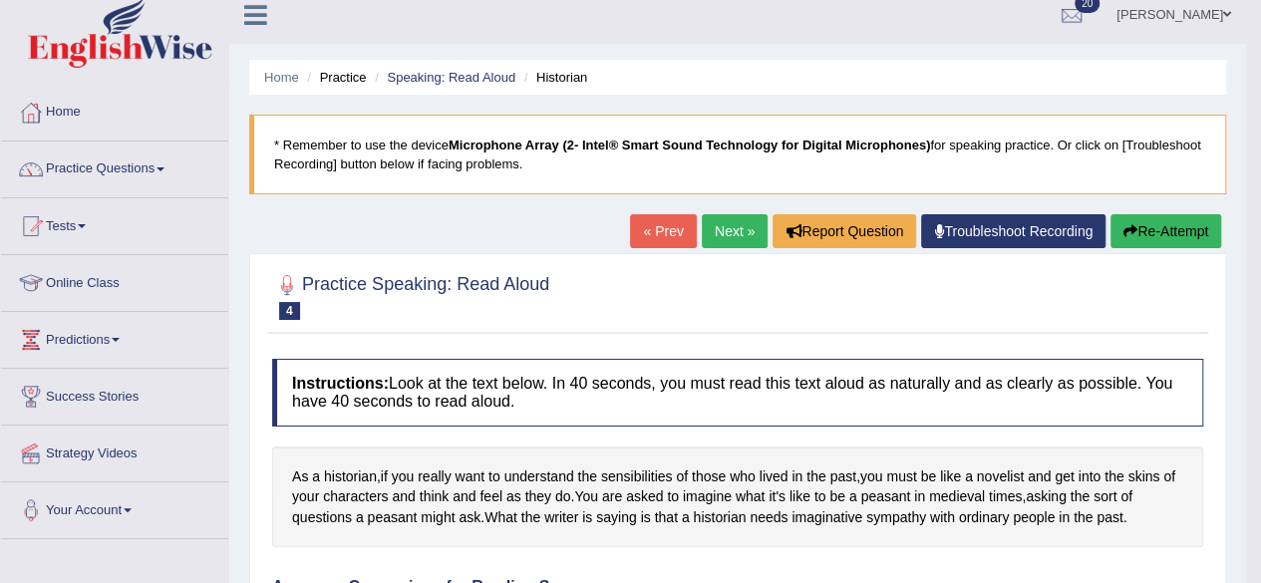
scroll to position [6, 0]
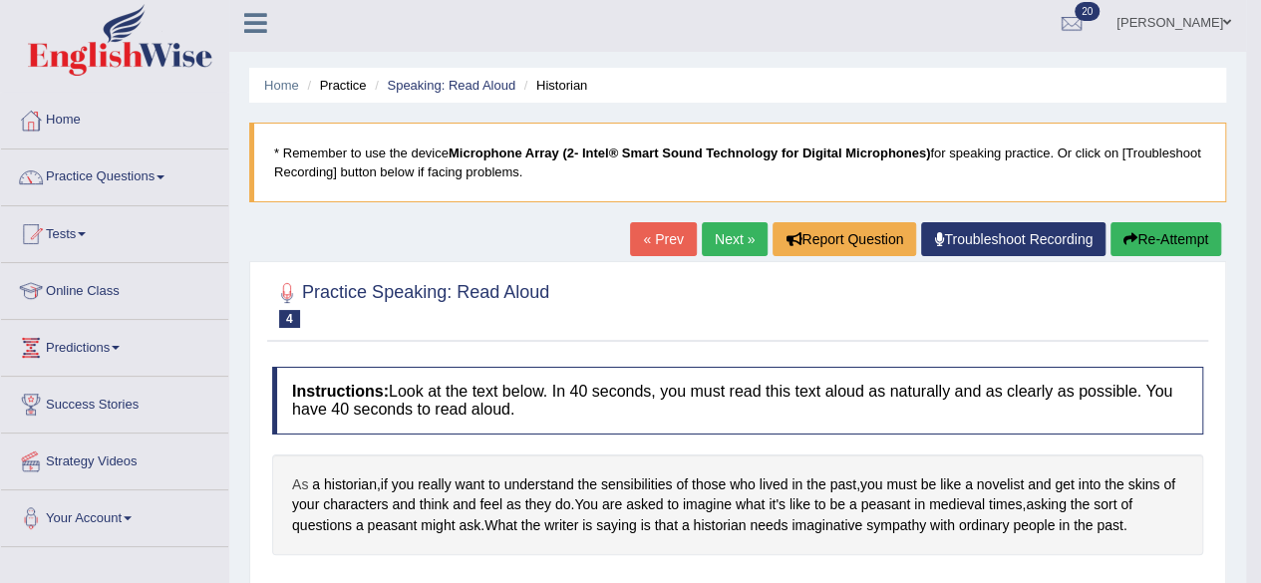
click at [298, 481] on span "As" at bounding box center [300, 485] width 16 height 21
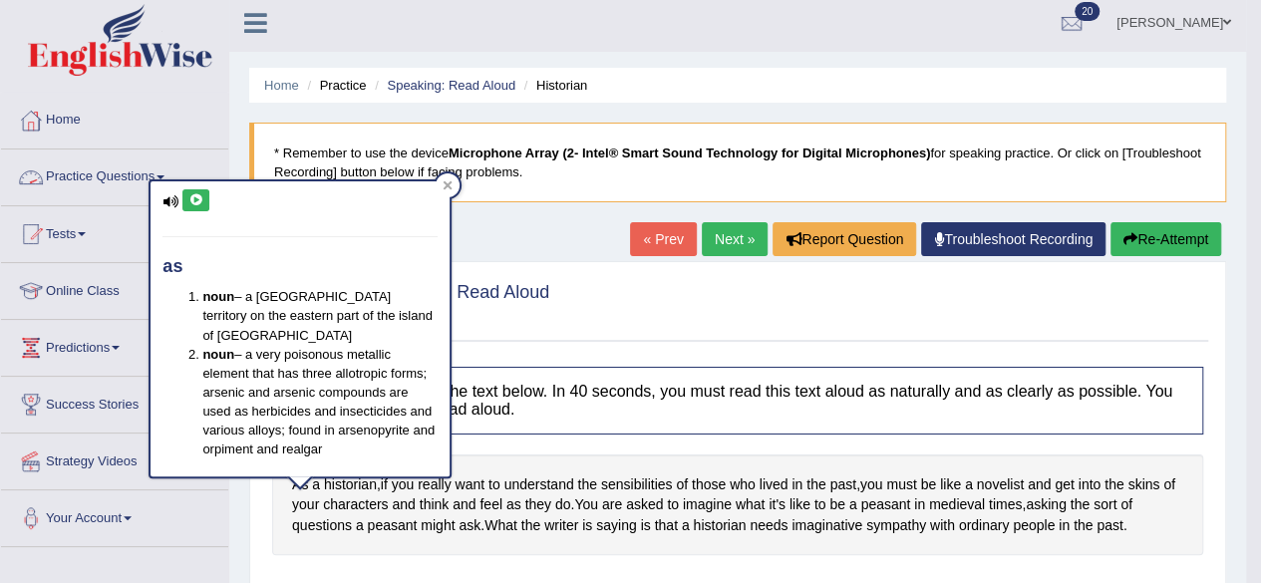
click at [195, 194] on icon at bounding box center [195, 200] width 15 height 12
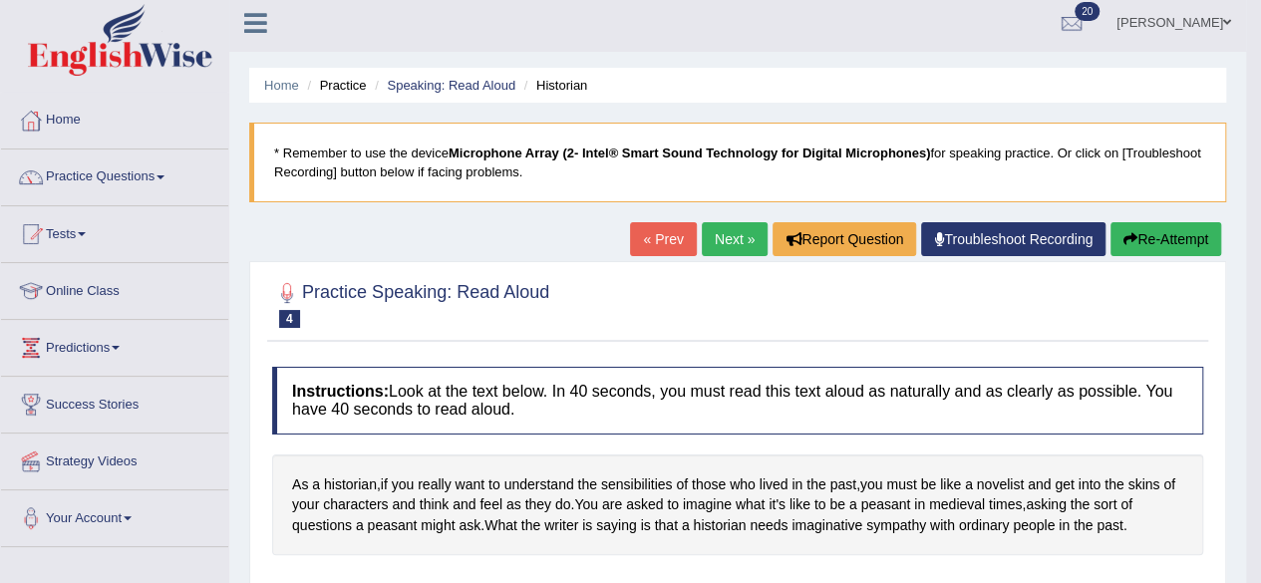
click at [718, 238] on link "Next »" at bounding box center [735, 239] width 66 height 34
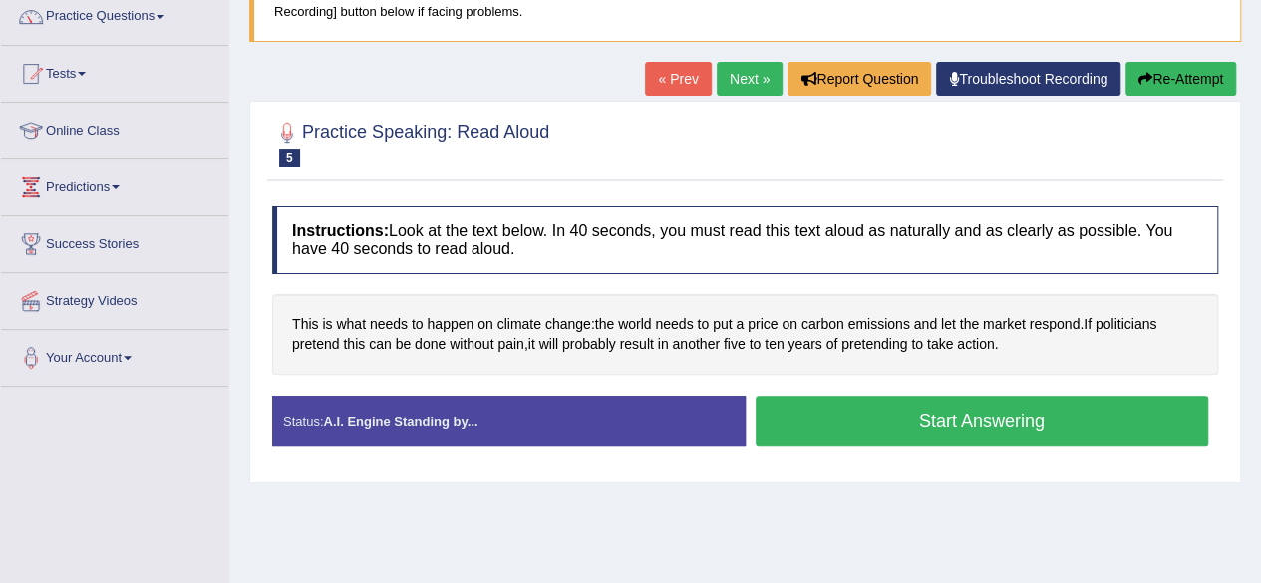
scroll to position [166, 0]
click at [889, 324] on span "emissions" at bounding box center [878, 324] width 62 height 21
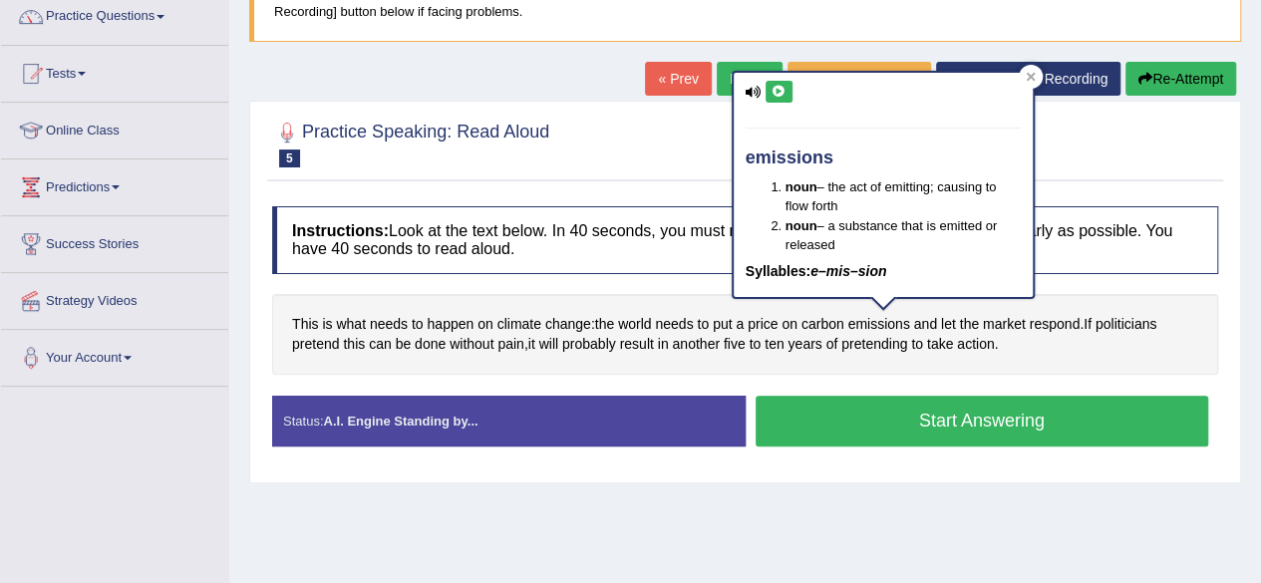
click at [780, 87] on icon at bounding box center [779, 92] width 15 height 12
click at [778, 82] on button at bounding box center [779, 92] width 27 height 22
click at [1031, 78] on icon at bounding box center [1031, 77] width 10 height 10
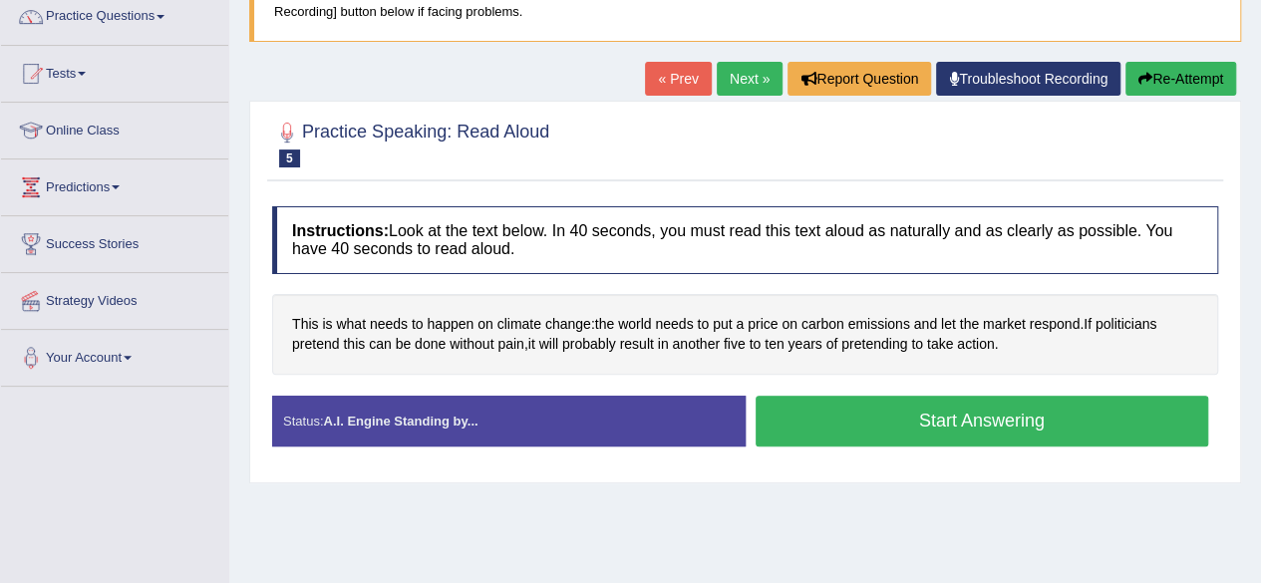
click at [1035, 412] on button "Start Answering" at bounding box center [983, 421] width 454 height 51
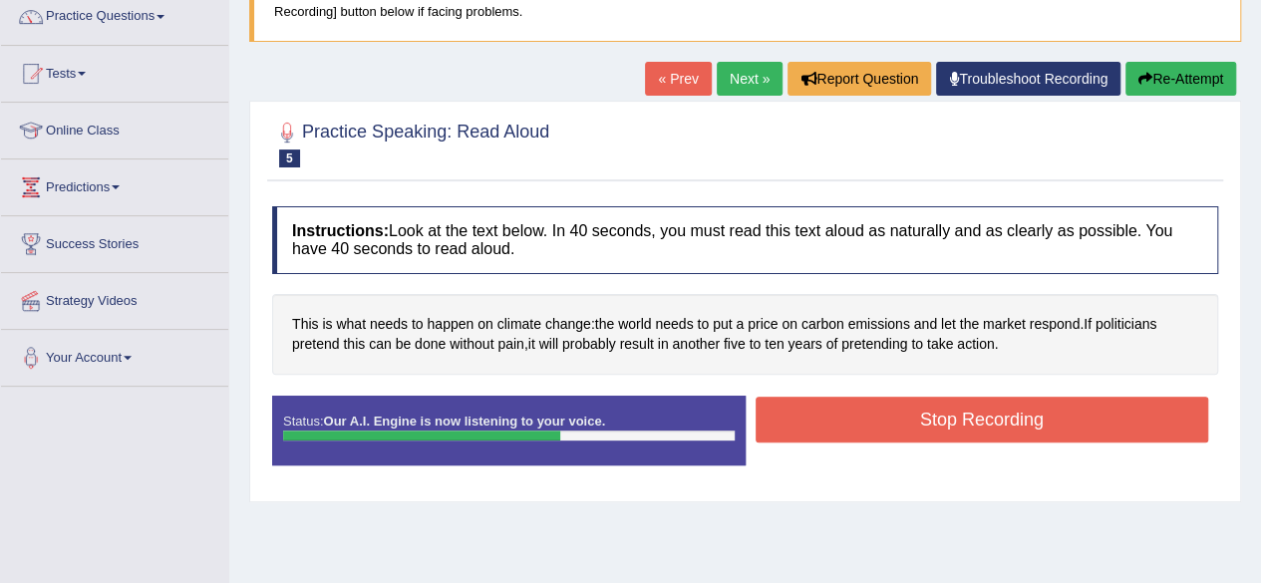
click at [1035, 412] on button "Stop Recording" at bounding box center [983, 420] width 454 height 46
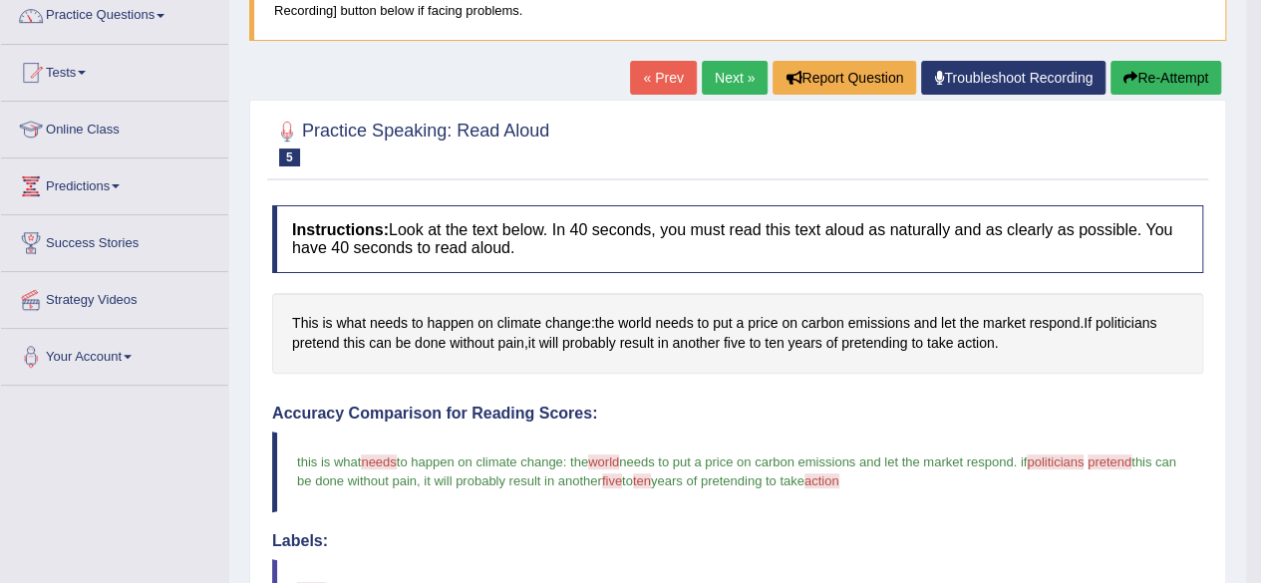
scroll to position [112, 0]
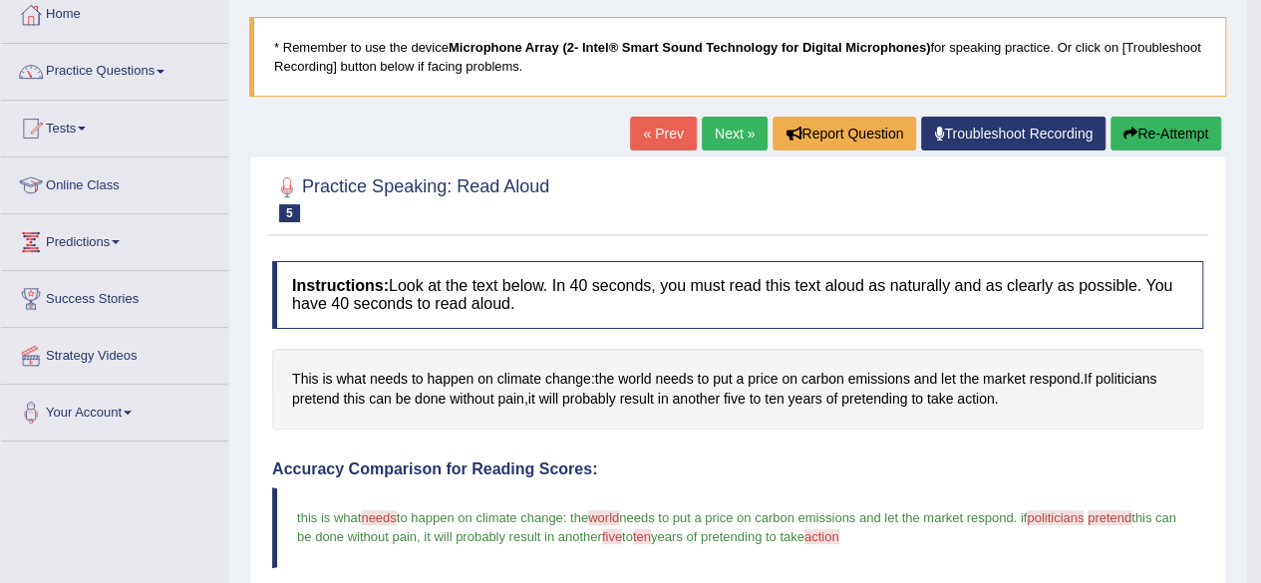
click at [723, 125] on link "Next »" at bounding box center [735, 134] width 66 height 34
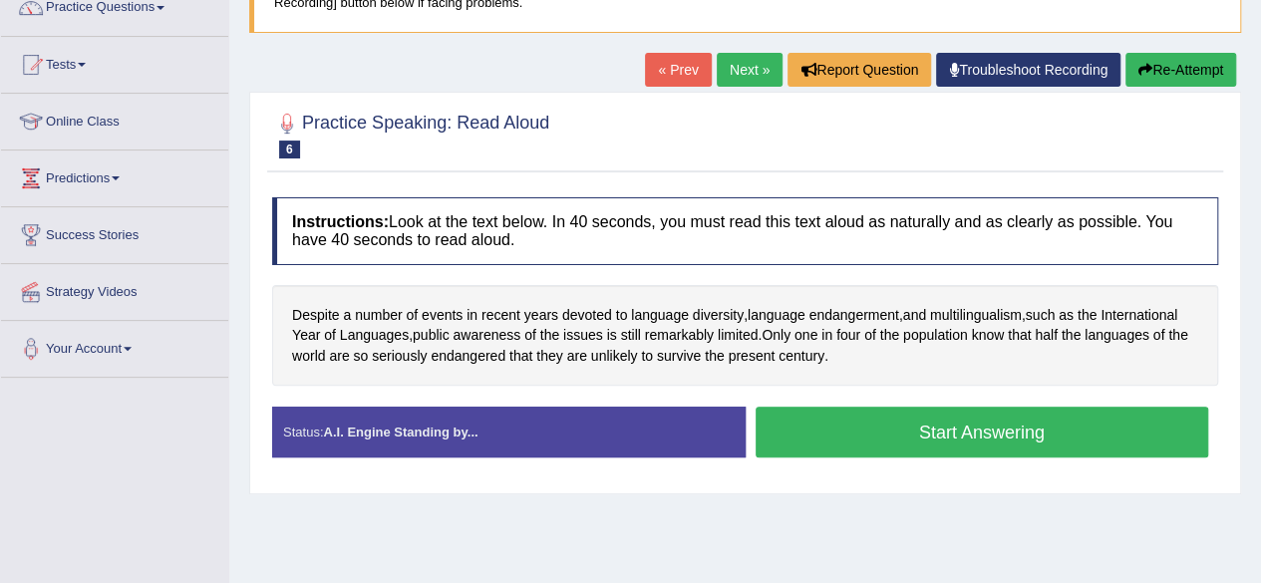
scroll to position [180, 0]
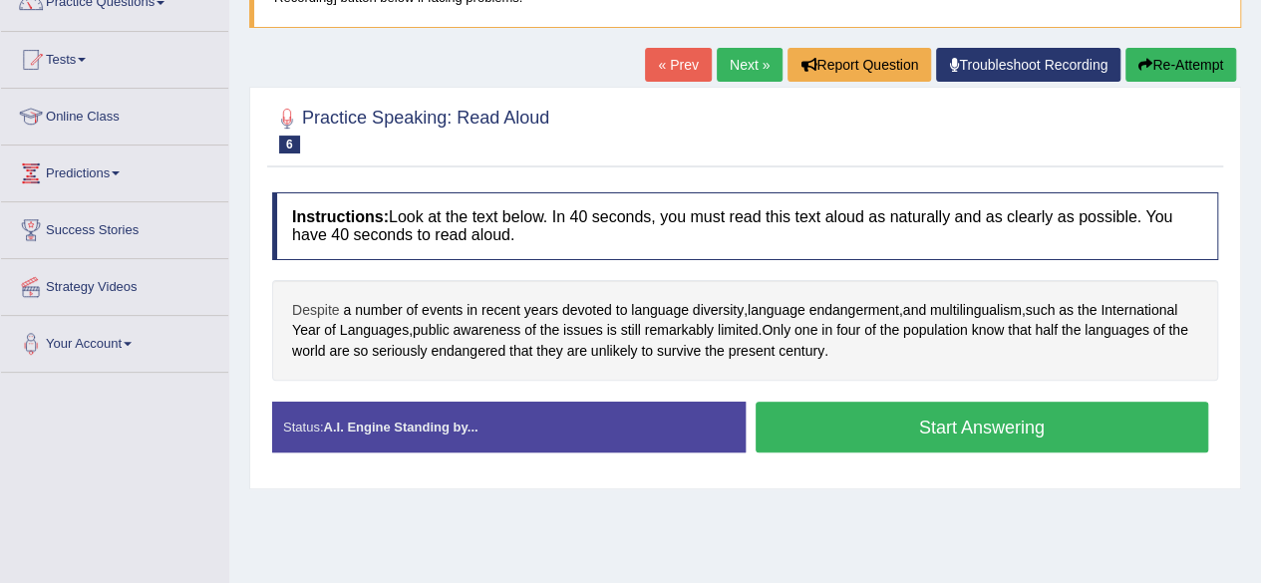
click at [313, 301] on span "Despite" at bounding box center [315, 310] width 47 height 21
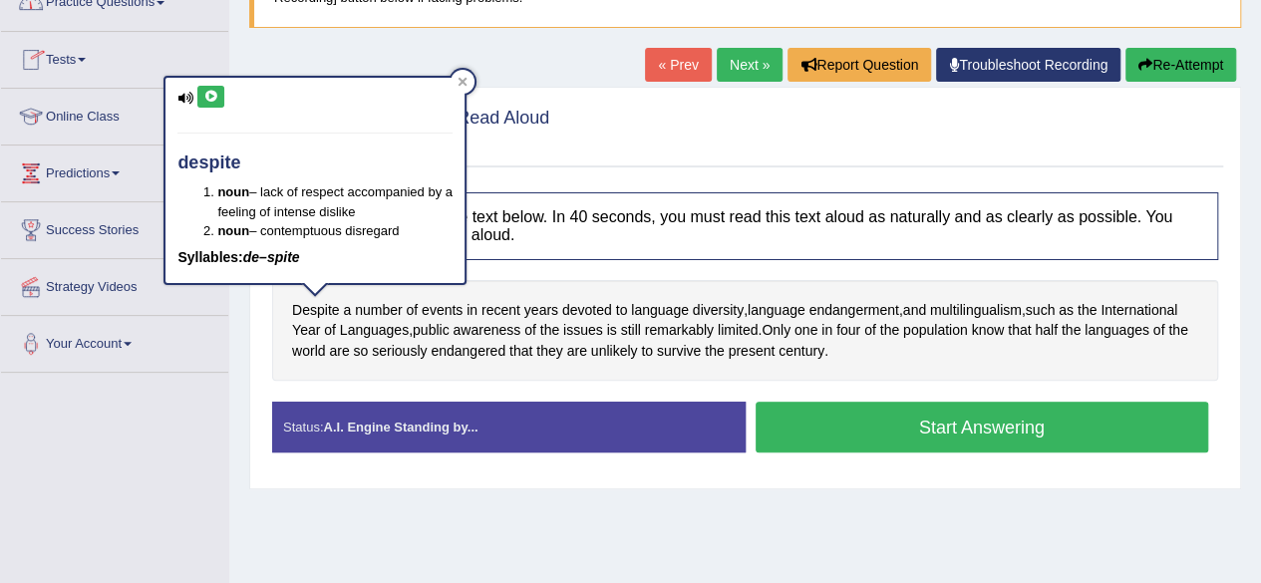
click at [215, 95] on icon at bounding box center [210, 97] width 15 height 12
click at [465, 80] on icon at bounding box center [463, 81] width 9 height 9
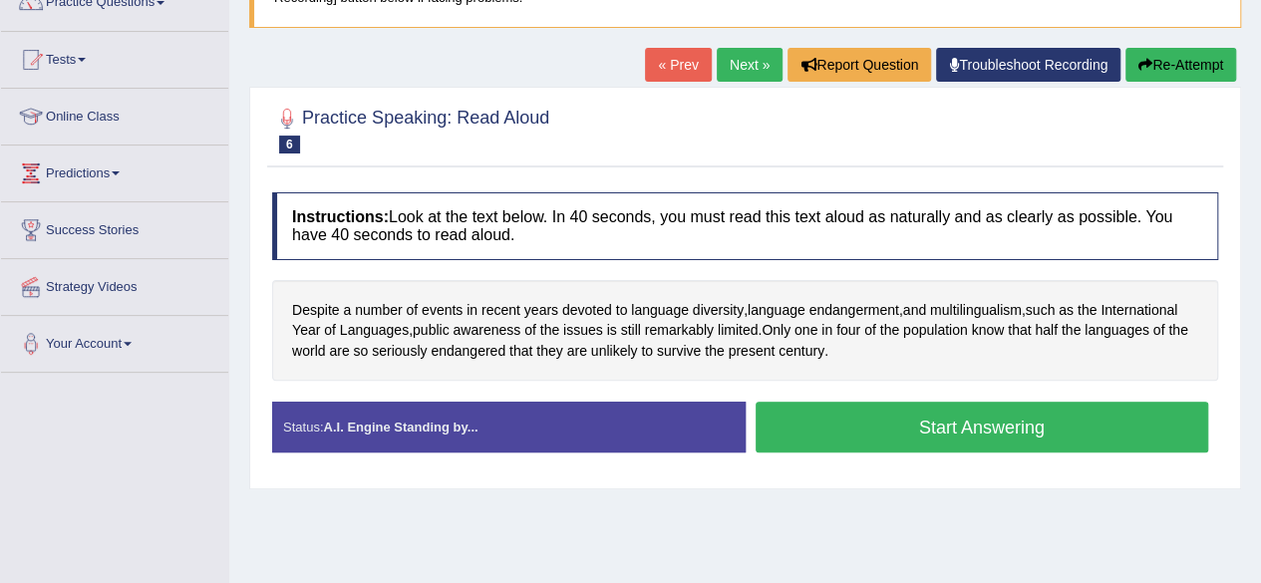
click at [951, 428] on button "Start Answering" at bounding box center [983, 427] width 454 height 51
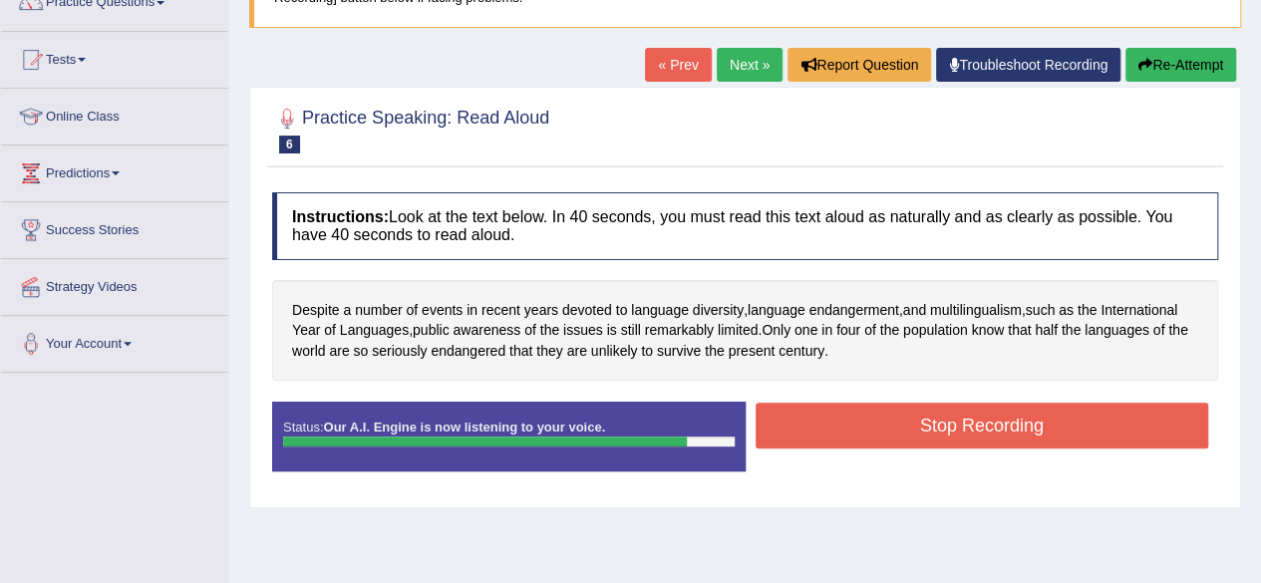
click at [951, 428] on button "Stop Recording" at bounding box center [983, 426] width 454 height 46
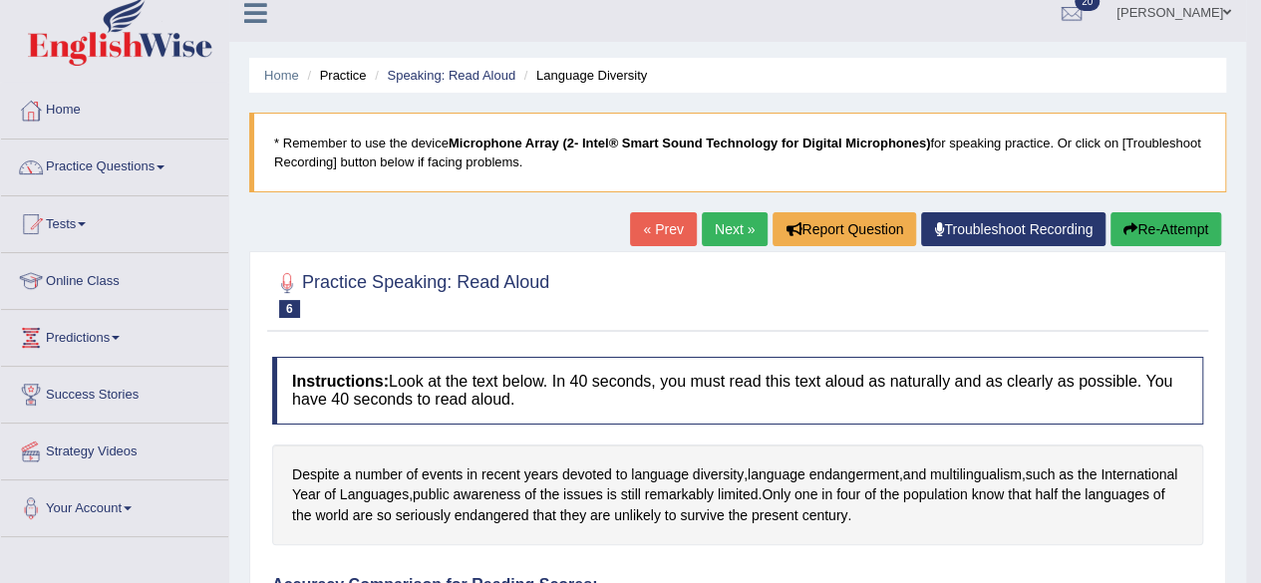
scroll to position [2, 0]
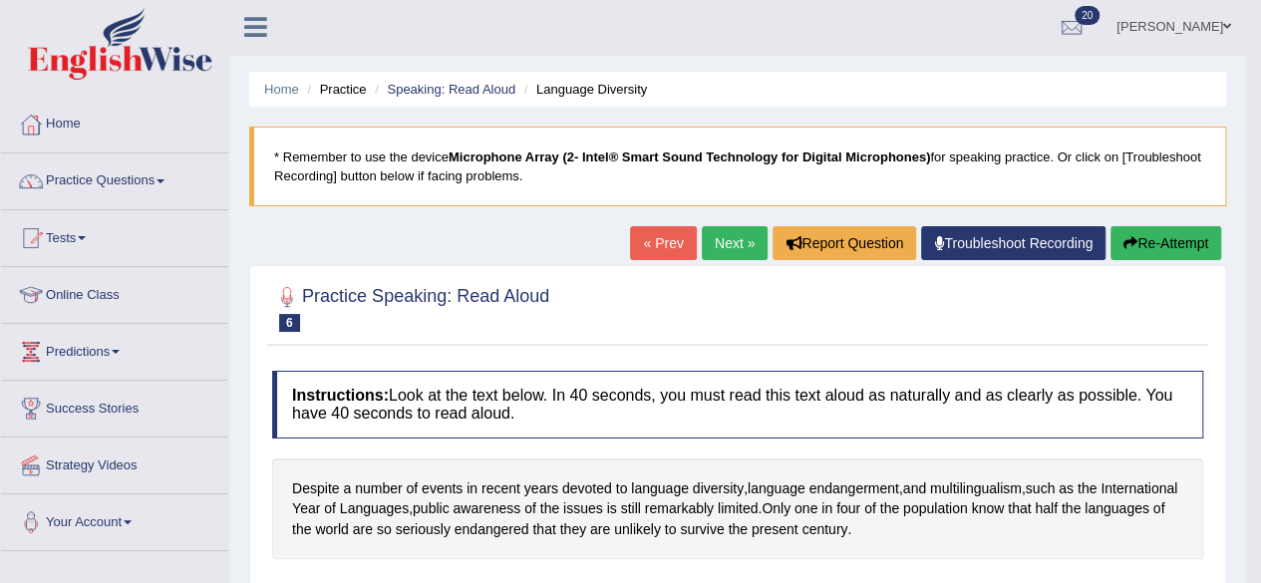
click at [714, 238] on link "Next »" at bounding box center [735, 243] width 66 height 34
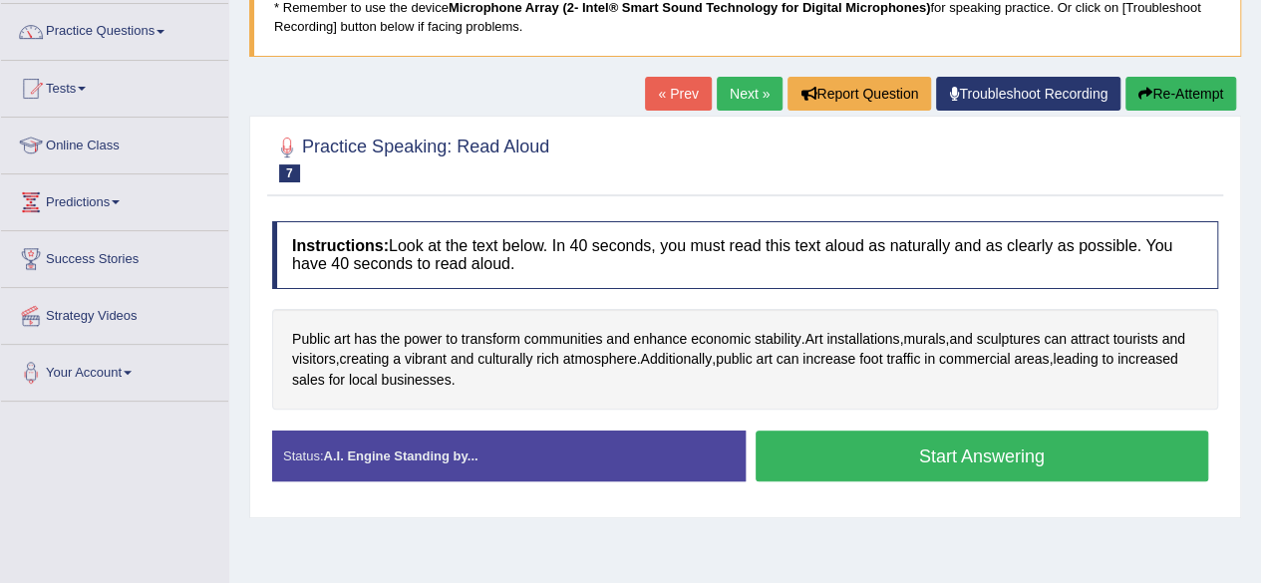
scroll to position [153, 0]
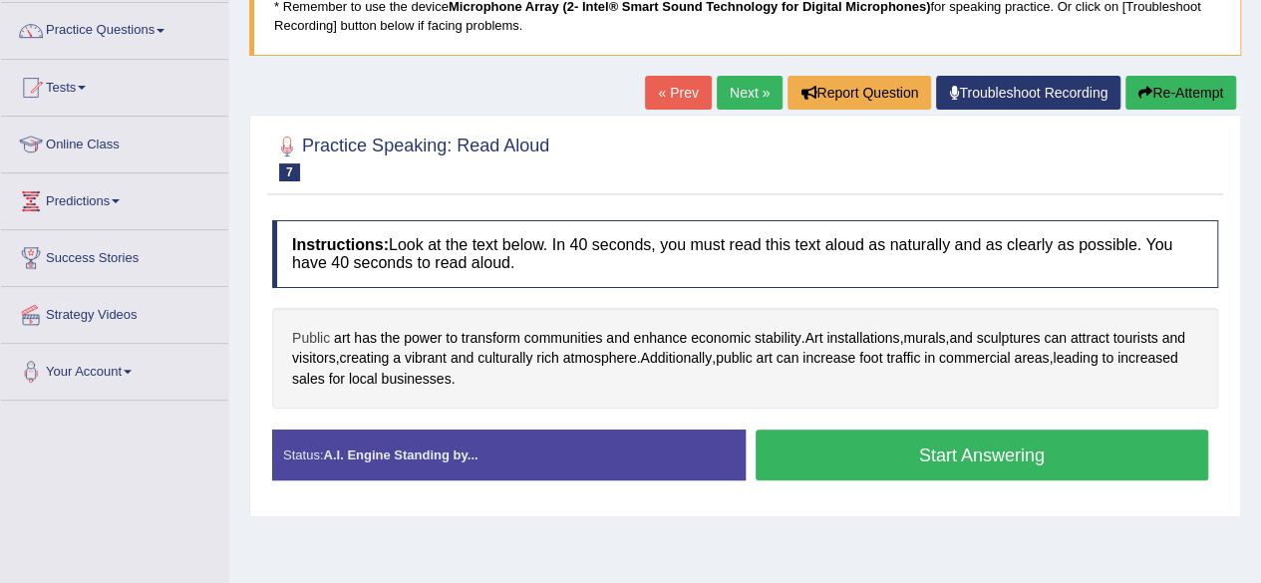
click at [315, 334] on span "Public" at bounding box center [311, 338] width 38 height 21
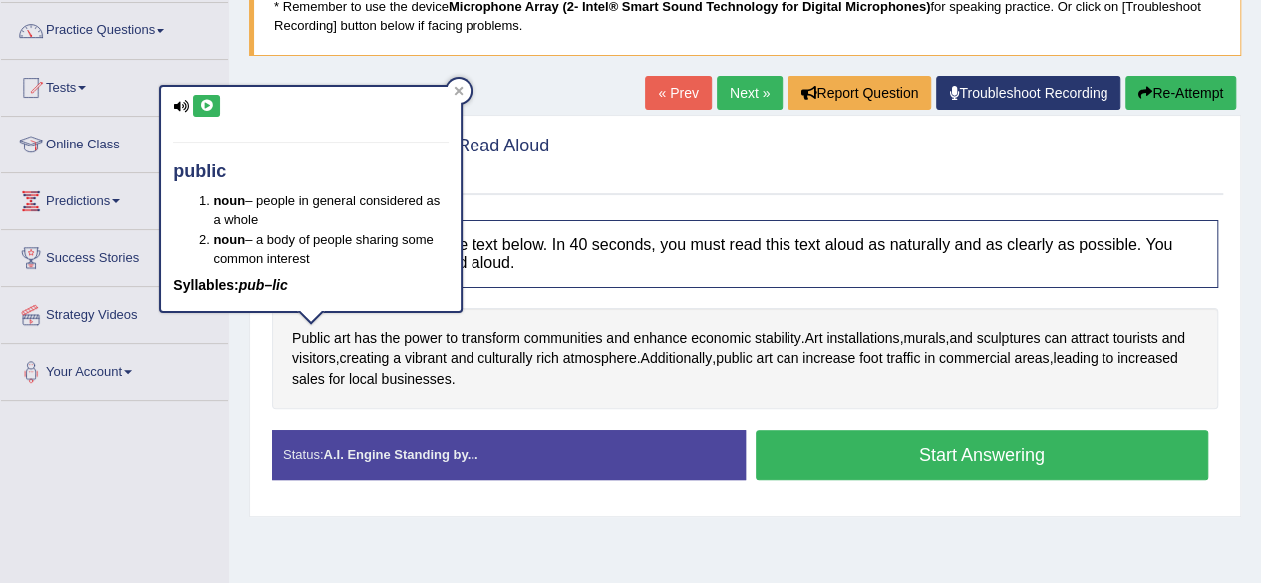
click at [205, 101] on icon at bounding box center [206, 106] width 15 height 12
click at [457, 87] on icon at bounding box center [459, 90] width 9 height 9
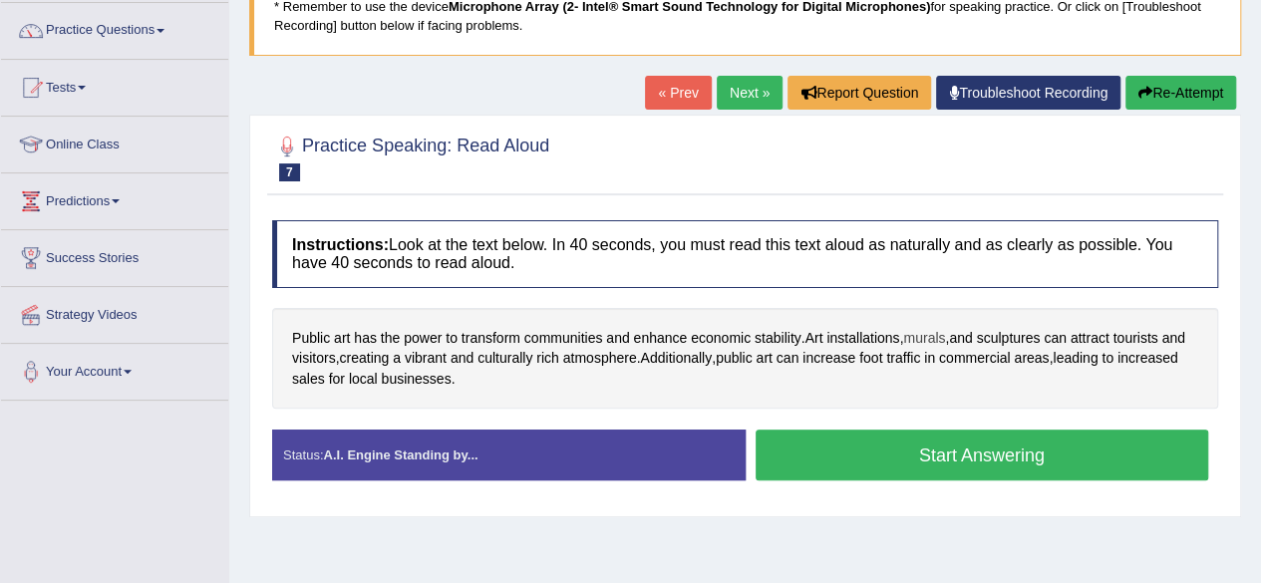
click at [941, 342] on span "murals" at bounding box center [924, 338] width 42 height 21
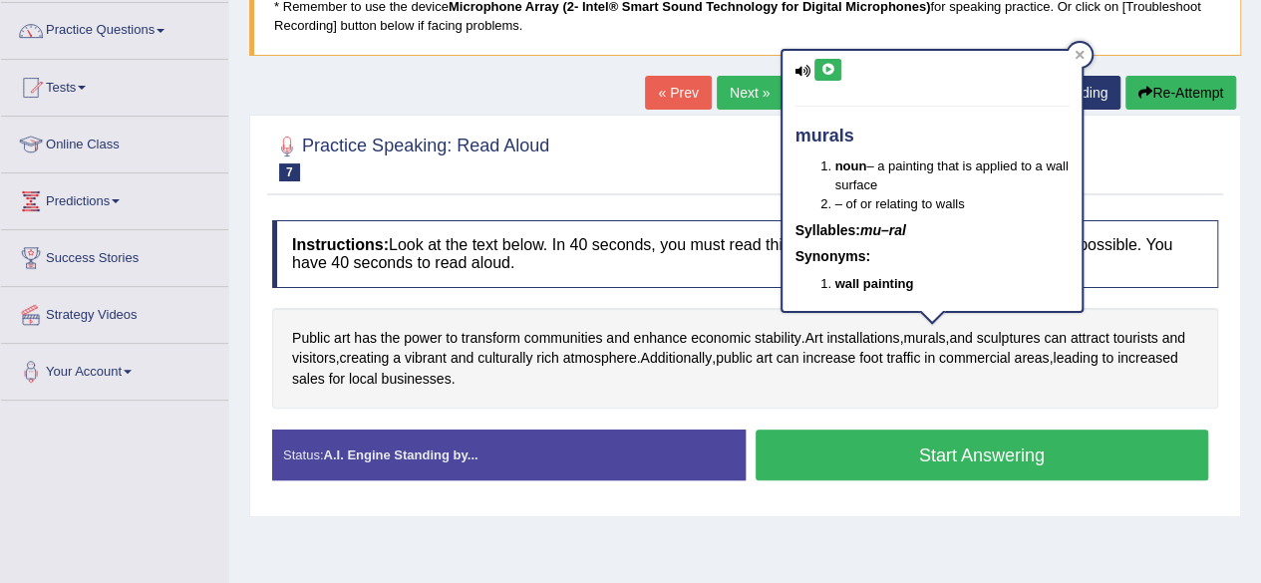
click at [824, 72] on icon at bounding box center [827, 70] width 15 height 12
click at [1106, 184] on div at bounding box center [745, 157] width 946 height 61
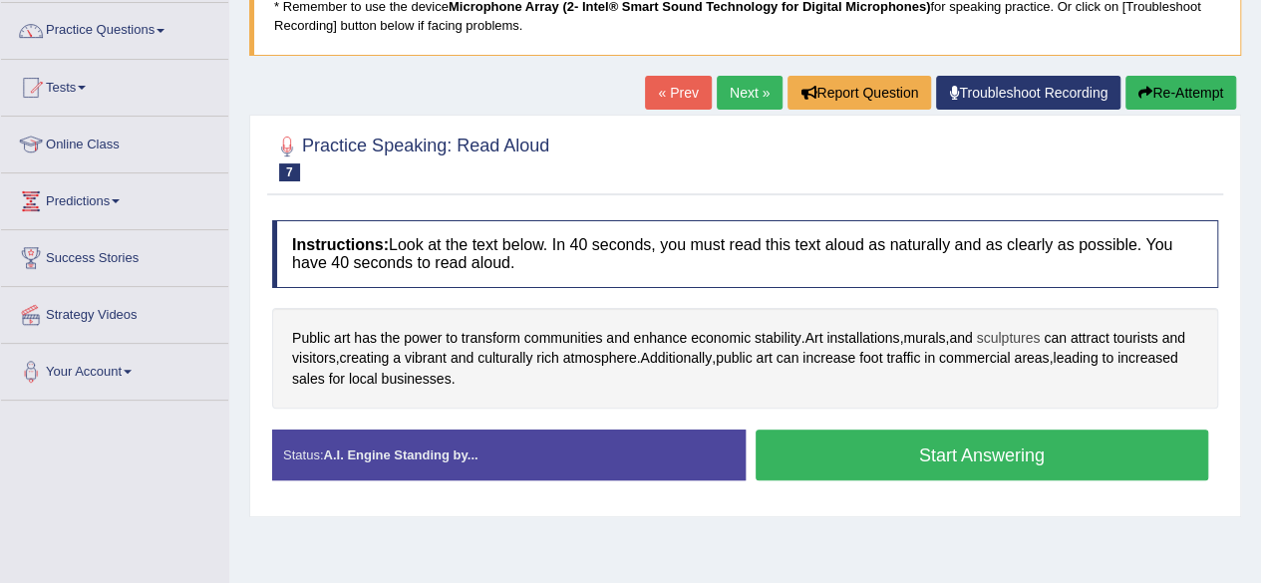
click at [1029, 338] on span "sculptures" at bounding box center [1008, 338] width 64 height 21
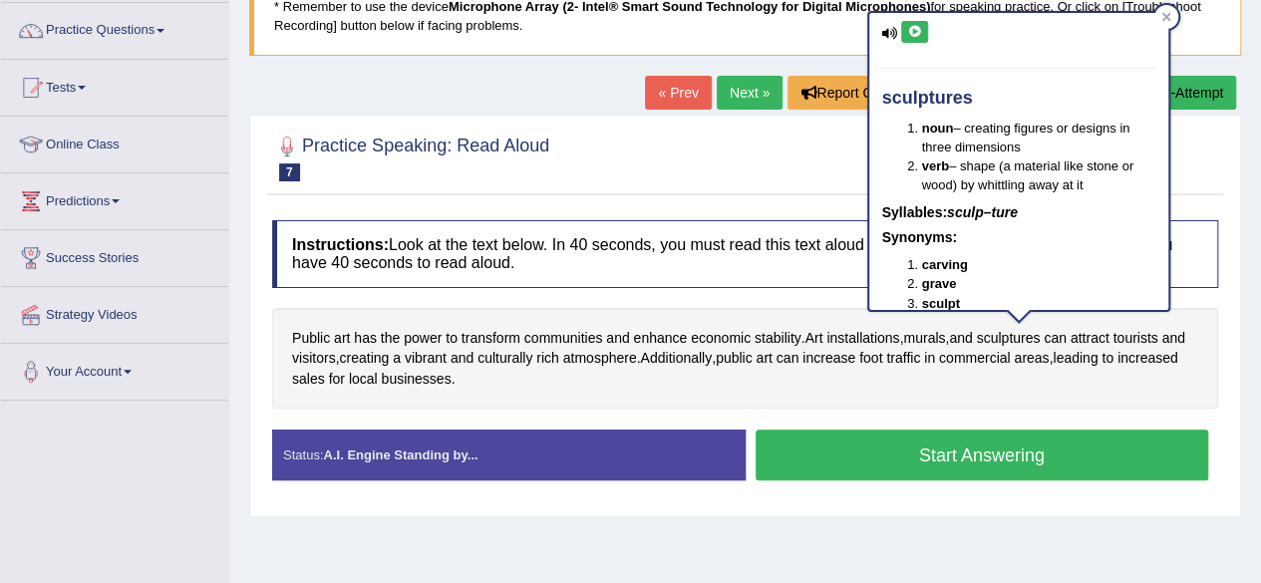
click at [919, 28] on icon at bounding box center [914, 32] width 15 height 12
click at [1166, 15] on icon at bounding box center [1166, 17] width 10 height 10
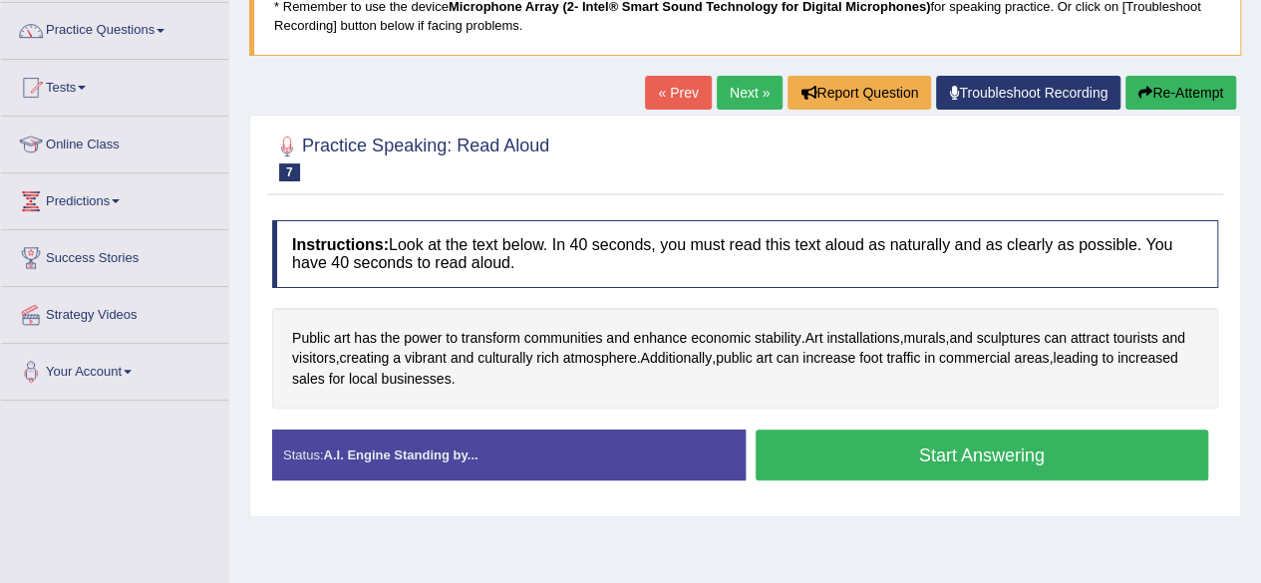
click at [891, 442] on button "Start Answering" at bounding box center [983, 455] width 454 height 51
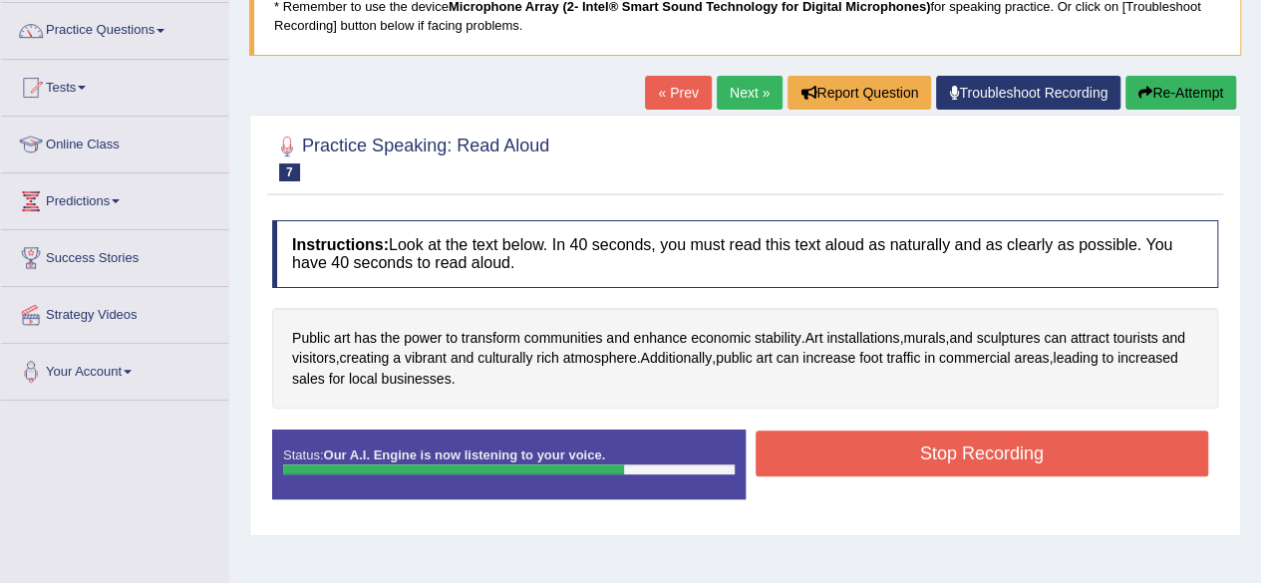
click at [891, 442] on button "Stop Recording" at bounding box center [983, 454] width 454 height 46
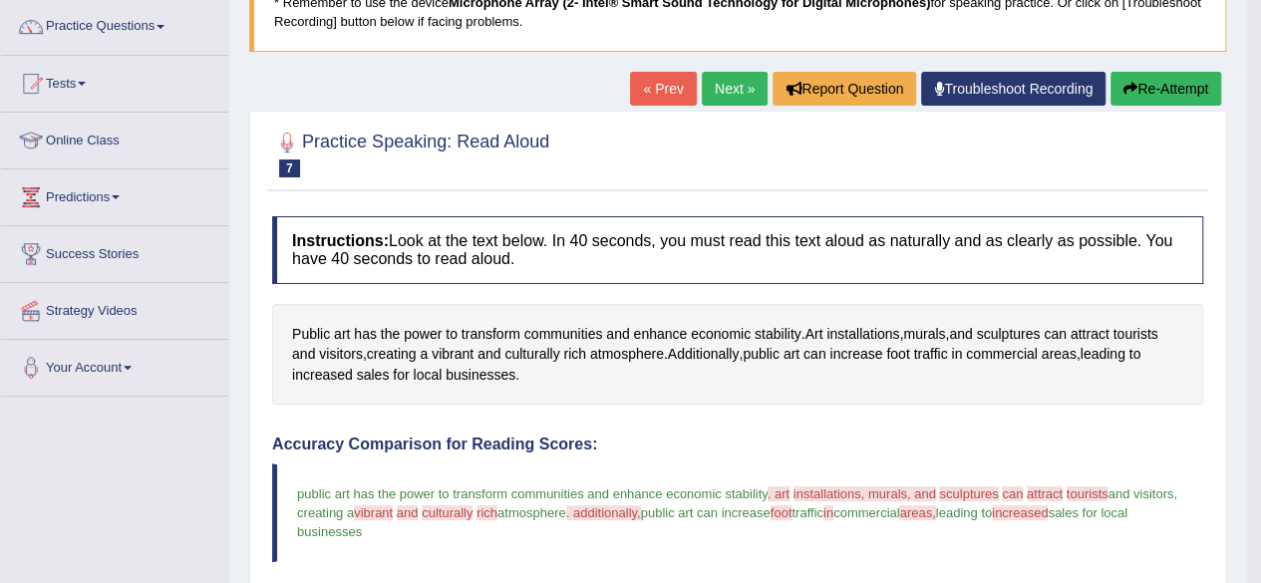
scroll to position [0, 0]
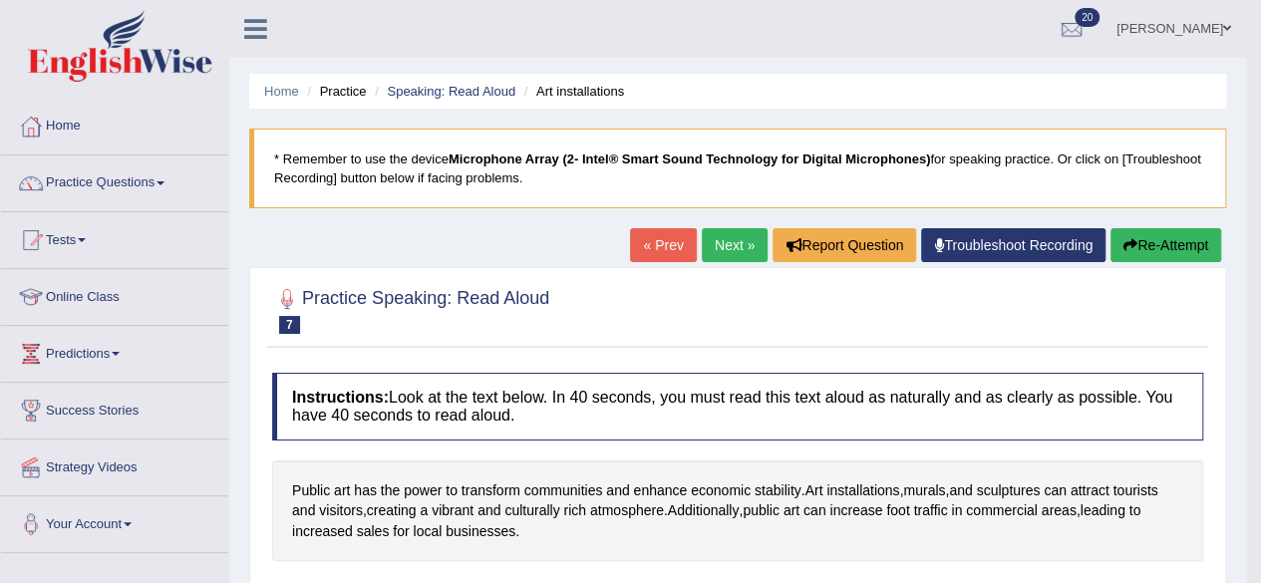
click at [724, 229] on link "Next »" at bounding box center [735, 245] width 66 height 34
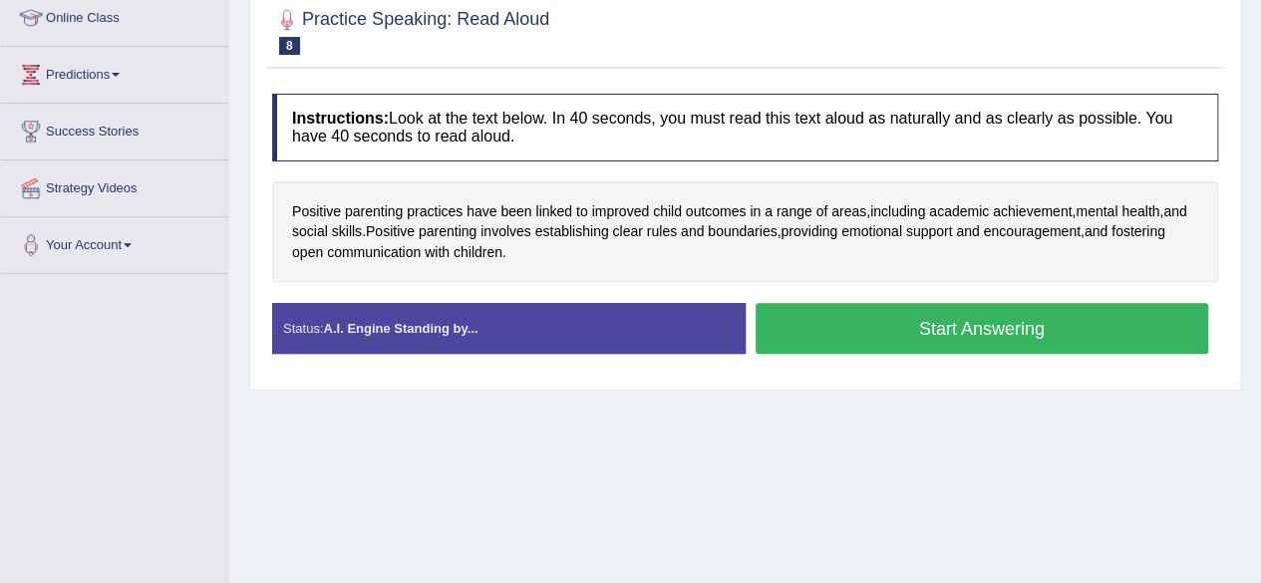
scroll to position [283, 0]
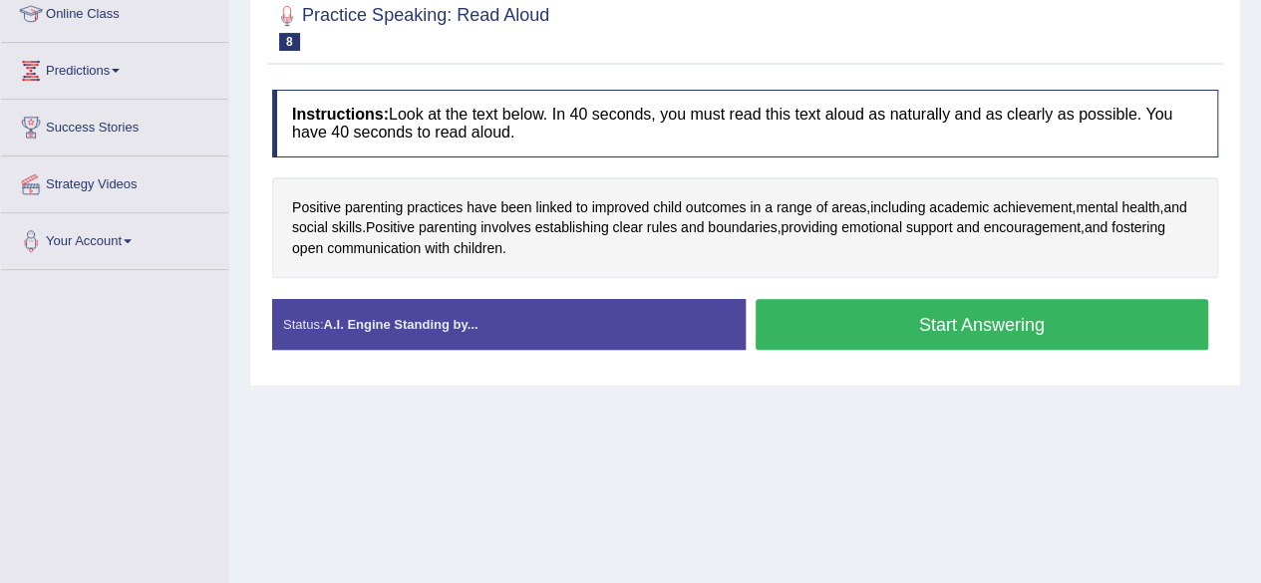
click at [1045, 326] on button "Start Answering" at bounding box center [983, 324] width 454 height 51
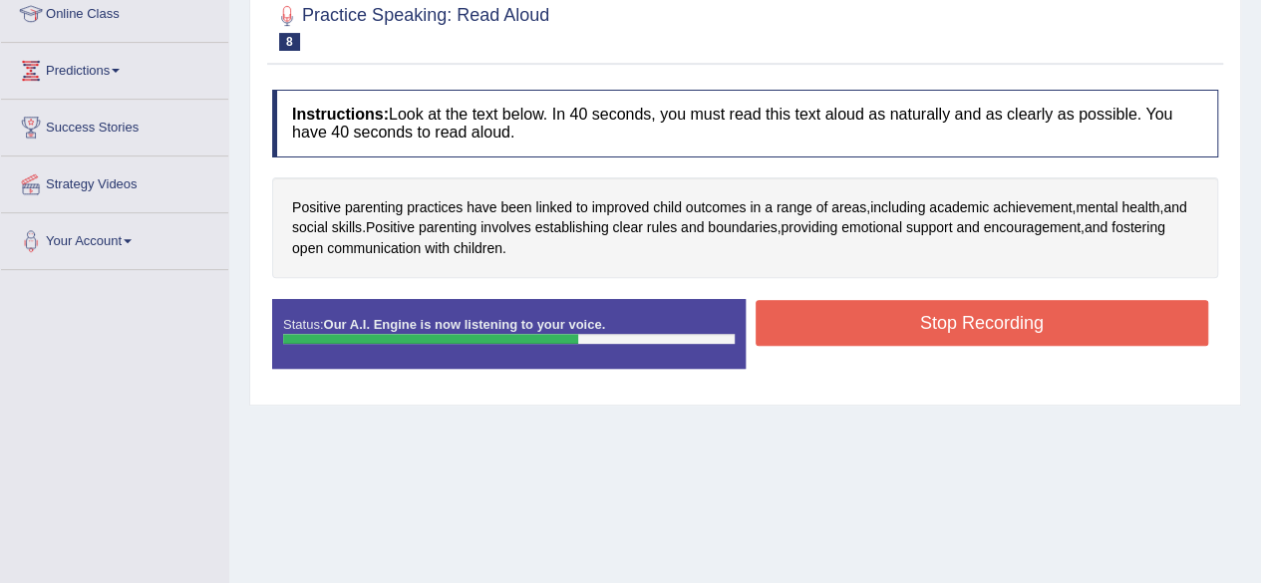
click at [1045, 326] on button "Stop Recording" at bounding box center [983, 323] width 454 height 46
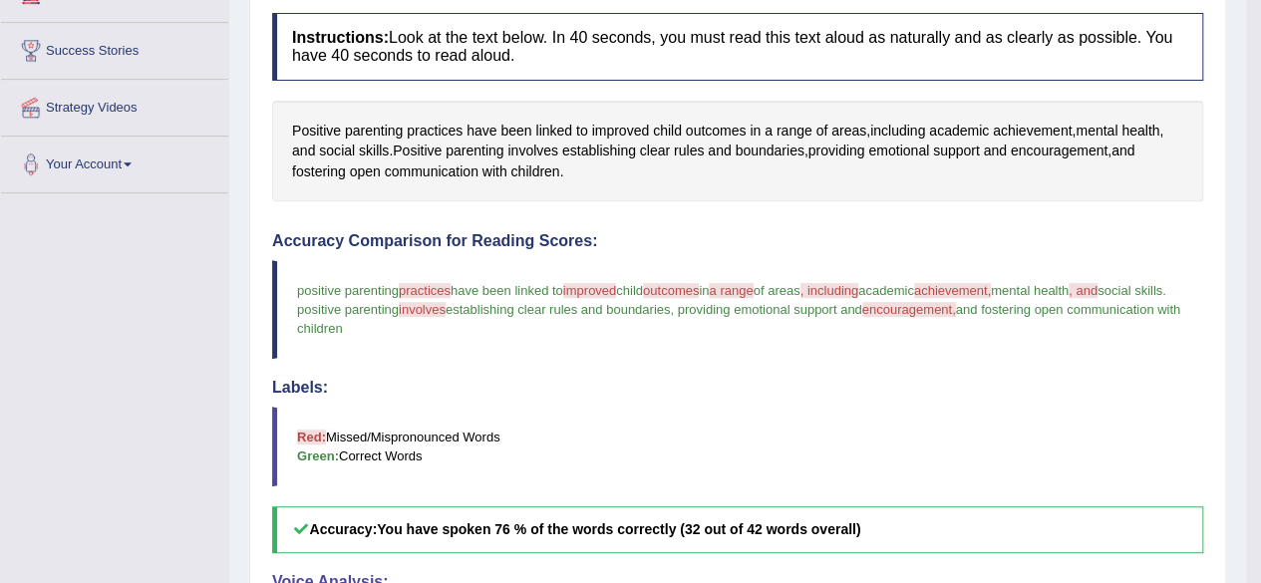
scroll to position [369, 0]
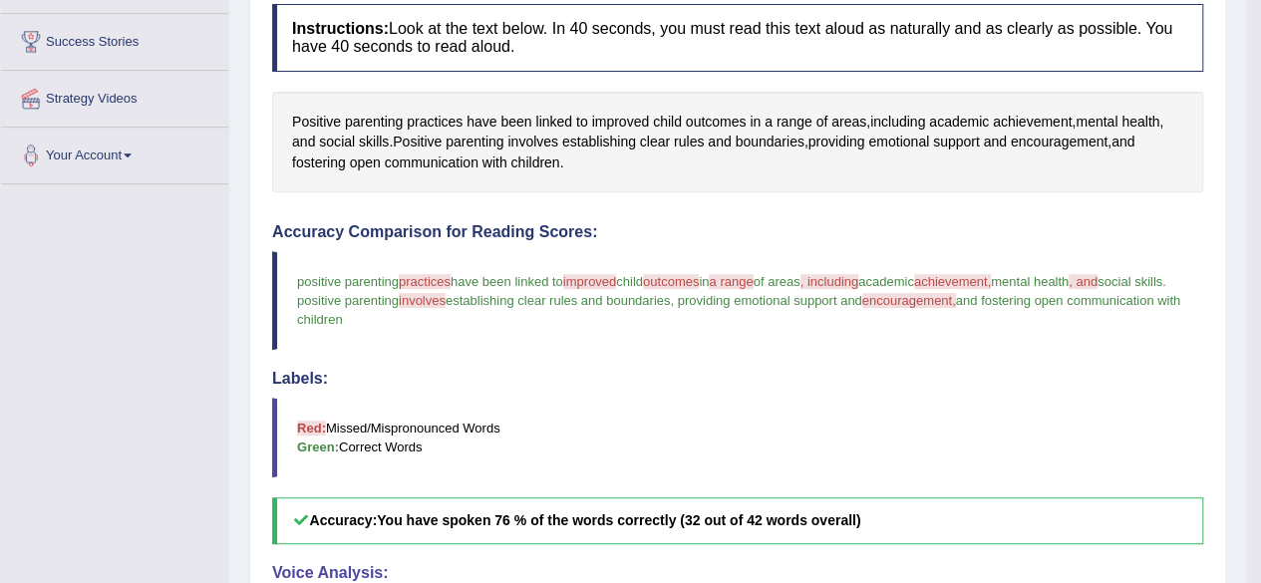
click at [421, 277] on span "practices" at bounding box center [425, 281] width 52 height 15
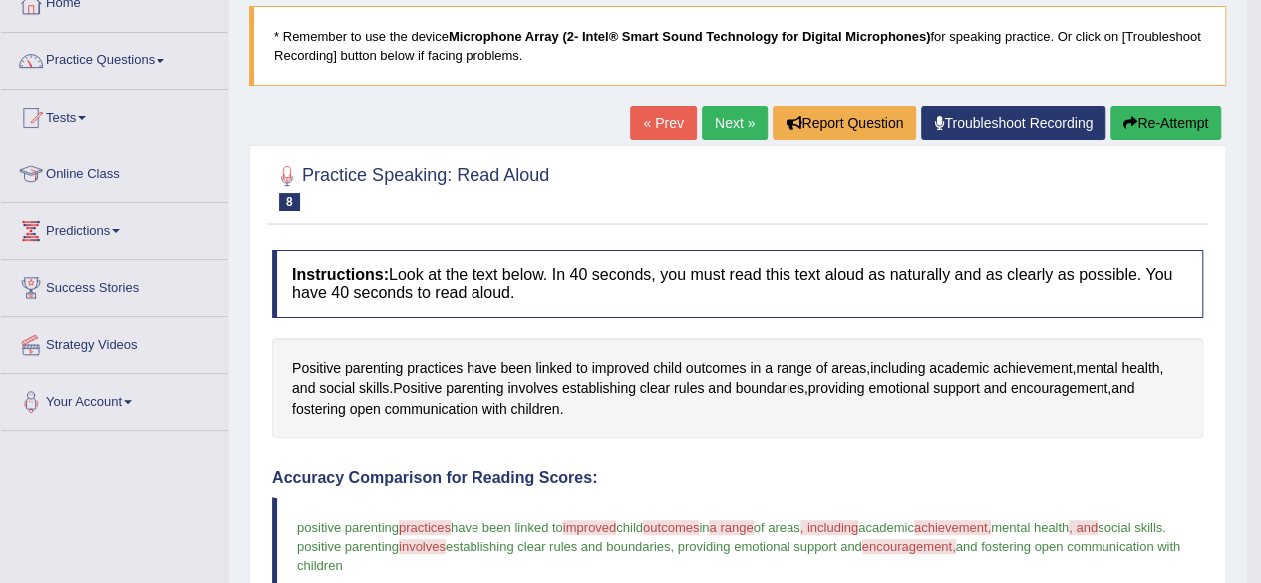
scroll to position [121, 0]
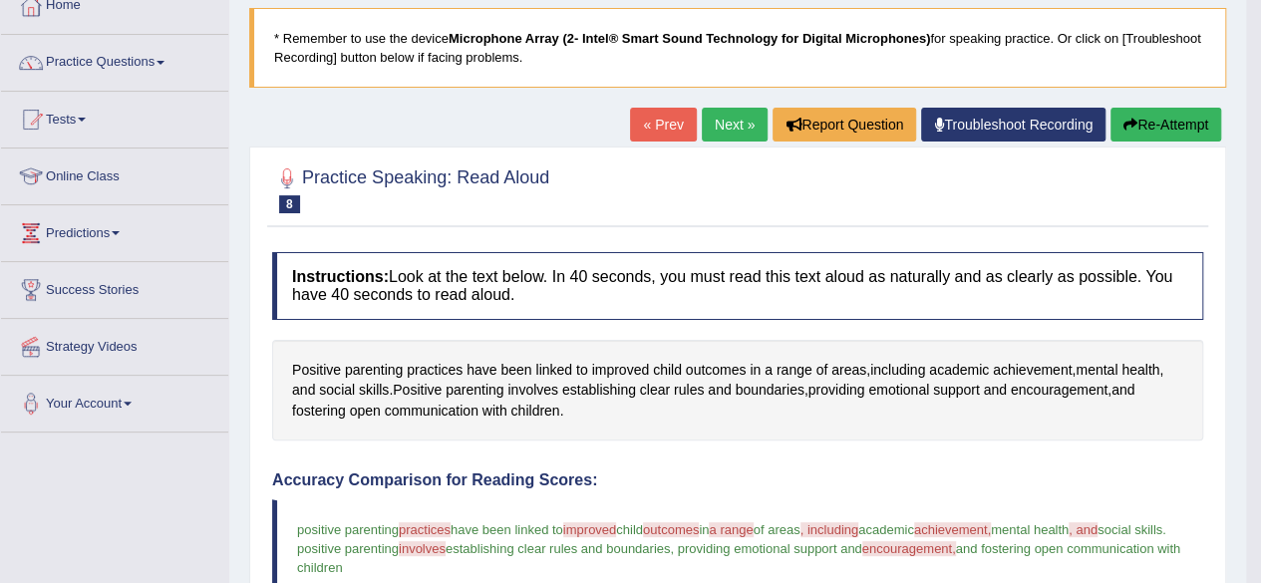
click at [717, 127] on link "Next »" at bounding box center [735, 125] width 66 height 34
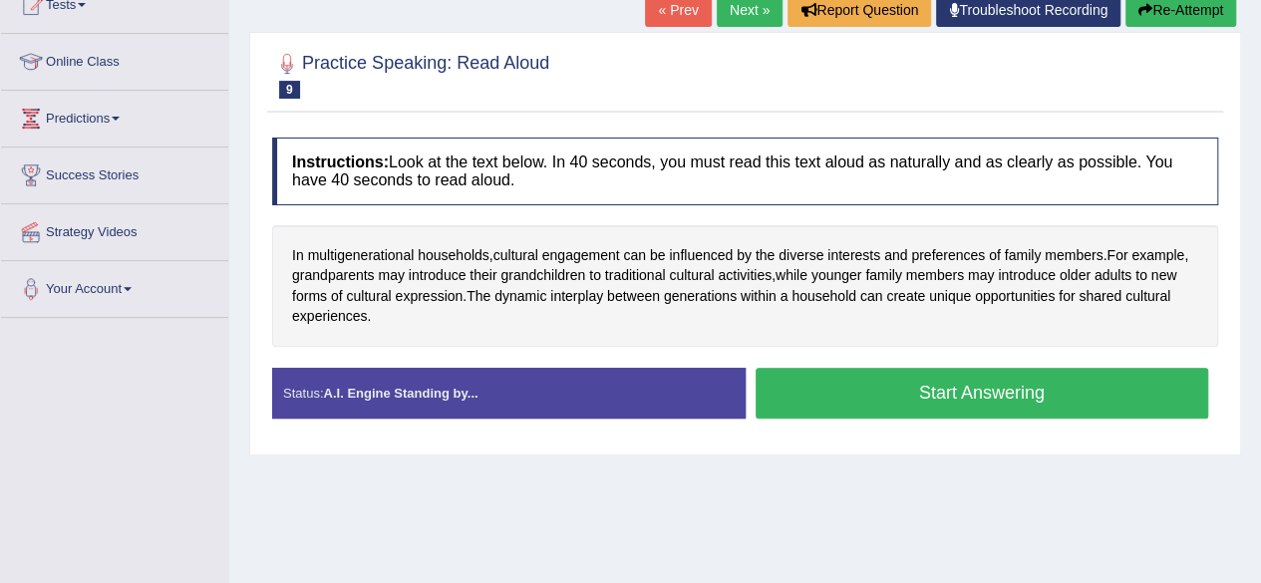
scroll to position [249, 0]
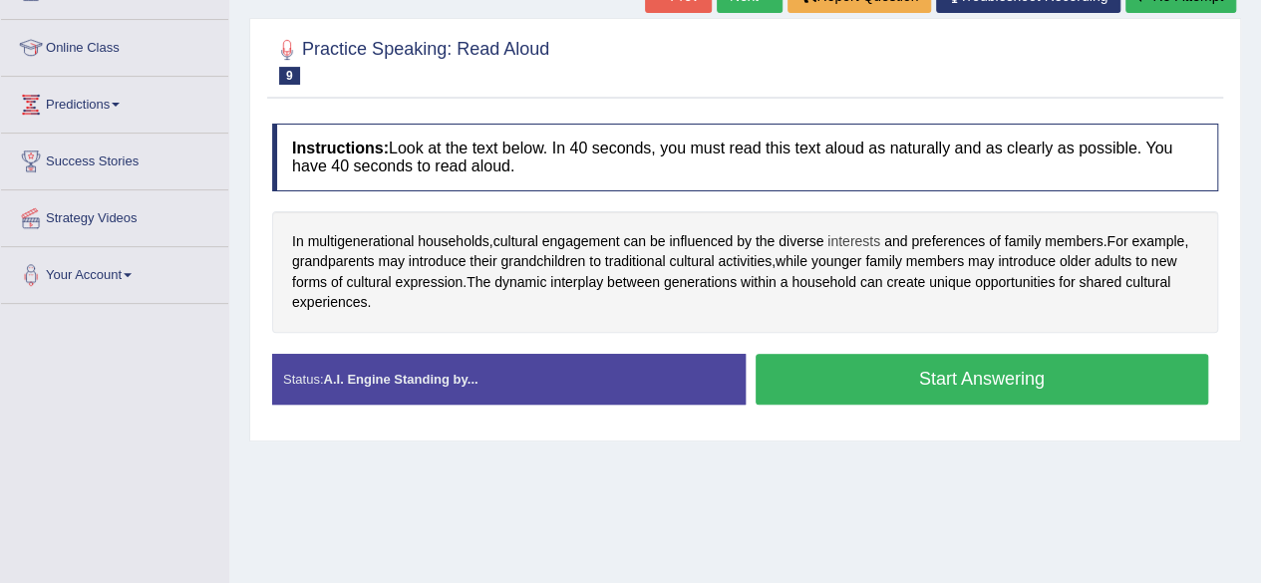
click at [871, 234] on span "interests" at bounding box center [853, 241] width 53 height 21
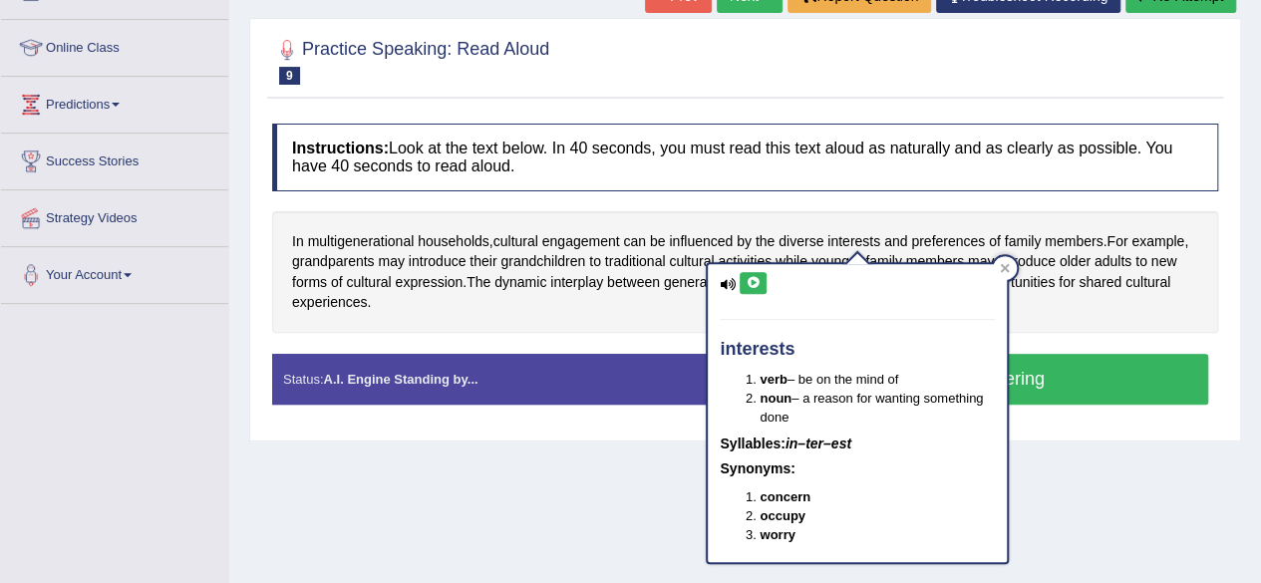
click at [755, 281] on icon at bounding box center [753, 283] width 15 height 12
click at [1011, 260] on div at bounding box center [1005, 268] width 24 height 24
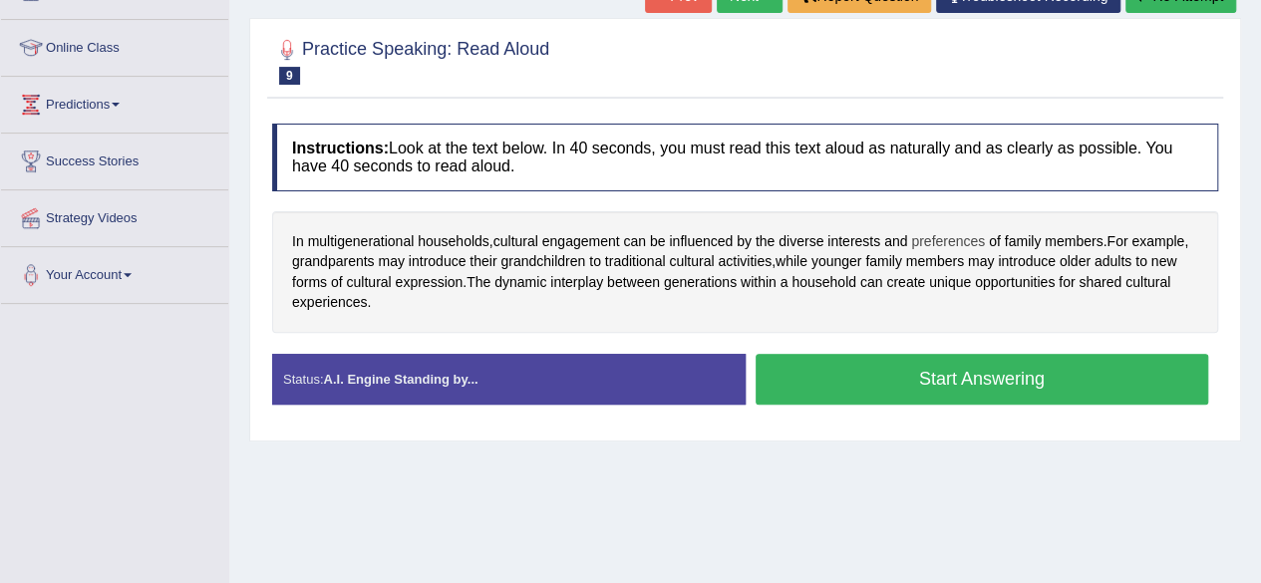
click at [967, 238] on span "preferences" at bounding box center [948, 241] width 74 height 21
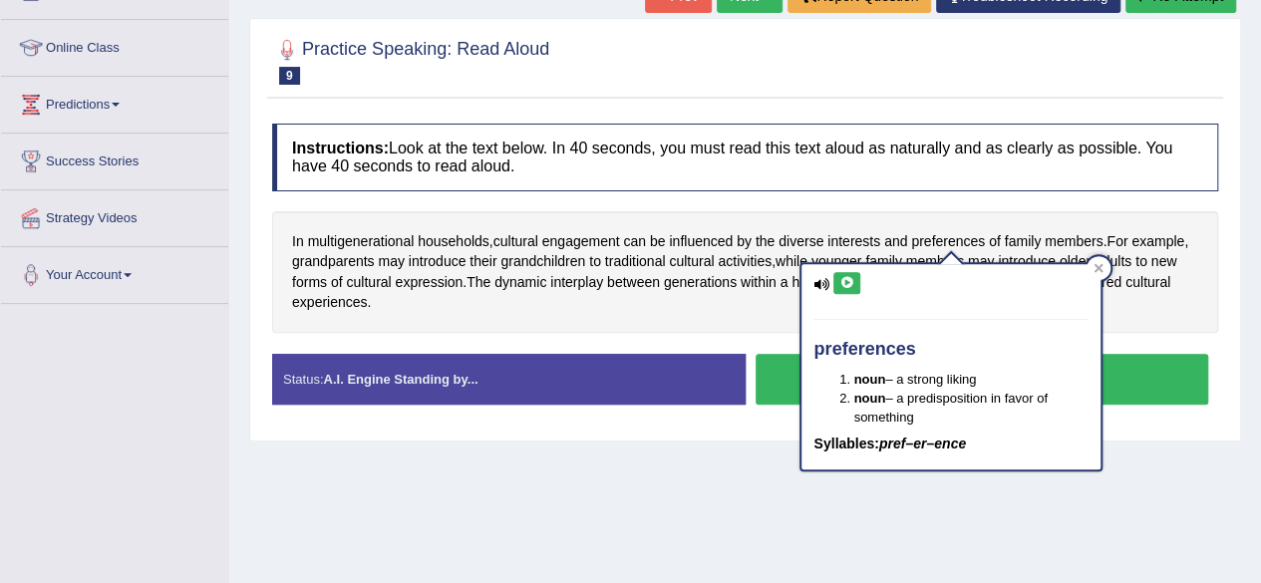
click at [844, 278] on icon at bounding box center [846, 283] width 15 height 12
click at [682, 323] on div "In multigenerational households , cultural engagement can be influenced by the …" at bounding box center [745, 272] width 946 height 122
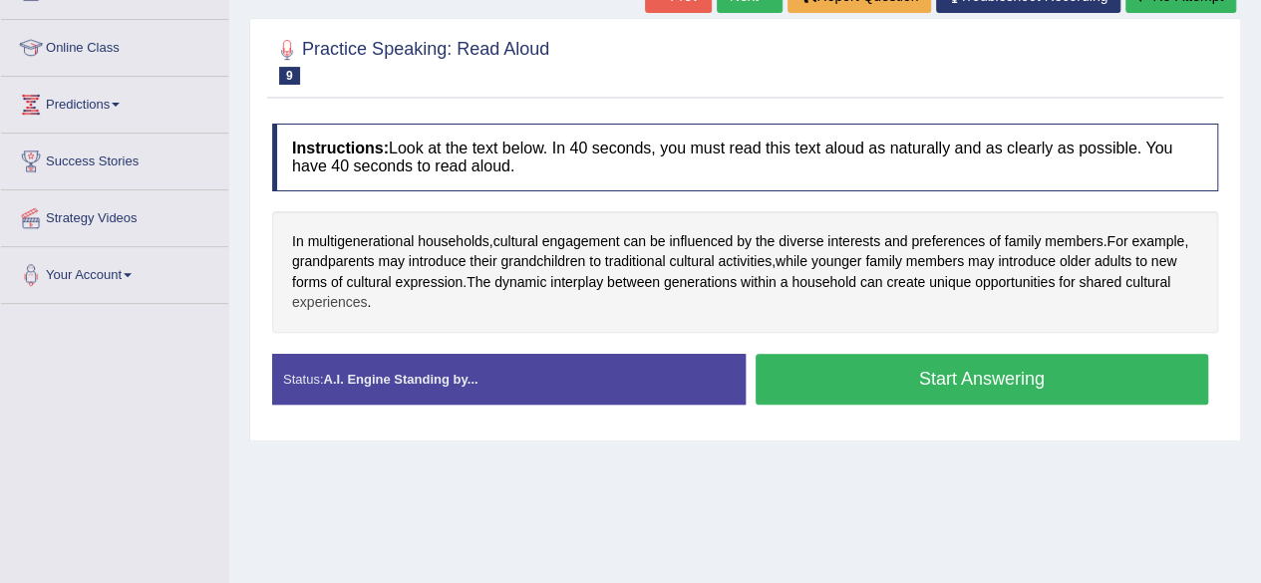
click at [353, 300] on span "experiences" at bounding box center [330, 302] width 76 height 21
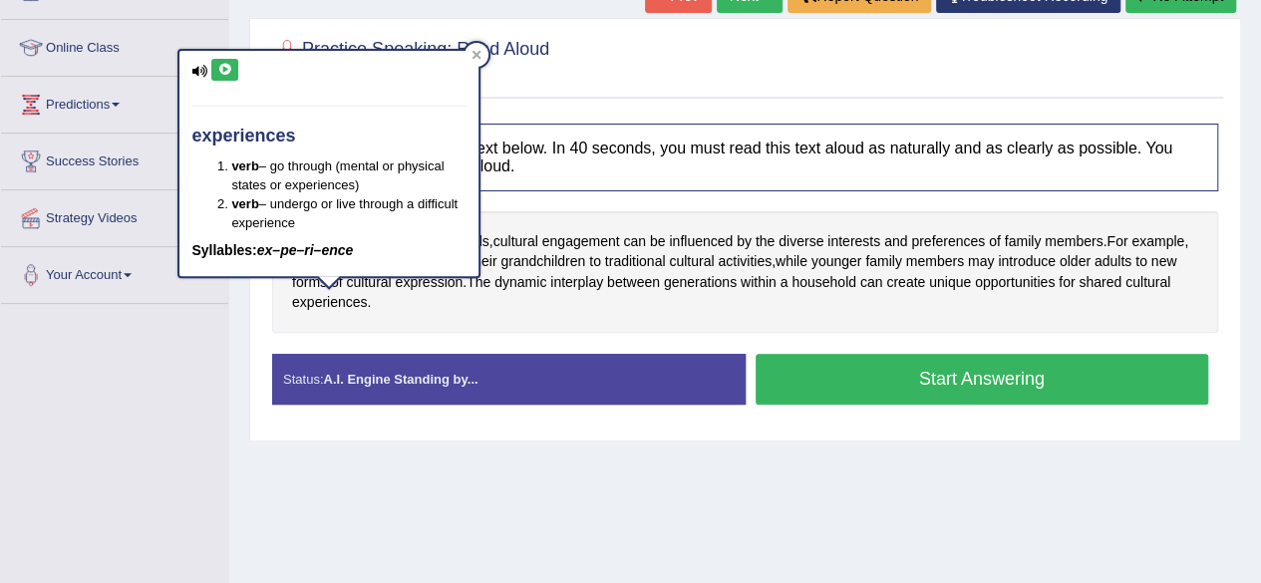
click at [223, 64] on icon at bounding box center [224, 70] width 15 height 12
click at [481, 55] on div at bounding box center [477, 55] width 24 height 24
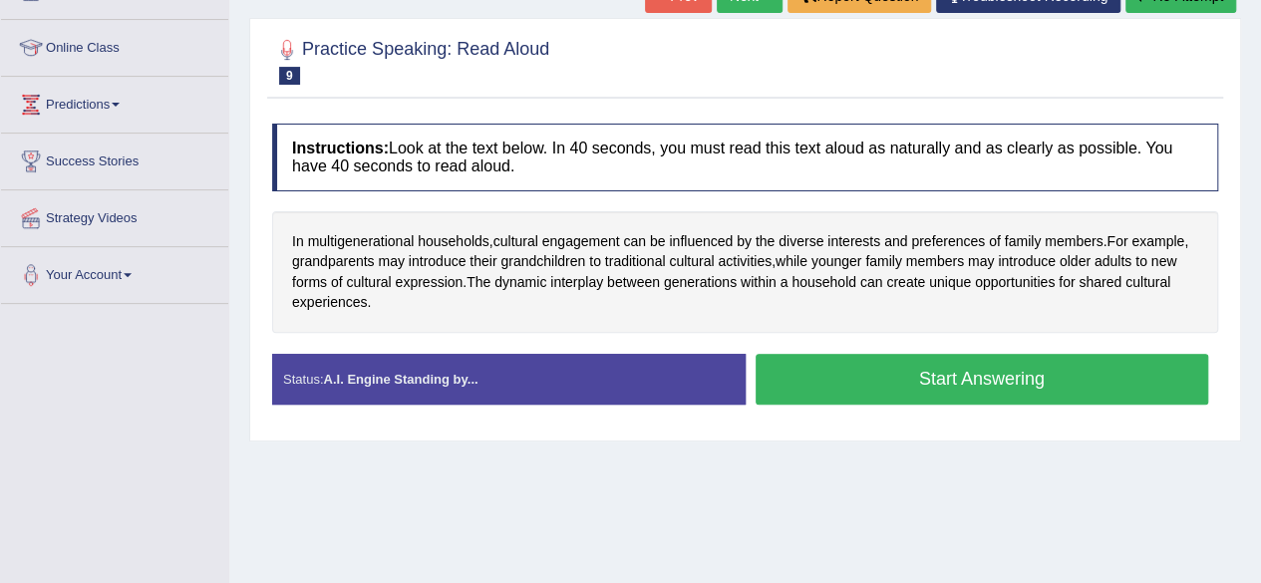
click at [843, 380] on button "Start Answering" at bounding box center [983, 379] width 454 height 51
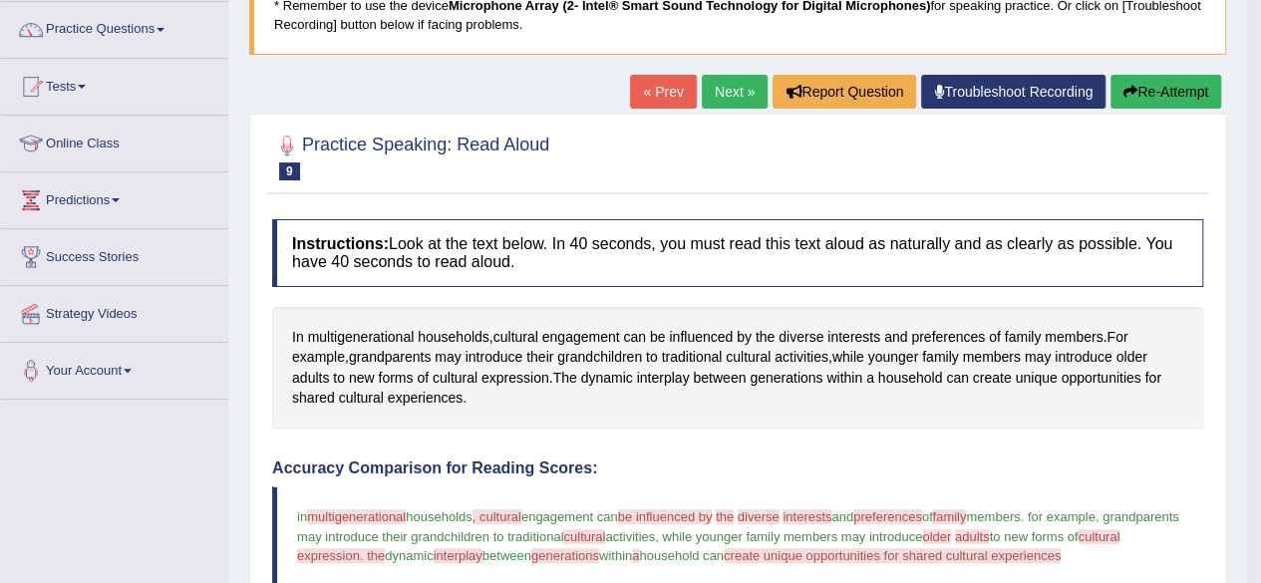
scroll to position [152, 0]
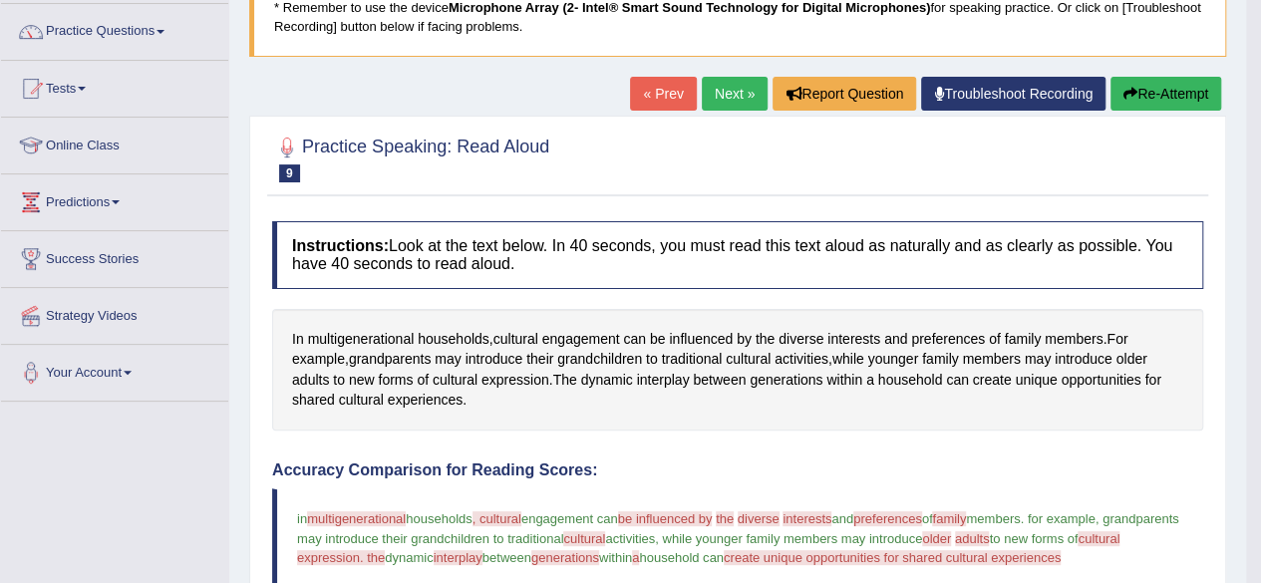
click at [1188, 92] on button "Re-Attempt" at bounding box center [1166, 94] width 111 height 34
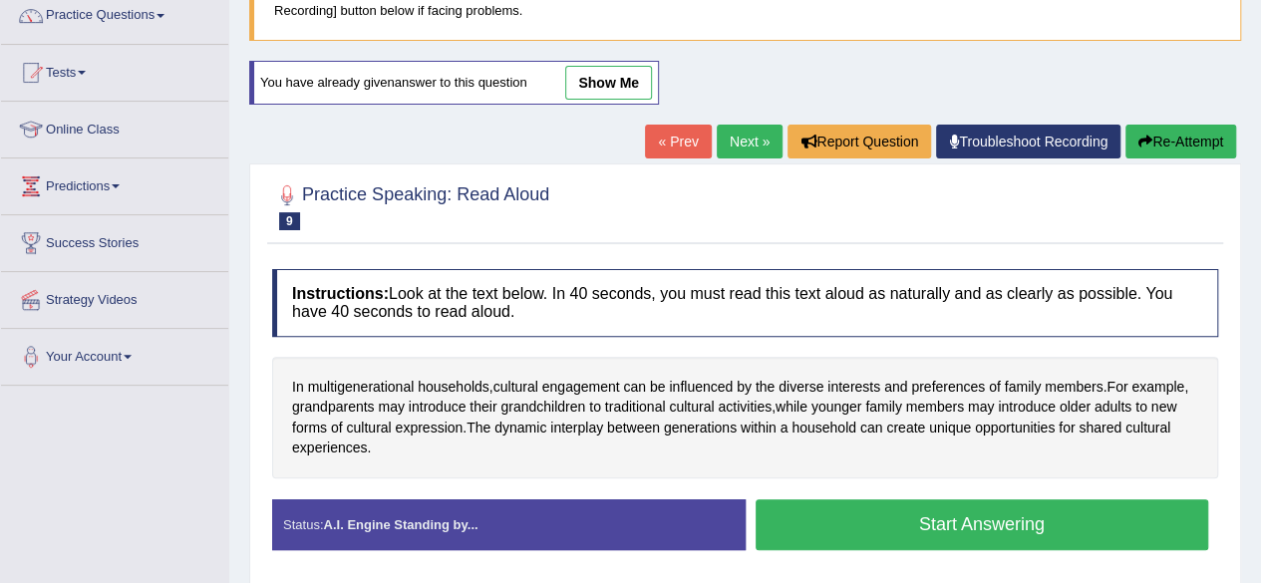
click at [1046, 522] on button "Start Answering" at bounding box center [983, 524] width 454 height 51
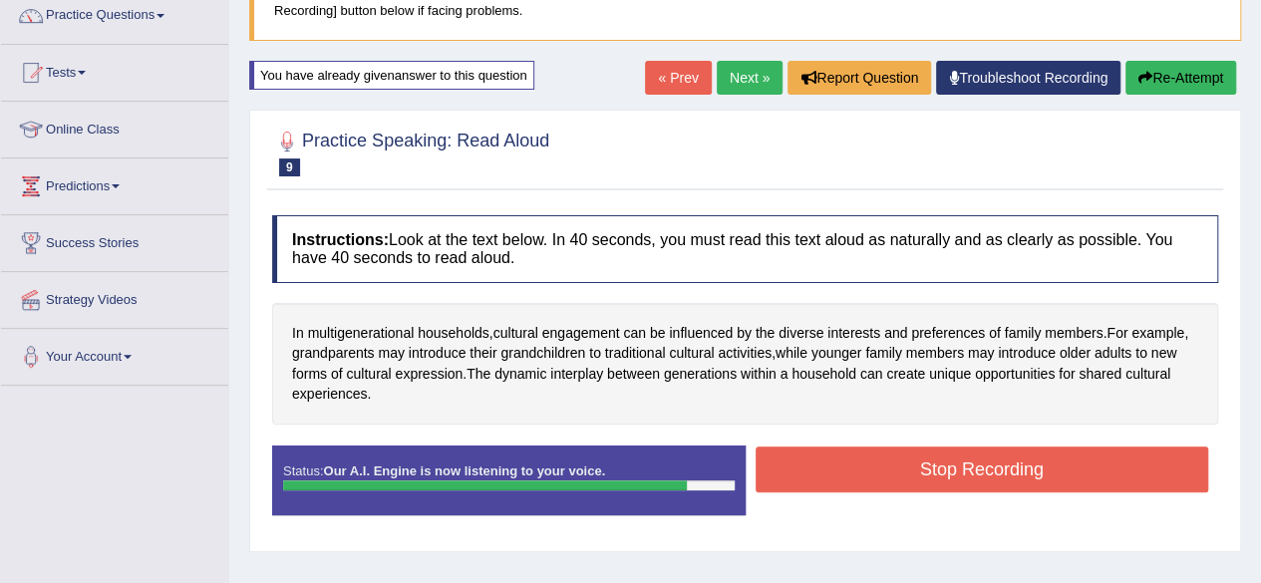
click at [1006, 476] on button "Stop Recording" at bounding box center [983, 470] width 454 height 46
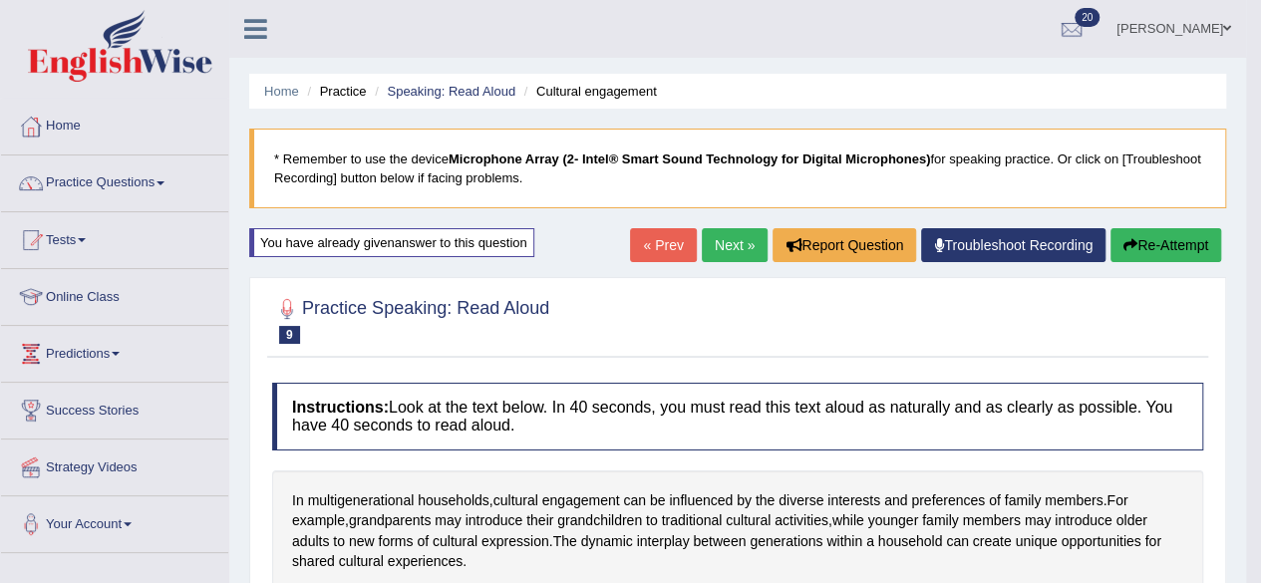
click at [712, 242] on link "Next »" at bounding box center [735, 245] width 66 height 34
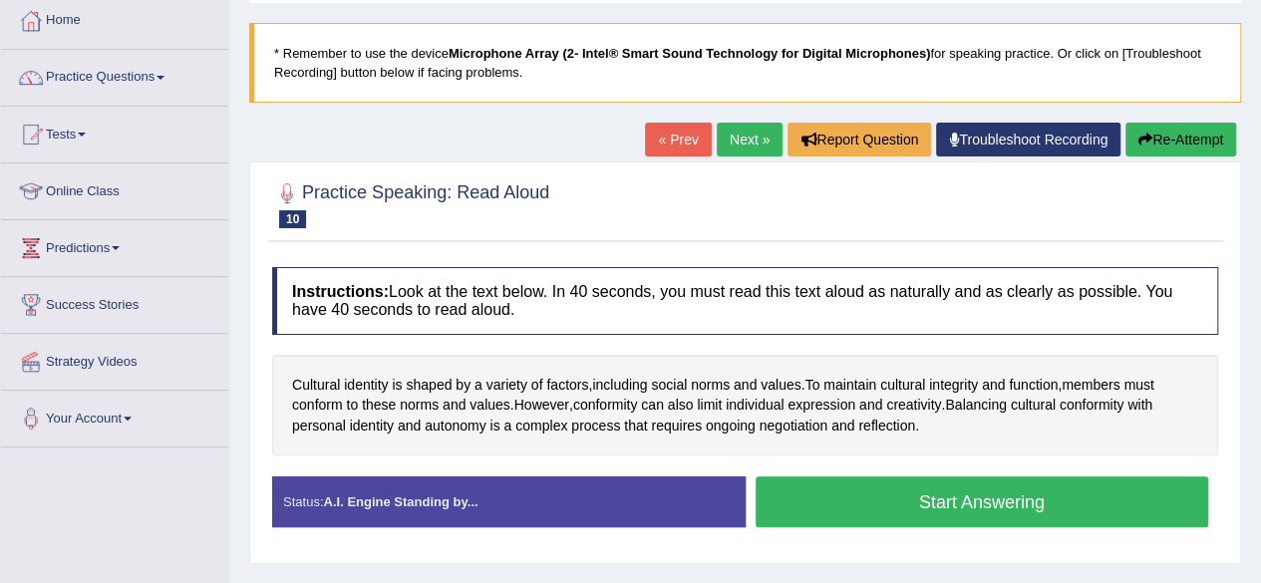
scroll to position [223, 0]
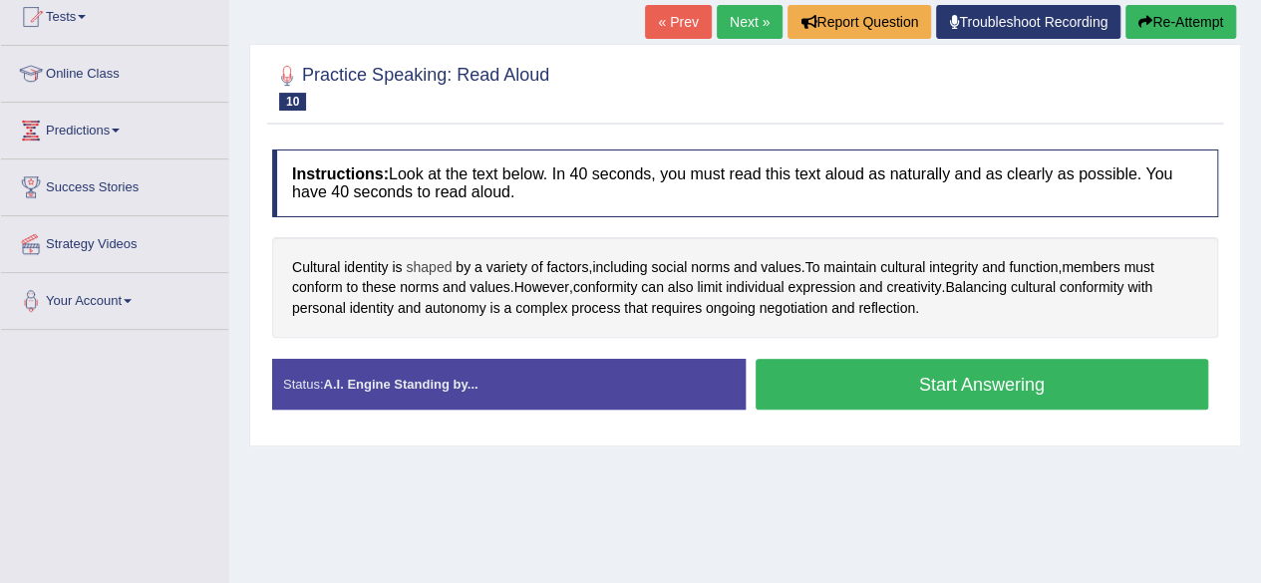
click at [423, 269] on span "shaped" at bounding box center [429, 267] width 46 height 21
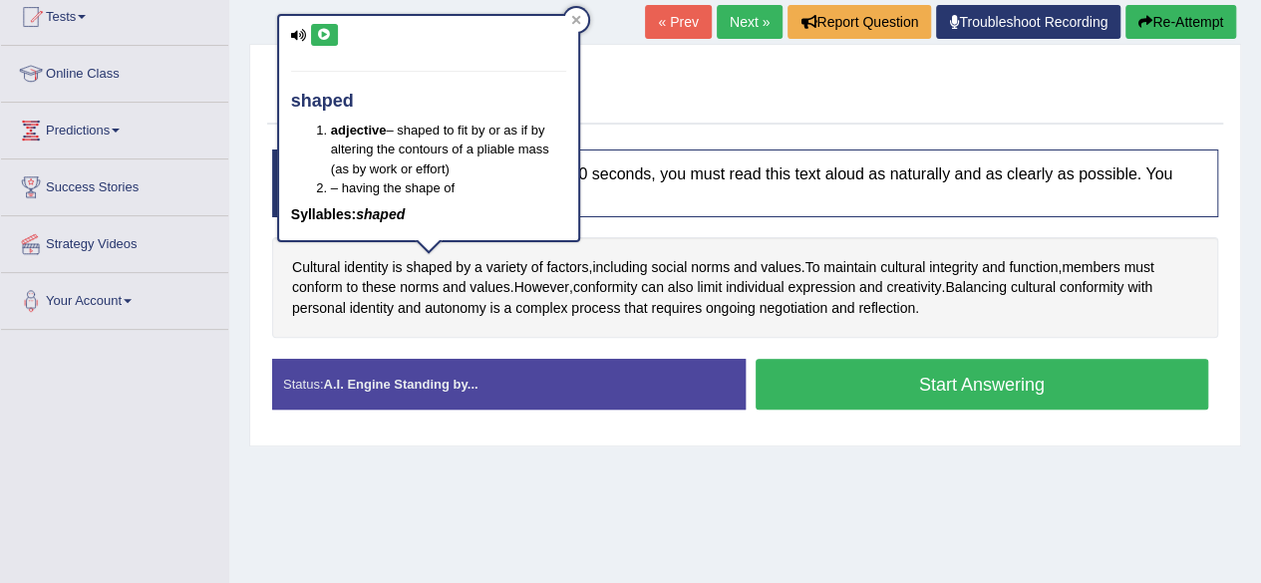
click at [318, 30] on icon at bounding box center [324, 35] width 15 height 12
click at [575, 25] on div at bounding box center [576, 20] width 24 height 24
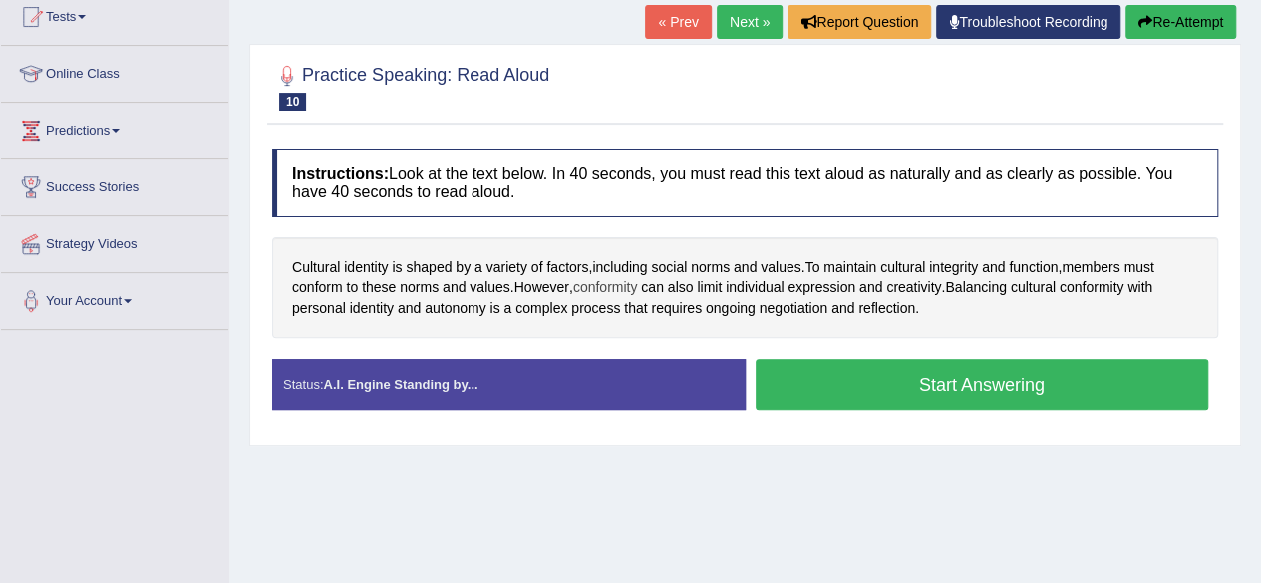
click at [606, 281] on span "conformity" at bounding box center [605, 287] width 65 height 21
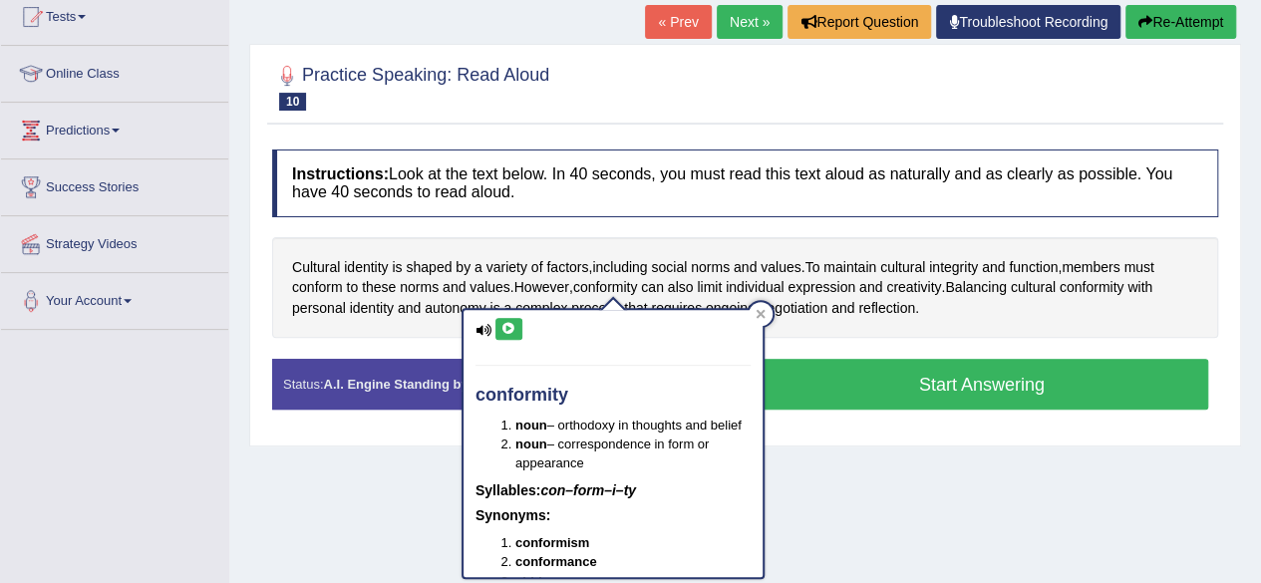
click at [501, 328] on icon at bounding box center [508, 329] width 15 height 12
click at [764, 312] on icon at bounding box center [761, 314] width 10 height 10
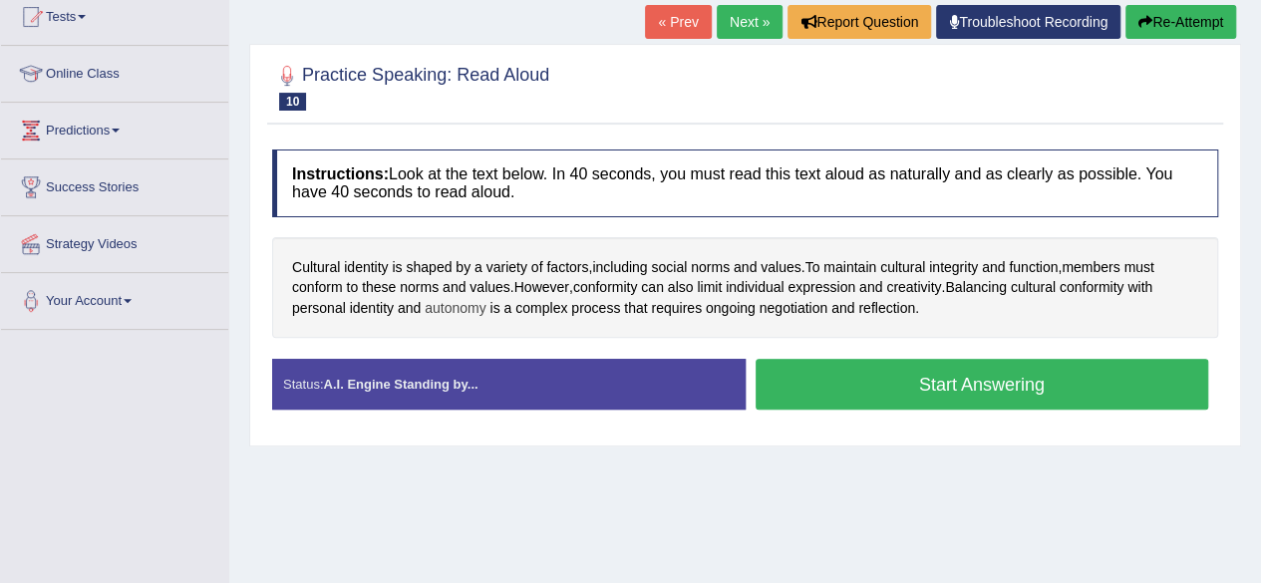
click at [464, 307] on span "autonomy" at bounding box center [455, 308] width 61 height 21
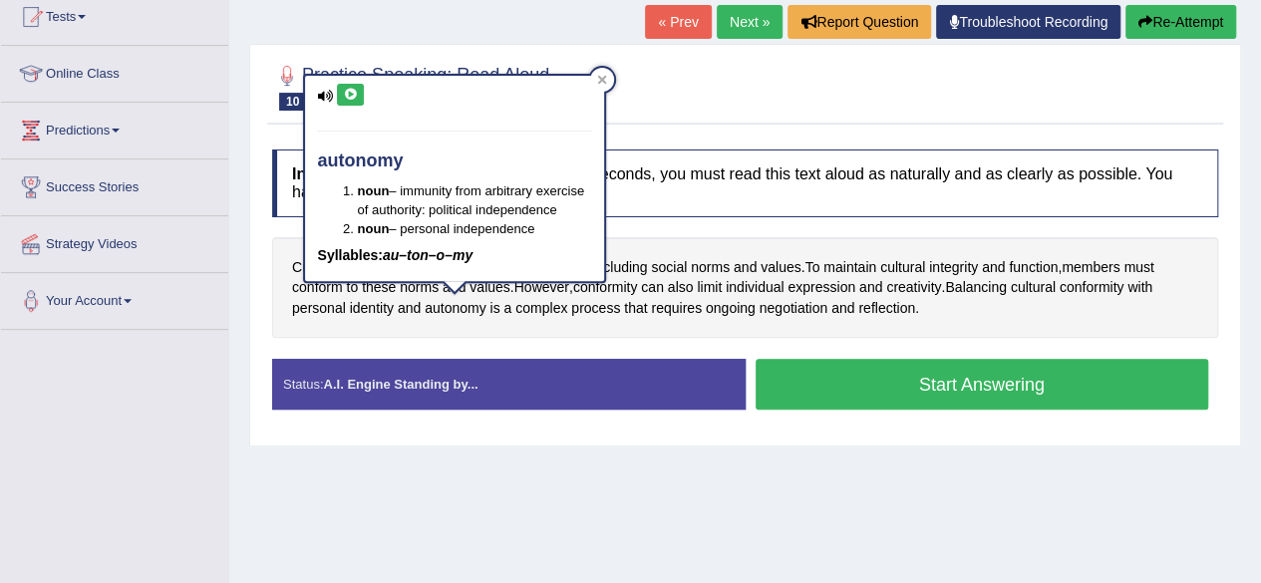
click at [347, 91] on icon at bounding box center [350, 95] width 15 height 12
click at [605, 81] on icon at bounding box center [602, 79] width 9 height 9
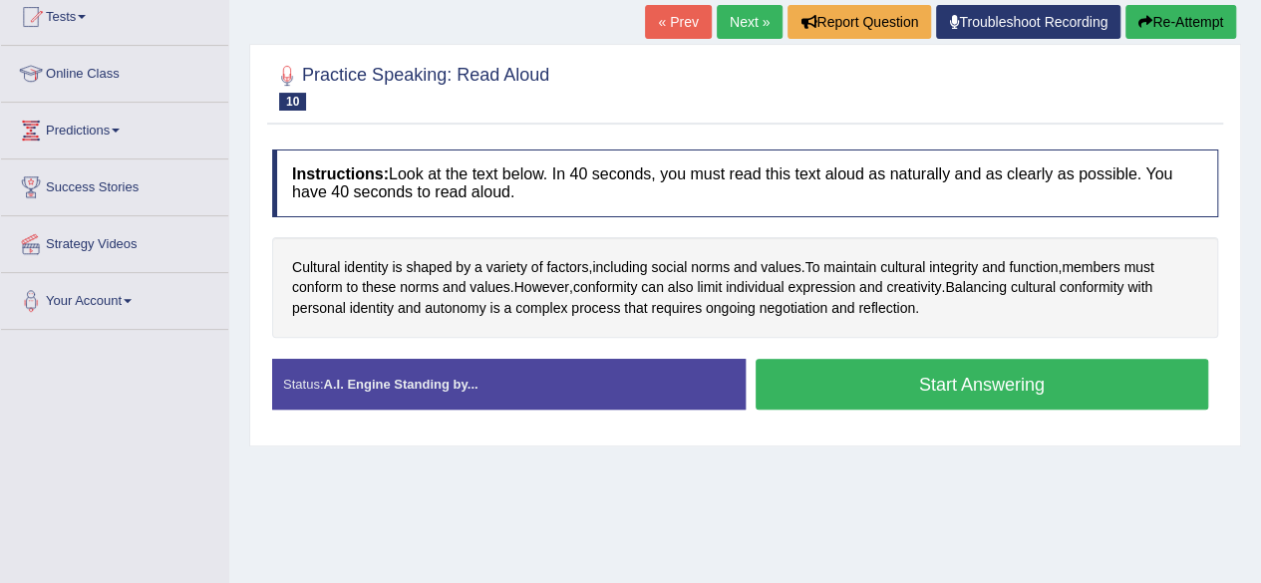
click at [887, 379] on button "Start Answering" at bounding box center [983, 384] width 454 height 51
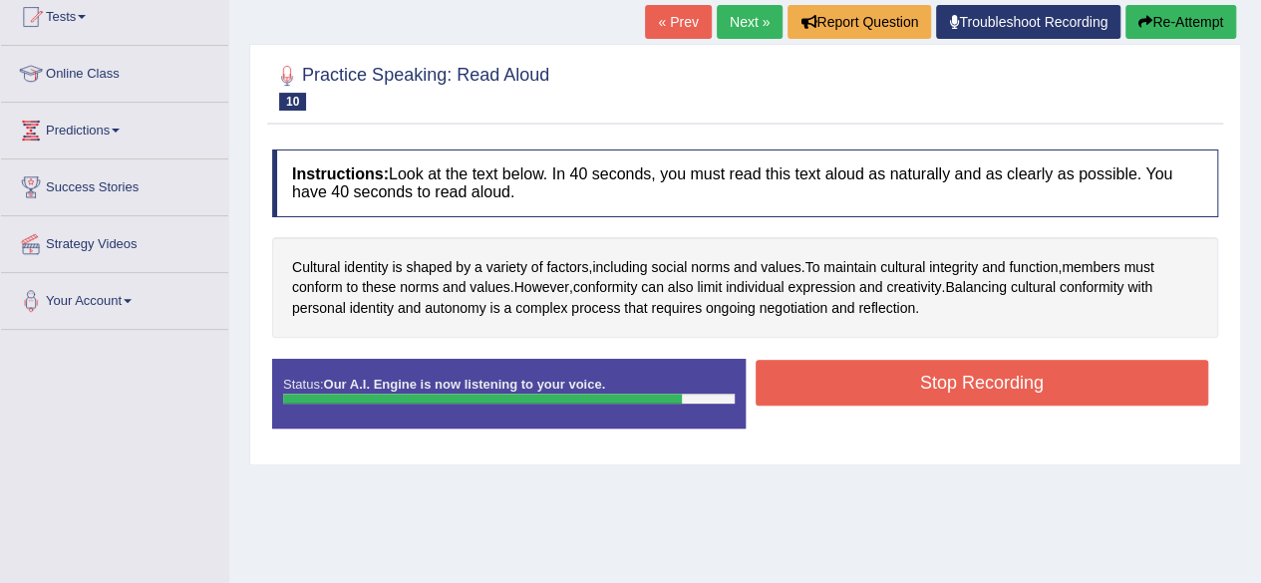
click at [887, 379] on button "Stop Recording" at bounding box center [983, 383] width 454 height 46
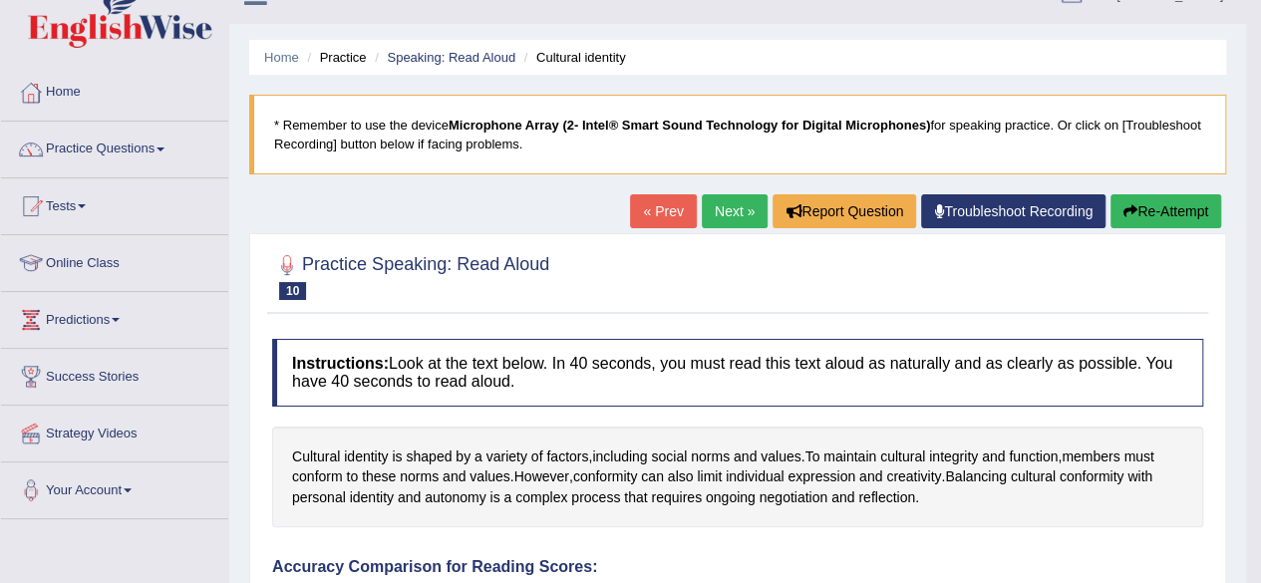
scroll to position [23, 0]
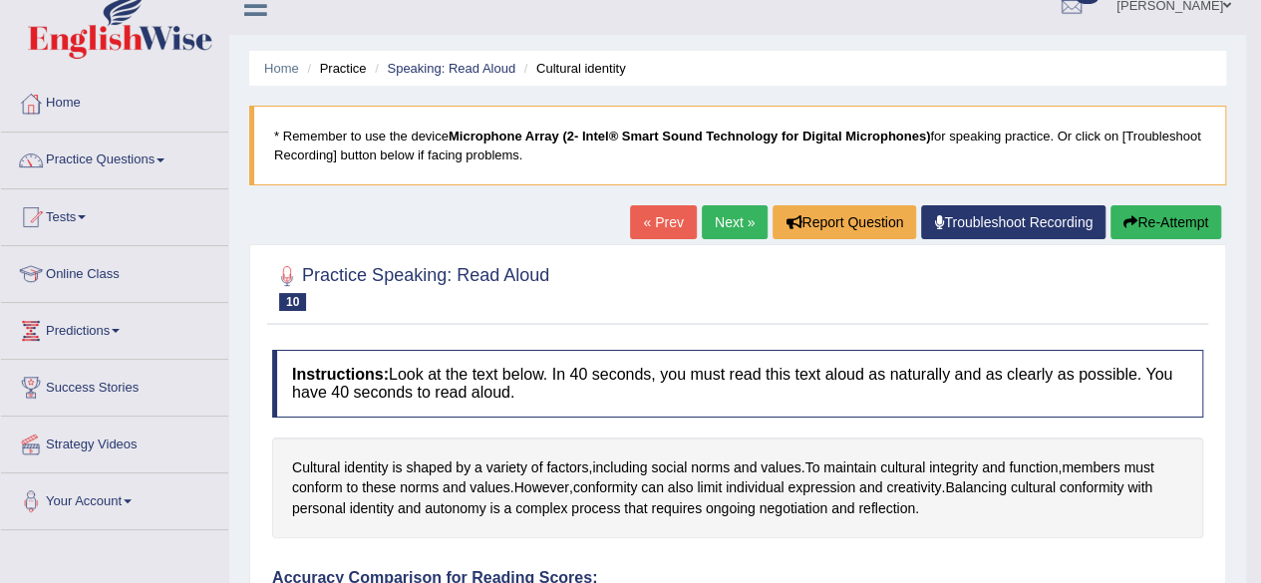
click at [712, 212] on link "Next »" at bounding box center [735, 222] width 66 height 34
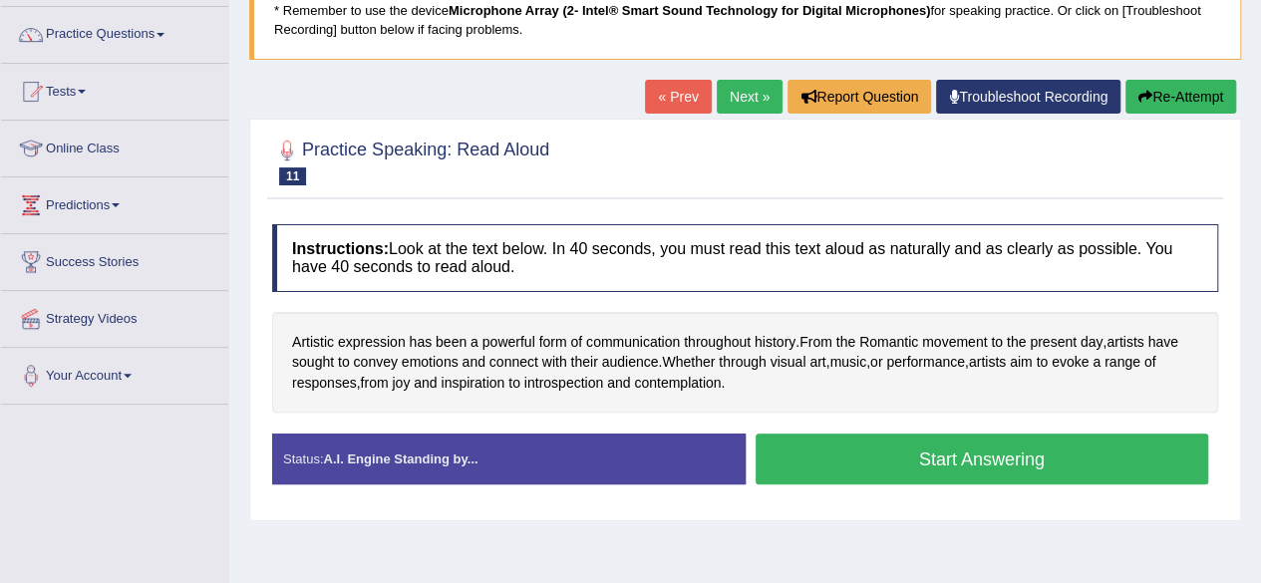
scroll to position [173, 0]
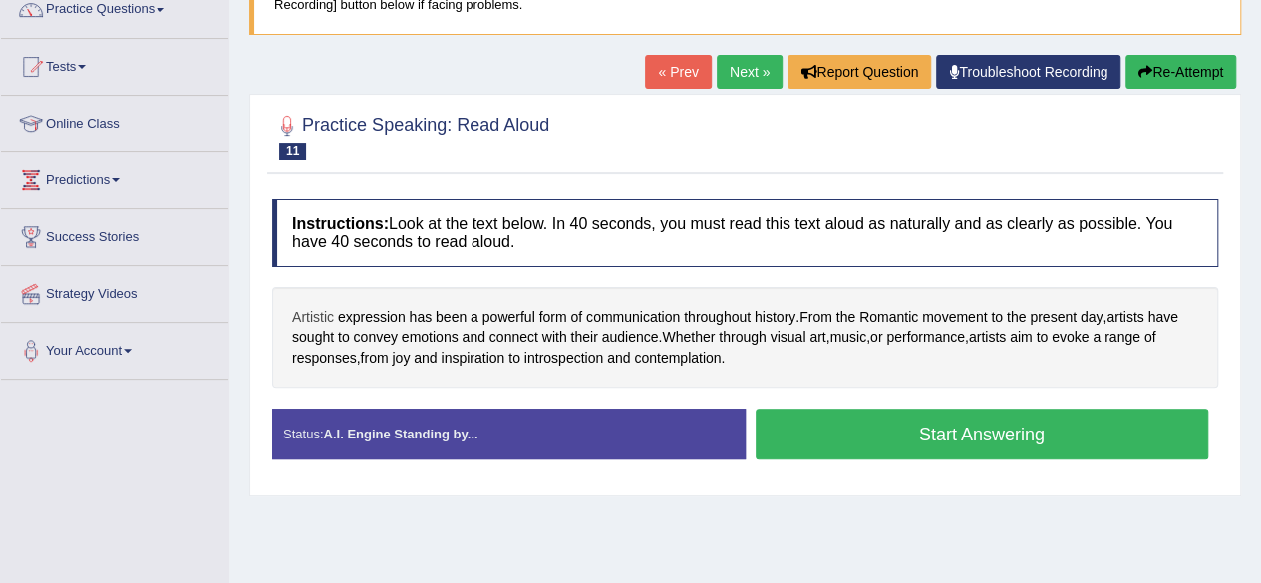
click at [319, 315] on span "Artistic" at bounding box center [313, 317] width 42 height 21
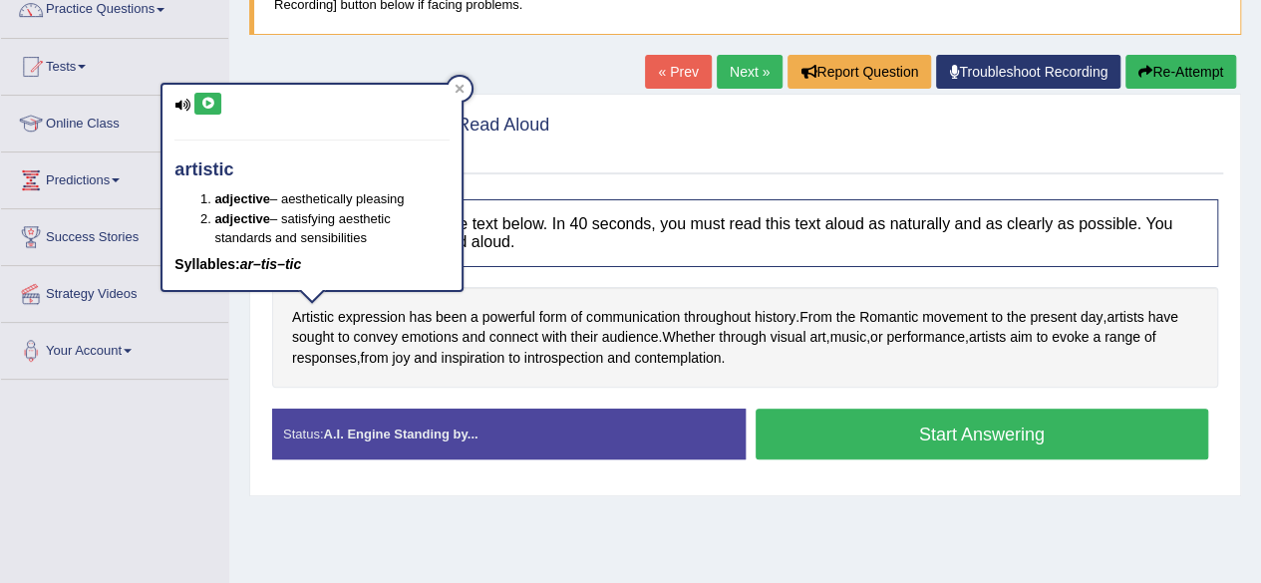
click at [210, 101] on icon at bounding box center [207, 104] width 15 height 12
click at [466, 87] on div at bounding box center [460, 89] width 24 height 24
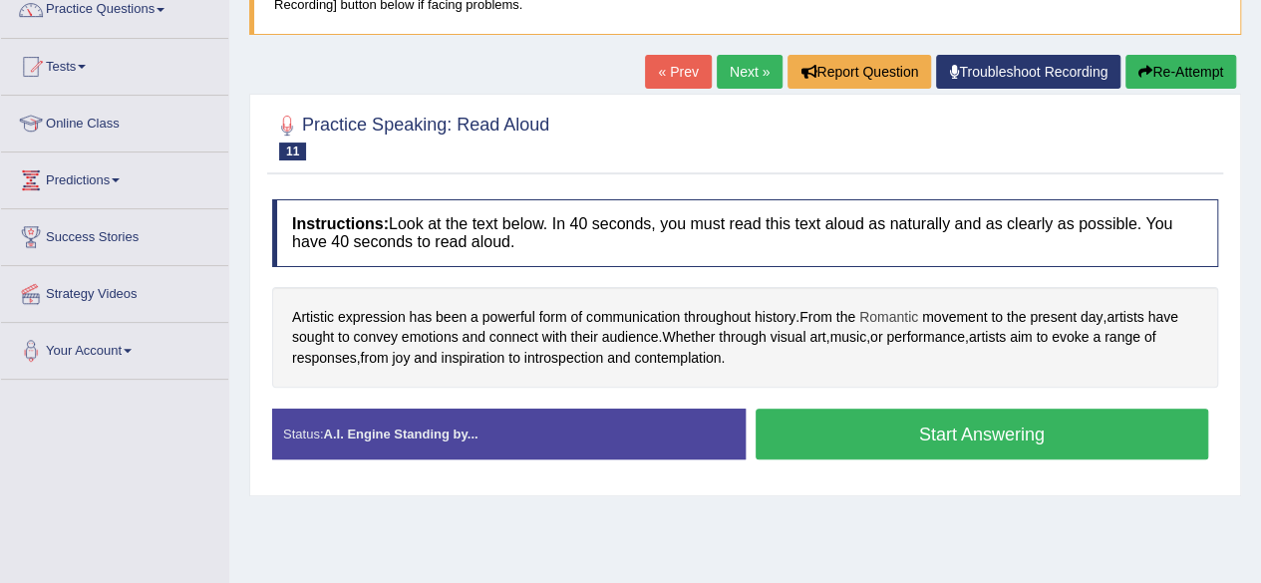
click at [888, 317] on span "Romantic" at bounding box center [888, 317] width 59 height 21
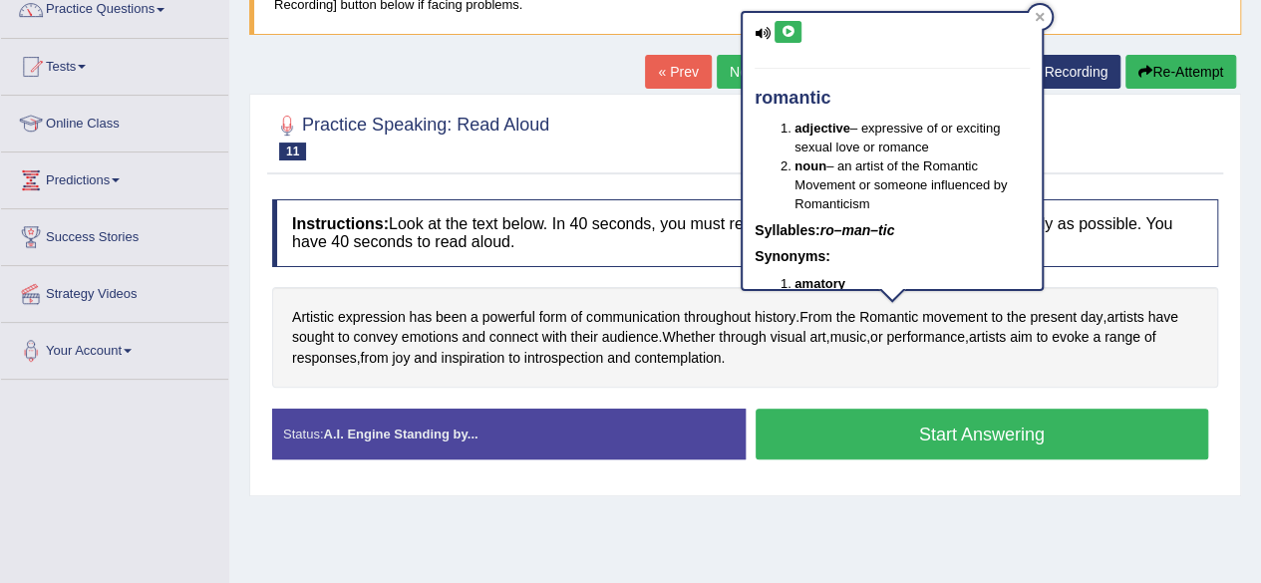
click at [788, 30] on icon at bounding box center [788, 32] width 15 height 12
click at [1044, 23] on div at bounding box center [1040, 17] width 24 height 24
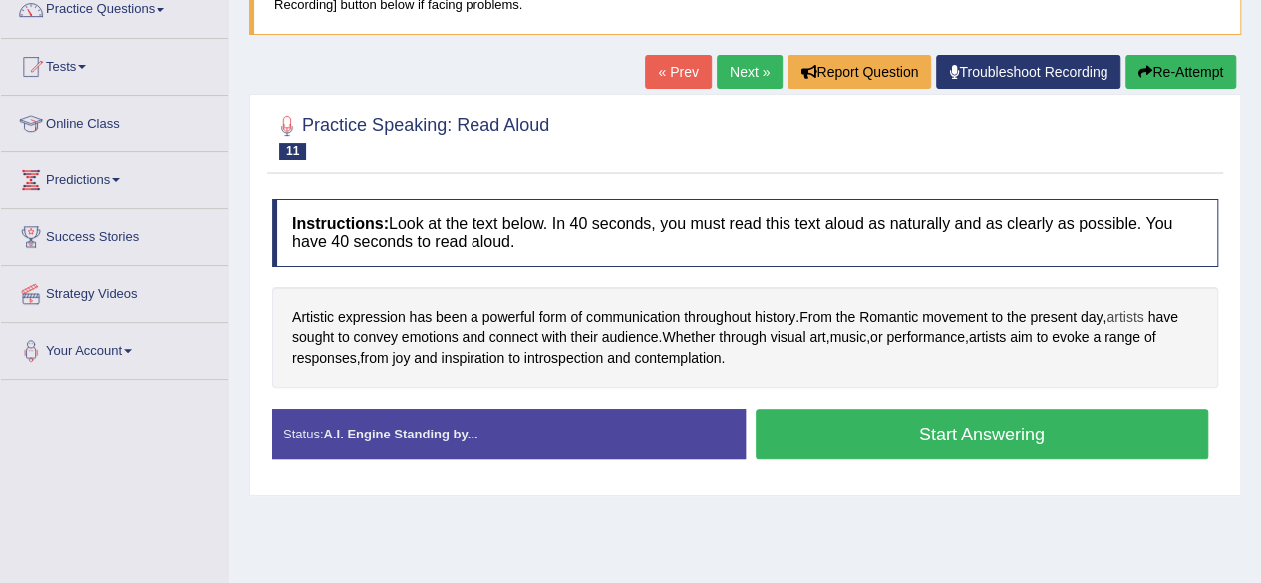
click at [1143, 318] on span "artists" at bounding box center [1125, 317] width 37 height 21
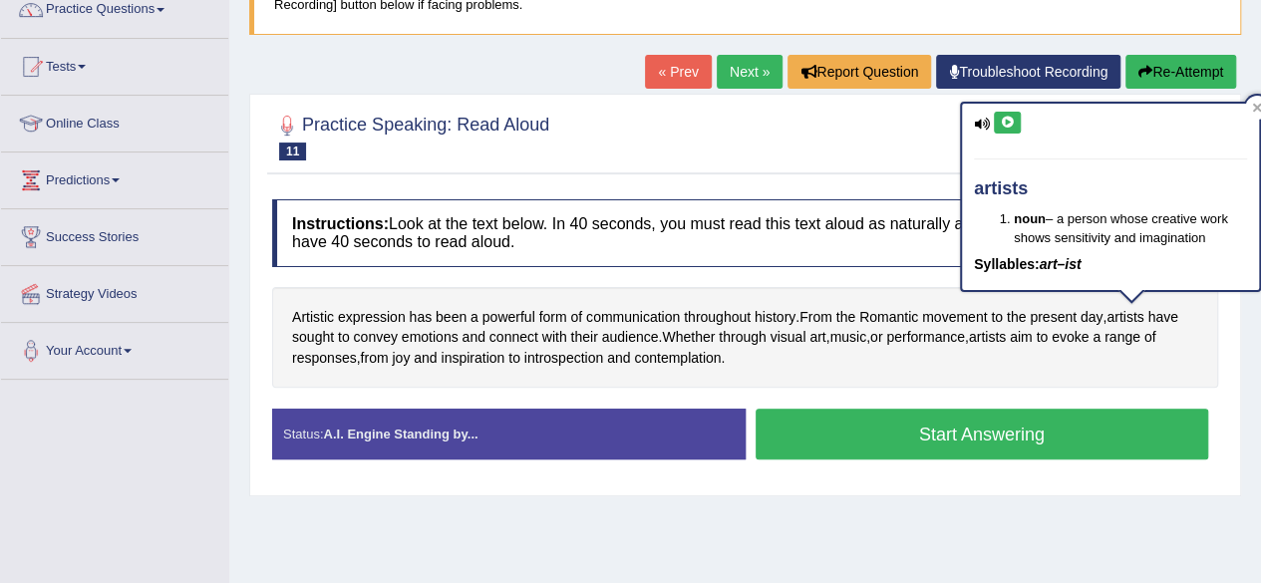
click at [1004, 118] on icon at bounding box center [1007, 123] width 15 height 12
click at [919, 137] on div at bounding box center [745, 136] width 946 height 61
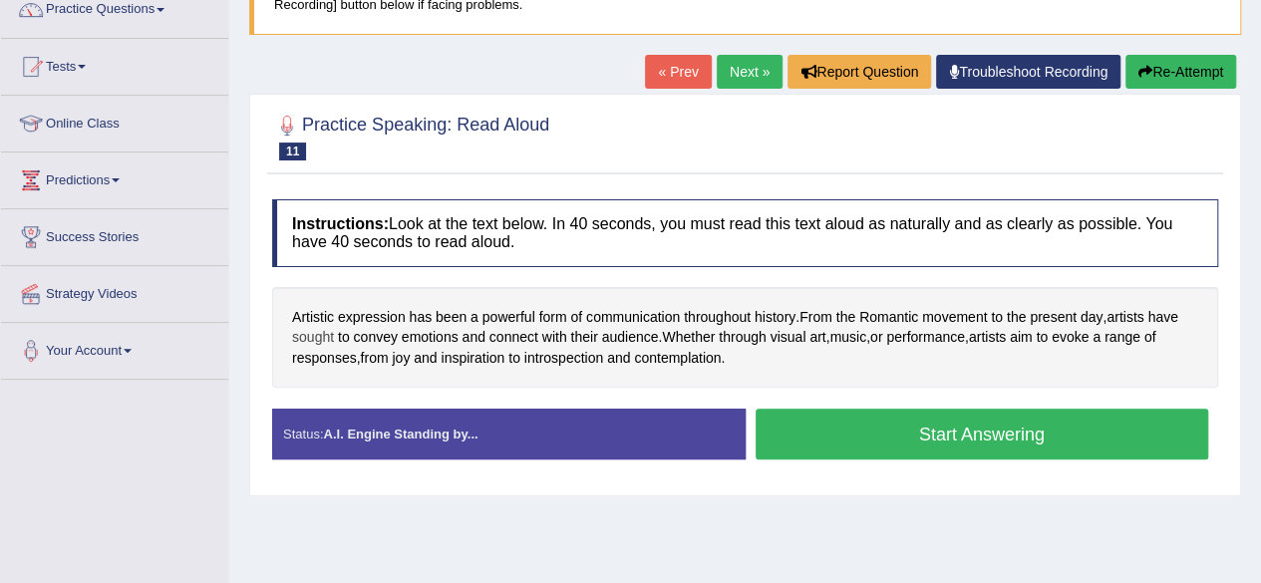
click at [323, 333] on span "sought" at bounding box center [313, 337] width 42 height 21
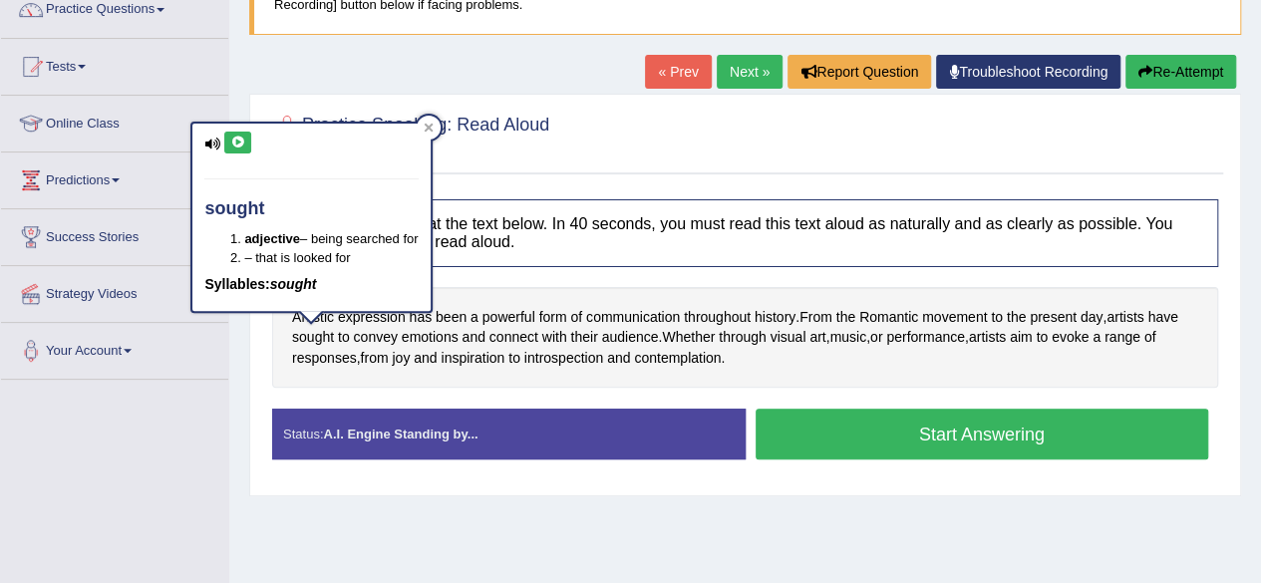
click at [233, 137] on icon at bounding box center [237, 143] width 15 height 12
click at [431, 122] on div at bounding box center [429, 128] width 24 height 24
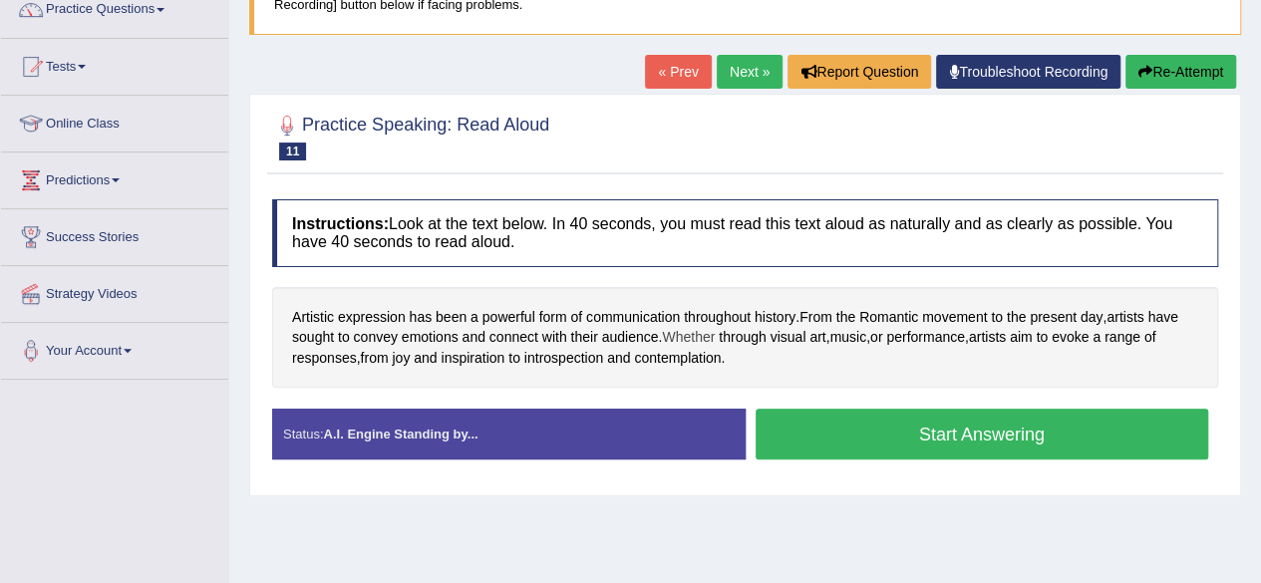
click at [690, 341] on span "Whether" at bounding box center [688, 337] width 53 height 21
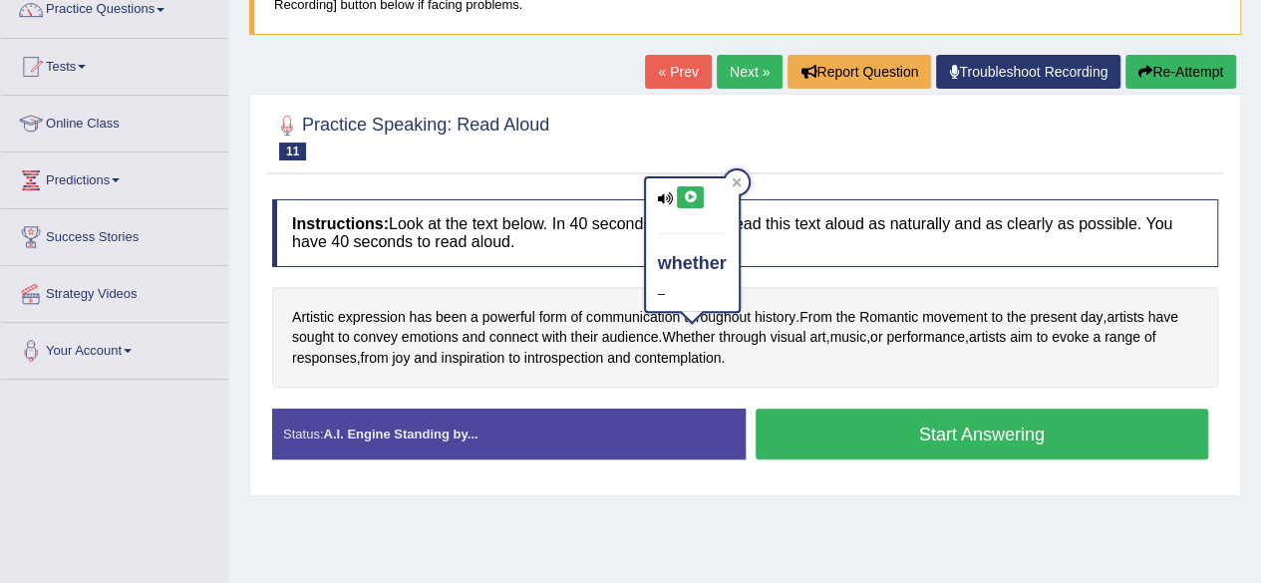
click at [692, 195] on icon at bounding box center [690, 197] width 15 height 12
click at [799, 267] on div "Instructions: Look at the text below. In 40 seconds, you must read this text al…" at bounding box center [745, 337] width 956 height 296
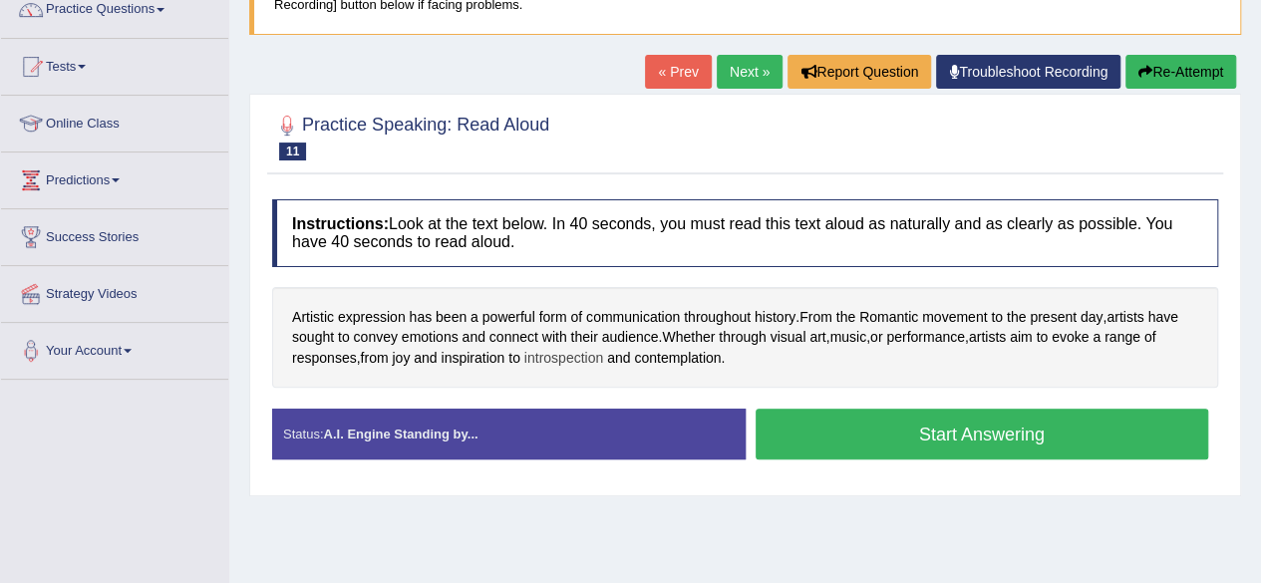
click at [565, 357] on span "introspection" at bounding box center [563, 358] width 79 height 21
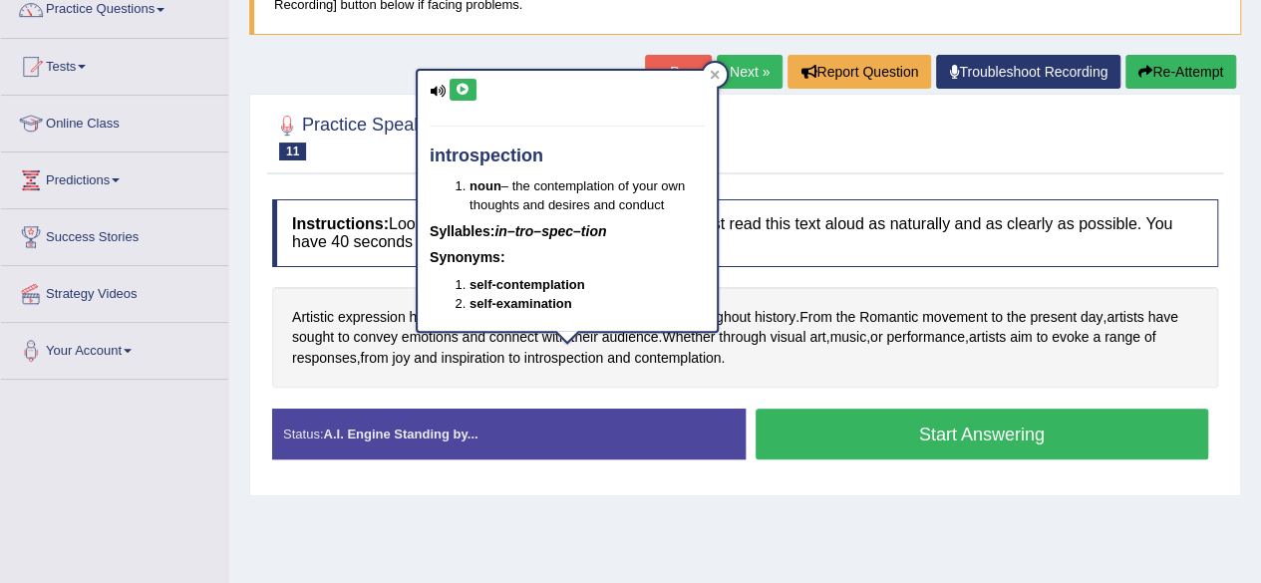
click at [469, 91] on icon at bounding box center [463, 90] width 15 height 12
click at [714, 75] on icon at bounding box center [715, 75] width 9 height 9
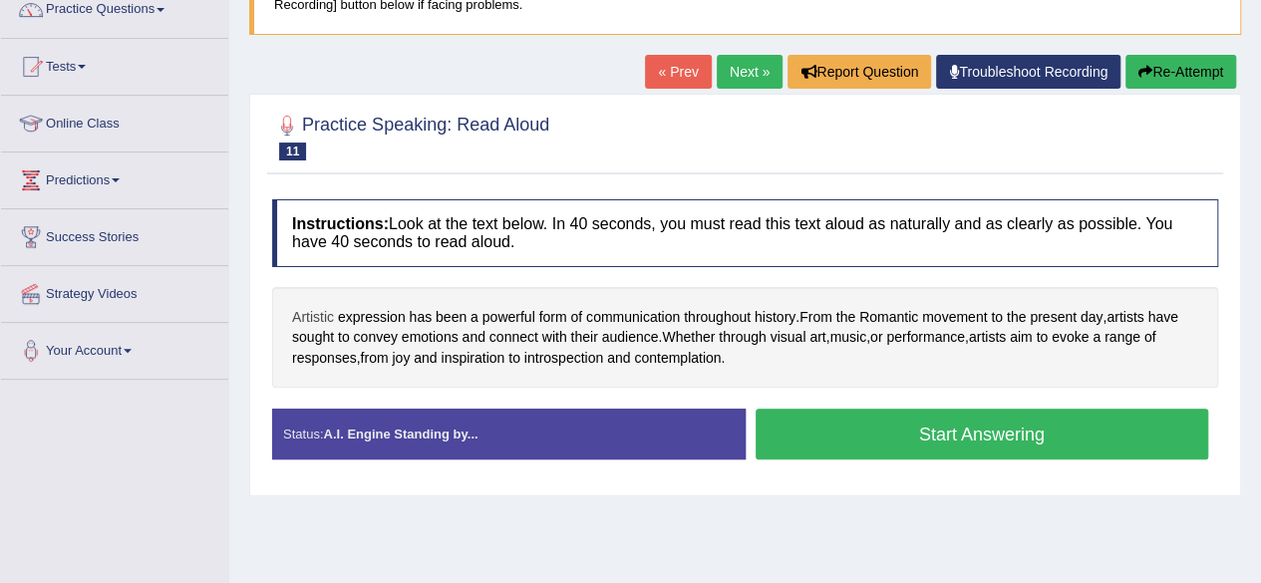
click at [314, 310] on span "Artistic" at bounding box center [313, 317] width 42 height 21
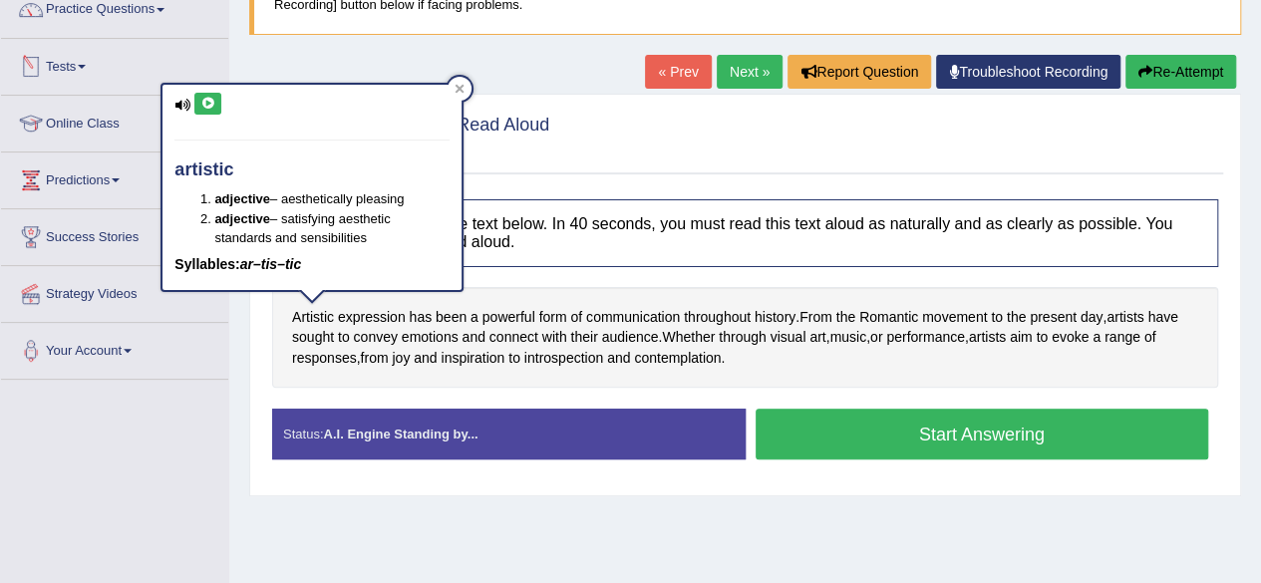
click at [207, 99] on icon at bounding box center [207, 104] width 15 height 12
click at [463, 89] on icon at bounding box center [460, 89] width 10 height 10
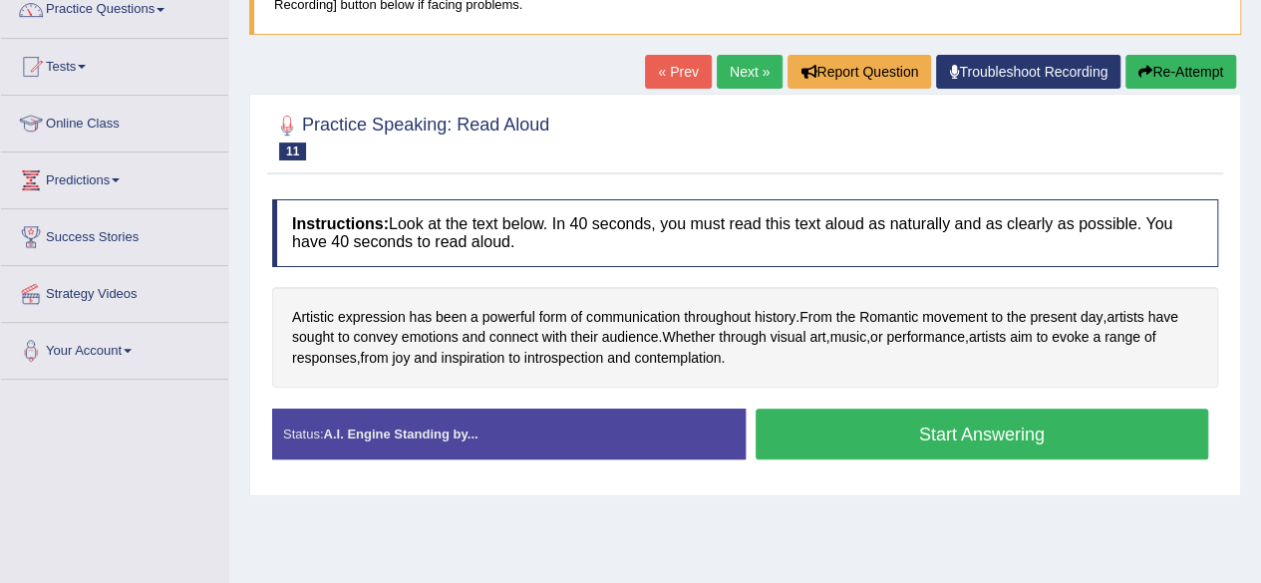
click at [843, 425] on button "Start Answering" at bounding box center [983, 434] width 454 height 51
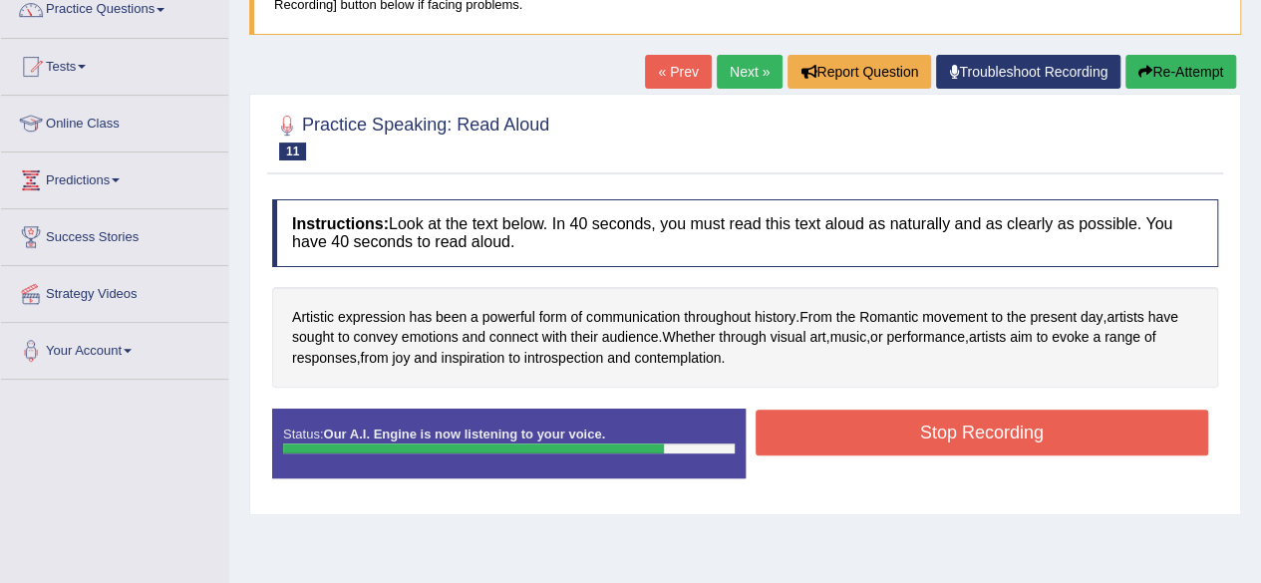
click at [843, 425] on button "Stop Recording" at bounding box center [983, 433] width 454 height 46
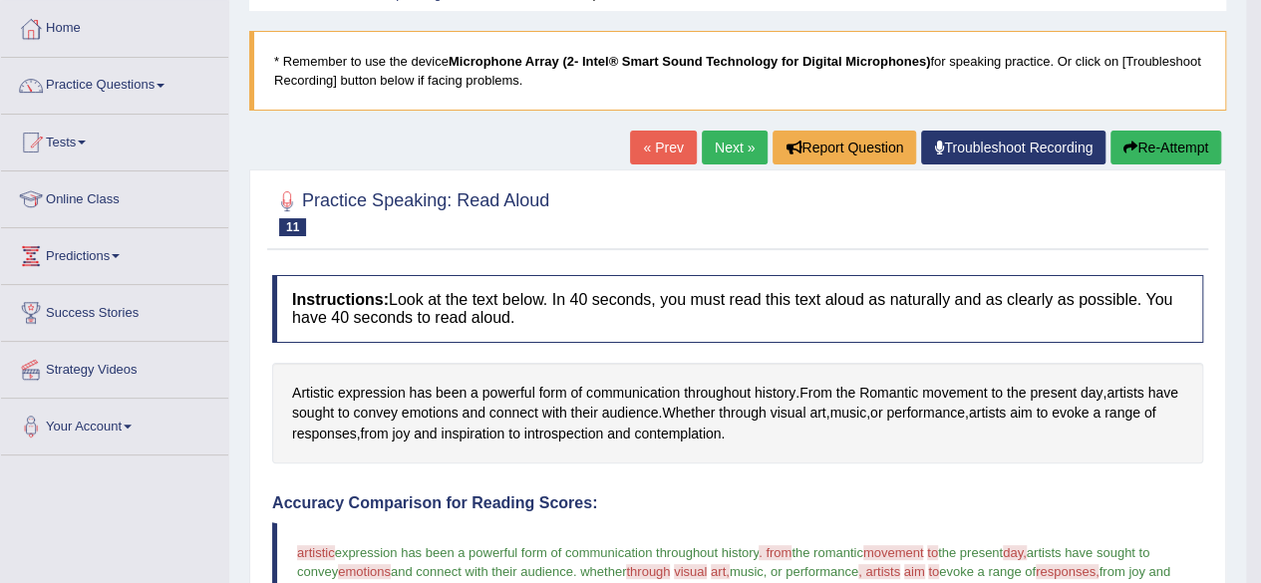
scroll to position [94, 0]
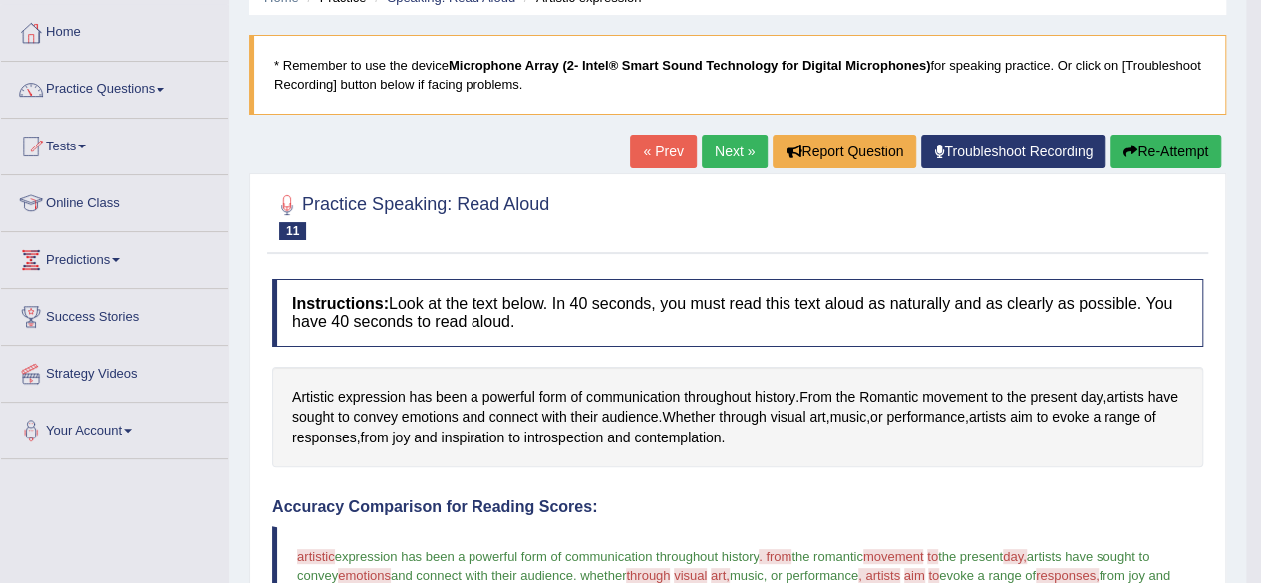
click at [722, 143] on link "Next »" at bounding box center [735, 152] width 66 height 34
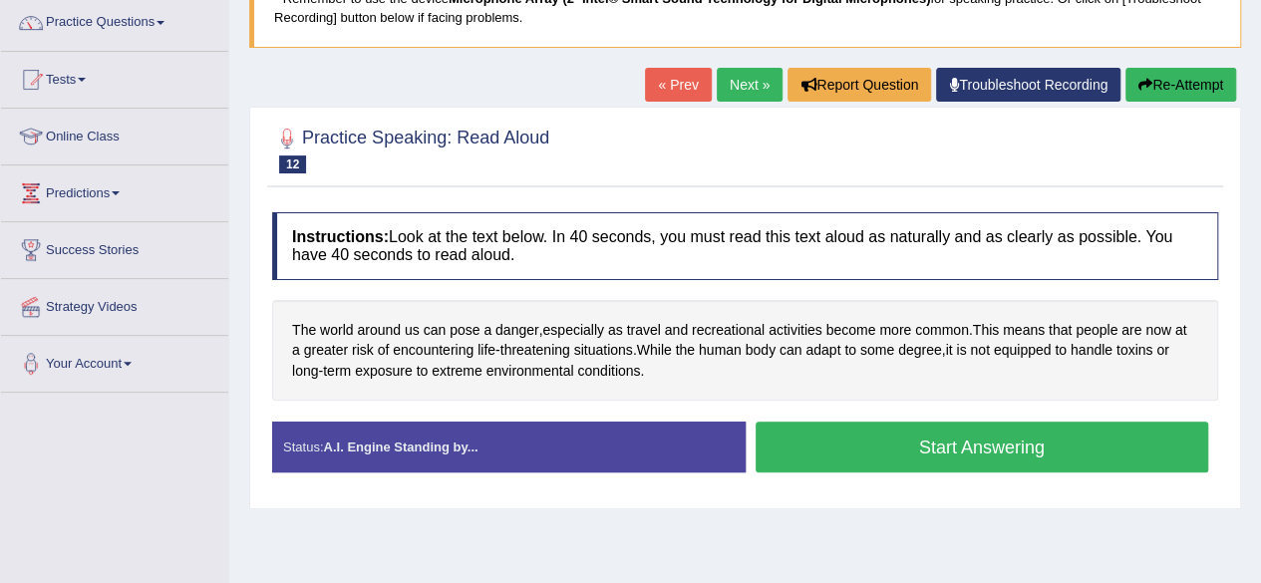
scroll to position [190, 0]
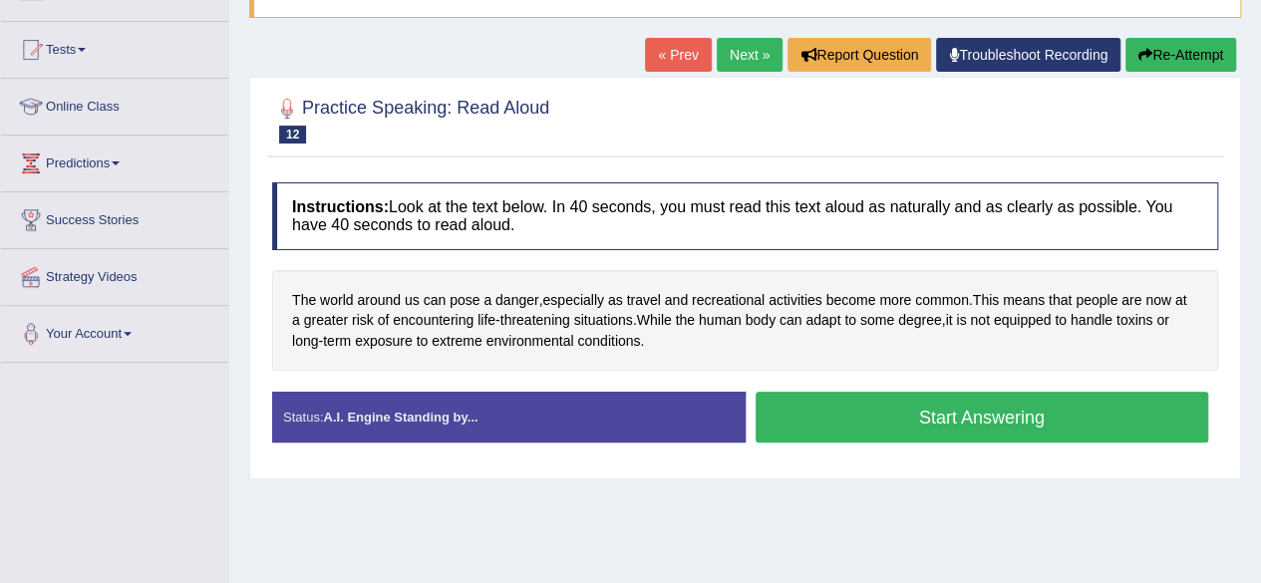
click at [1121, 414] on button "Start Answering" at bounding box center [983, 417] width 454 height 51
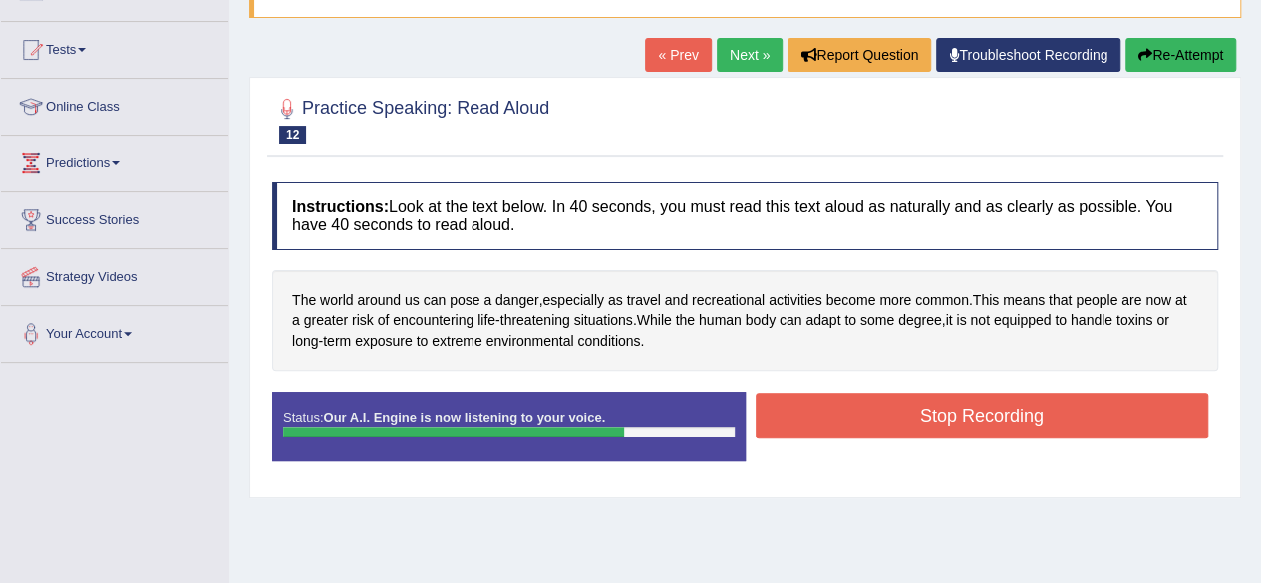
click at [1121, 414] on button "Stop Recording" at bounding box center [983, 416] width 454 height 46
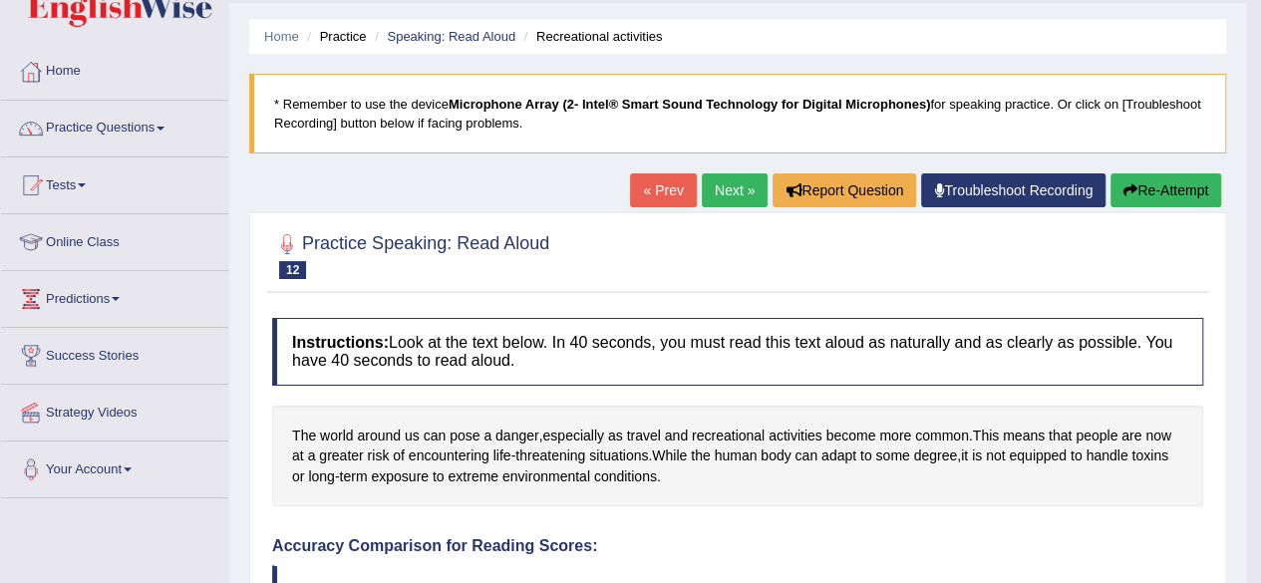
scroll to position [50, 0]
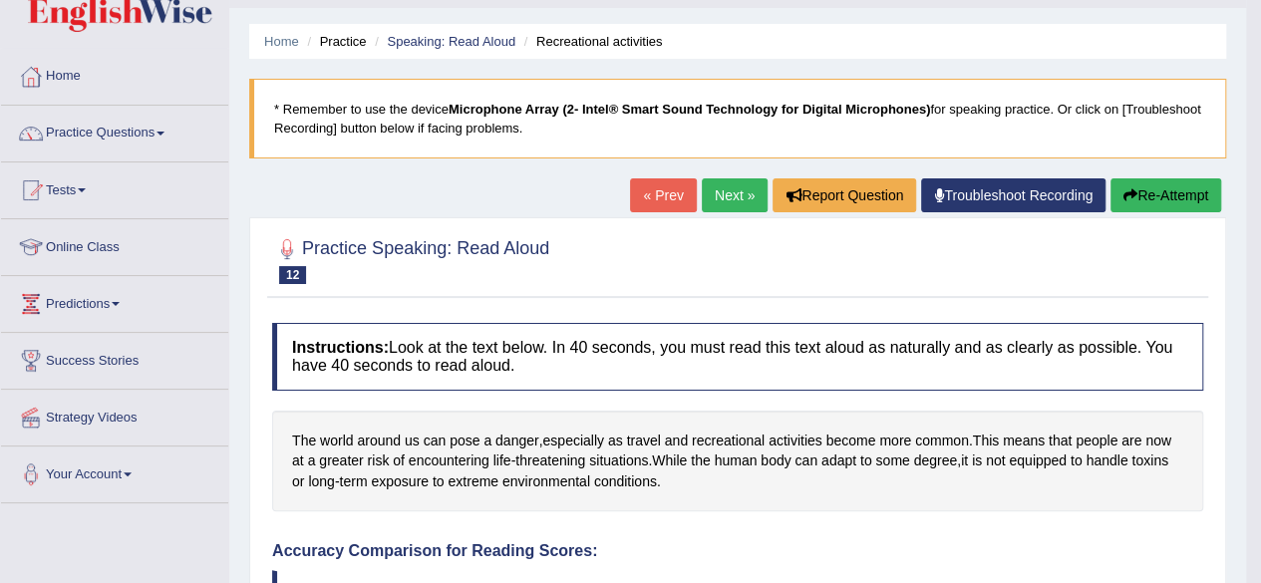
click at [732, 185] on link "Next »" at bounding box center [735, 195] width 66 height 34
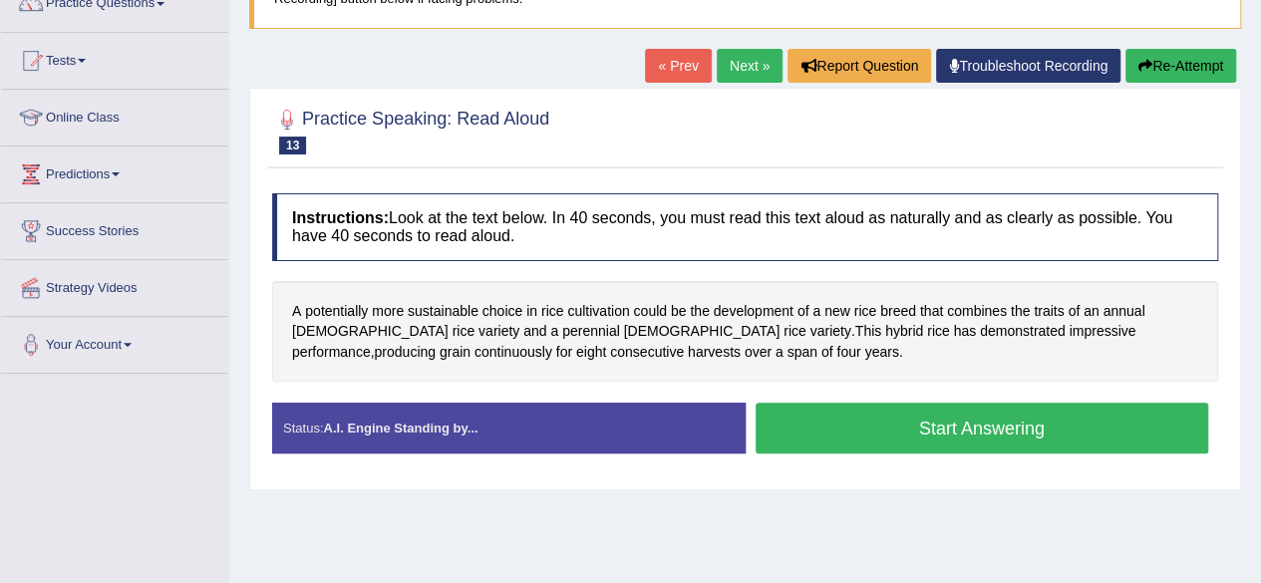
scroll to position [202, 0]
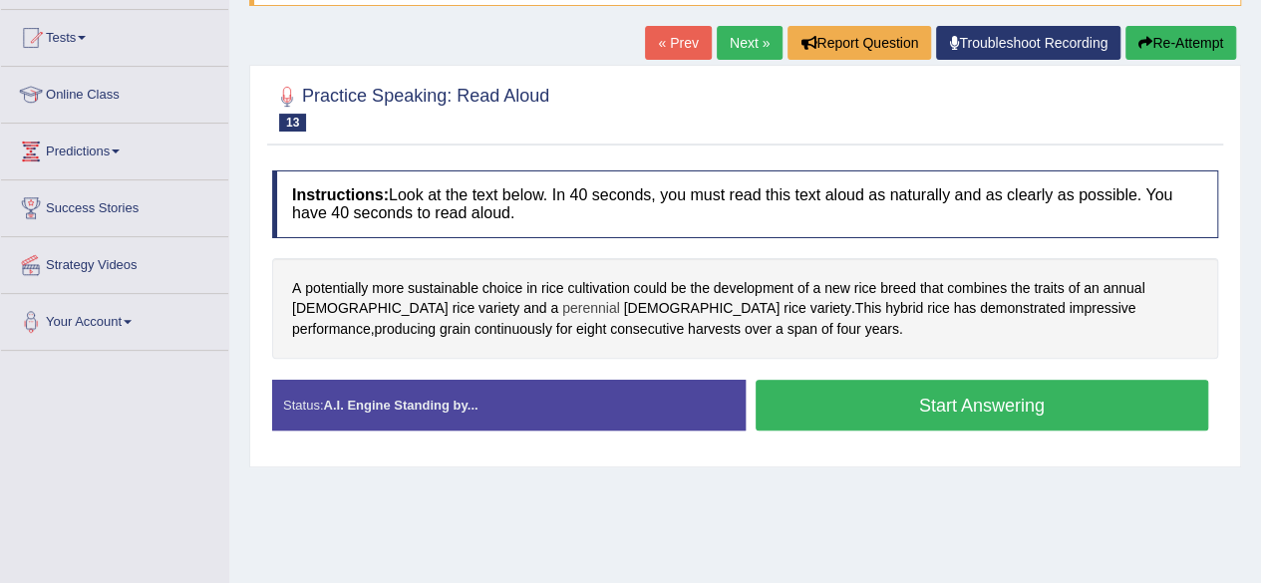
click at [562, 303] on span "perennial" at bounding box center [591, 308] width 58 height 21
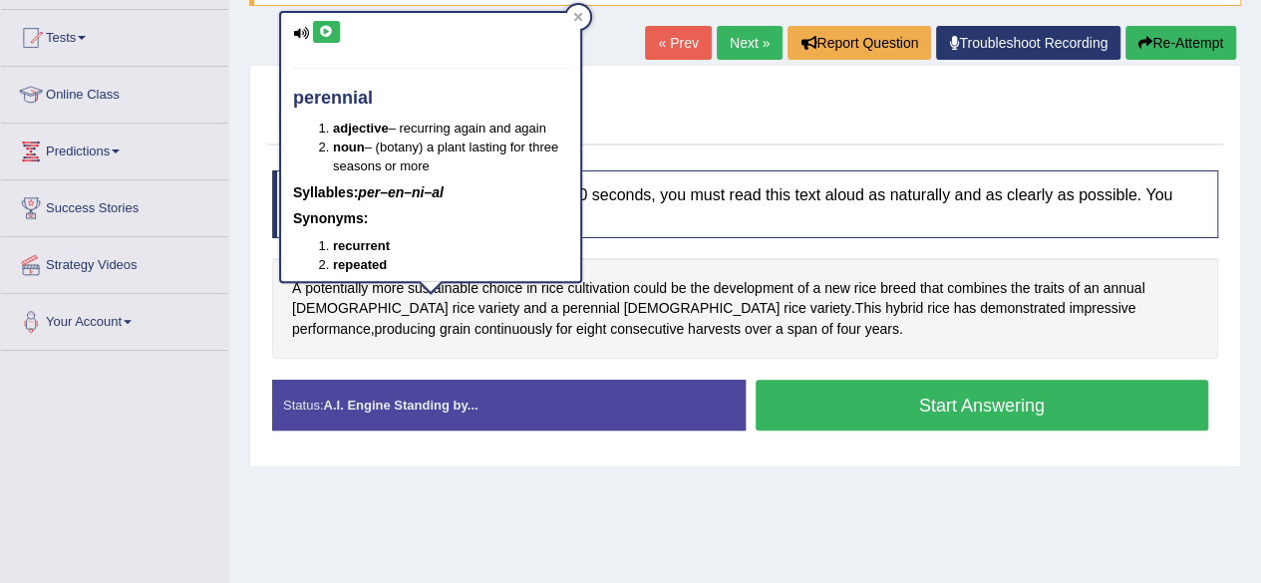
click at [326, 30] on icon at bounding box center [326, 32] width 15 height 12
click at [578, 13] on icon at bounding box center [578, 17] width 10 height 10
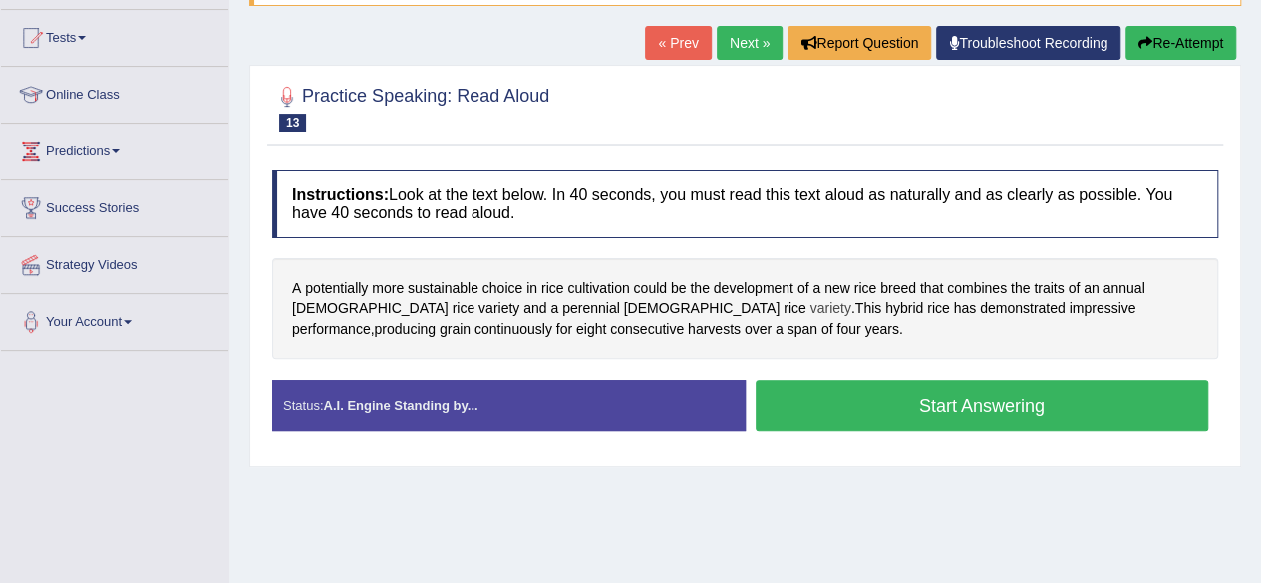
click at [810, 304] on span "variety" at bounding box center [830, 308] width 41 height 21
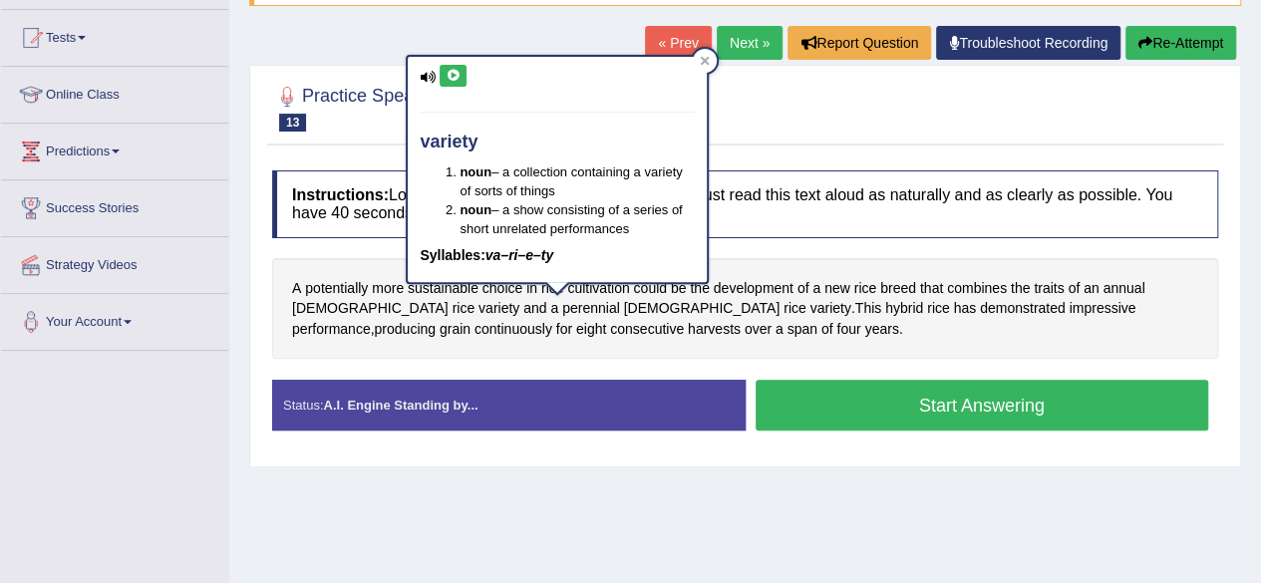
click at [451, 76] on icon at bounding box center [453, 76] width 15 height 12
click at [700, 65] on icon at bounding box center [705, 61] width 10 height 10
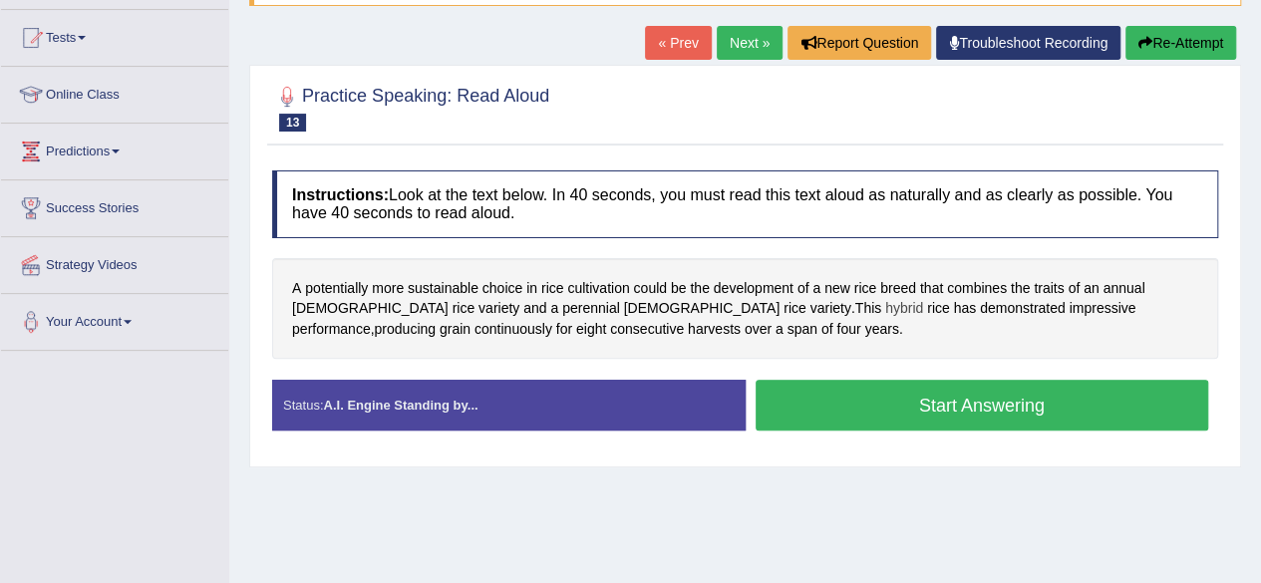
click at [885, 307] on span "hybrid" at bounding box center [904, 308] width 38 height 21
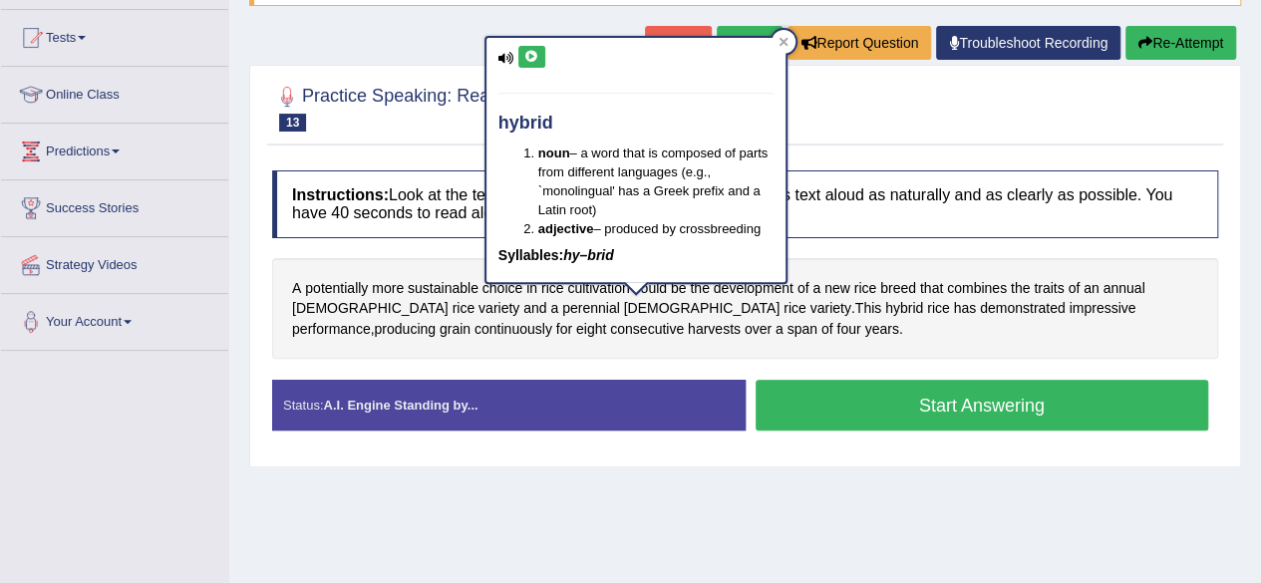
click at [526, 59] on icon at bounding box center [531, 57] width 15 height 12
click at [786, 40] on icon at bounding box center [784, 42] width 10 height 10
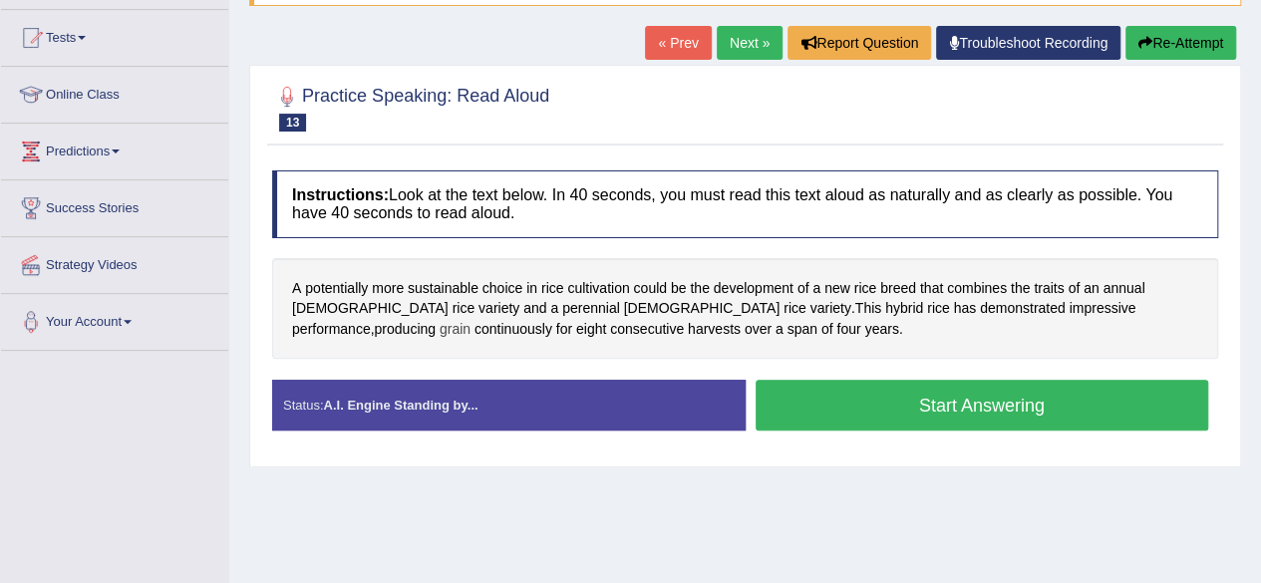
click at [471, 319] on span "grain" at bounding box center [455, 329] width 31 height 21
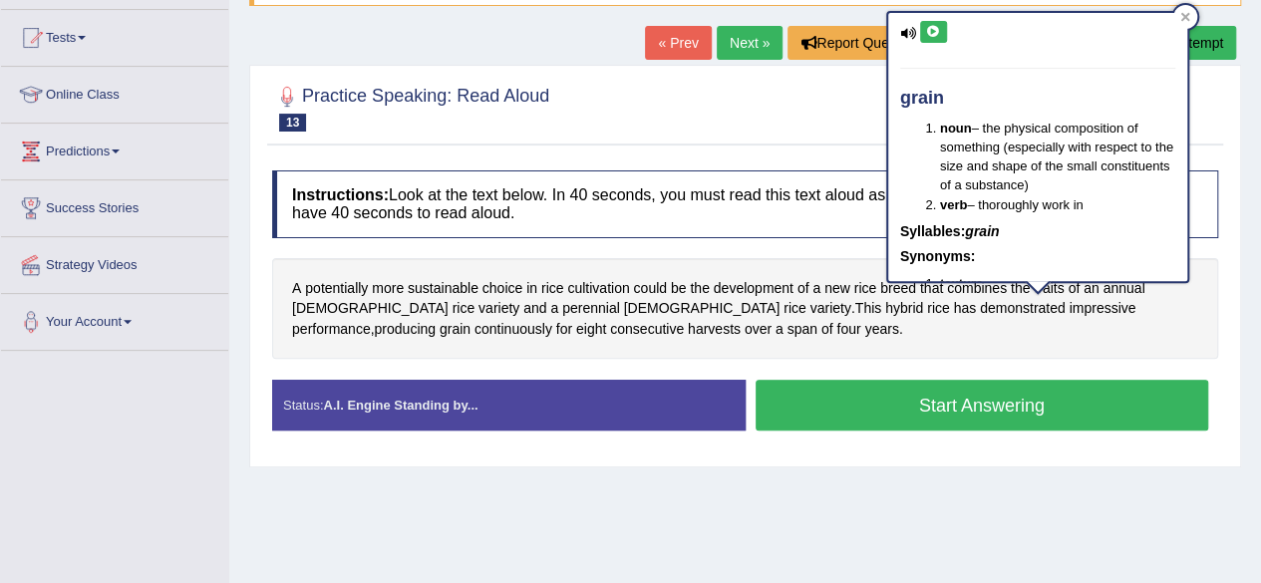
click at [935, 29] on icon at bounding box center [933, 32] width 15 height 12
click at [1184, 15] on icon at bounding box center [1184, 17] width 9 height 9
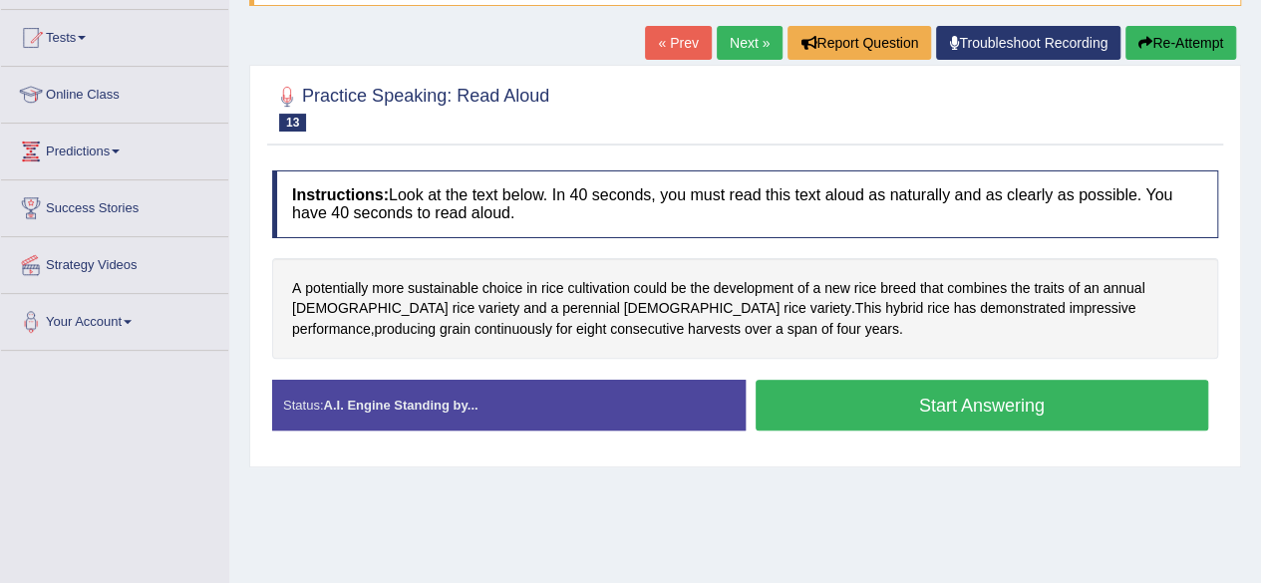
click at [1028, 396] on button "Start Answering" at bounding box center [983, 405] width 454 height 51
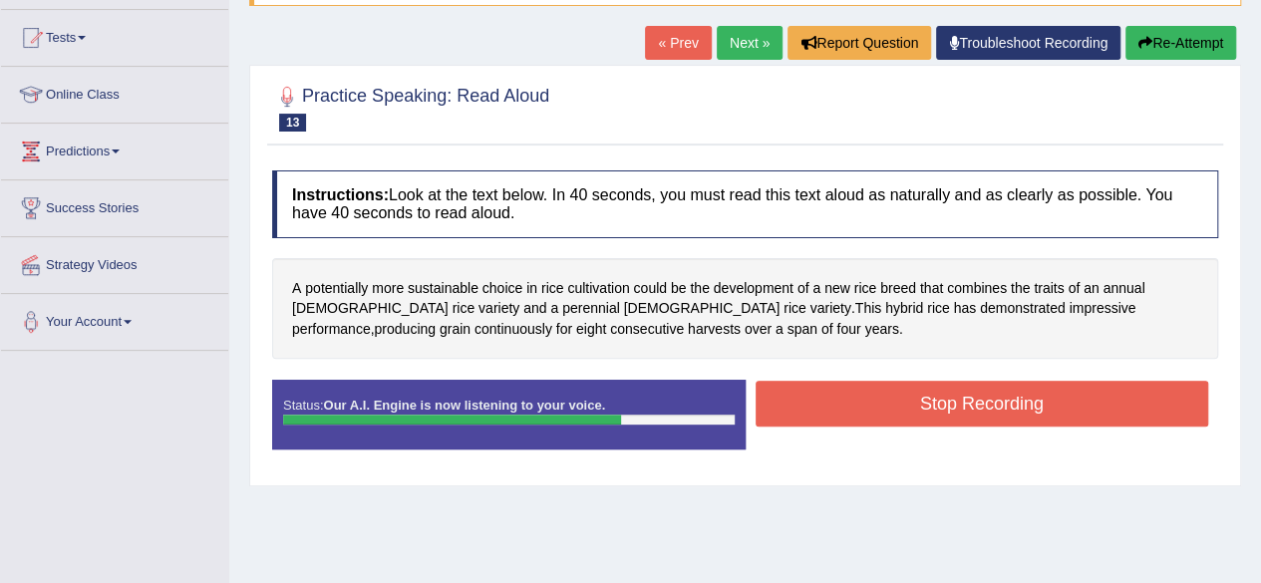
click at [1028, 396] on button "Stop Recording" at bounding box center [983, 404] width 454 height 46
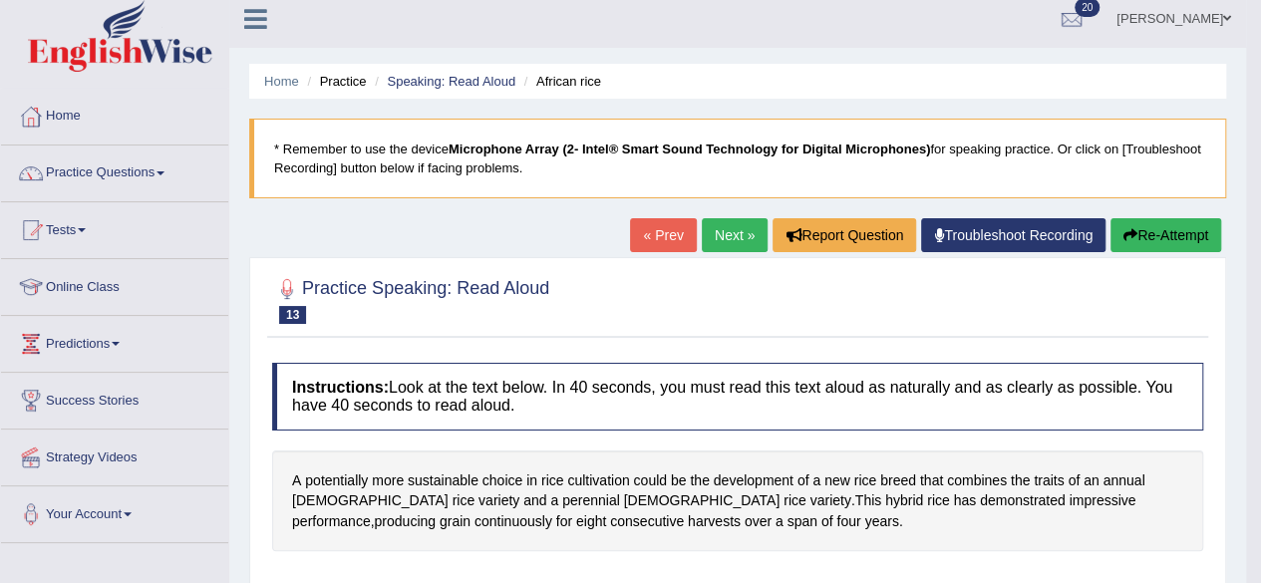
scroll to position [0, 0]
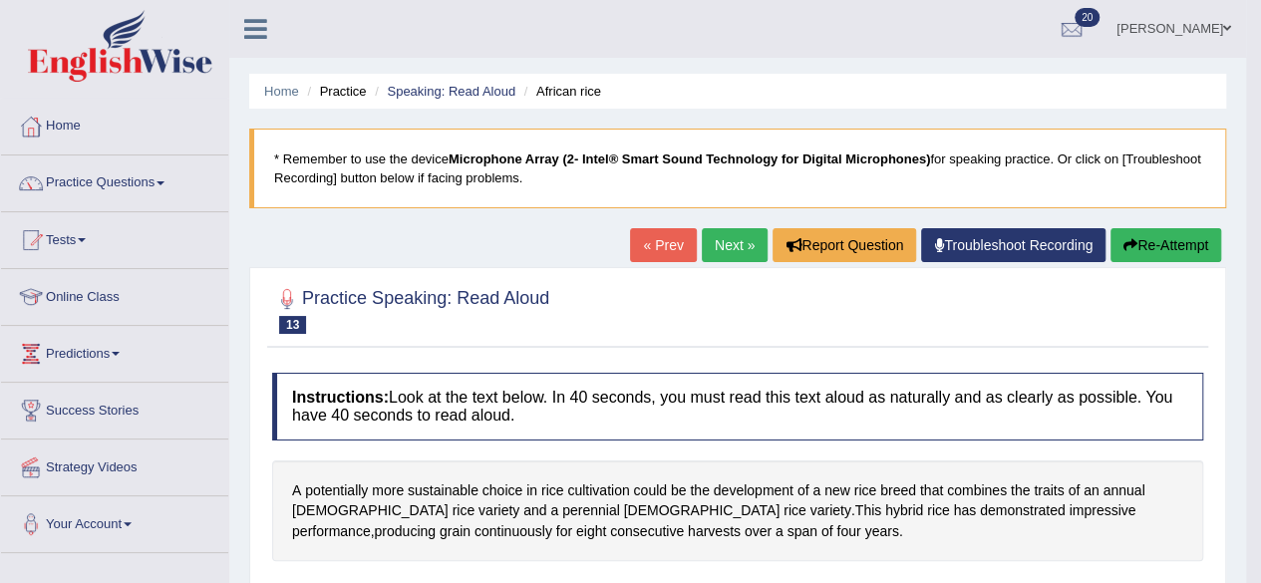
click at [732, 245] on link "Next »" at bounding box center [735, 245] width 66 height 34
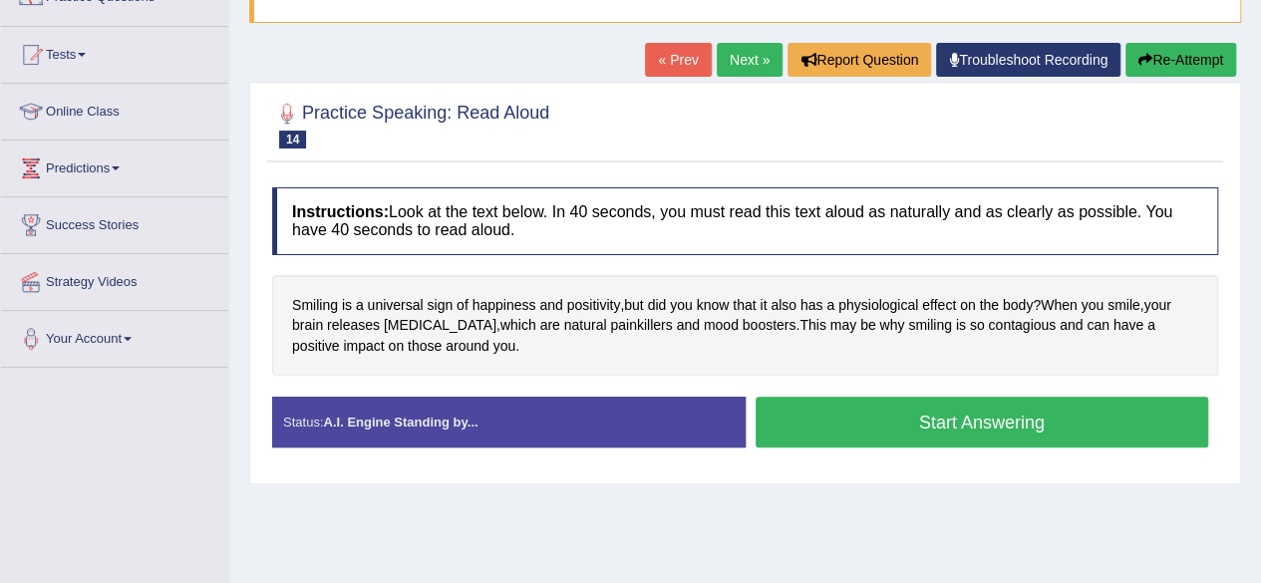
scroll to position [189, 0]
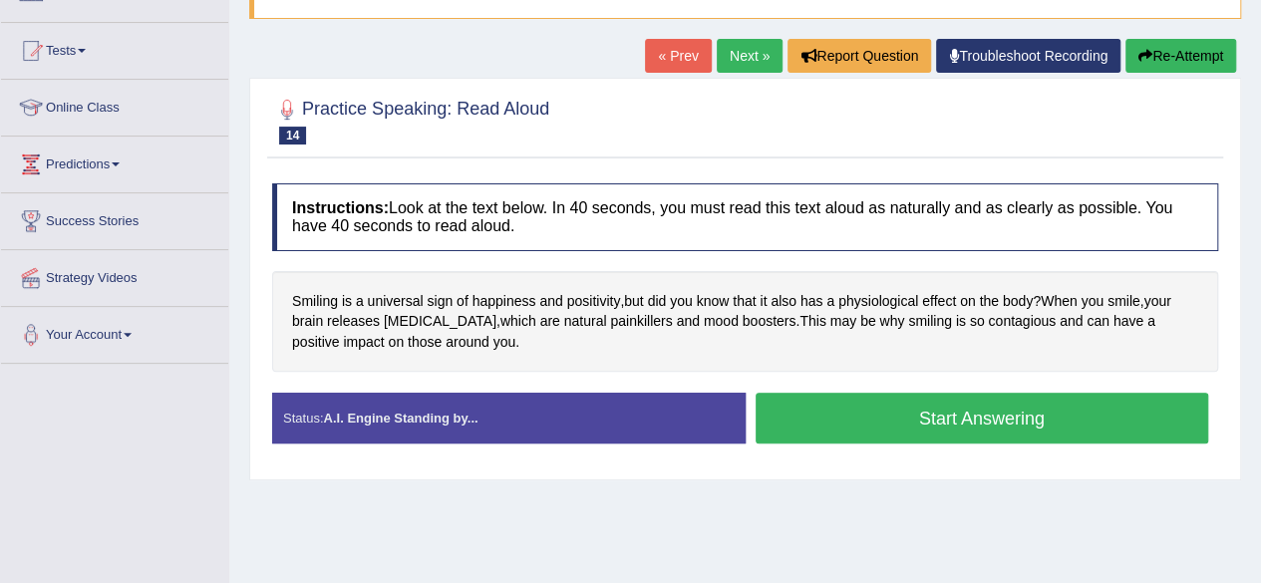
click at [1032, 408] on button "Start Answering" at bounding box center [983, 418] width 454 height 51
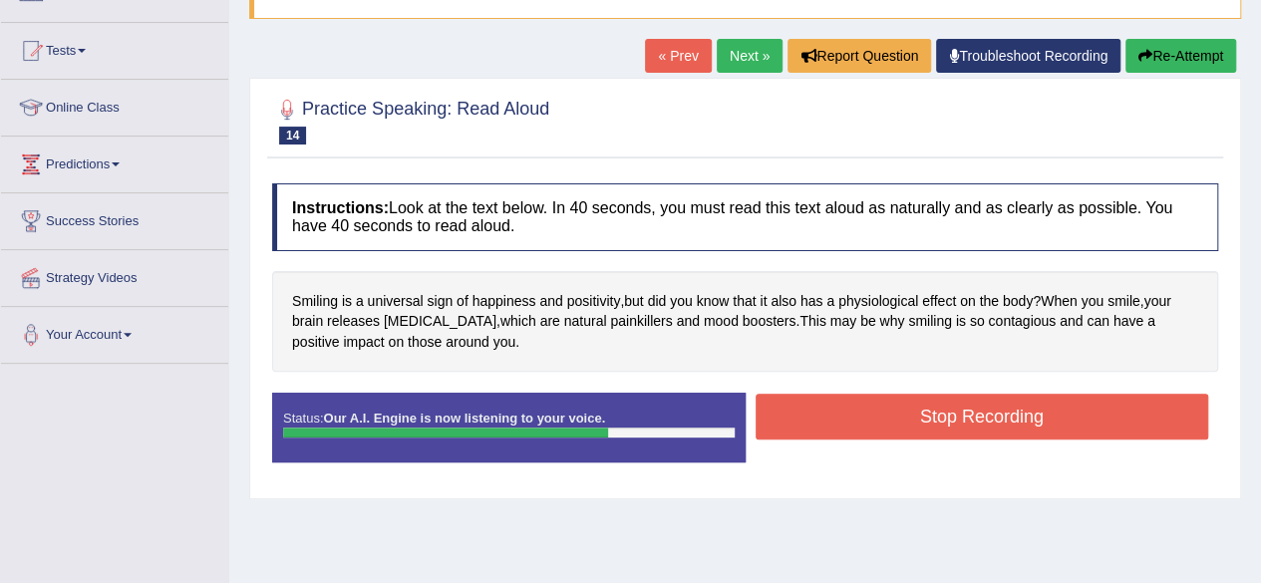
click at [1032, 408] on button "Stop Recording" at bounding box center [983, 417] width 454 height 46
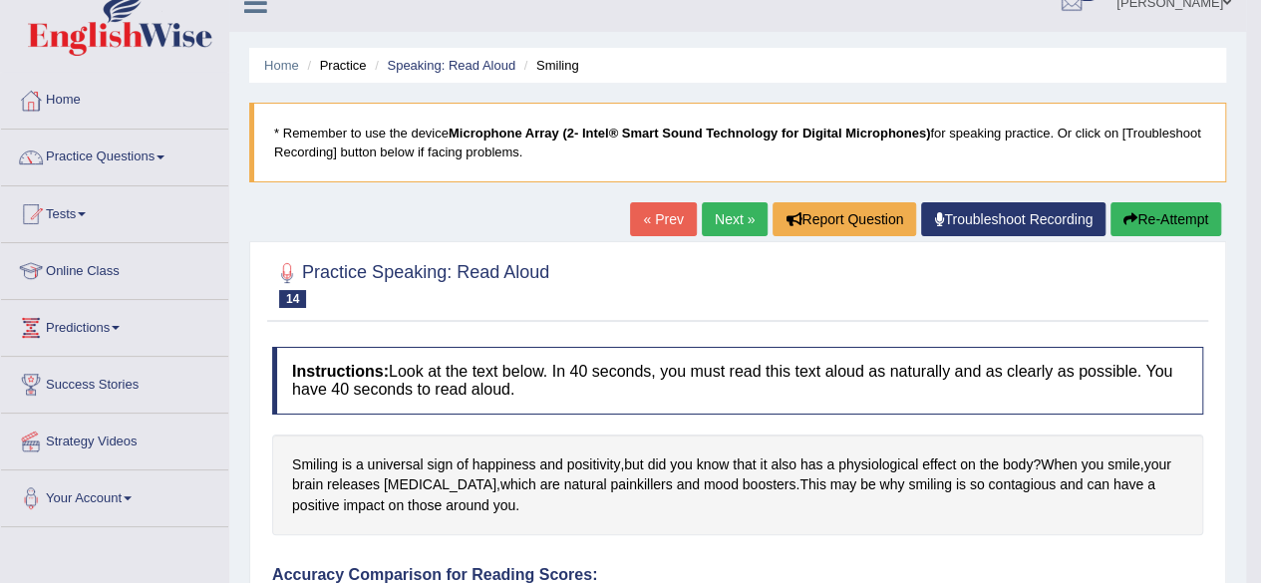
scroll to position [0, 0]
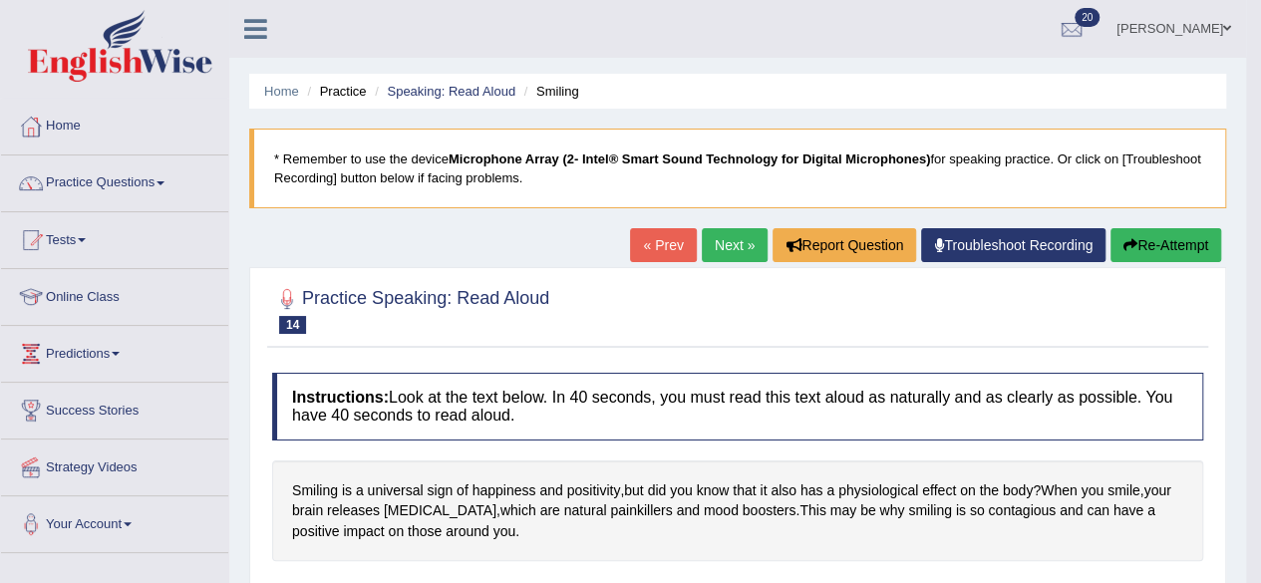
click at [730, 234] on link "Next »" at bounding box center [735, 245] width 66 height 34
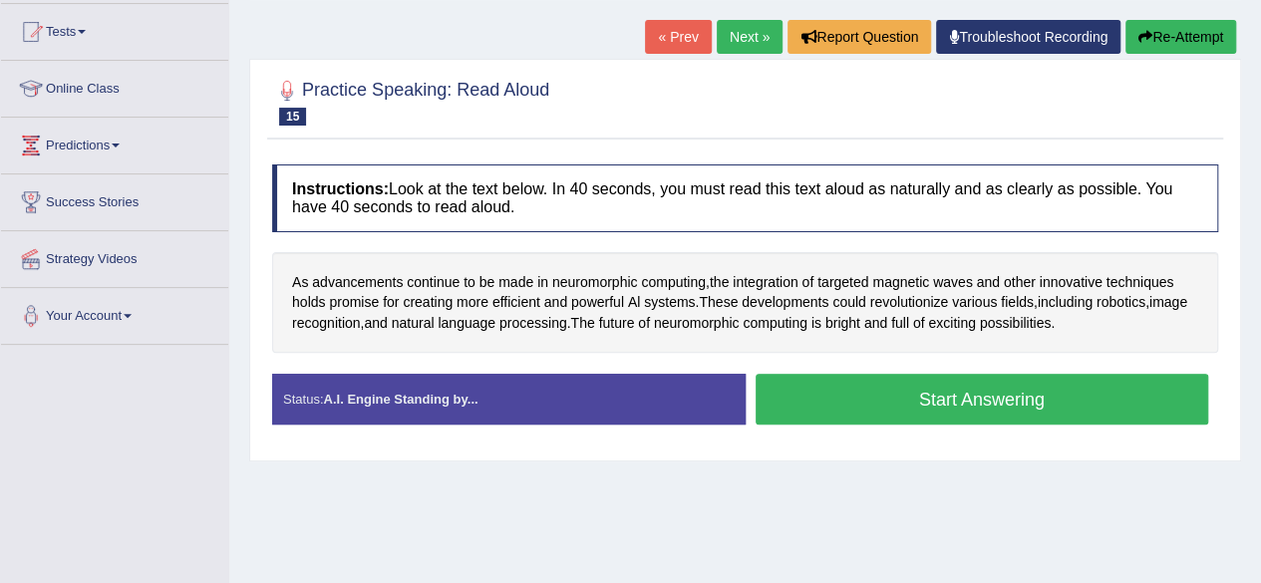
scroll to position [209, 0]
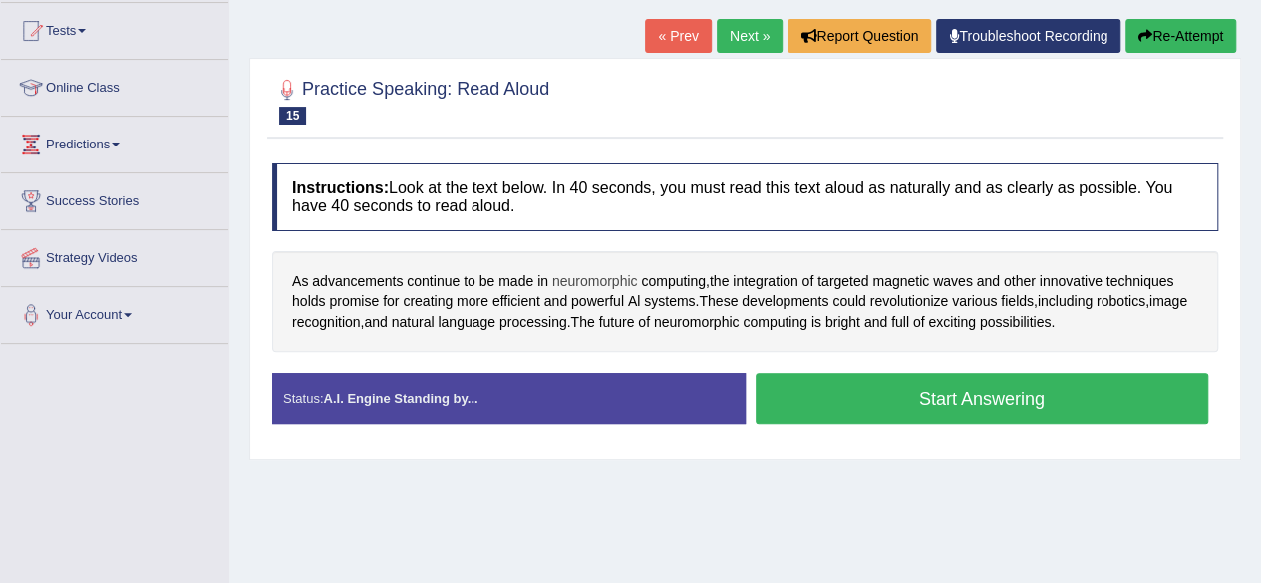
click at [598, 278] on span "neuromorphic" at bounding box center [595, 281] width 86 height 21
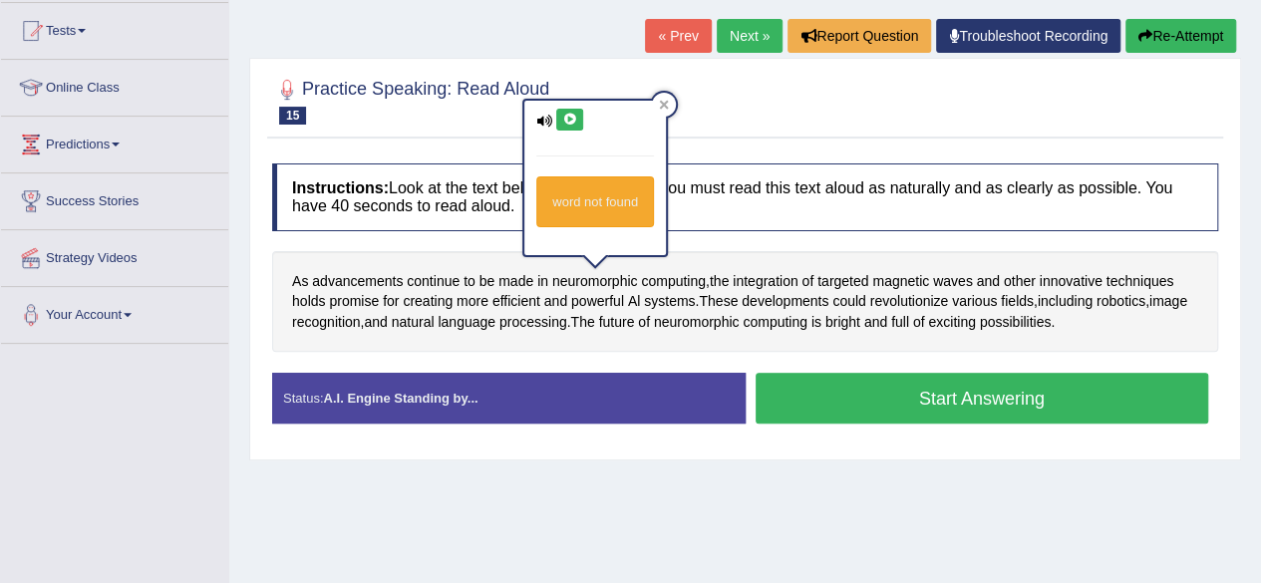
click at [566, 118] on icon at bounding box center [569, 120] width 15 height 12
click at [749, 240] on div "Instructions: Look at the text below. In 40 seconds, you must read this text al…" at bounding box center [745, 302] width 956 height 296
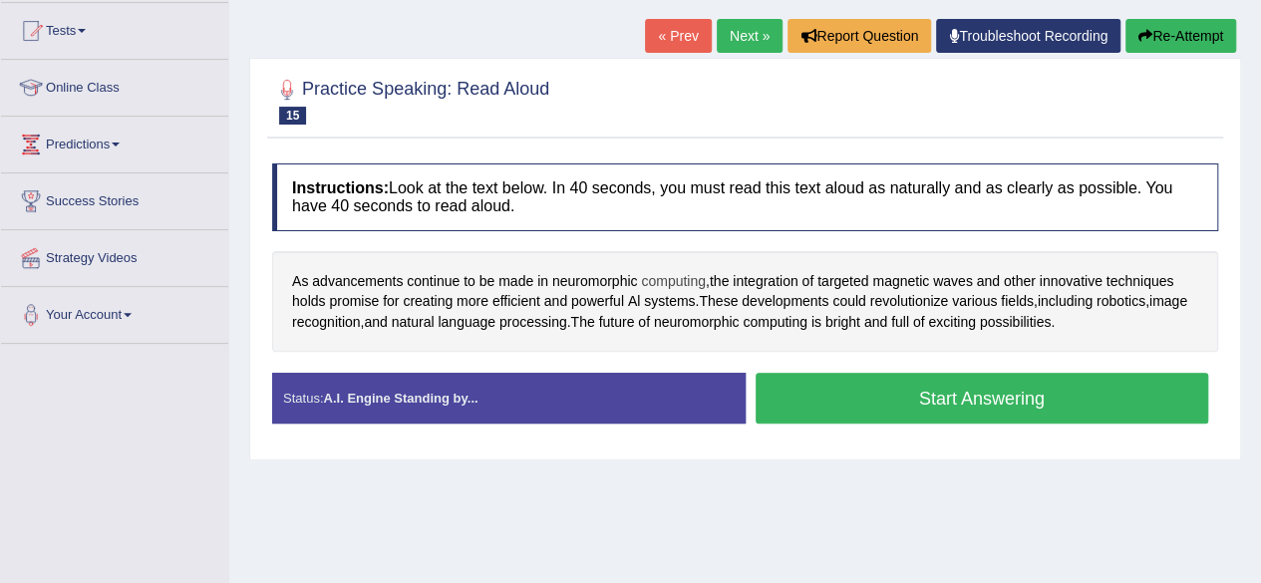
click at [667, 282] on span "computing" at bounding box center [673, 281] width 65 height 21
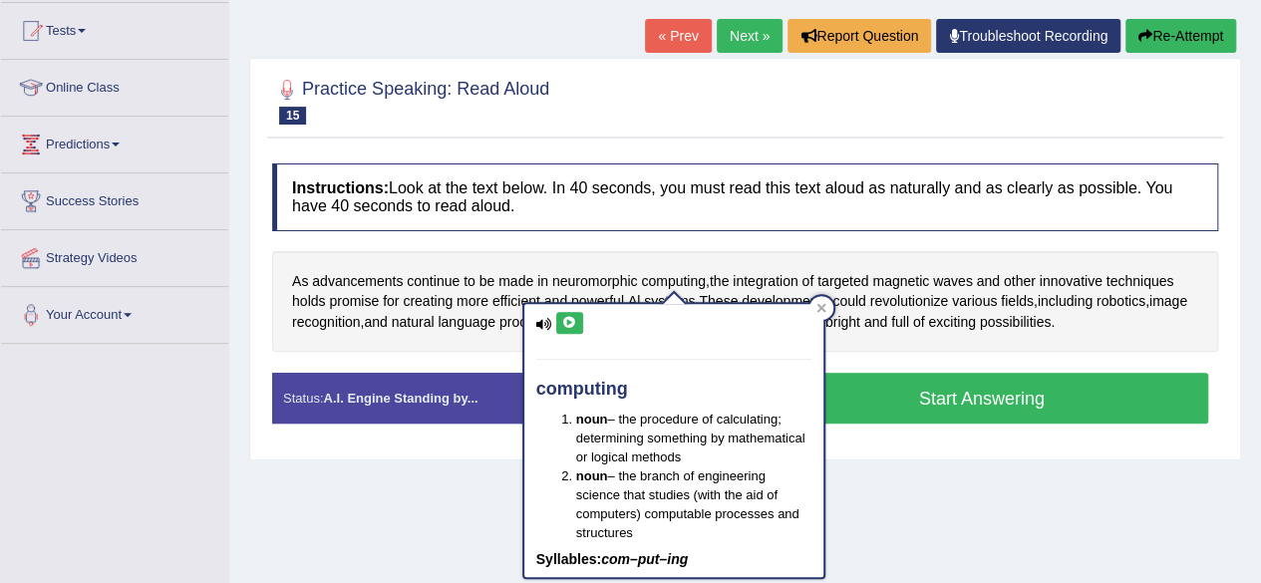
click at [566, 320] on icon at bounding box center [569, 323] width 15 height 12
click at [708, 255] on div "As advancements continue to be made in neuromorphic computing , the integration…" at bounding box center [745, 302] width 946 height 102
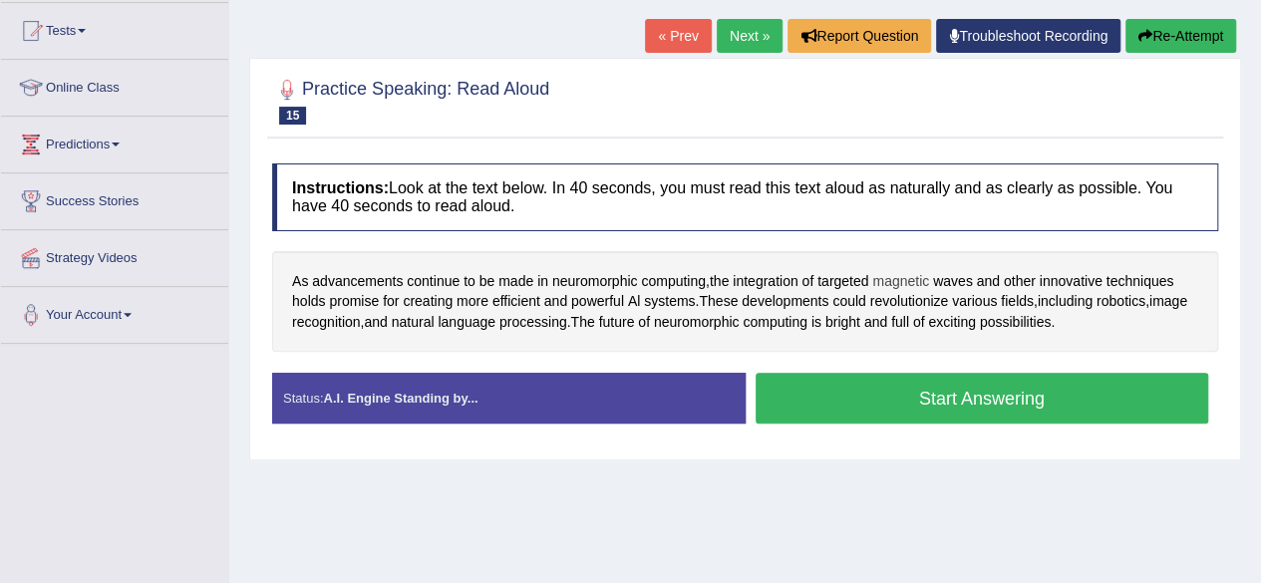
click at [909, 281] on span "magnetic" at bounding box center [900, 281] width 57 height 21
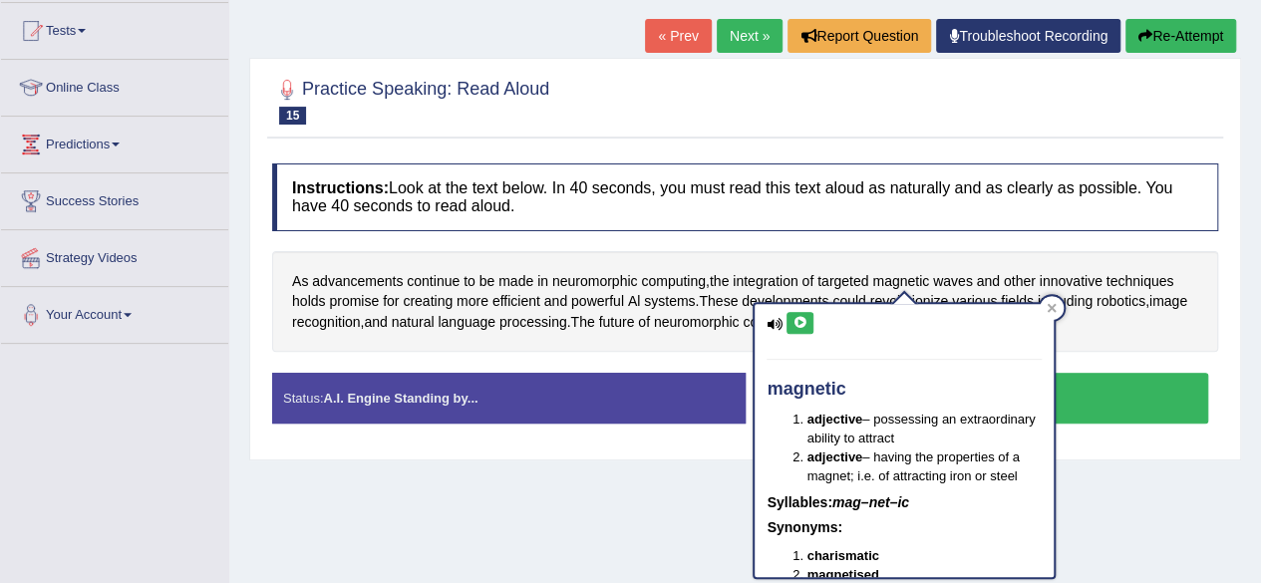
click at [797, 322] on icon at bounding box center [800, 323] width 15 height 12
click at [913, 237] on div "Instructions: Look at the text below. In 40 seconds, you must read this text al…" at bounding box center [745, 302] width 956 height 296
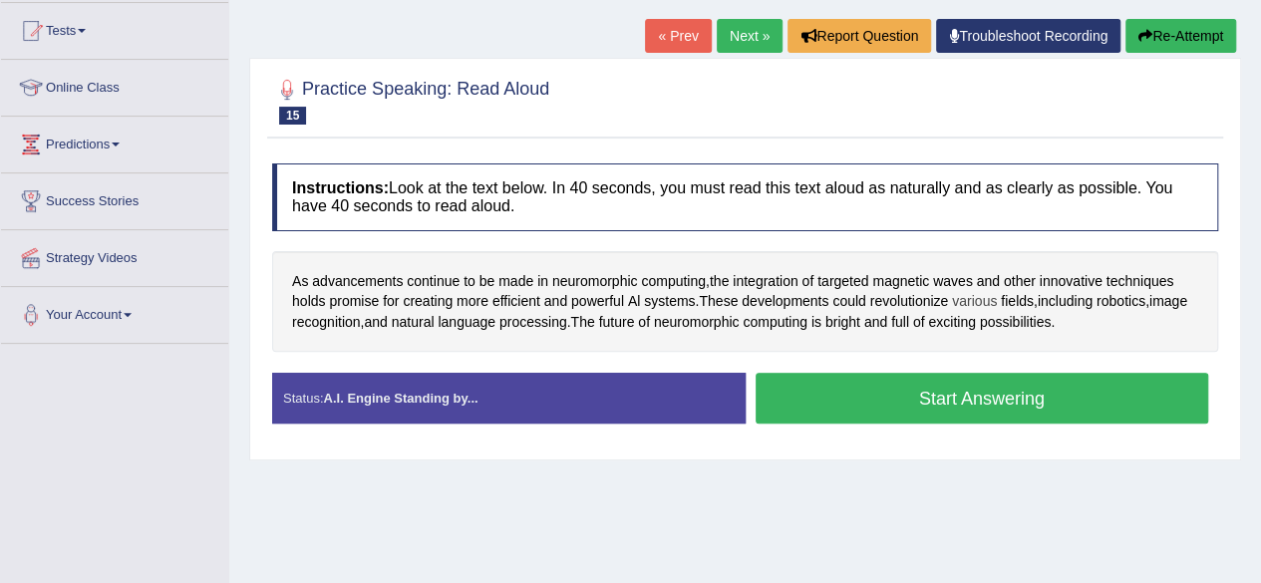
click at [980, 293] on span "various" at bounding box center [974, 301] width 45 height 21
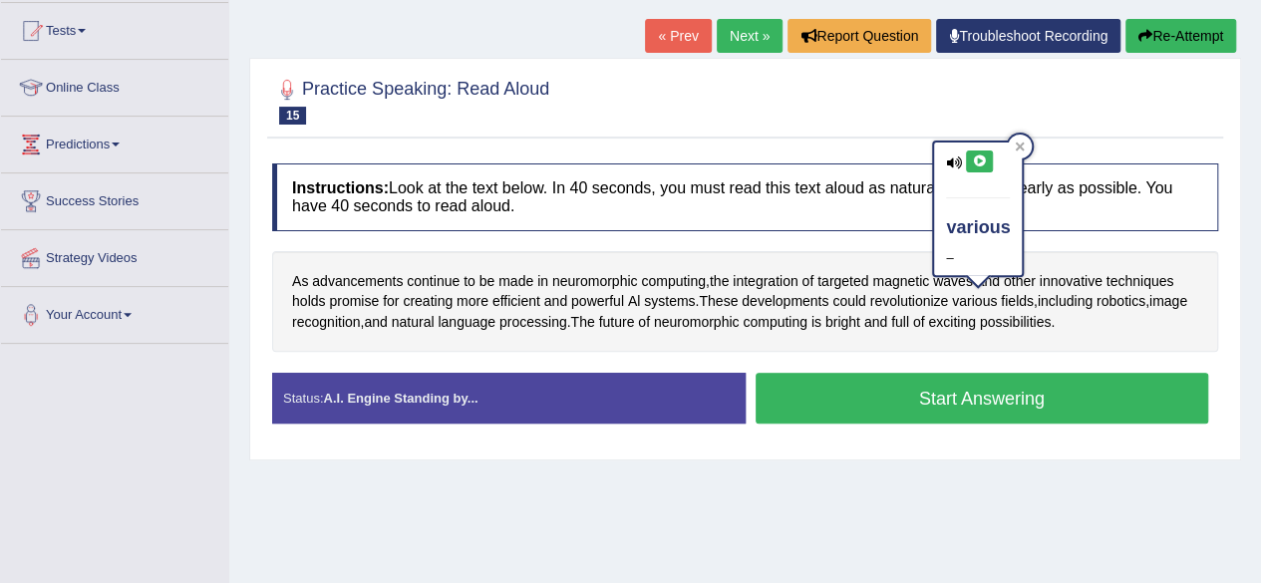
click at [980, 157] on icon at bounding box center [979, 162] width 15 height 12
click at [1057, 213] on h4 "Instructions: Look at the text below. In 40 seconds, you must read this text al…" at bounding box center [745, 196] width 946 height 67
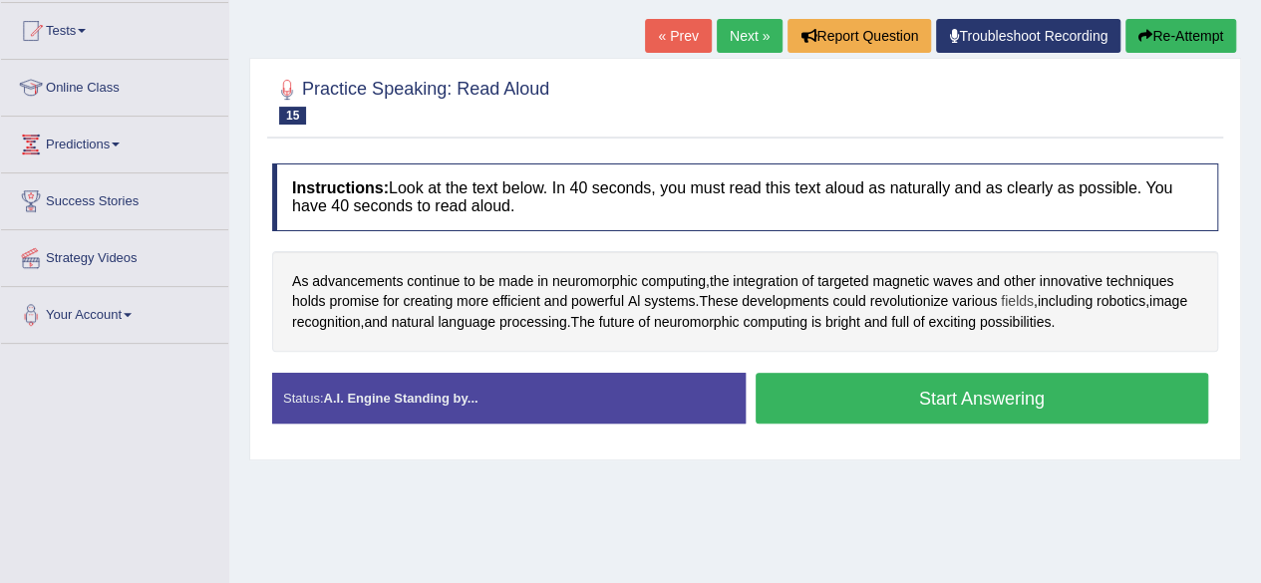
click at [1019, 292] on span "fields" at bounding box center [1017, 301] width 33 height 21
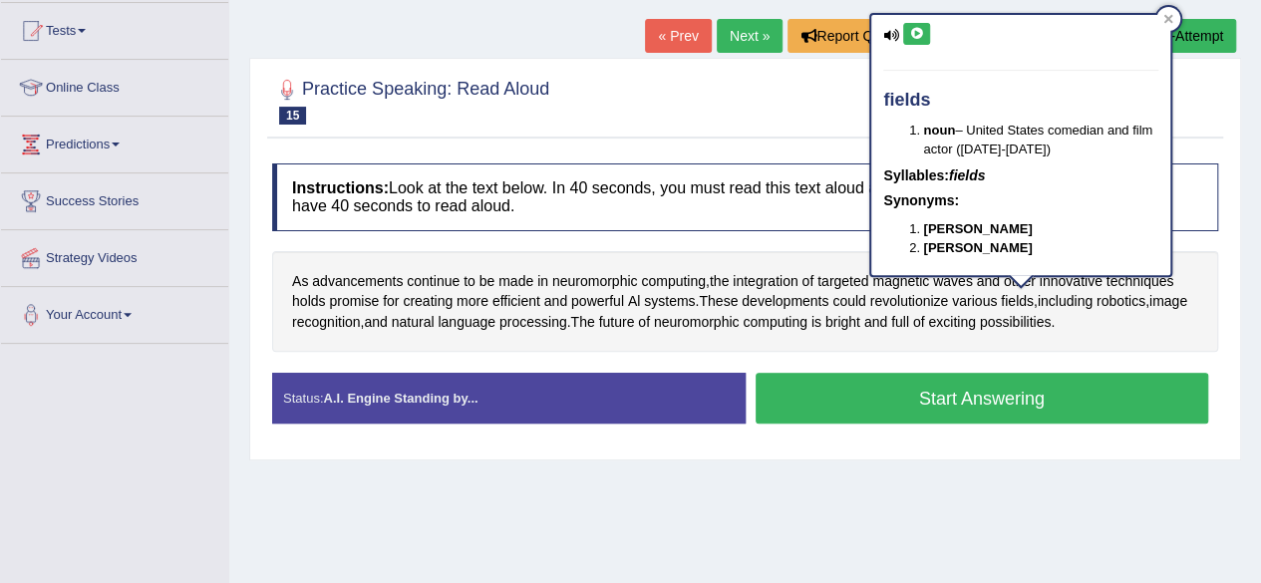
click at [912, 33] on icon at bounding box center [916, 34] width 15 height 12
click at [1171, 14] on icon at bounding box center [1168, 19] width 10 height 10
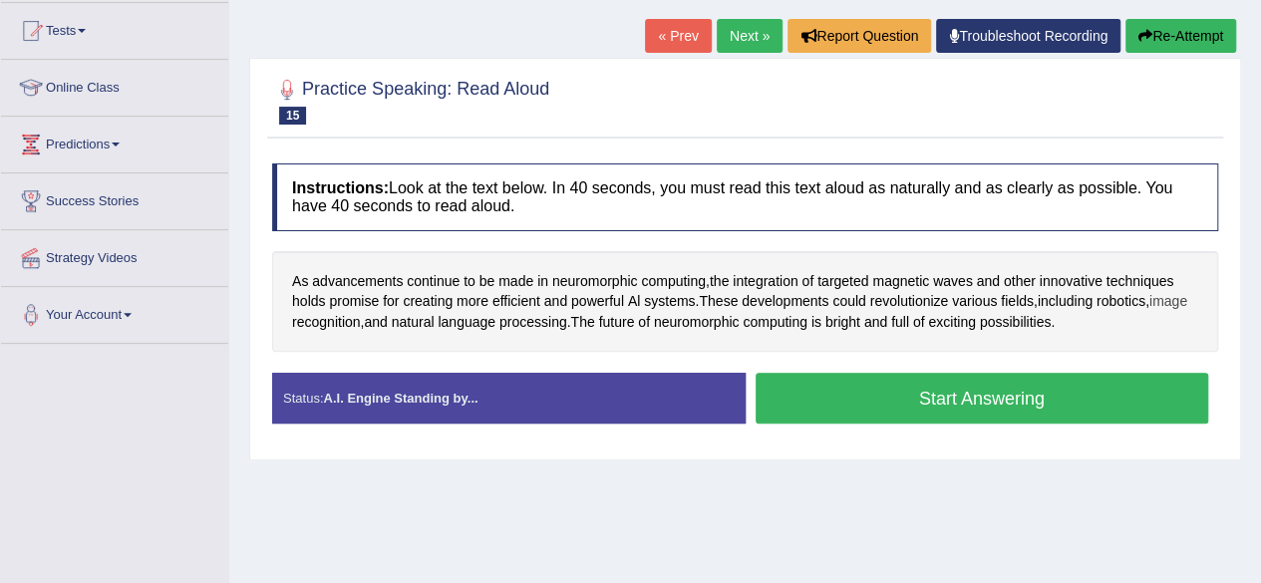
click at [1184, 302] on span "image" at bounding box center [1168, 301] width 38 height 21
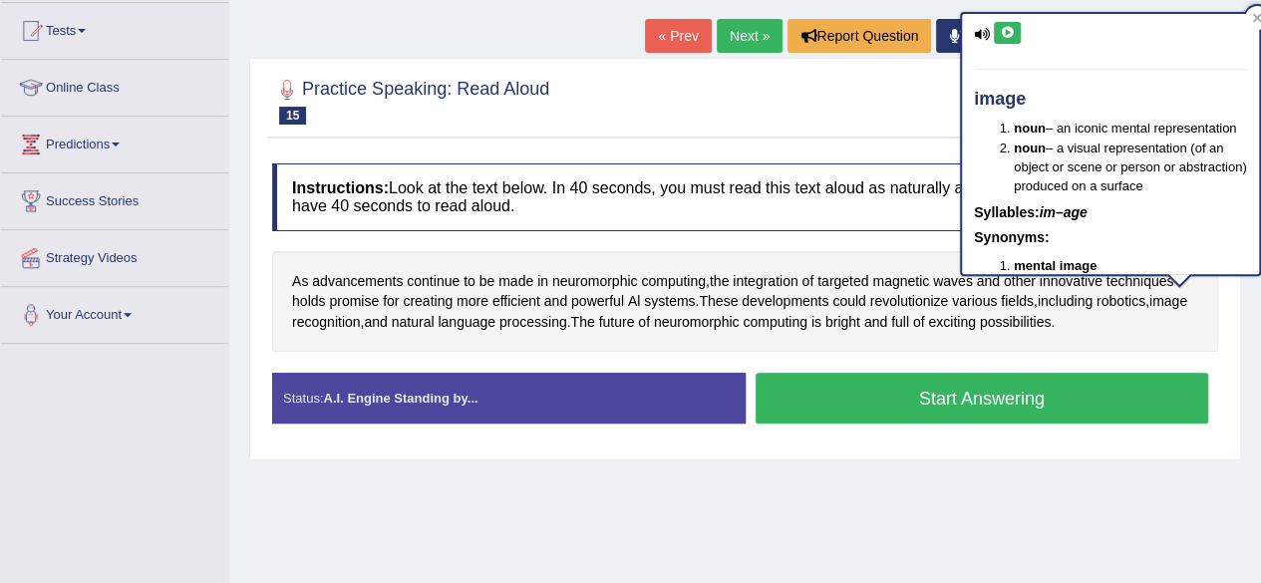
click at [1006, 36] on icon at bounding box center [1007, 33] width 15 height 12
click at [724, 322] on span "neuromorphic" at bounding box center [697, 322] width 86 height 21
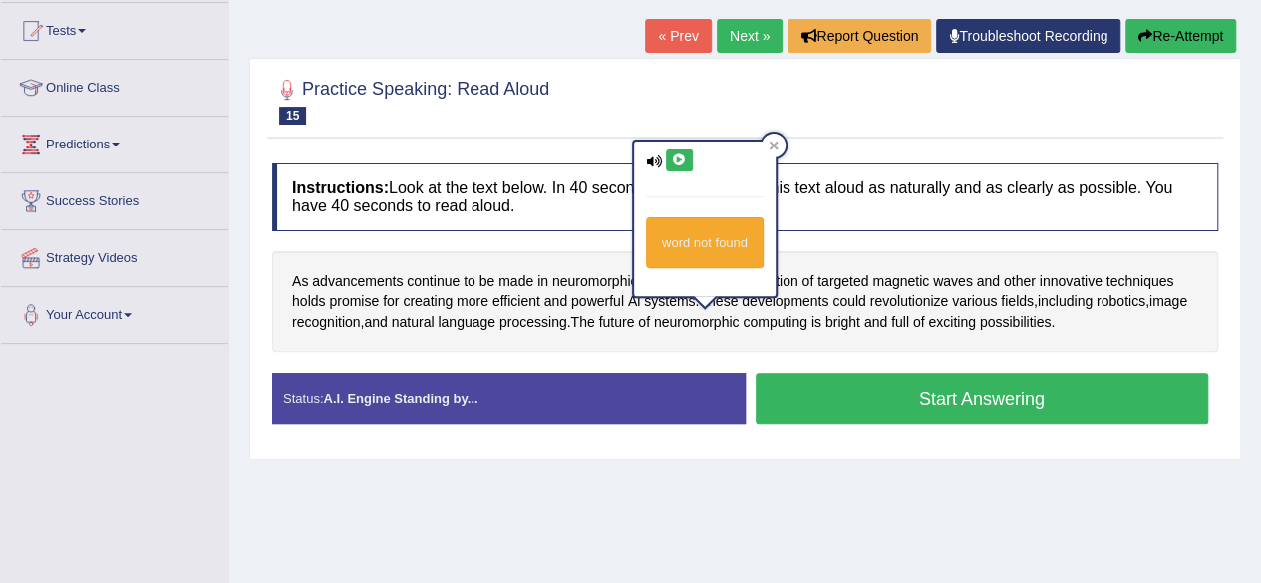
click at [677, 151] on button at bounding box center [679, 161] width 27 height 22
click at [774, 145] on icon at bounding box center [773, 146] width 9 height 9
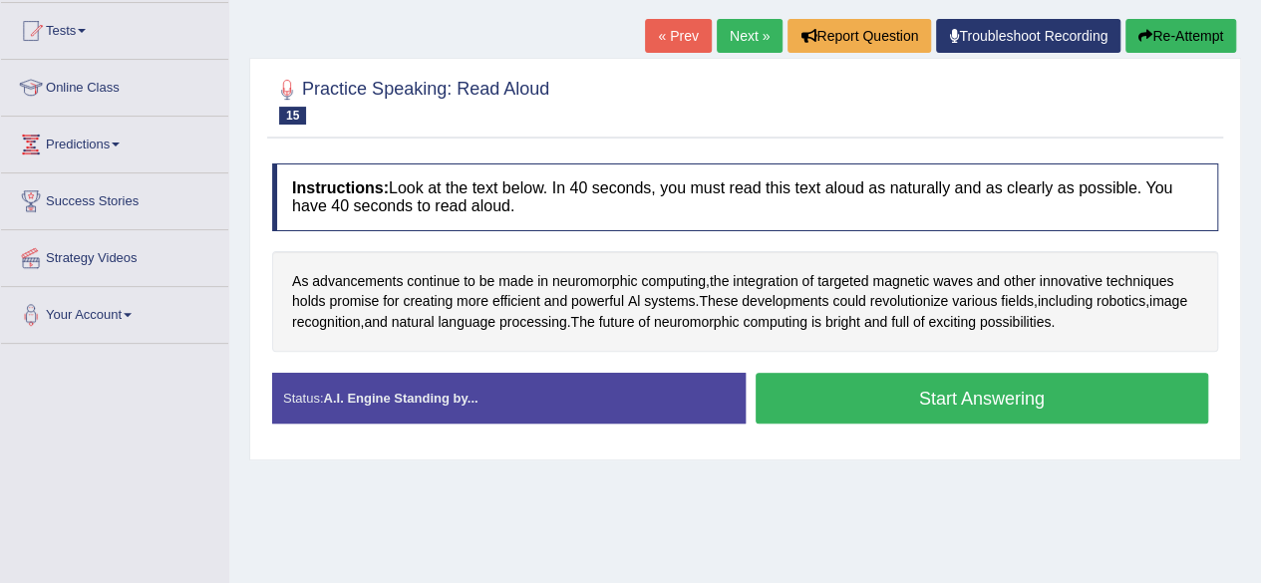
click at [877, 388] on button "Start Answering" at bounding box center [983, 398] width 454 height 51
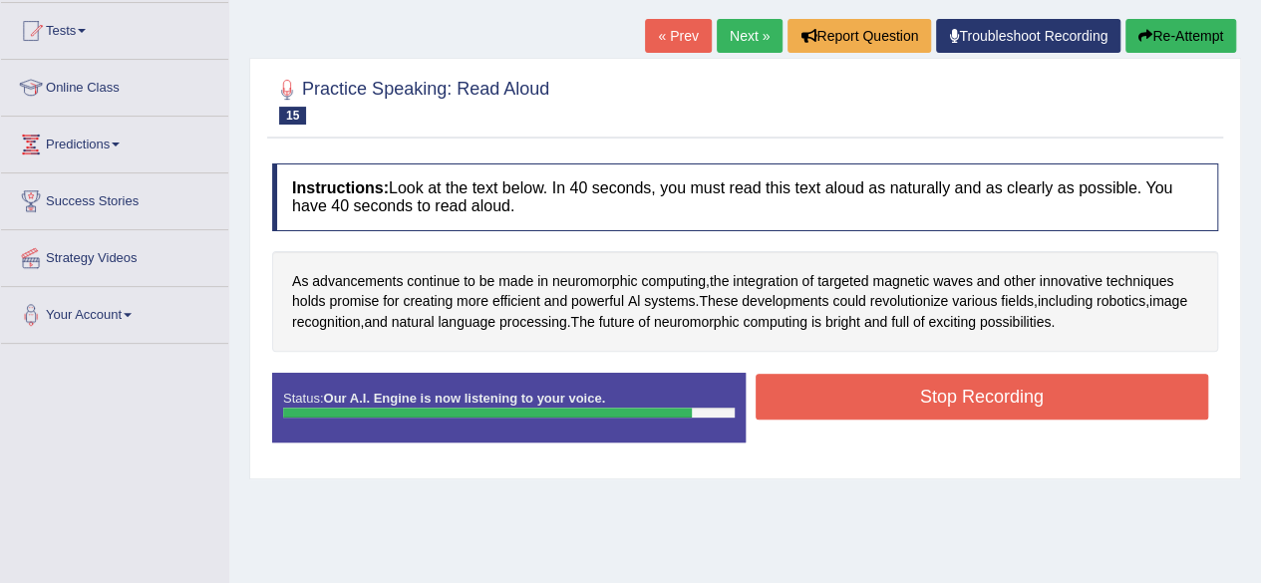
click at [877, 388] on button "Stop Recording" at bounding box center [983, 397] width 454 height 46
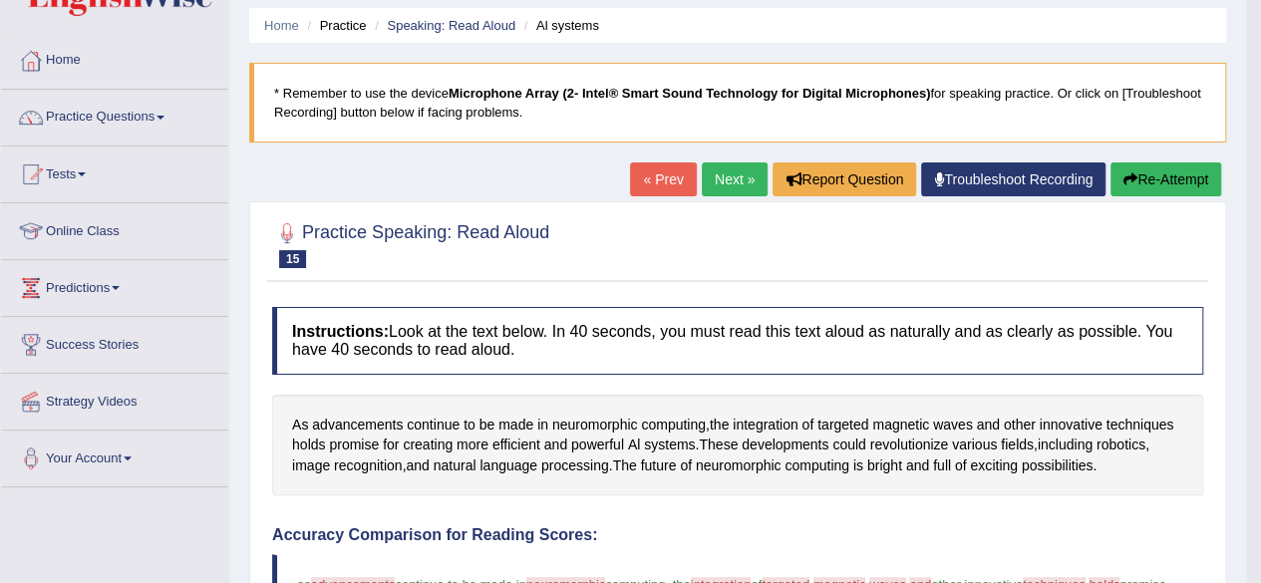
scroll to position [26, 0]
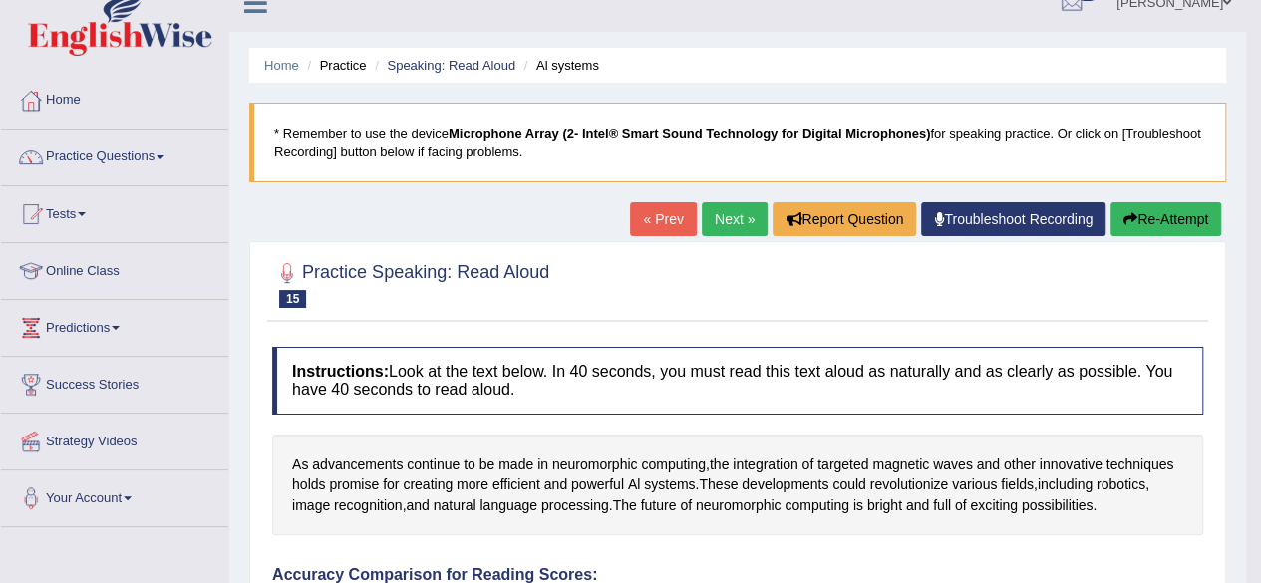
click at [731, 220] on link "Next »" at bounding box center [735, 219] width 66 height 34
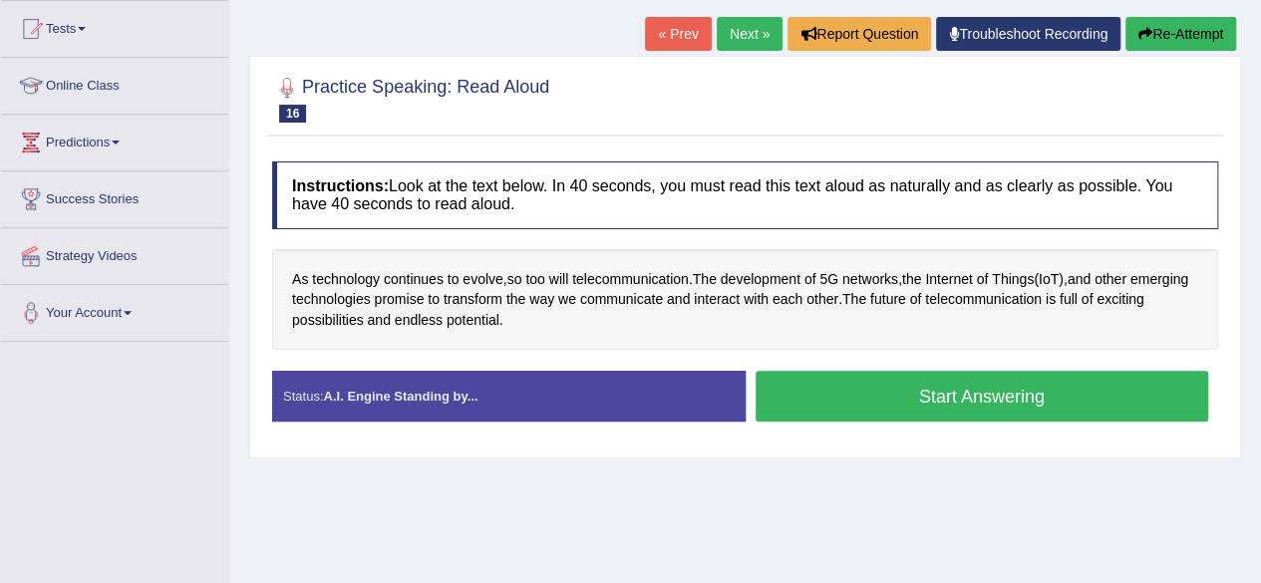
scroll to position [215, 0]
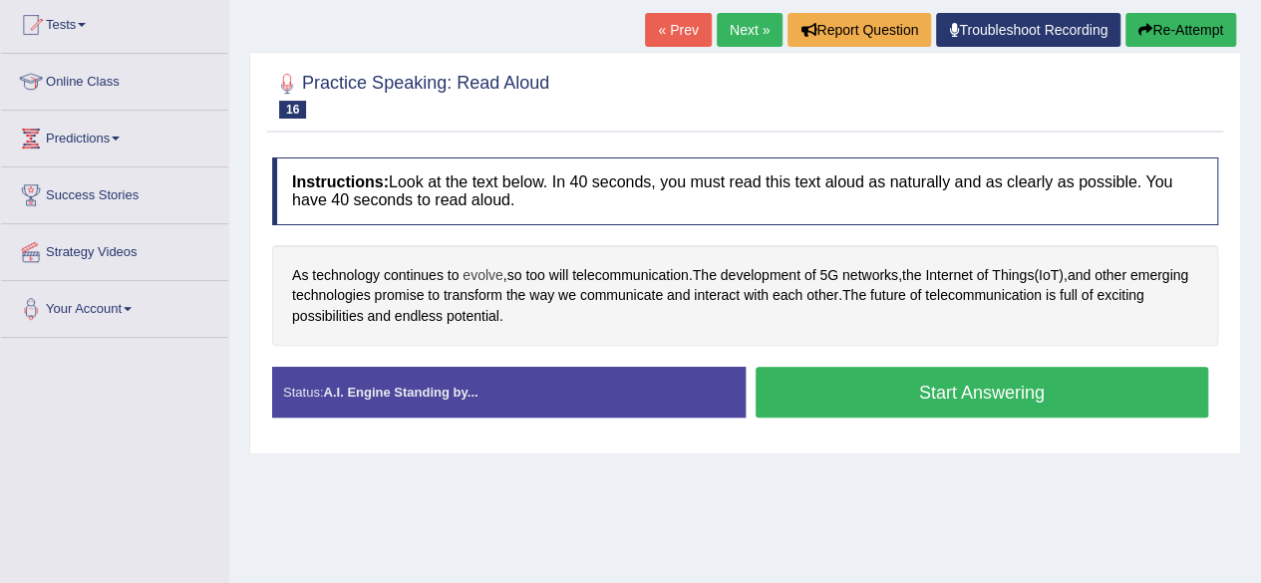
click at [478, 272] on span "evolve" at bounding box center [483, 275] width 40 height 21
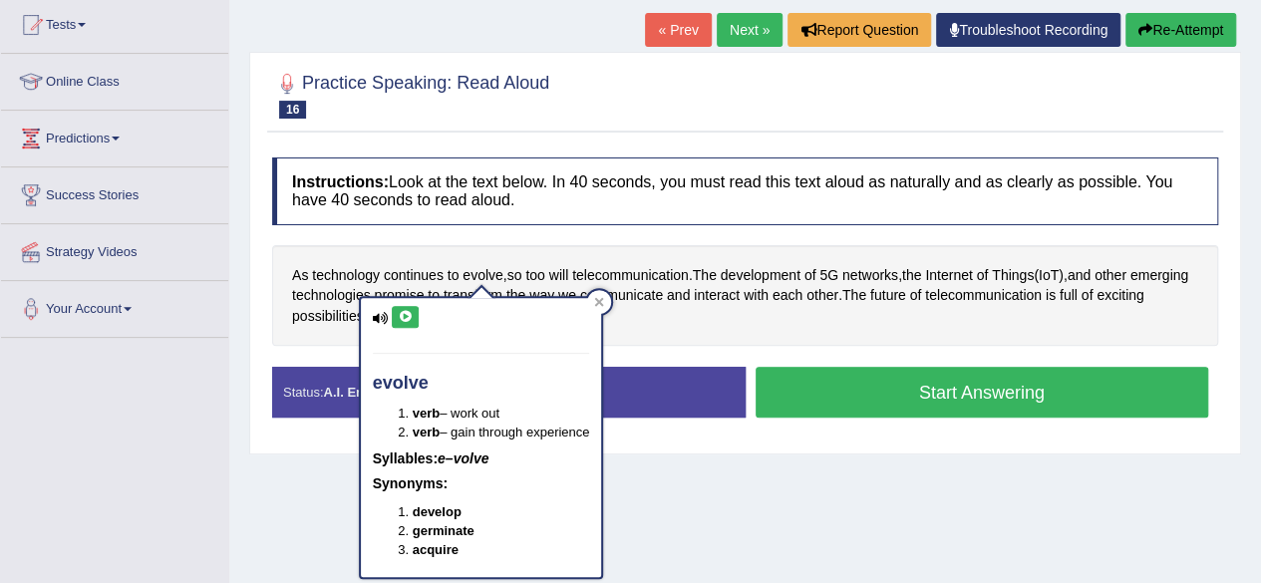
click at [399, 311] on icon at bounding box center [405, 317] width 15 height 12
click at [405, 314] on icon at bounding box center [405, 317] width 15 height 12
click at [642, 335] on div "As technology continues to evolve , so too will telecommunication . The develop…" at bounding box center [745, 296] width 946 height 102
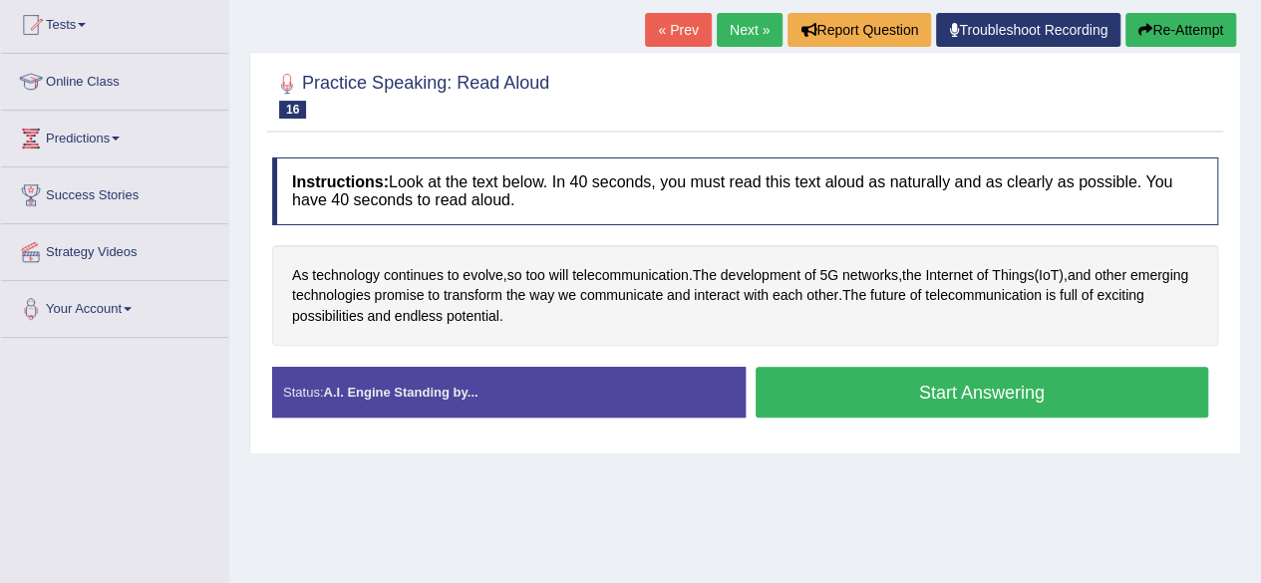
click at [819, 376] on button "Start Answering" at bounding box center [983, 392] width 454 height 51
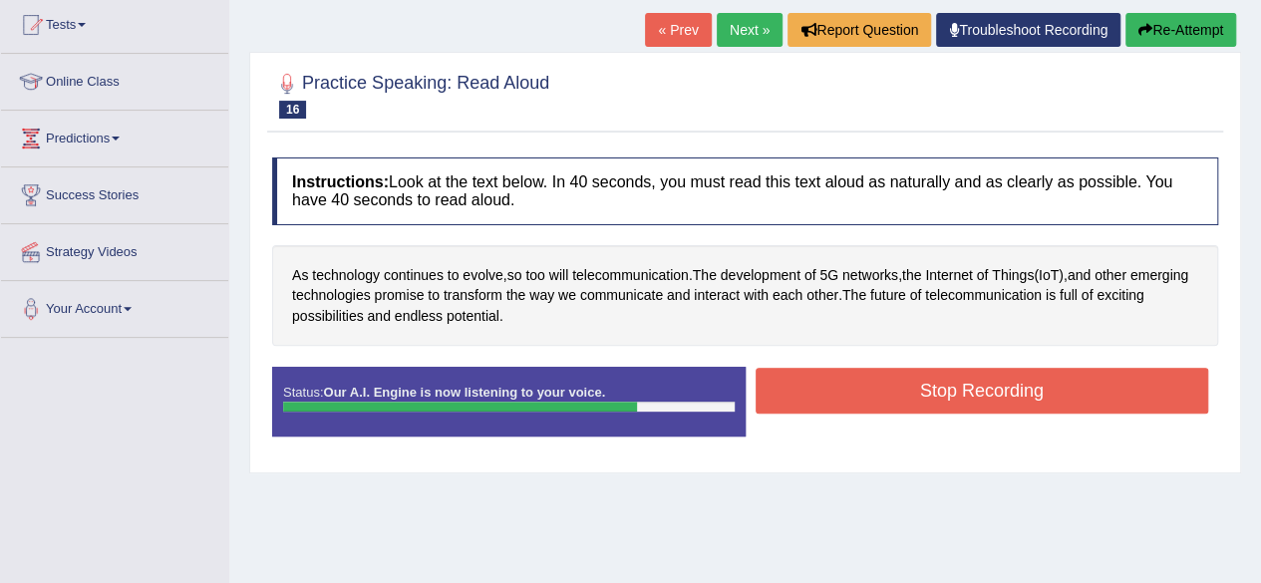
click at [819, 376] on button "Stop Recording" at bounding box center [983, 391] width 454 height 46
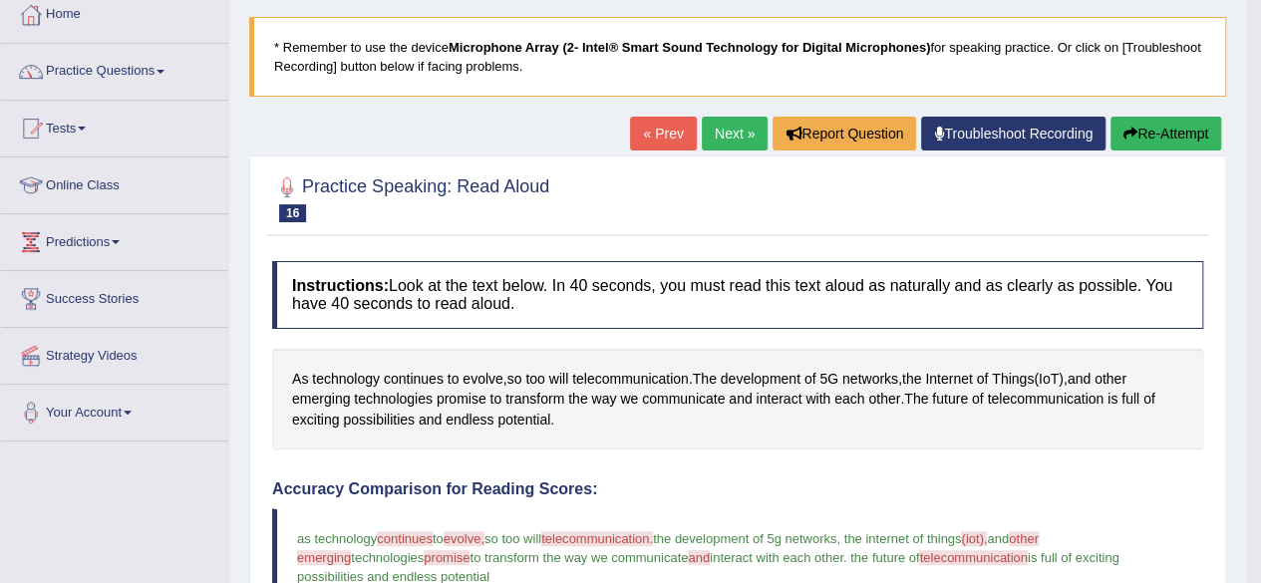
scroll to position [0, 0]
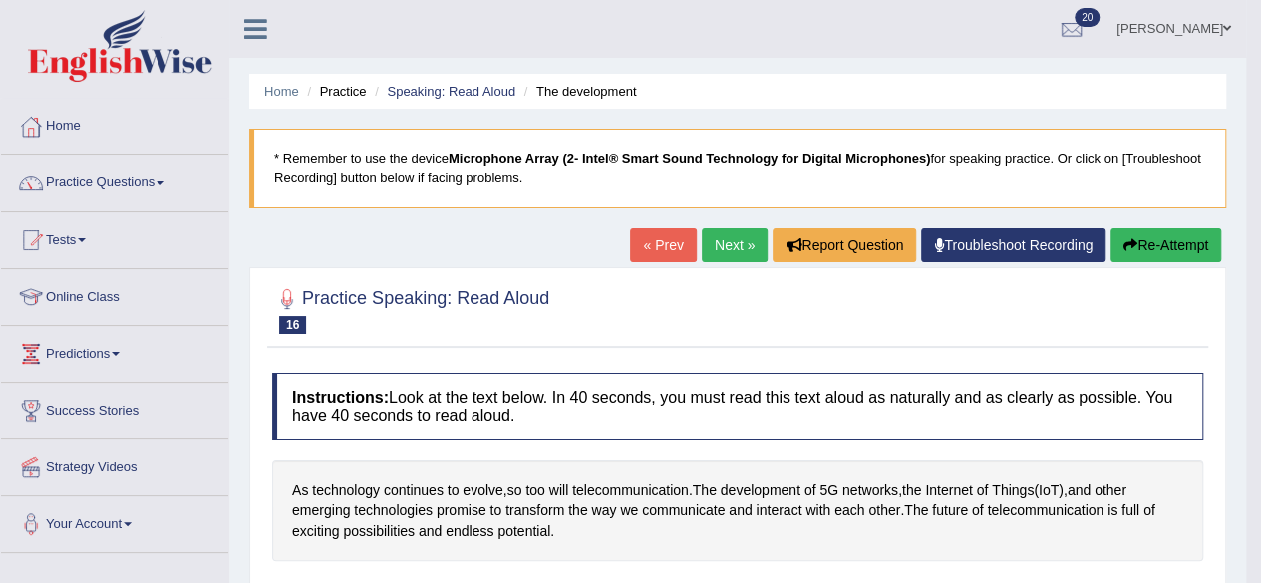
click at [1154, 236] on button "Re-Attempt" at bounding box center [1166, 245] width 111 height 34
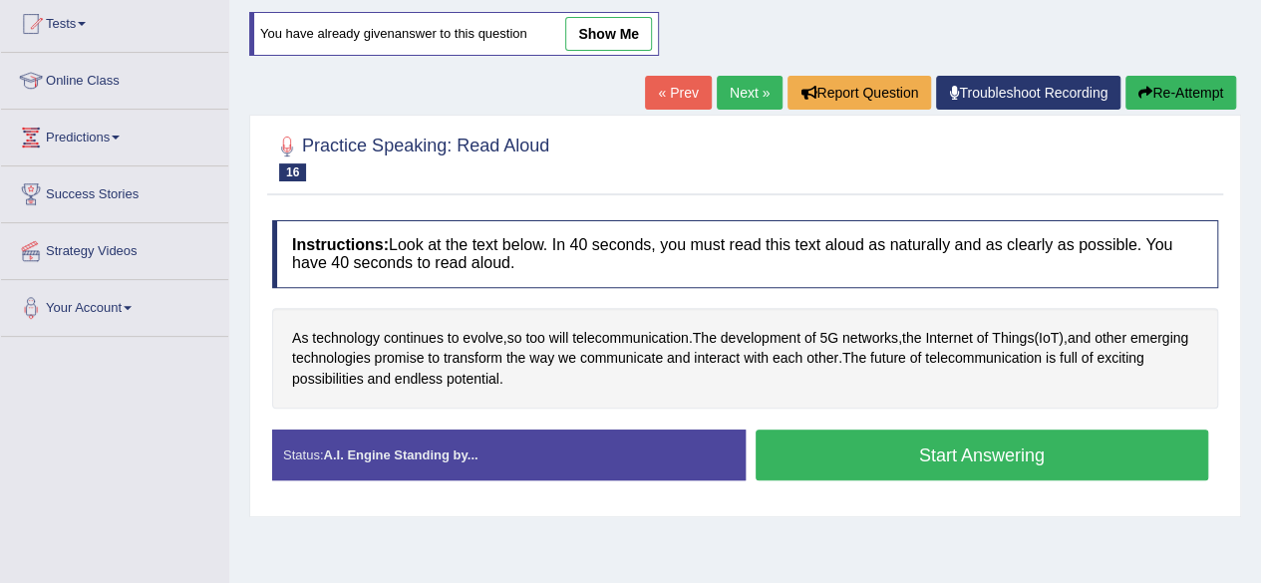
scroll to position [229, 0]
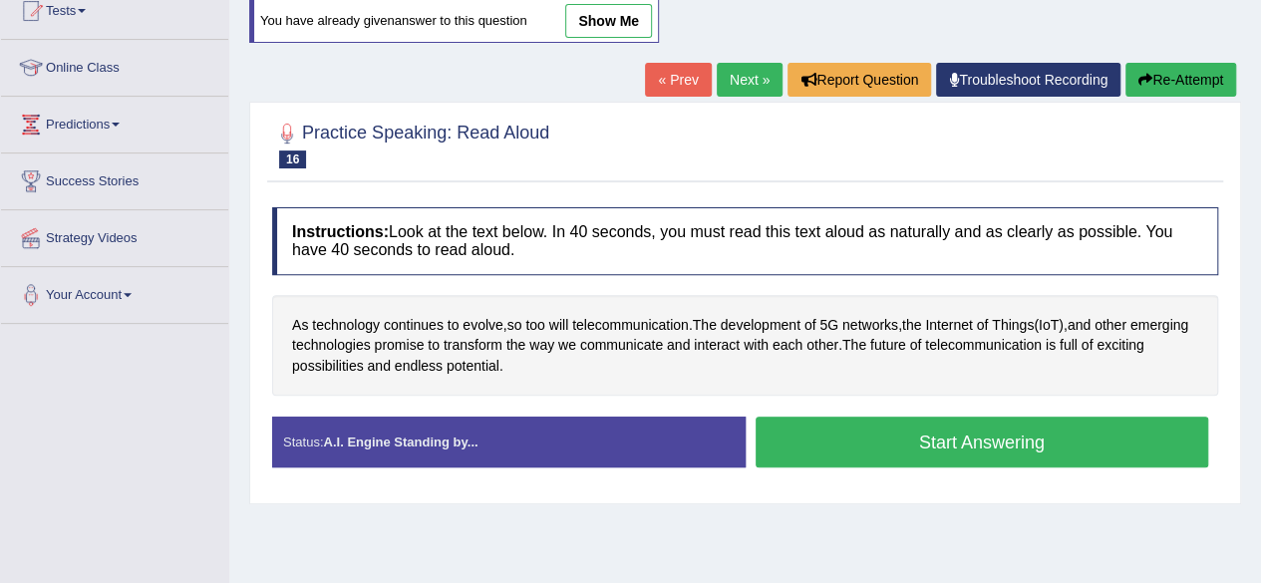
click at [960, 444] on button "Start Answering" at bounding box center [983, 442] width 454 height 51
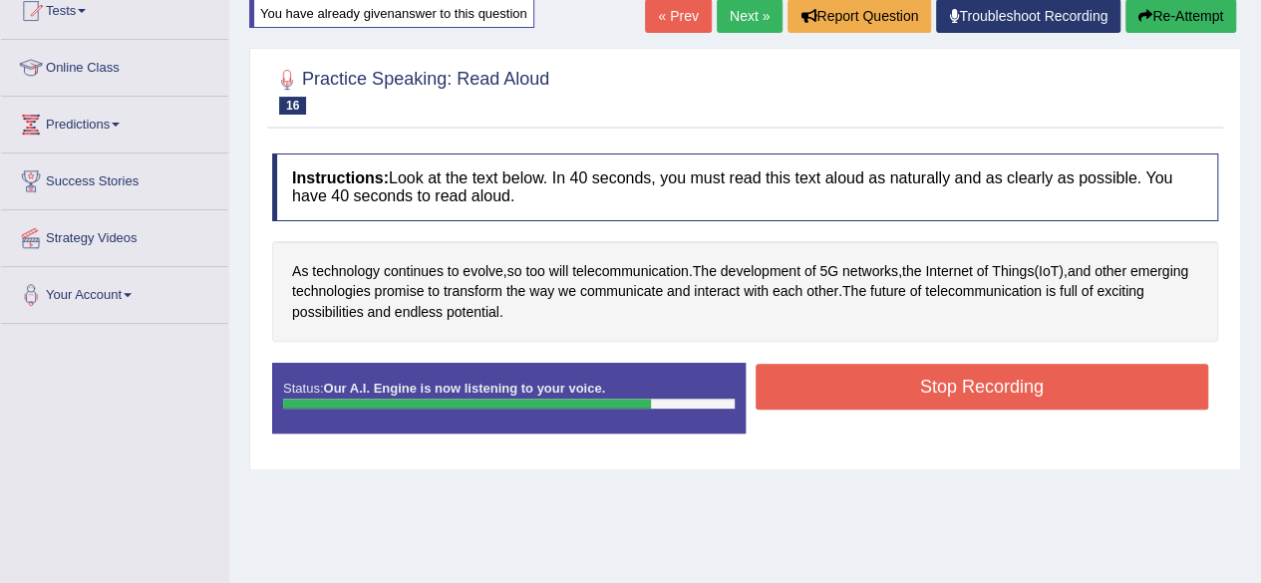
click at [931, 384] on button "Stop Recording" at bounding box center [983, 387] width 454 height 46
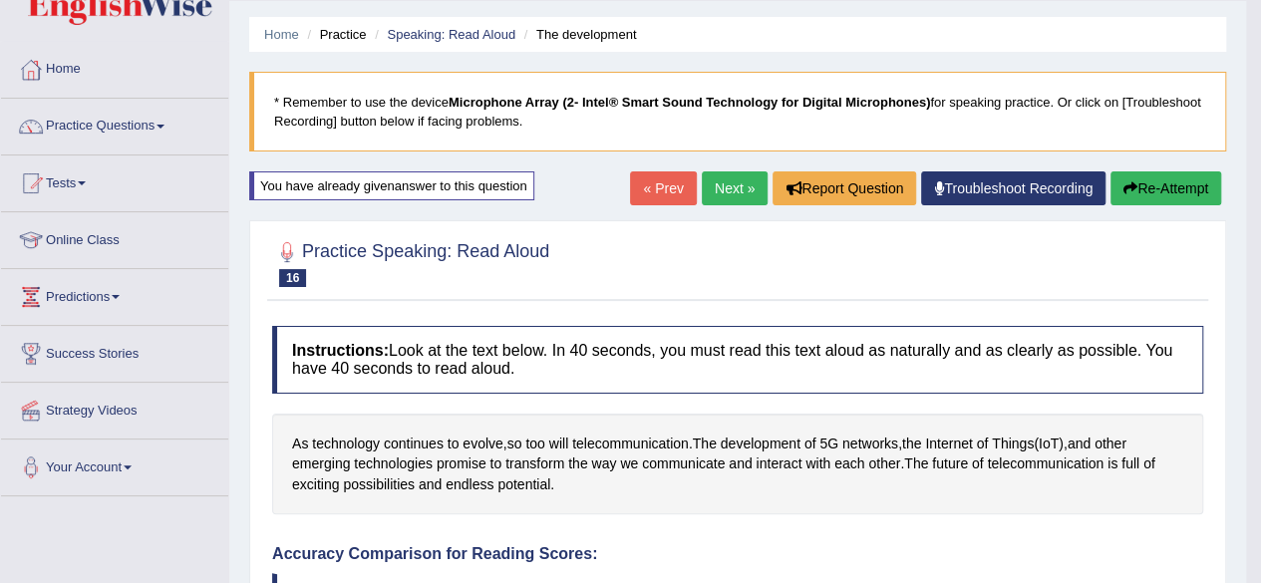
scroll to position [52, 0]
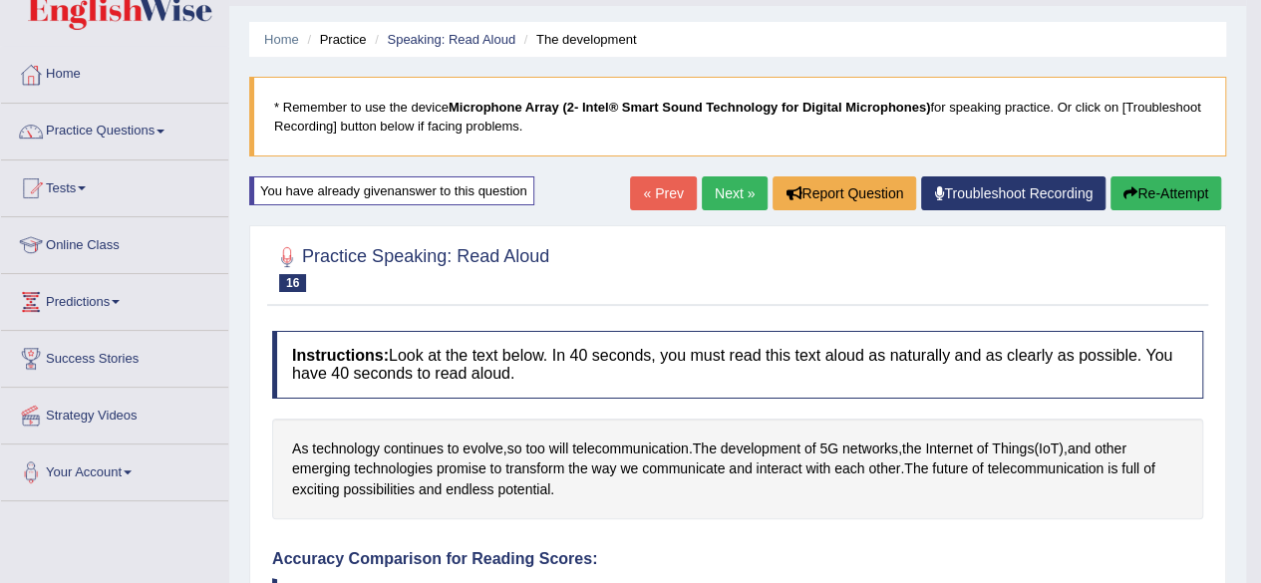
click at [709, 192] on link "Next »" at bounding box center [735, 193] width 66 height 34
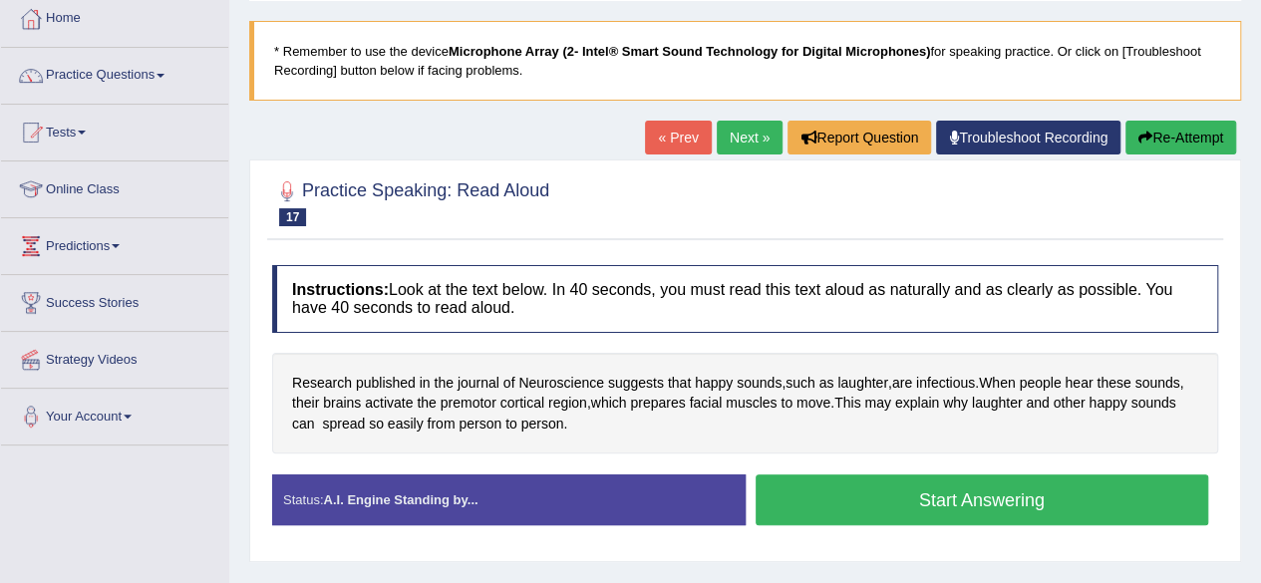
scroll to position [107, 0]
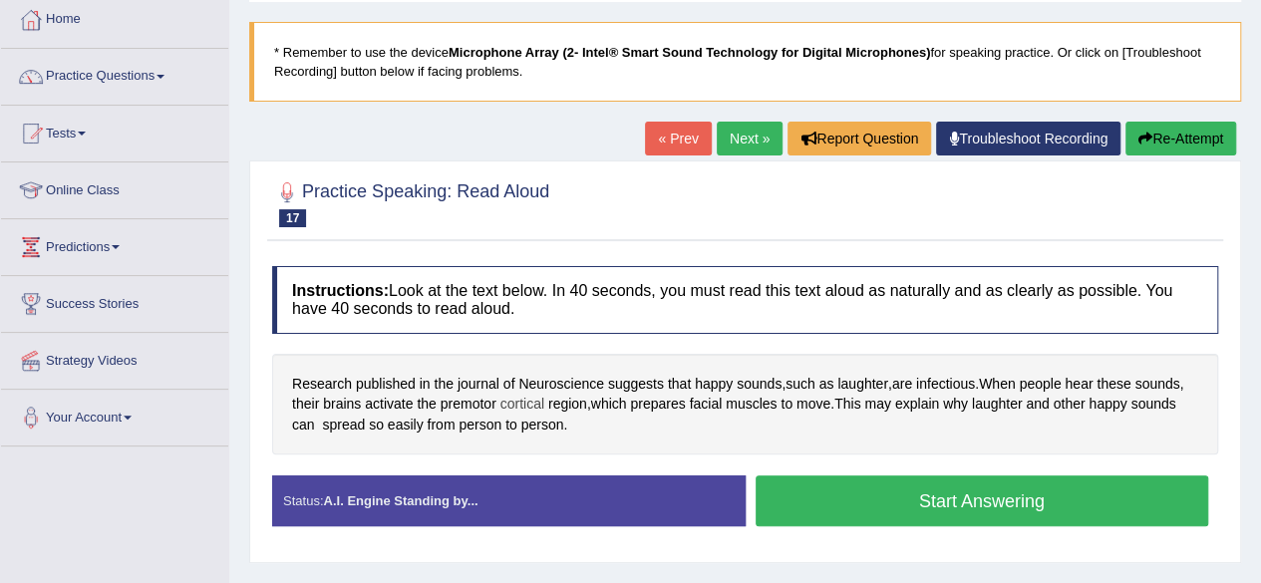
click at [507, 402] on span "cortical" at bounding box center [522, 404] width 44 height 21
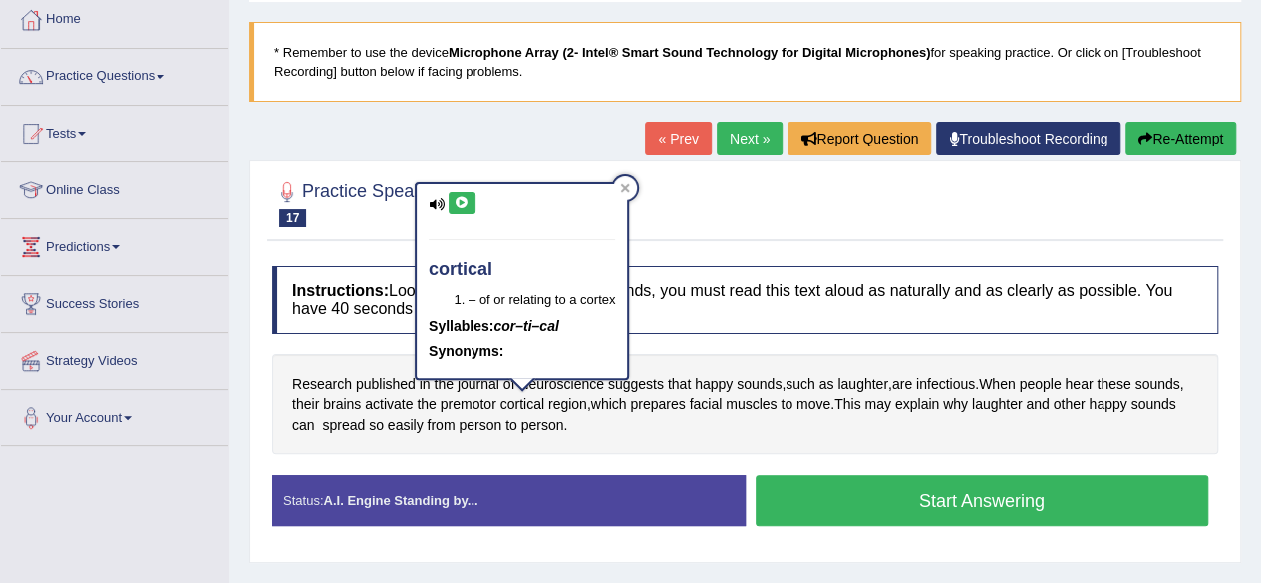
click at [459, 204] on icon at bounding box center [462, 203] width 15 height 12
click at [626, 183] on icon at bounding box center [625, 188] width 10 height 10
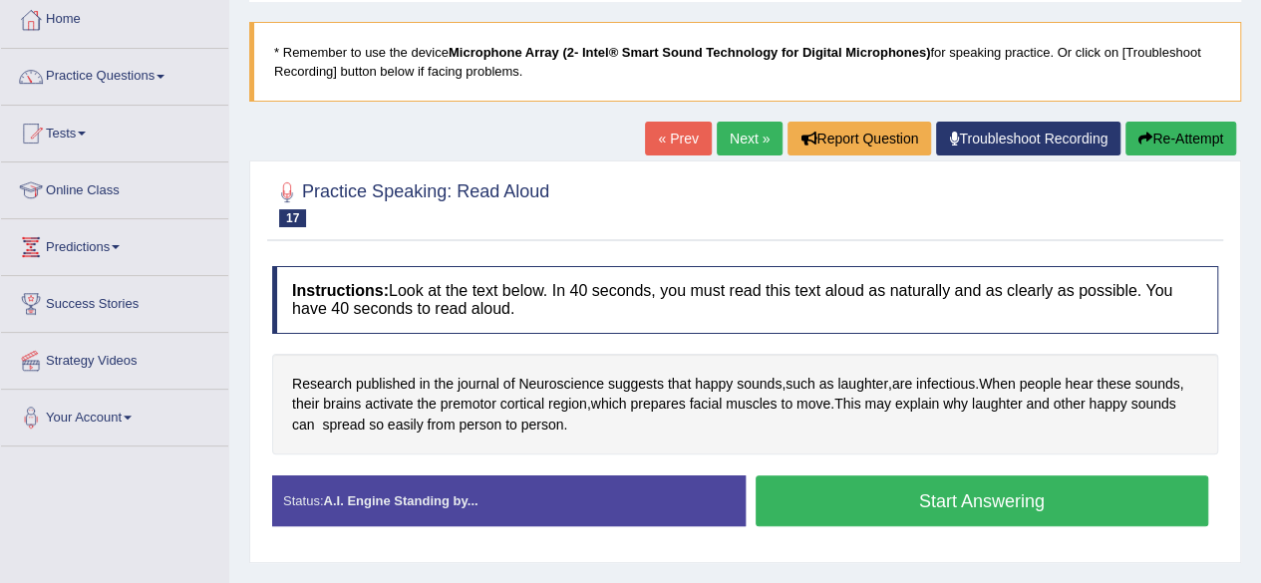
click at [819, 486] on button "Start Answering" at bounding box center [983, 501] width 454 height 51
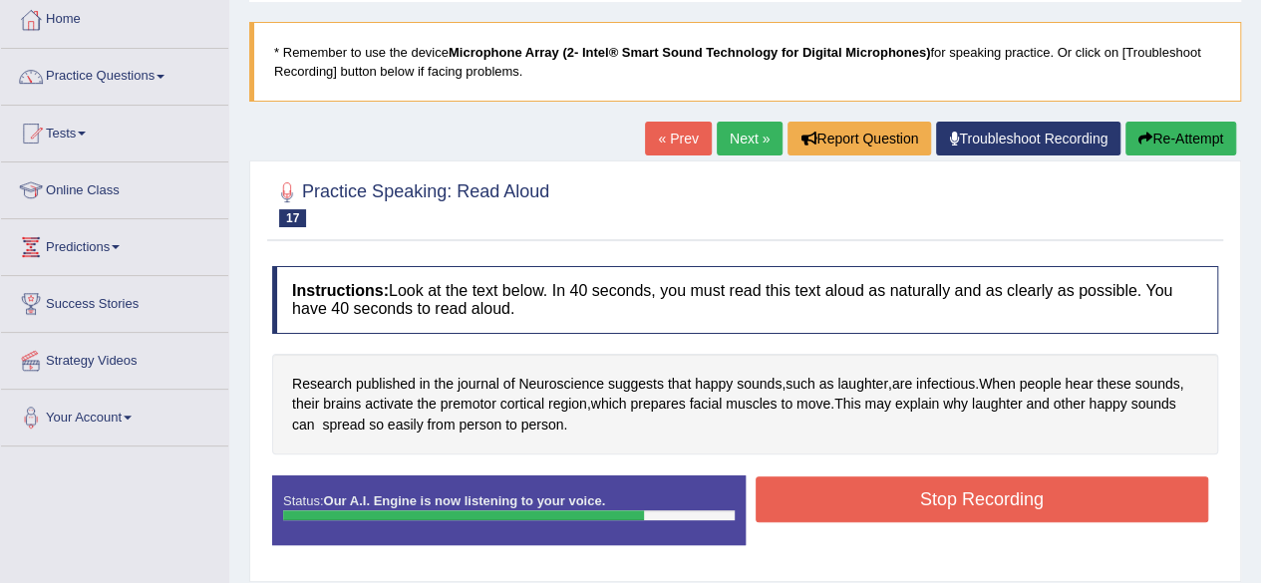
click at [819, 486] on button "Stop Recording" at bounding box center [983, 499] width 454 height 46
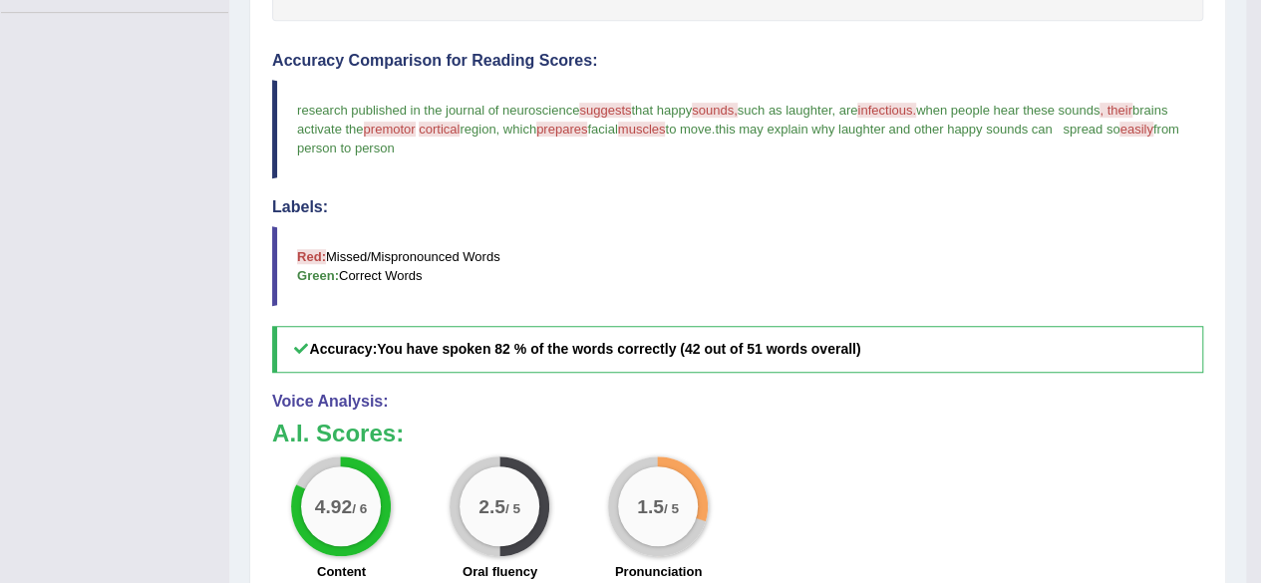
scroll to position [0, 0]
